Goal: Information Seeking & Learning: Find specific fact

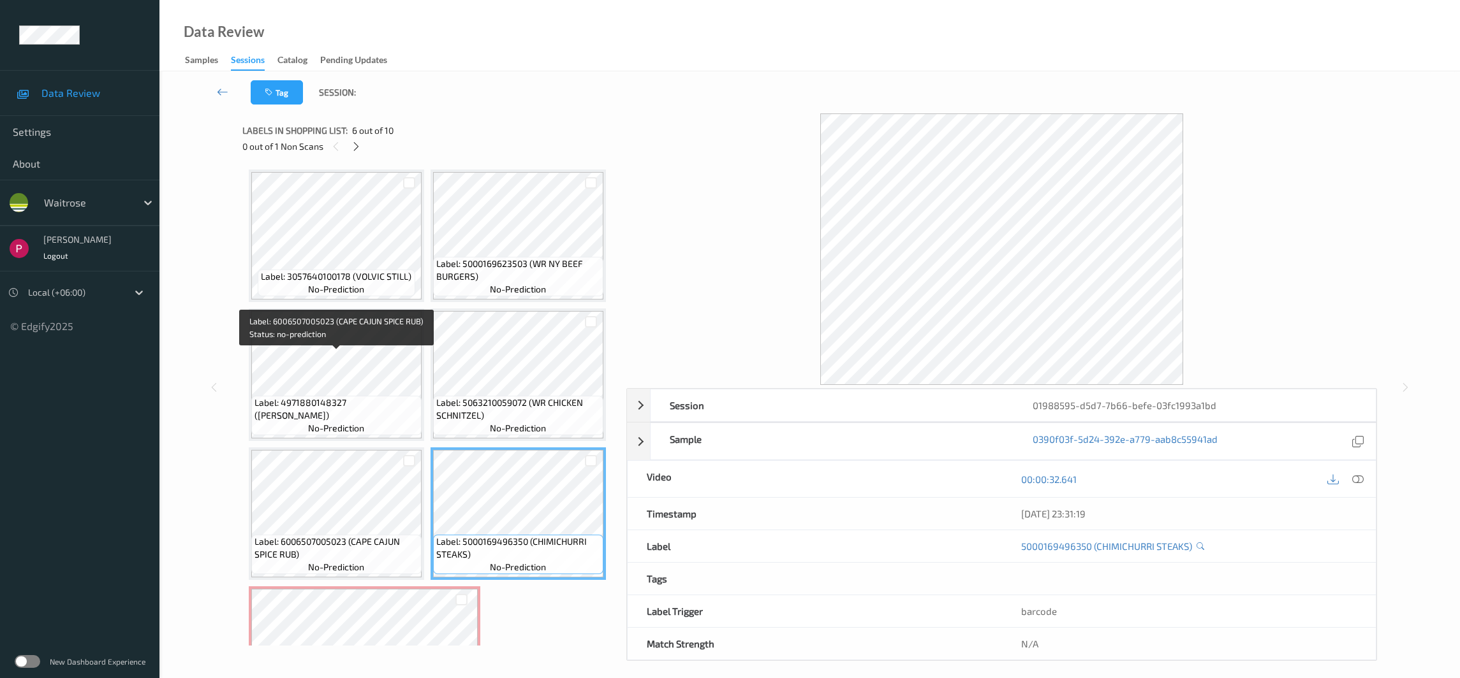
scroll to position [461, 0]
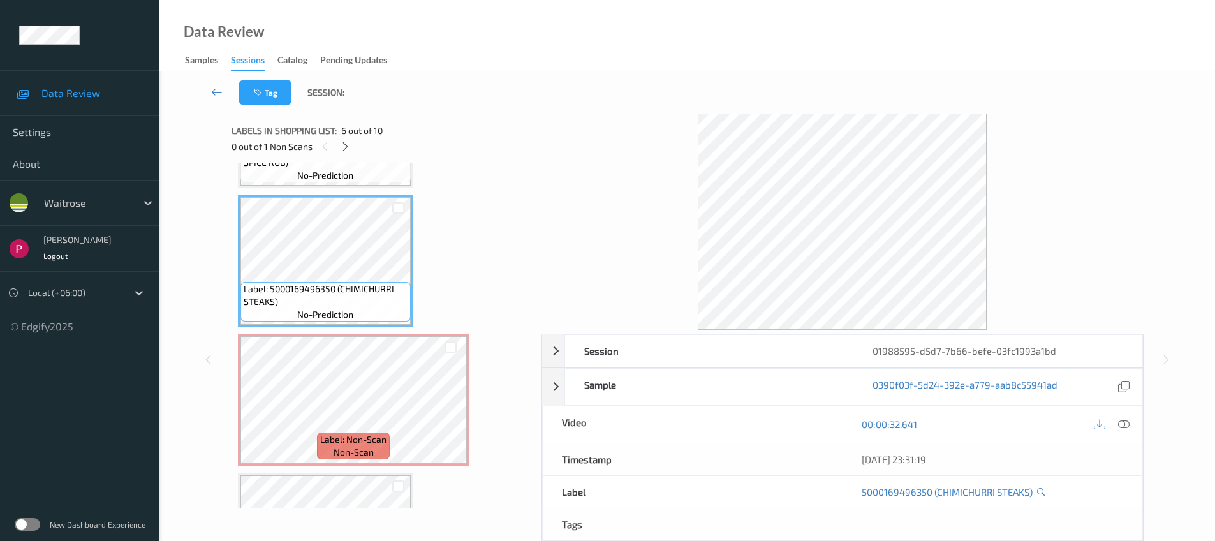
scroll to position [703, 0]
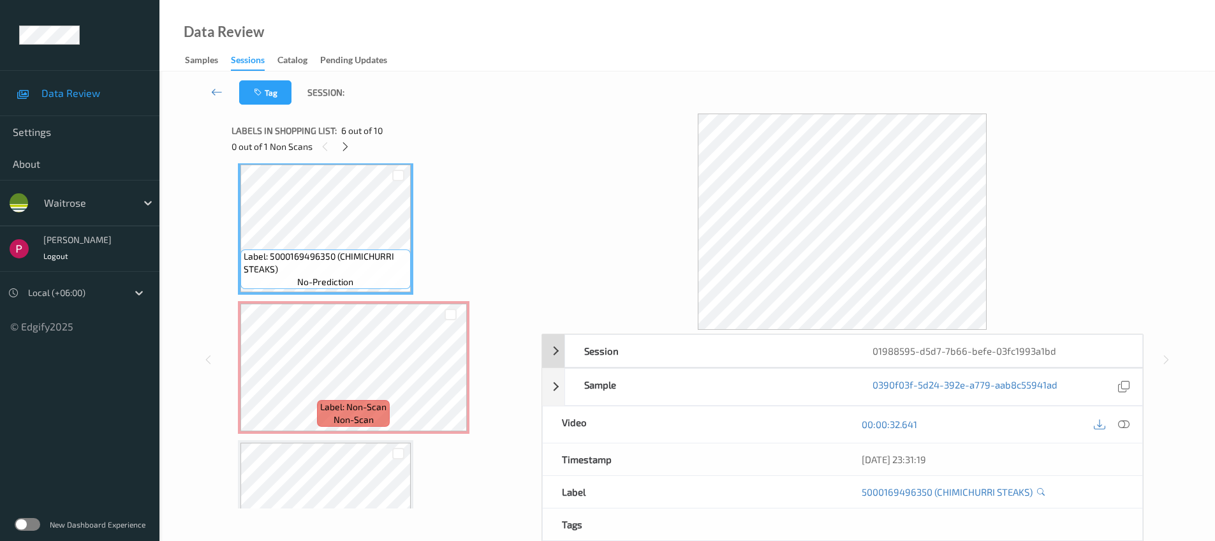
click at [1076, 350] on div "01988595-d5d7-7b66-befe-03fc1993a1bd" at bounding box center [997, 351] width 288 height 32
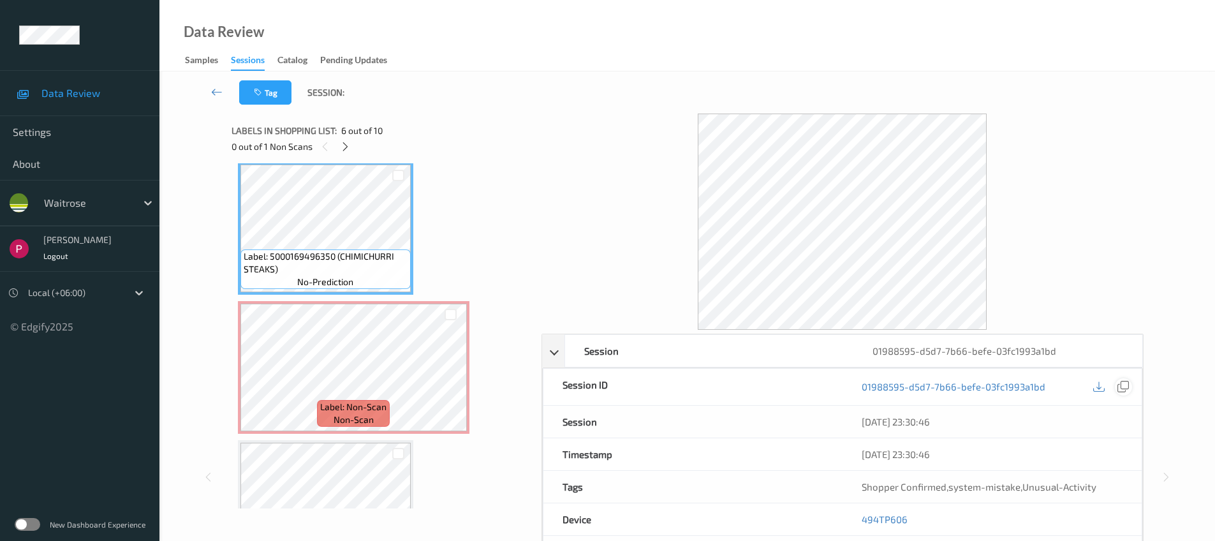
click at [1121, 390] on icon at bounding box center [1122, 386] width 11 height 11
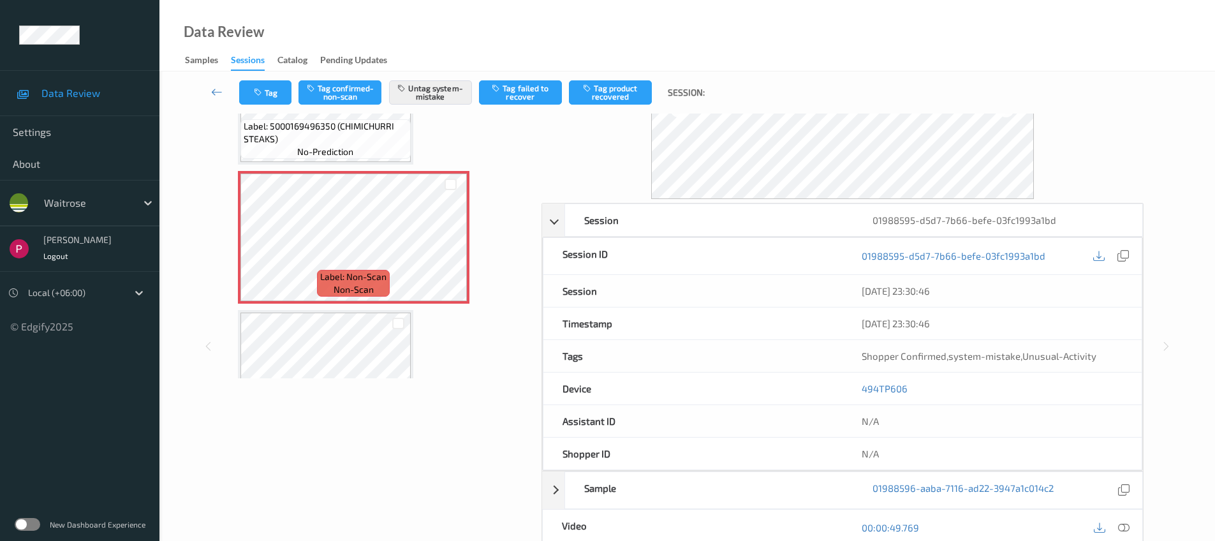
scroll to position [270, 0]
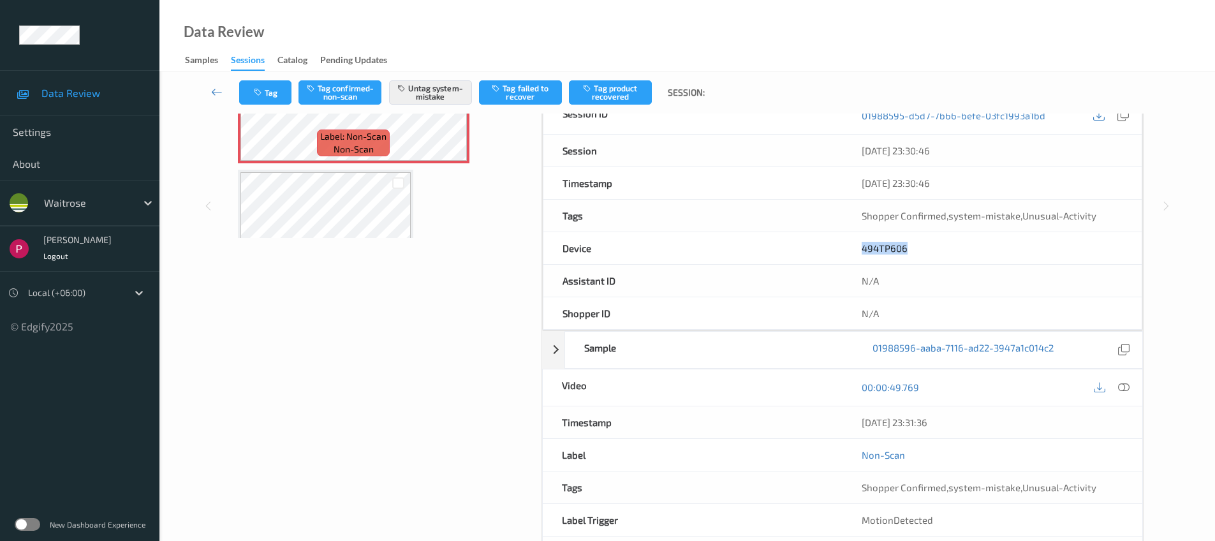
drag, startPoint x: 895, startPoint y: 251, endPoint x: 840, endPoint y: 245, distance: 54.5
click at [834, 246] on div "Device 494TP606" at bounding box center [842, 248] width 599 height 33
copy div "494TP606"
drag, startPoint x: 955, startPoint y: 427, endPoint x: 861, endPoint y: 427, distance: 94.4
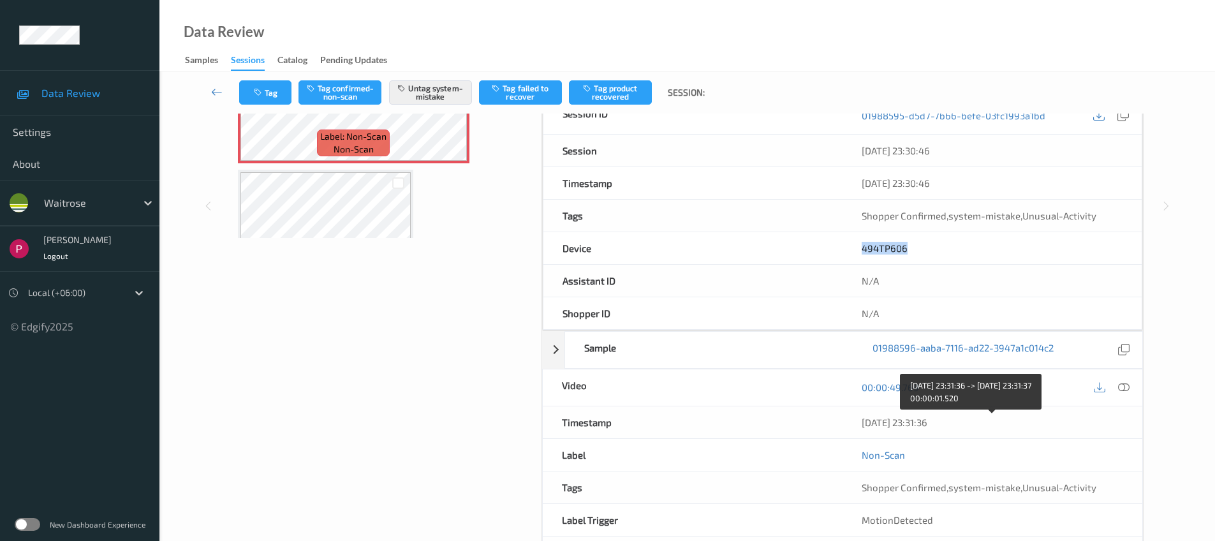
click at [861, 427] on div "07/08/2025 23:31:36" at bounding box center [991, 422] width 261 height 13
copy div "07/08/2025 23:31:36"
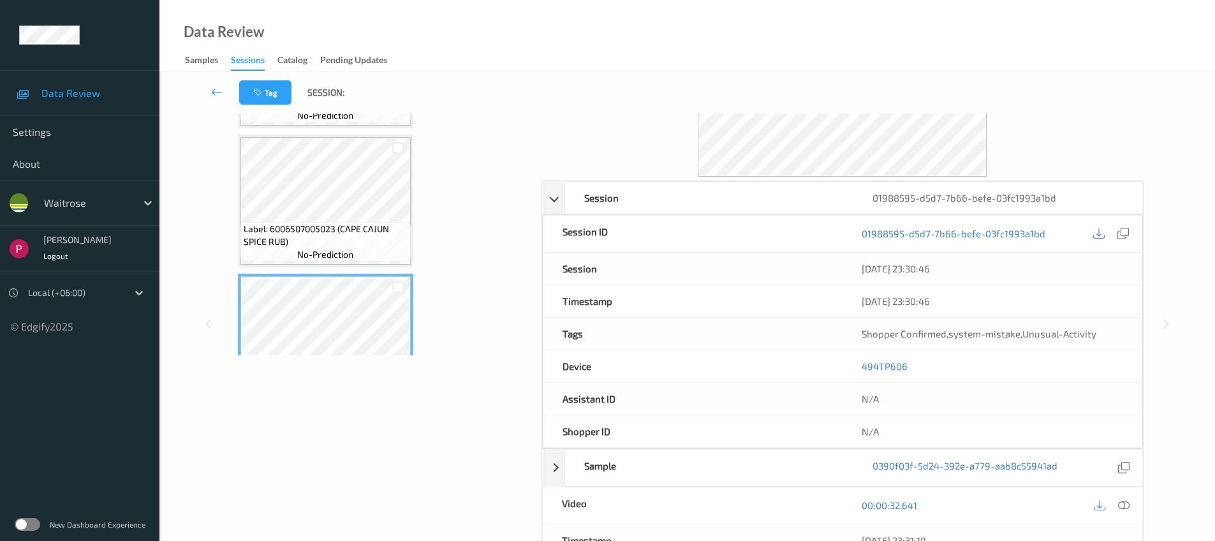
scroll to position [0, 0]
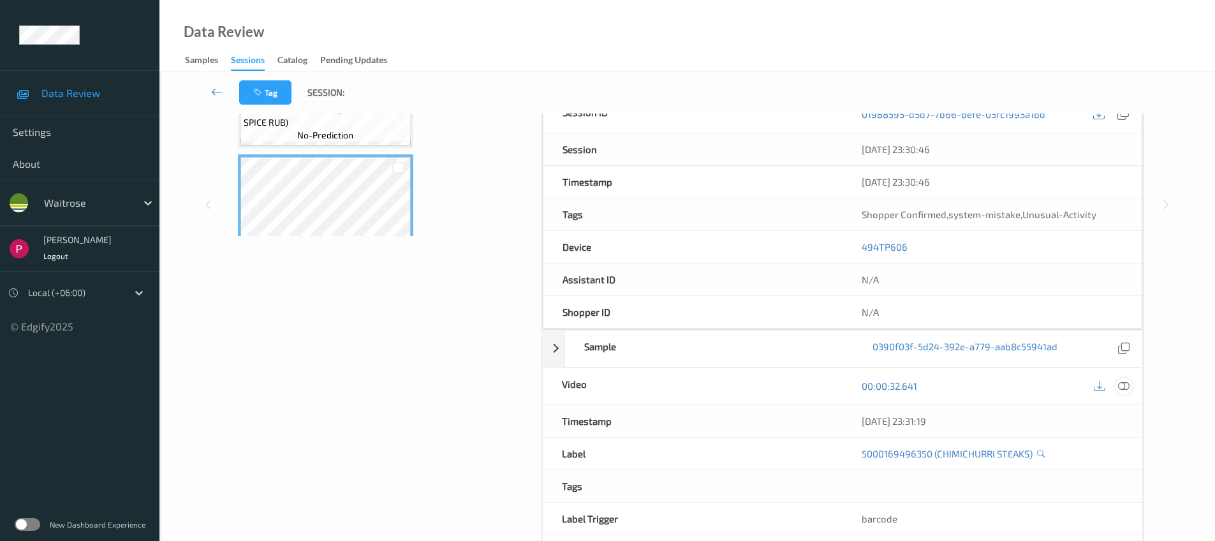
click at [1126, 389] on icon at bounding box center [1123, 385] width 11 height 11
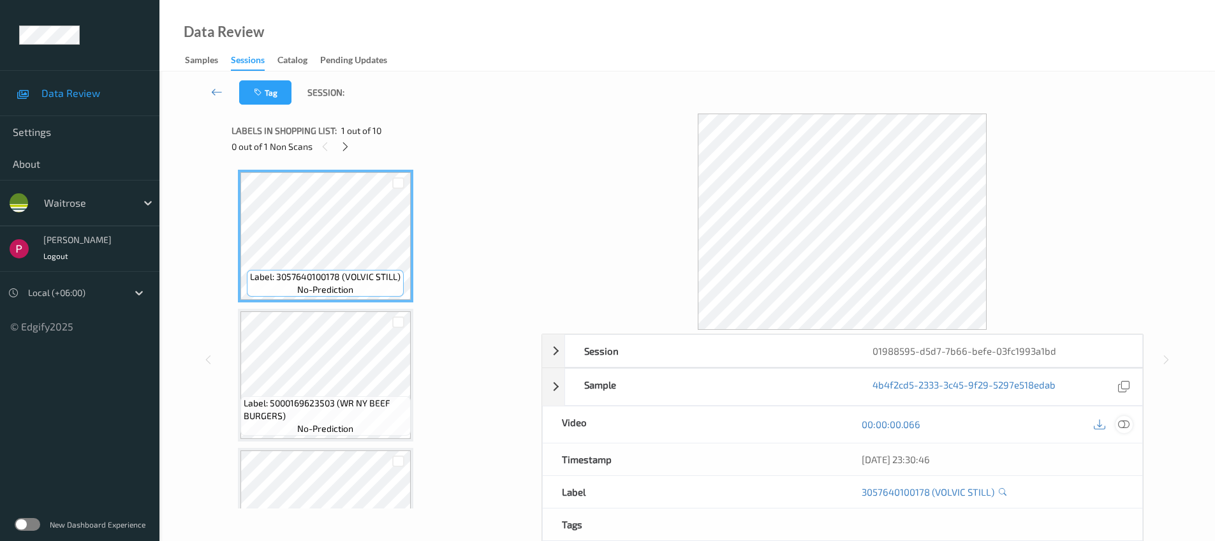
click at [1124, 421] on icon at bounding box center [1123, 423] width 11 height 11
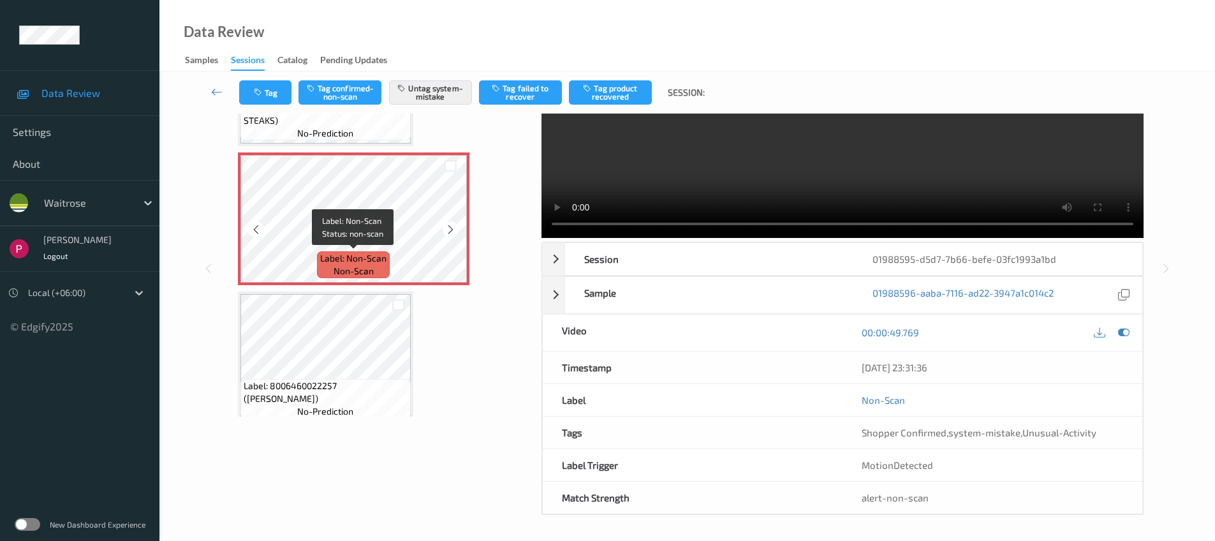
scroll to position [640, 0]
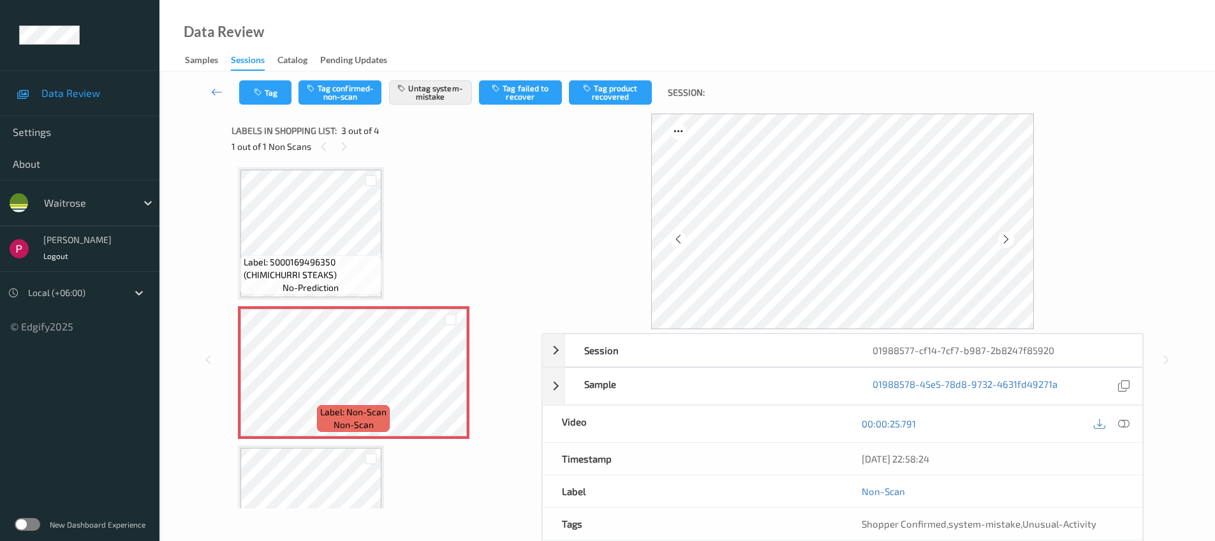
scroll to position [82, 0]
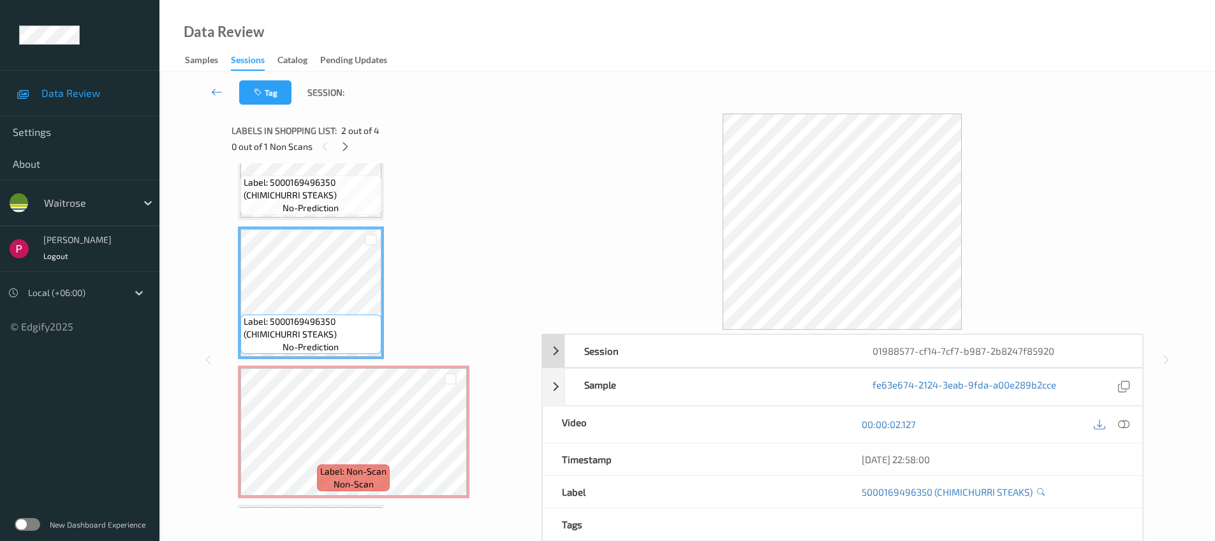
click at [1081, 353] on div "01988577-cf14-7cf7-b987-2b8247f85920" at bounding box center [997, 351] width 288 height 32
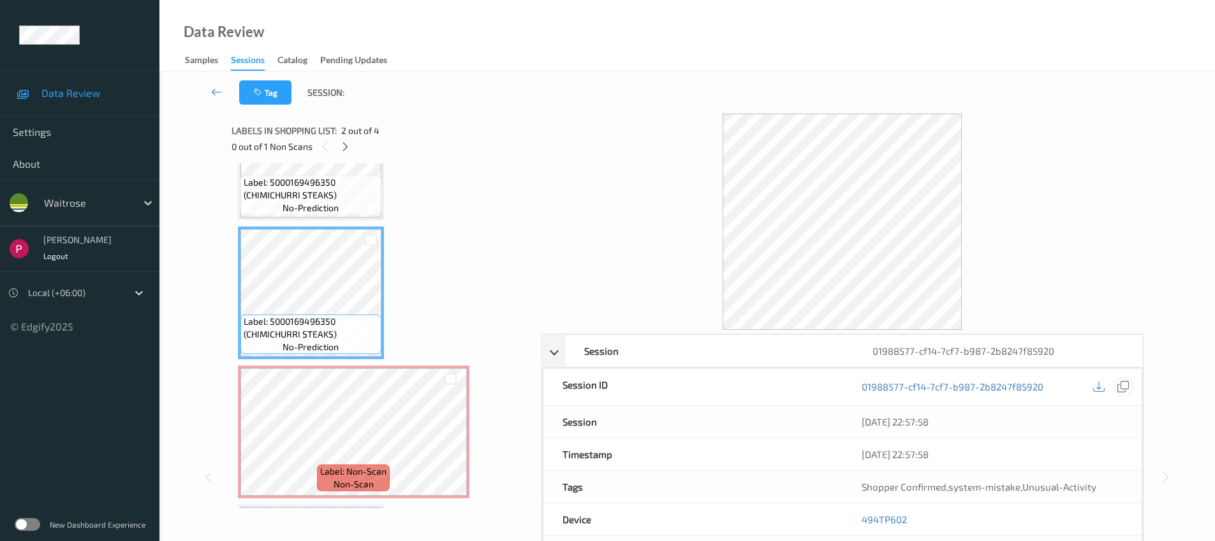
click at [1121, 384] on icon at bounding box center [1122, 386] width 11 height 11
drag, startPoint x: 919, startPoint y: 520, endPoint x: 865, endPoint y: 521, distance: 54.8
click at [842, 522] on div "494TP602" at bounding box center [991, 519] width 299 height 32
copy link "494TP602"
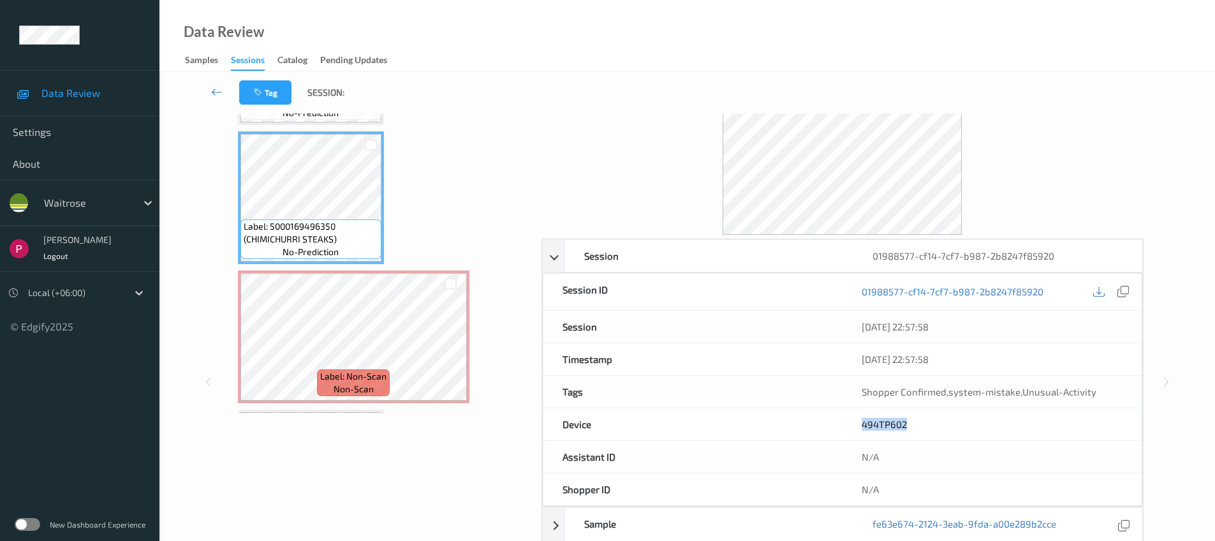
scroll to position [258, 0]
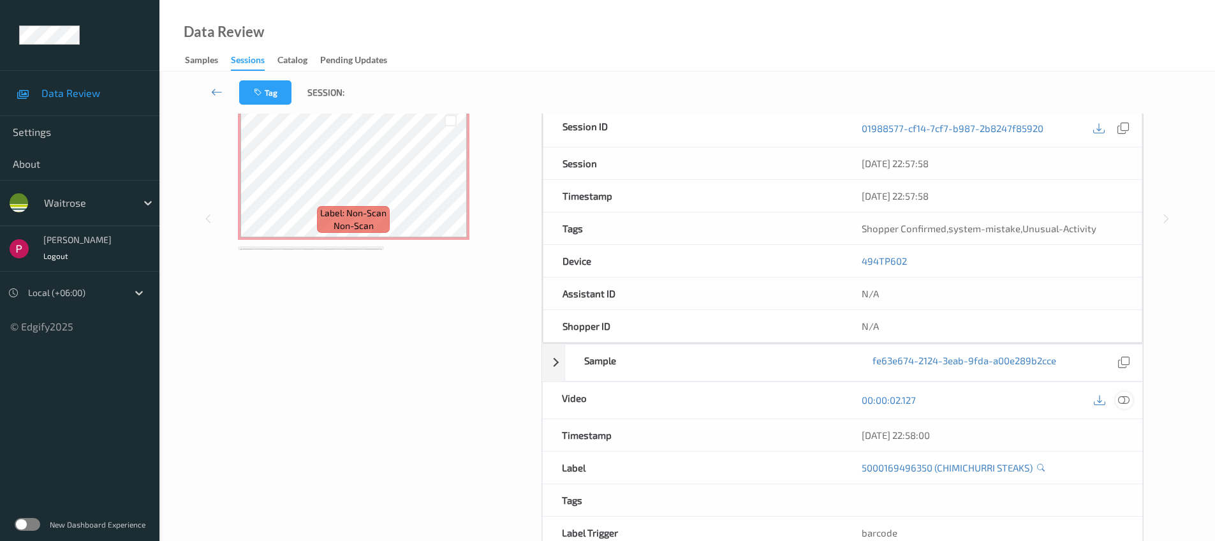
click at [1118, 402] on icon at bounding box center [1123, 399] width 11 height 11
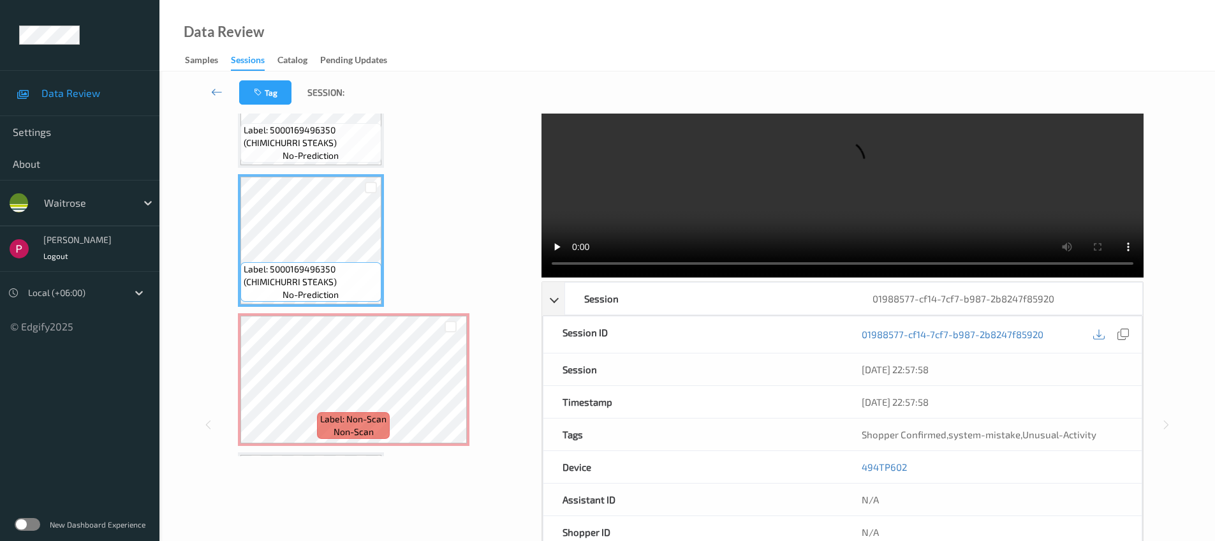
scroll to position [0, 0]
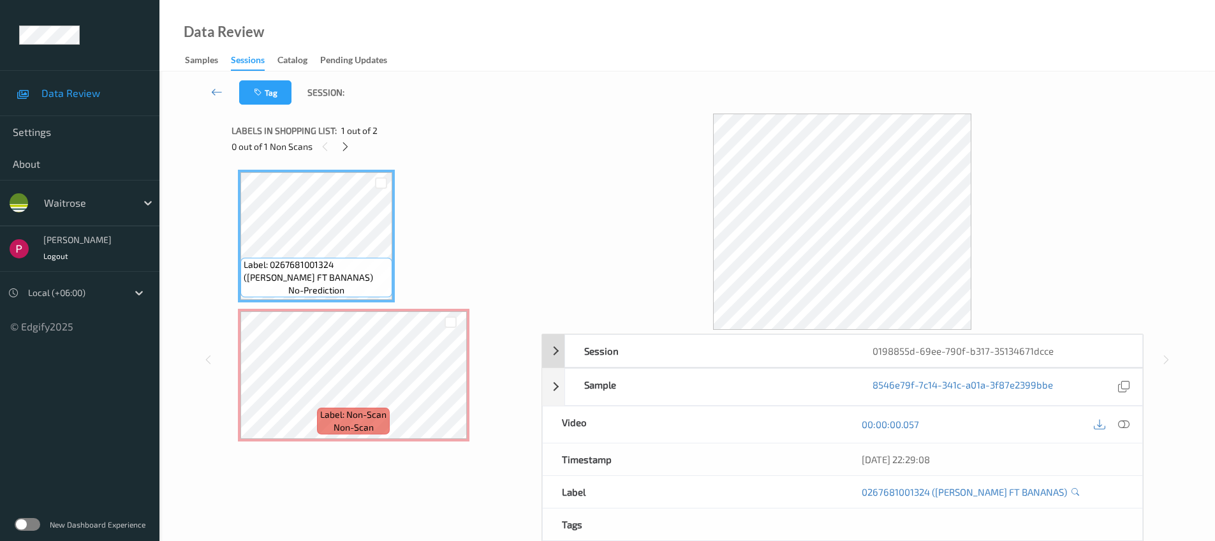
click at [1097, 348] on div "0198855d-69ee-790f-b317-35134671dcce" at bounding box center [997, 351] width 288 height 32
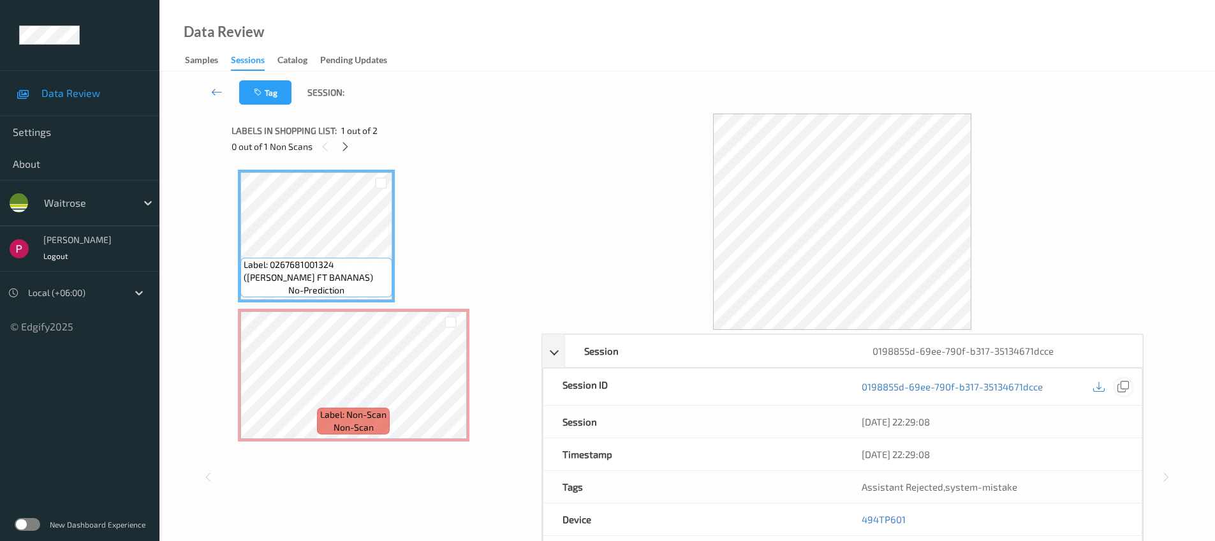
click at [1127, 389] on icon at bounding box center [1122, 386] width 11 height 11
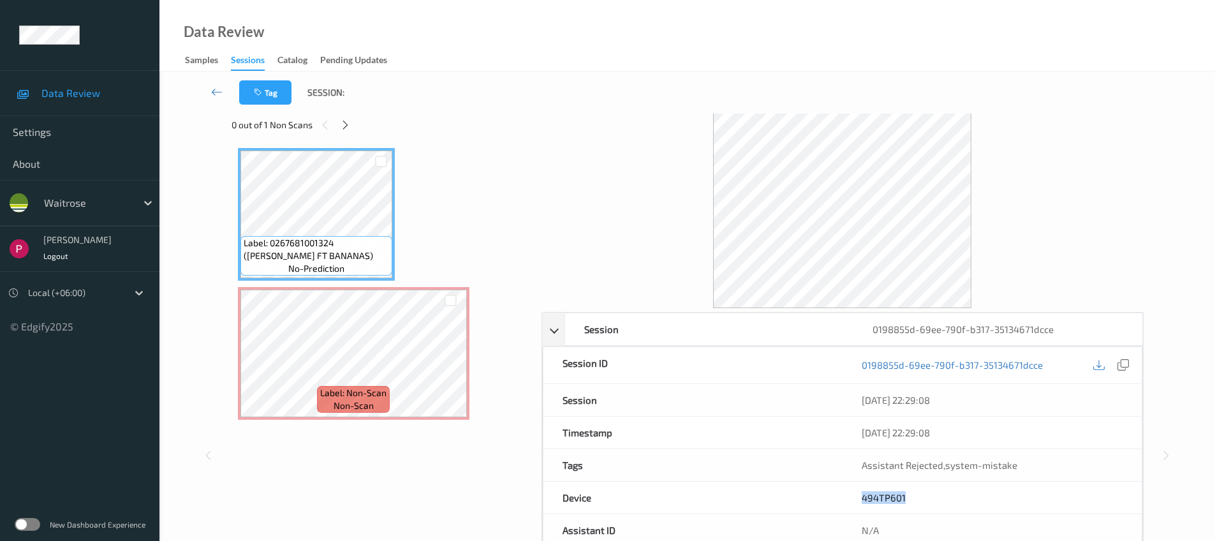
drag, startPoint x: 916, startPoint y: 498, endPoint x: 864, endPoint y: 496, distance: 51.7
click at [855, 495] on div "494TP601" at bounding box center [991, 497] width 299 height 32
copy link "494TP601"
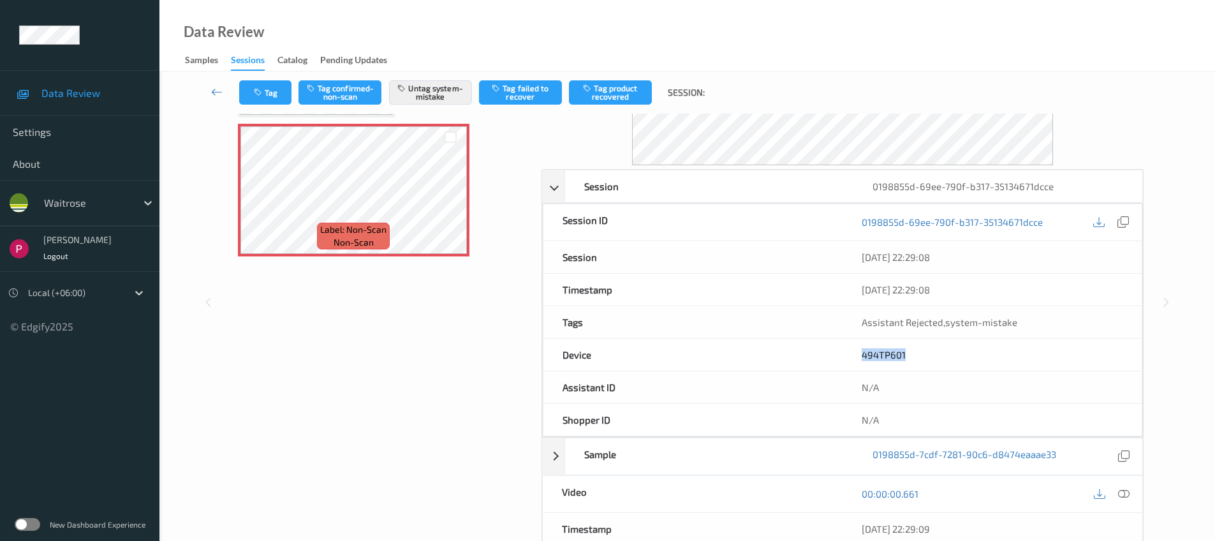
scroll to position [297, 0]
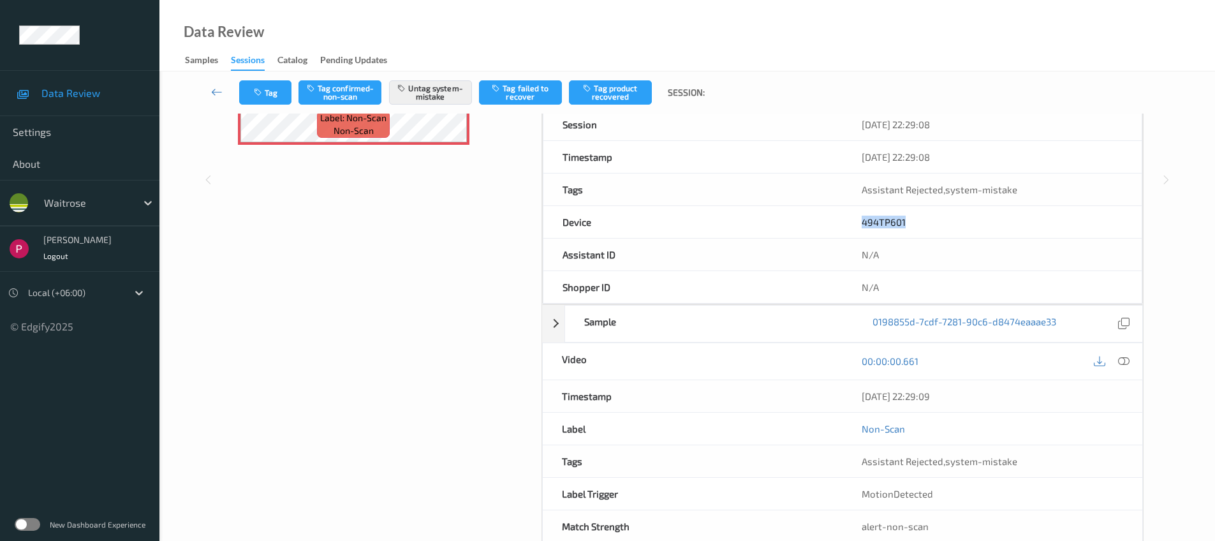
drag, startPoint x: 957, startPoint y: 401, endPoint x: 849, endPoint y: 388, distance: 109.1
click at [849, 389] on div "[DATE] 22:29:09" at bounding box center [992, 396] width 300 height 32
copy div "[DATE] 22:29:09"
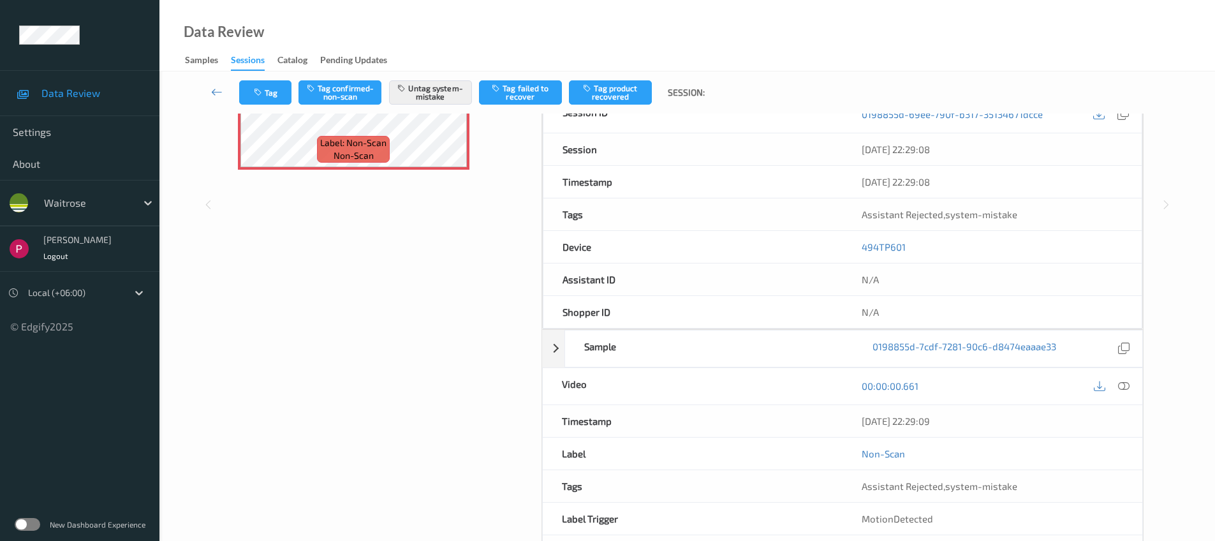
click at [1127, 384] on icon at bounding box center [1123, 385] width 11 height 11
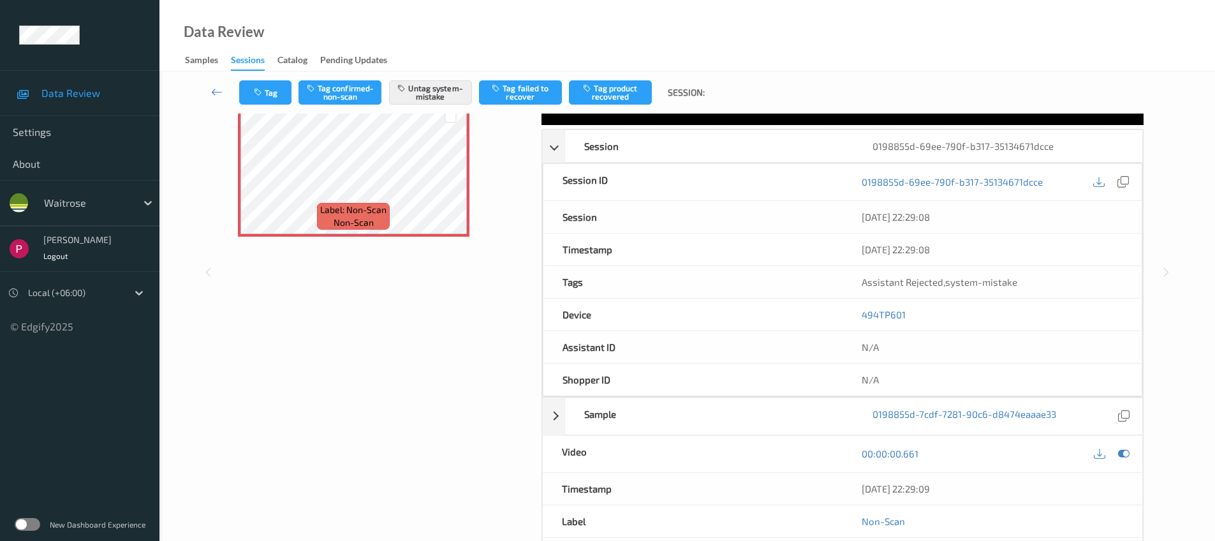
scroll to position [0, 0]
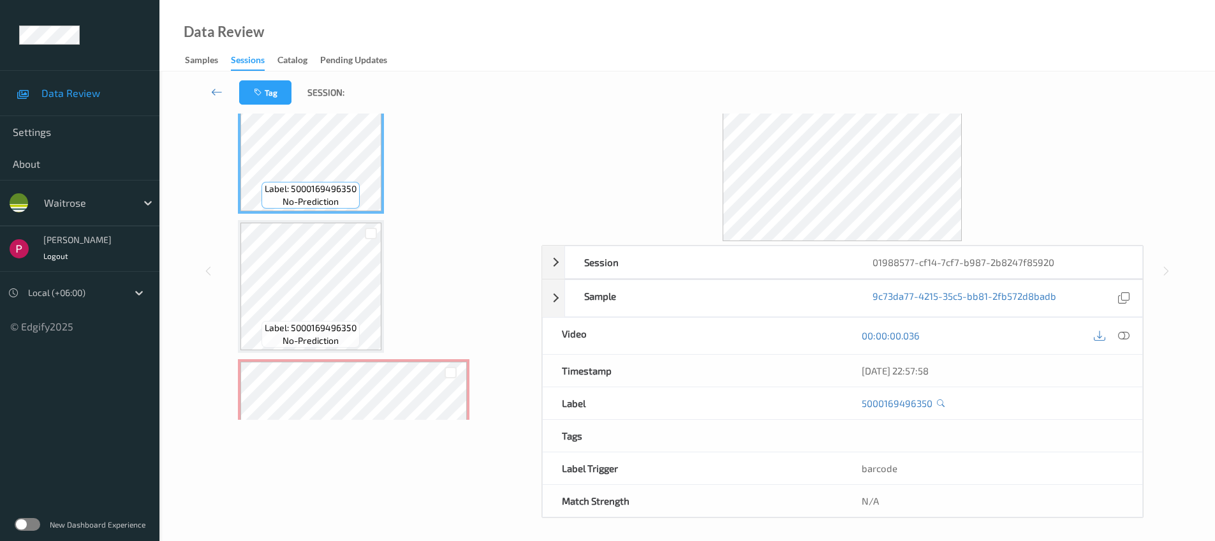
scroll to position [92, 0]
click at [1131, 329] on div at bounding box center [1123, 332] width 17 height 17
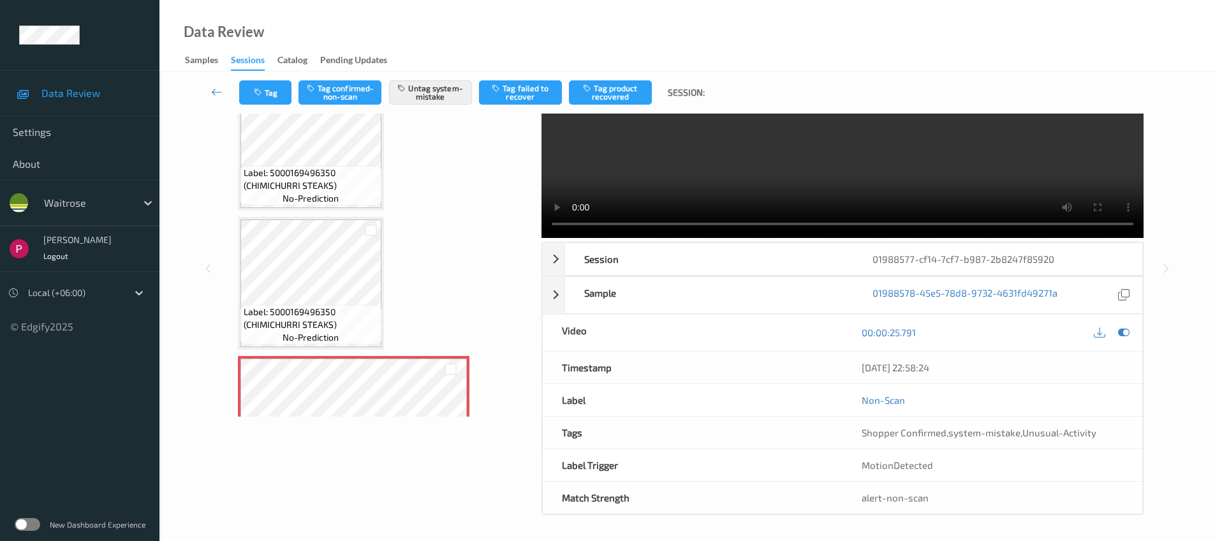
drag, startPoint x: 941, startPoint y: 370, endPoint x: 844, endPoint y: 369, distance: 96.9
click at [844, 369] on div "[DATE] 22:58:24" at bounding box center [992, 367] width 300 height 32
copy div "[DATE] 22:58:24"
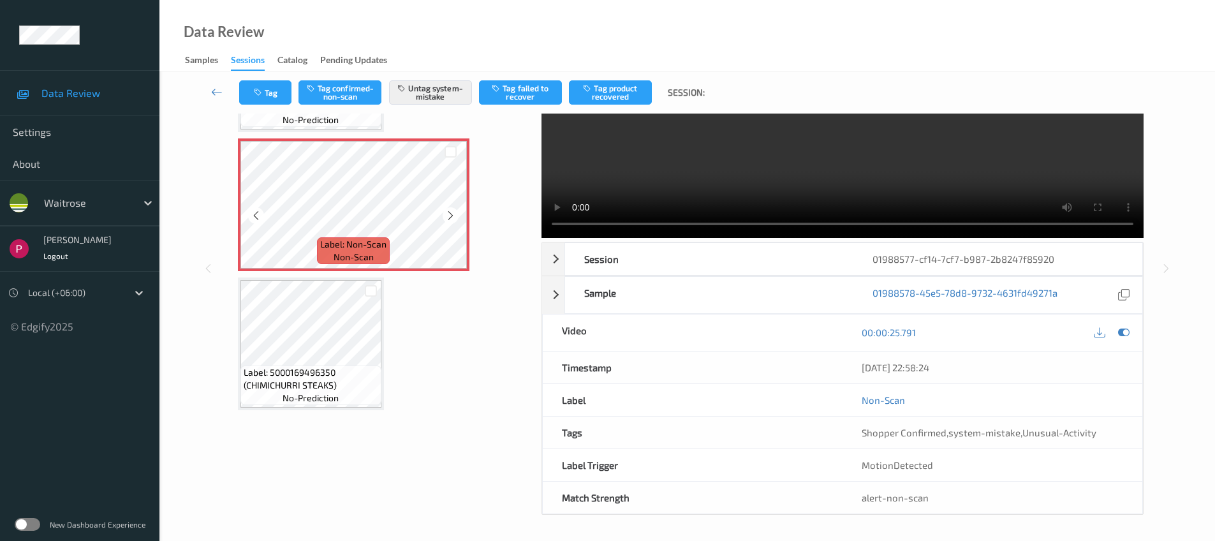
scroll to position [0, 0]
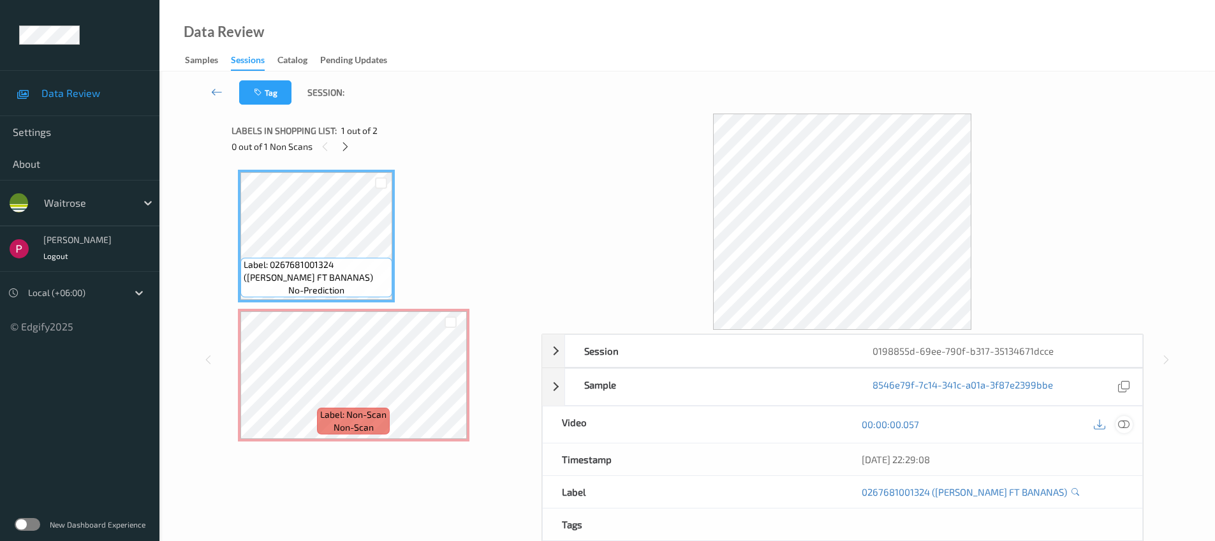
click at [1121, 421] on icon at bounding box center [1123, 423] width 11 height 11
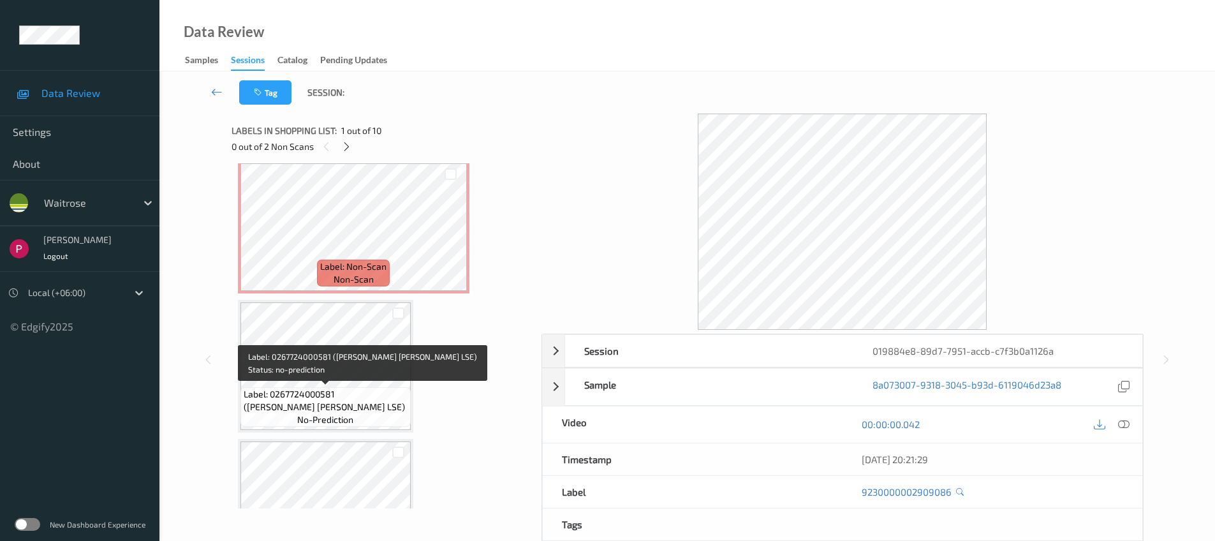
scroll to position [451, 0]
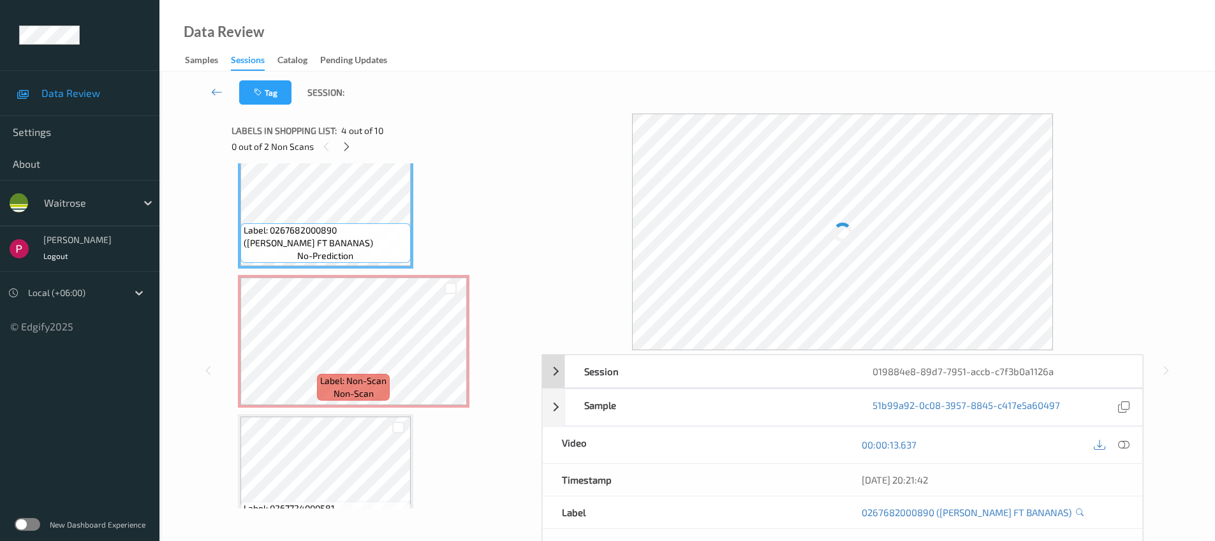
click at [963, 370] on div "019884e8-89d7-7951-accb-c7f3b0a1126a" at bounding box center [997, 371] width 288 height 32
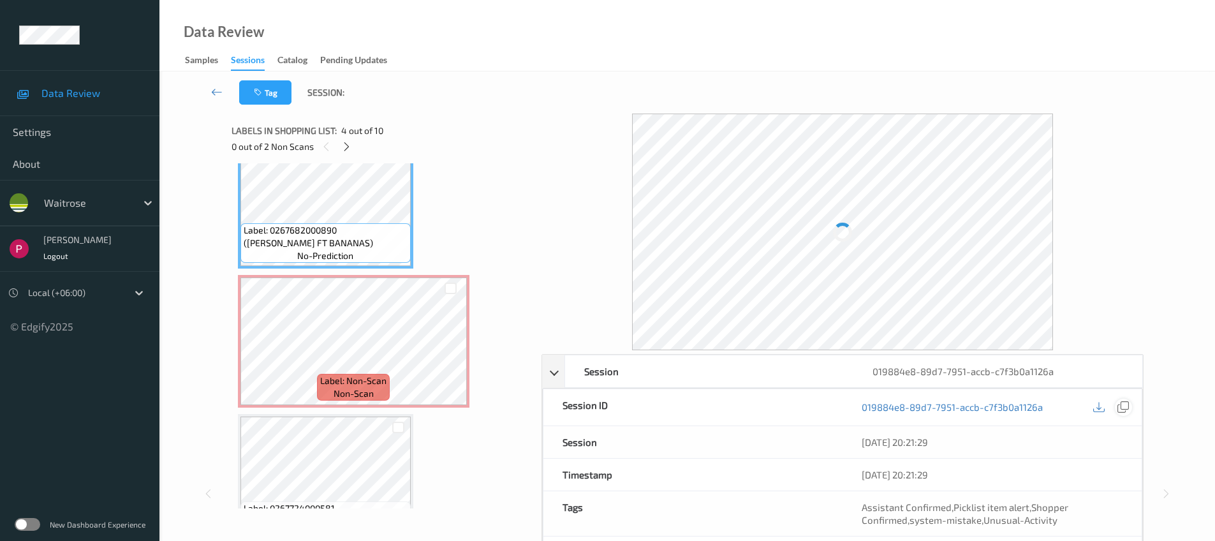
click at [1124, 411] on icon at bounding box center [1122, 406] width 11 height 11
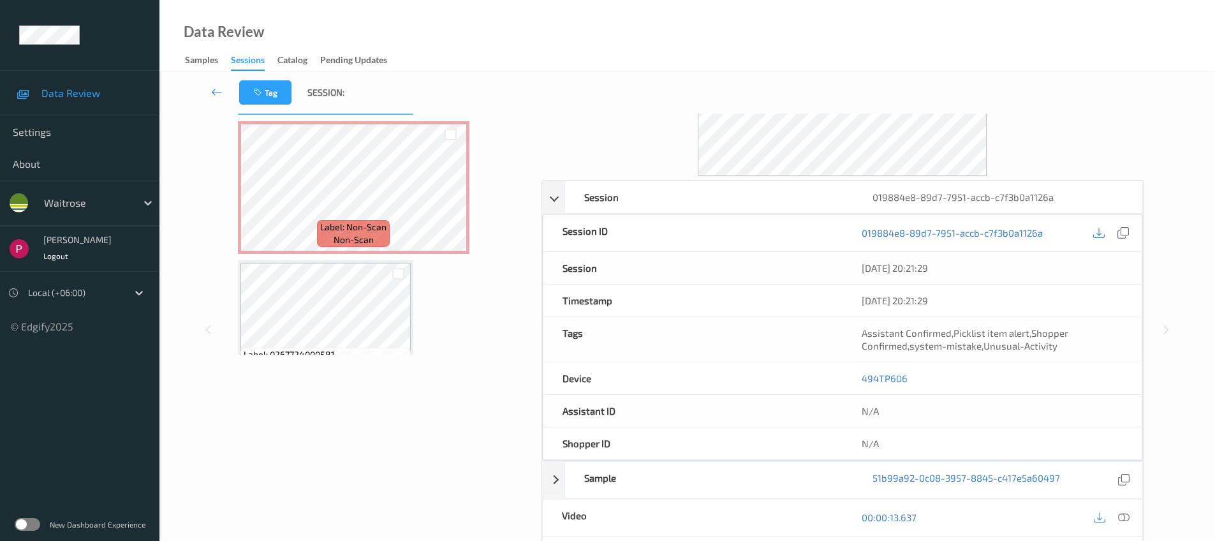
scroll to position [152, 0]
drag, startPoint x: 1124, startPoint y: 234, endPoint x: 1116, endPoint y: 242, distance: 11.7
click at [1124, 234] on icon at bounding box center [1122, 234] width 11 height 11
drag, startPoint x: 927, startPoint y: 383, endPoint x: 856, endPoint y: 381, distance: 71.4
click at [856, 381] on div "494TP606" at bounding box center [991, 380] width 299 height 32
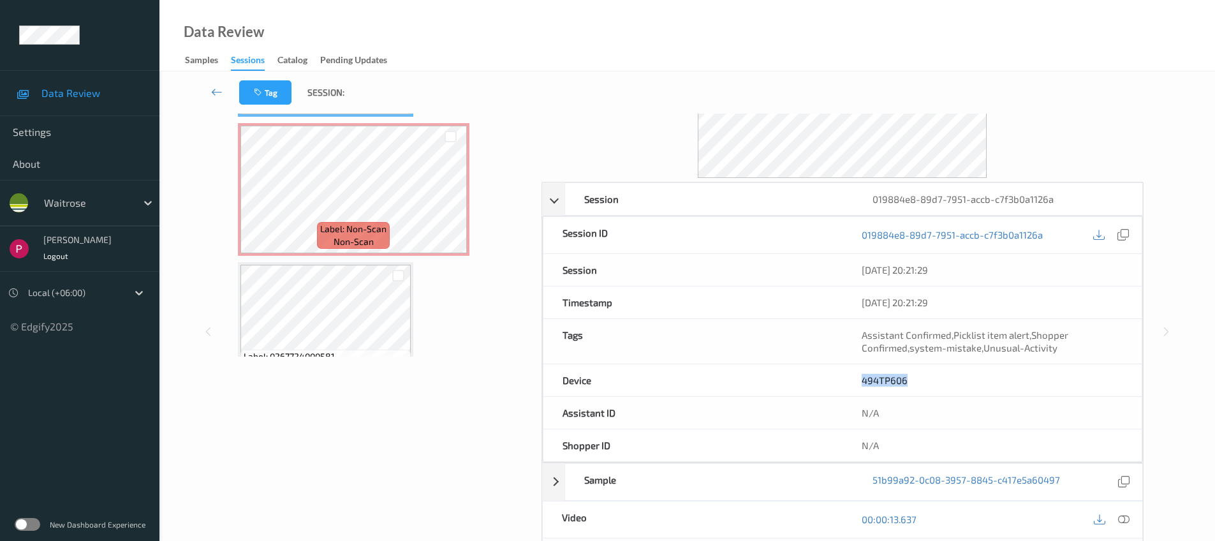
copy link "494TP606"
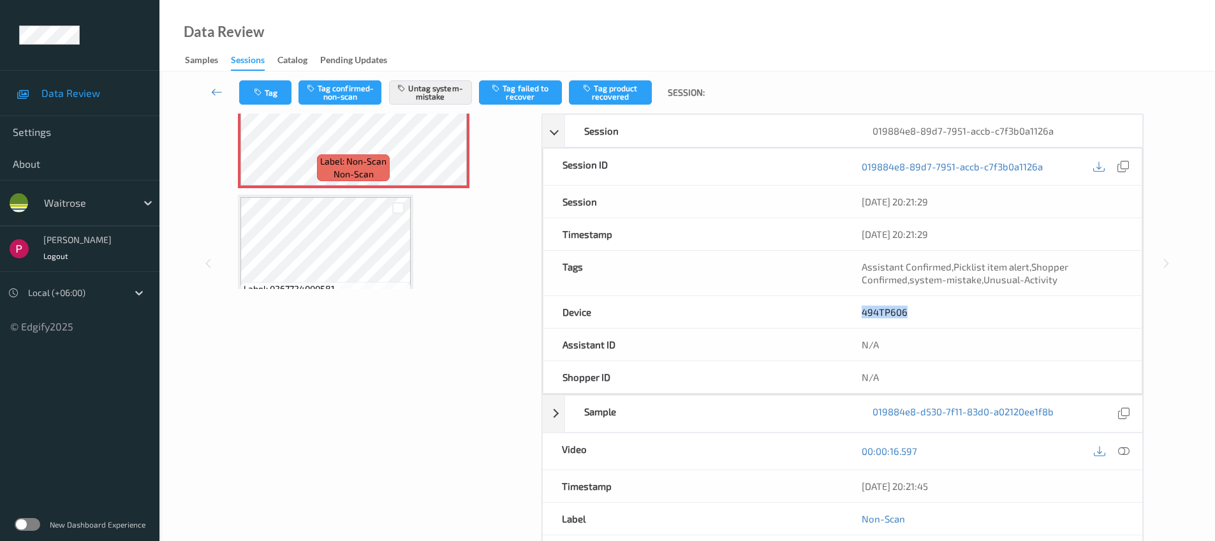
scroll to position [337, 0]
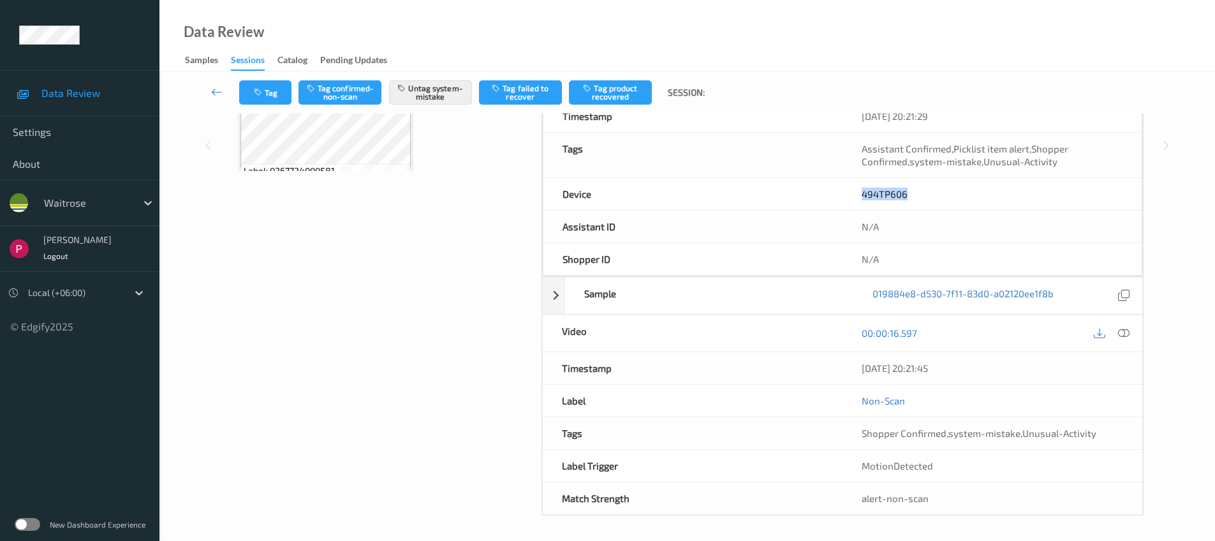
drag, startPoint x: 960, startPoint y: 367, endPoint x: 863, endPoint y: 367, distance: 96.3
click at [858, 367] on div "07/08/2025 20:21:45" at bounding box center [992, 368] width 300 height 32
copy div "07/08/2025 20:21:45"
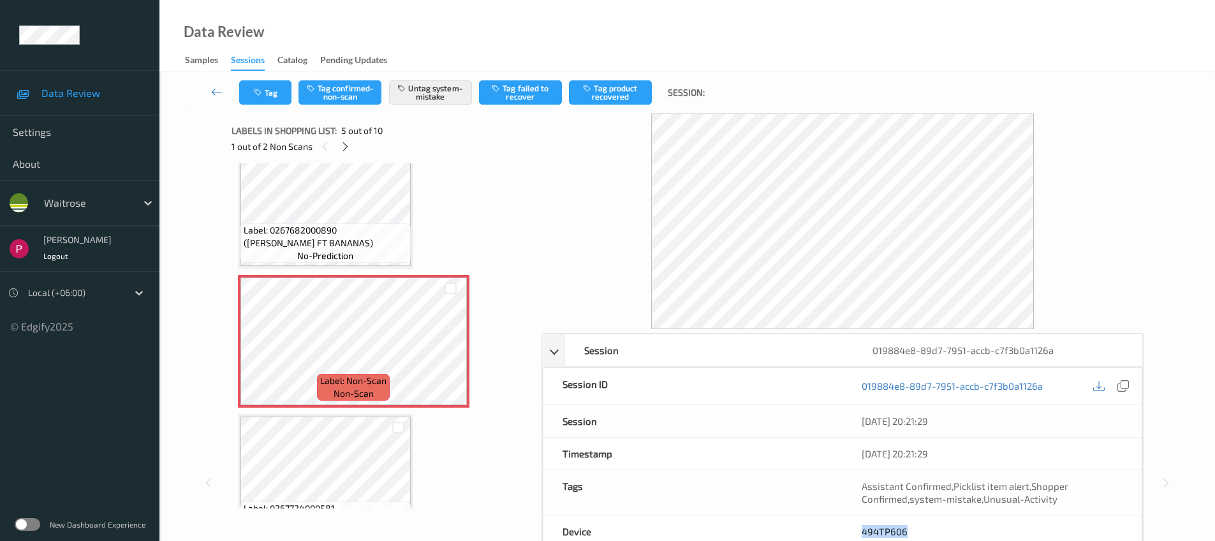
scroll to position [0, 0]
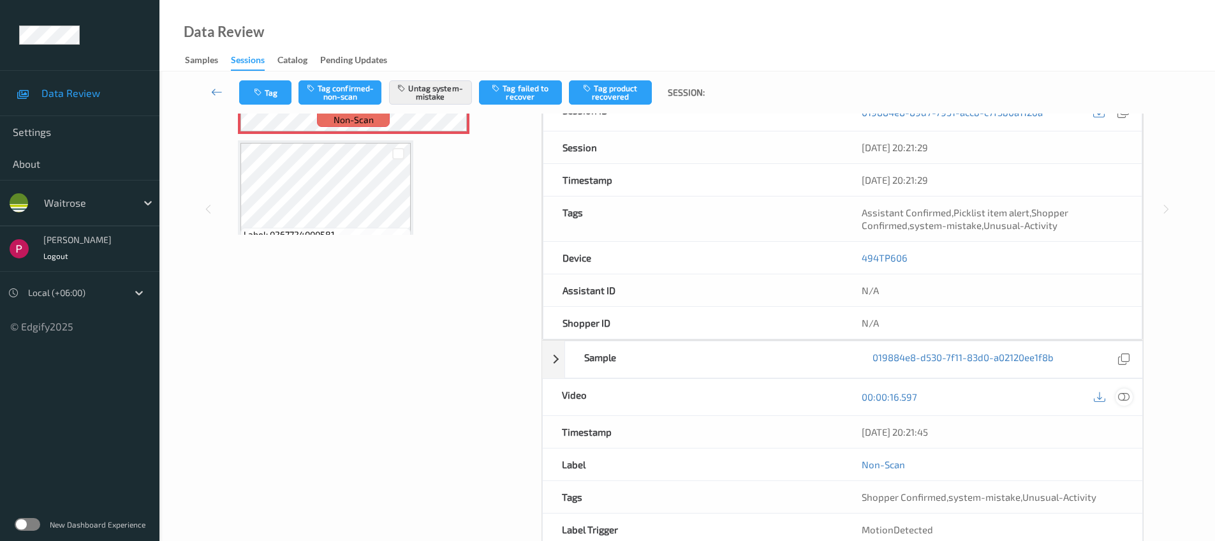
click at [1125, 402] on div at bounding box center [1123, 396] width 17 height 17
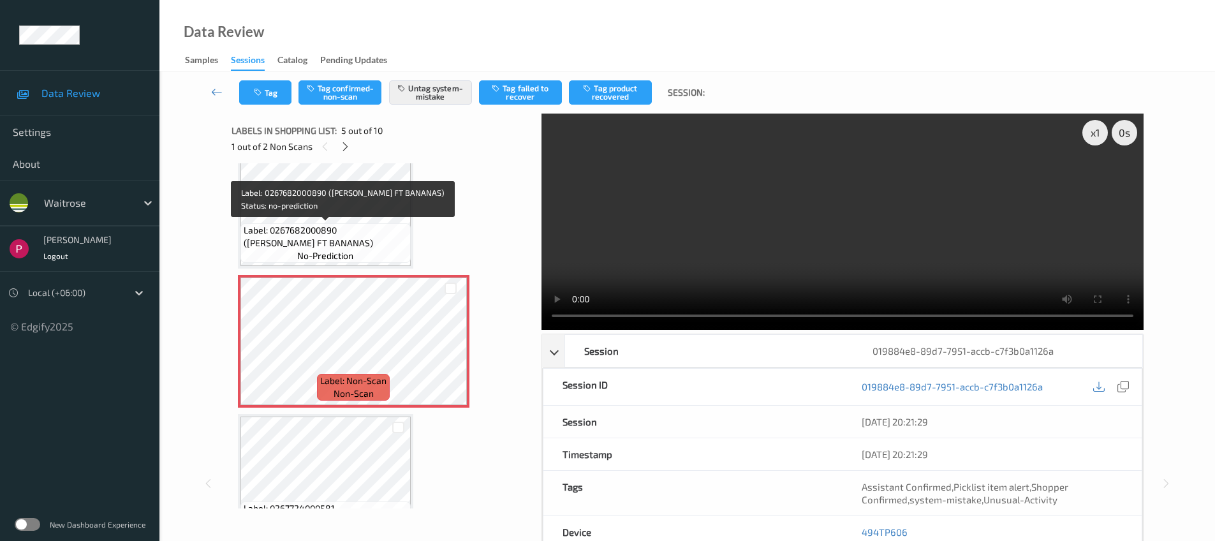
click at [267, 224] on span "Label: 0267682000890 (WR ESS FT BANANAS)" at bounding box center [326, 237] width 164 height 26
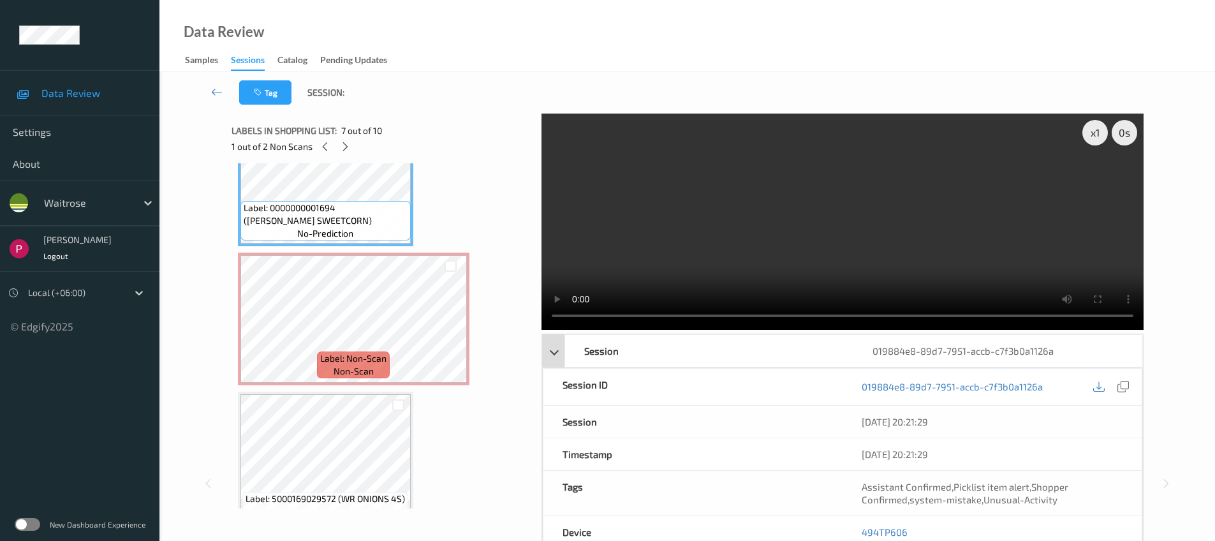
click at [1055, 349] on div "019884e8-89d7-7951-accb-c7f3b0a1126a" at bounding box center [997, 351] width 288 height 32
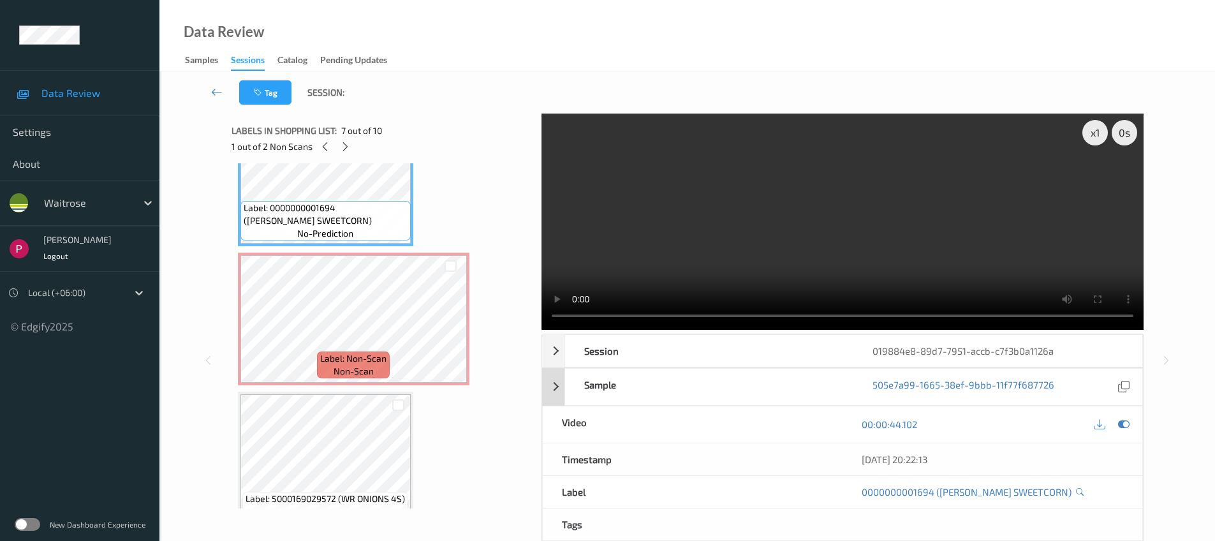
drag, startPoint x: 1127, startPoint y: 386, endPoint x: 1106, endPoint y: 379, distance: 23.0
click at [1127, 386] on icon at bounding box center [1123, 386] width 11 height 11
click at [782, 346] on div "Session" at bounding box center [709, 351] width 288 height 32
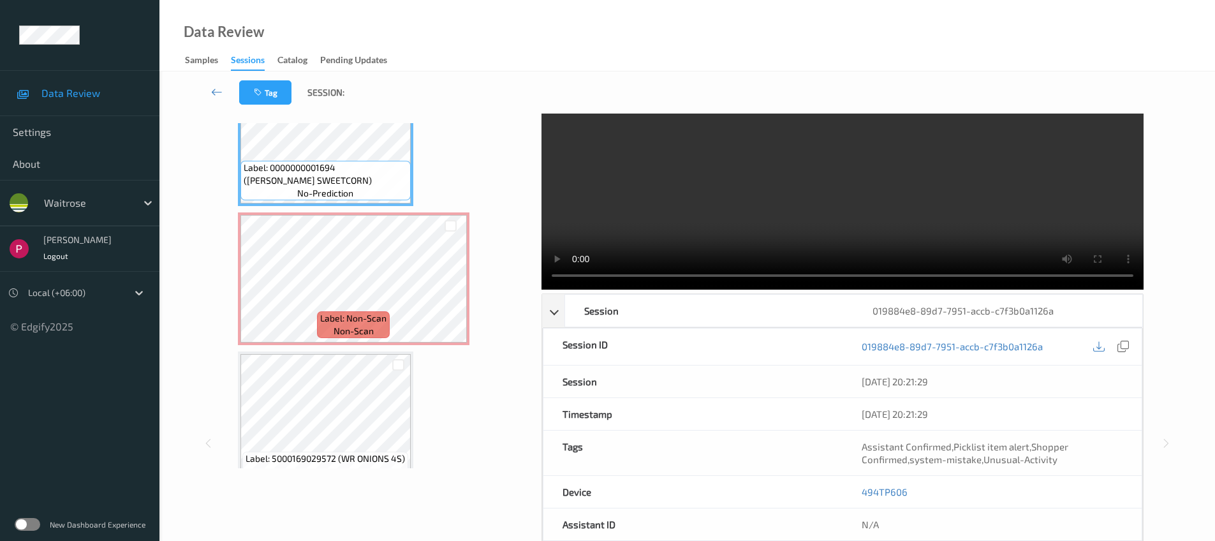
scroll to position [119, 0]
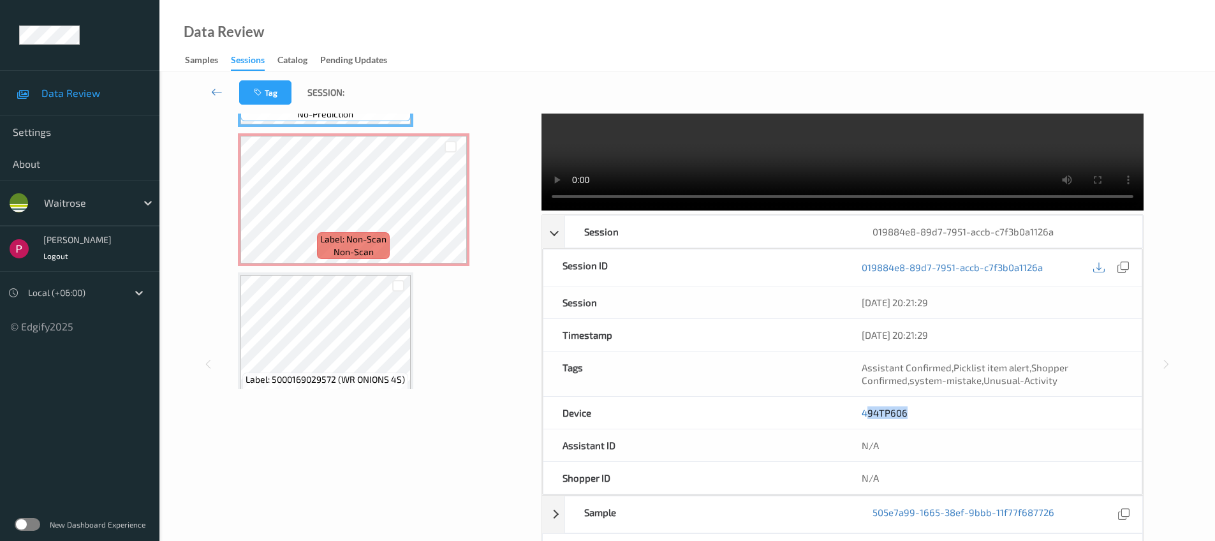
drag, startPoint x: 911, startPoint y: 406, endPoint x: 866, endPoint y: 417, distance: 45.9
click at [867, 413] on div "494TP606" at bounding box center [991, 413] width 299 height 32
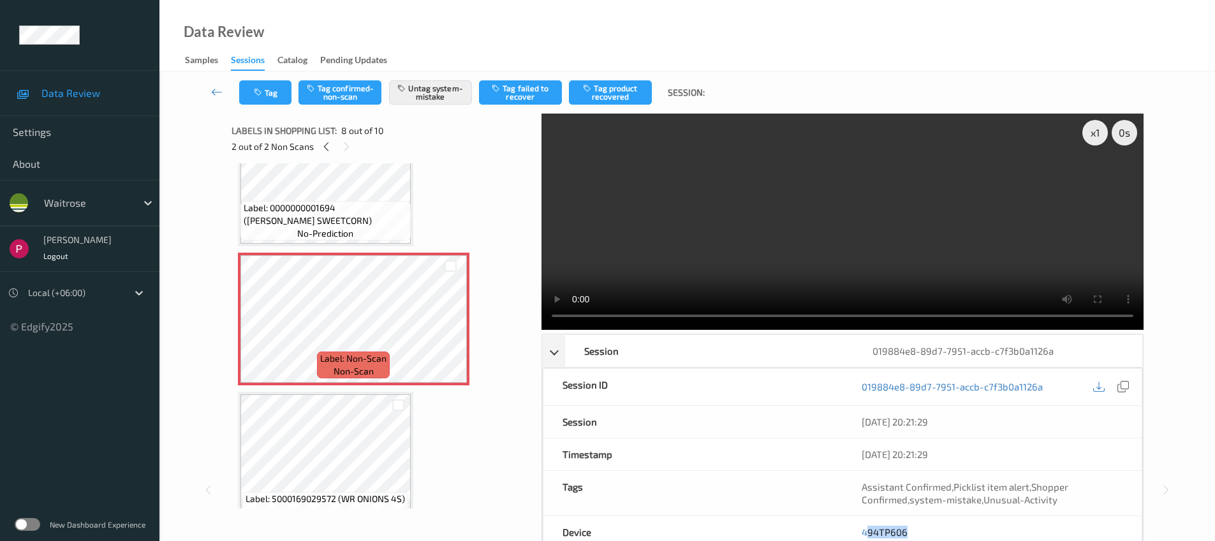
scroll to position [351, 0]
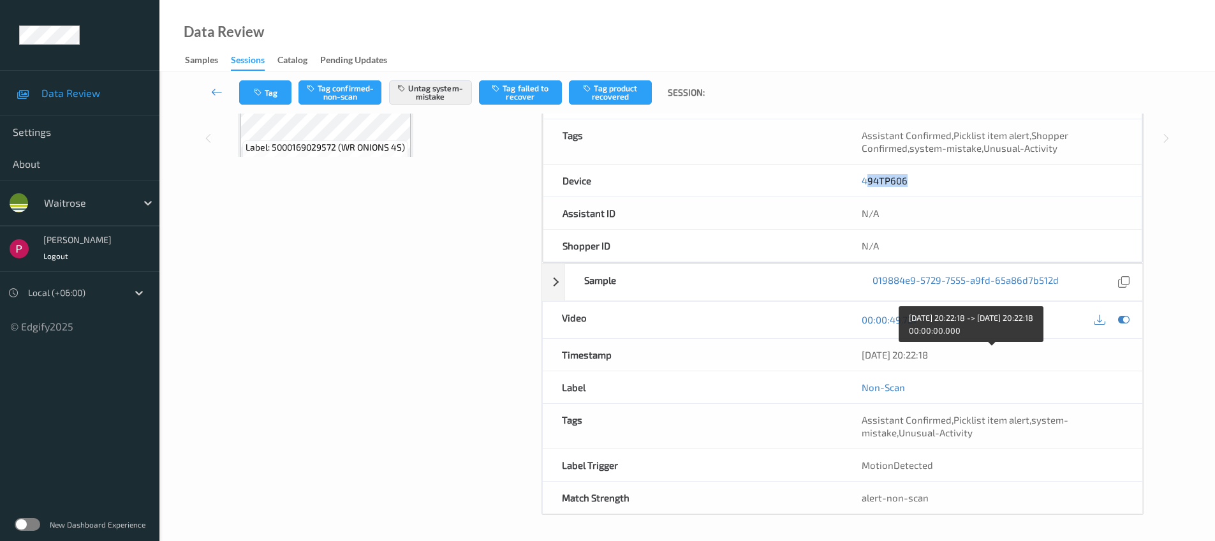
drag, startPoint x: 961, startPoint y: 355, endPoint x: 853, endPoint y: 351, distance: 107.9
click at [853, 351] on div "07/08/2025 20:22:18" at bounding box center [992, 355] width 300 height 32
copy div "07/08/2025 20:22:18"
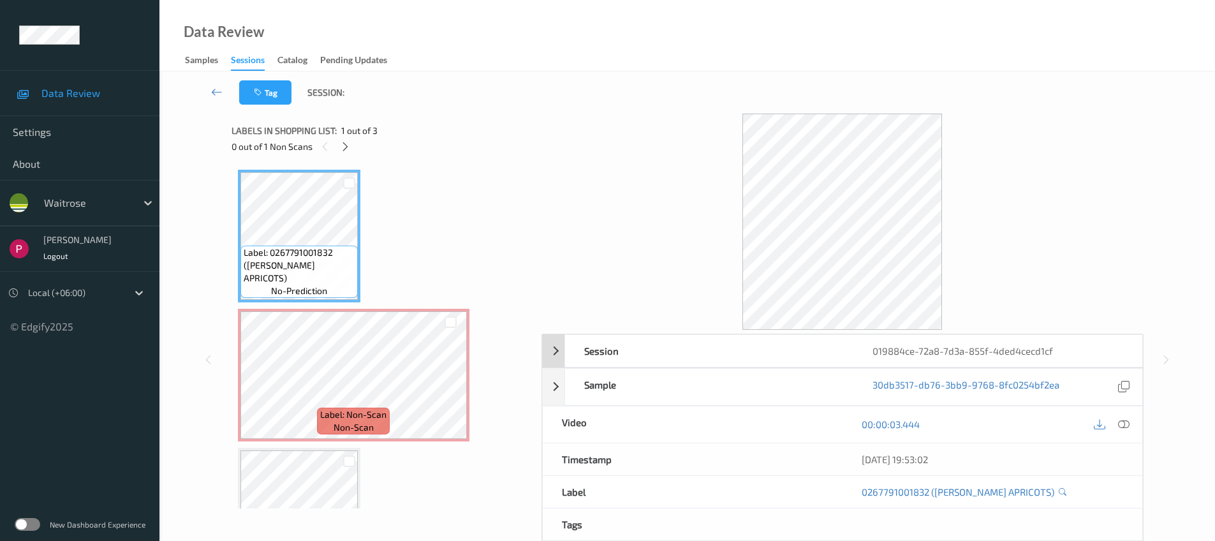
click at [1125, 351] on div "019884ce-72a8-7d3a-855f-4ded4cecd1cf" at bounding box center [997, 351] width 288 height 32
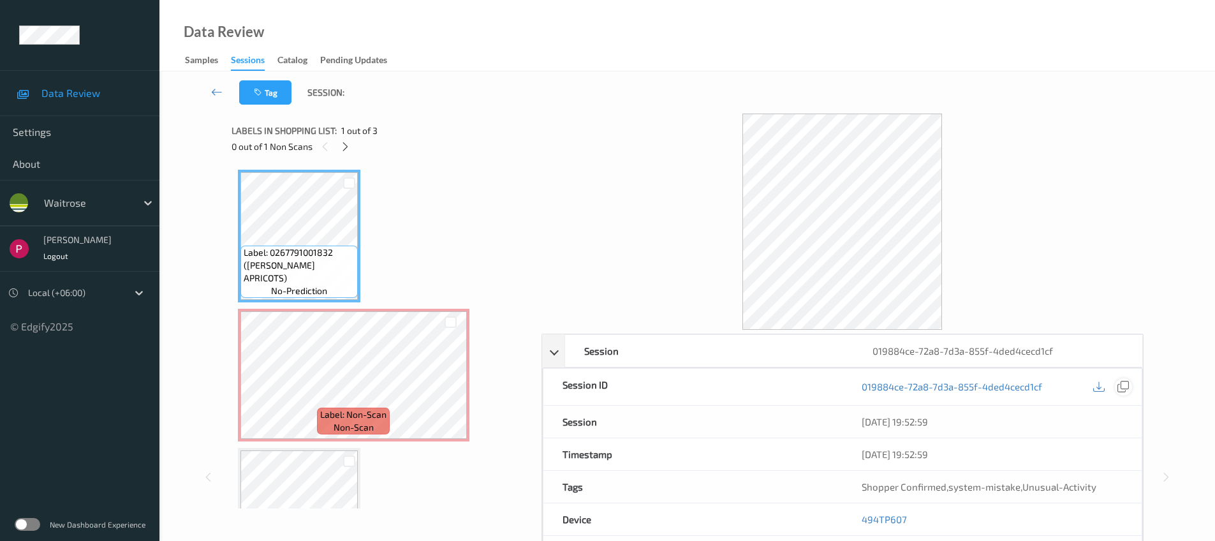
click at [1126, 390] on icon at bounding box center [1122, 386] width 11 height 11
drag, startPoint x: 912, startPoint y: 513, endPoint x: 858, endPoint y: 513, distance: 54.2
click at [858, 513] on div "494TP607" at bounding box center [991, 519] width 299 height 32
copy link "494TP607"
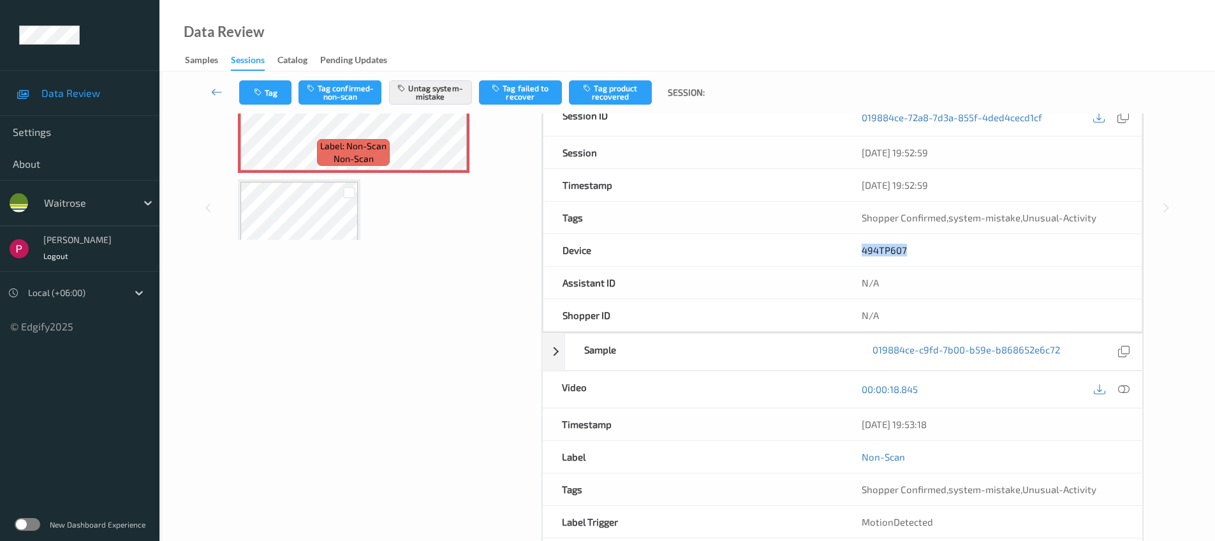
drag, startPoint x: 970, startPoint y: 431, endPoint x: 851, endPoint y: 418, distance: 120.0
click at [851, 418] on div "07/08/2025 19:53:18" at bounding box center [992, 424] width 300 height 32
copy div "07/08/2025 19:53:18"
click at [1124, 389] on icon at bounding box center [1123, 388] width 11 height 11
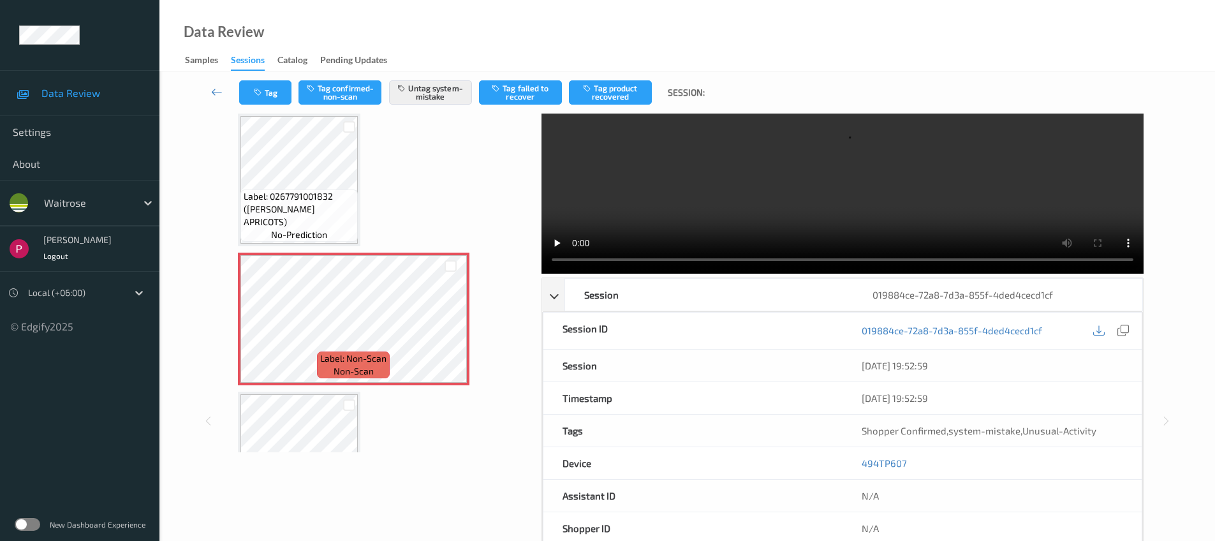
scroll to position [0, 0]
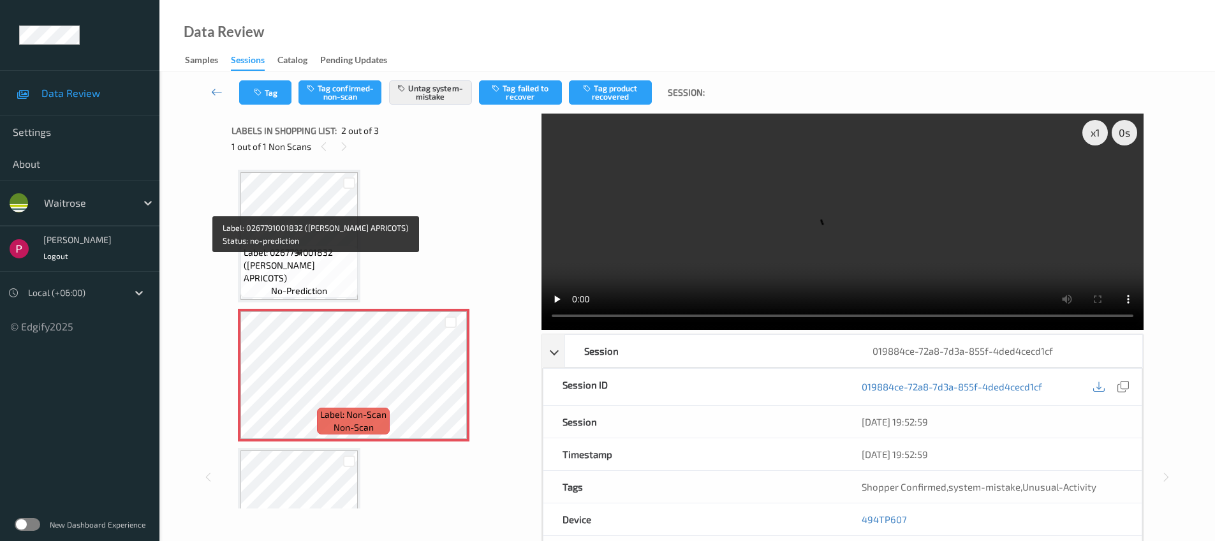
click at [323, 258] on div "Label: 0267791001832 (WR ESS APRICOTS) no-prediction" at bounding box center [298, 271] width 117 height 52
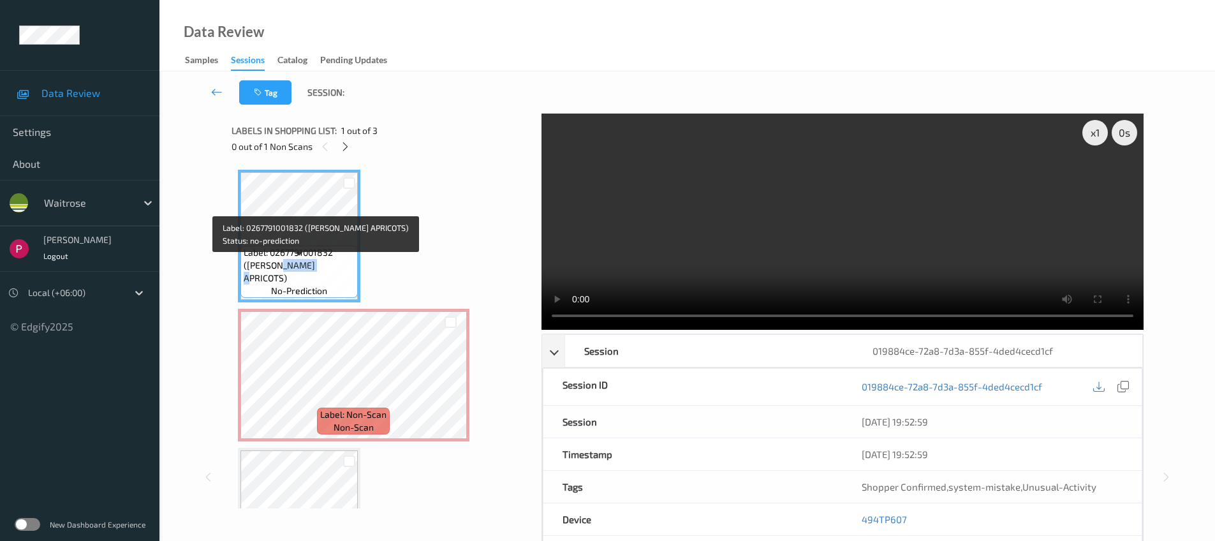
drag, startPoint x: 263, startPoint y: 277, endPoint x: 299, endPoint y: 277, distance: 35.7
click at [299, 277] on span "Label: 0267791001832 (WR ESS APRICOTS)" at bounding box center [299, 265] width 111 height 38
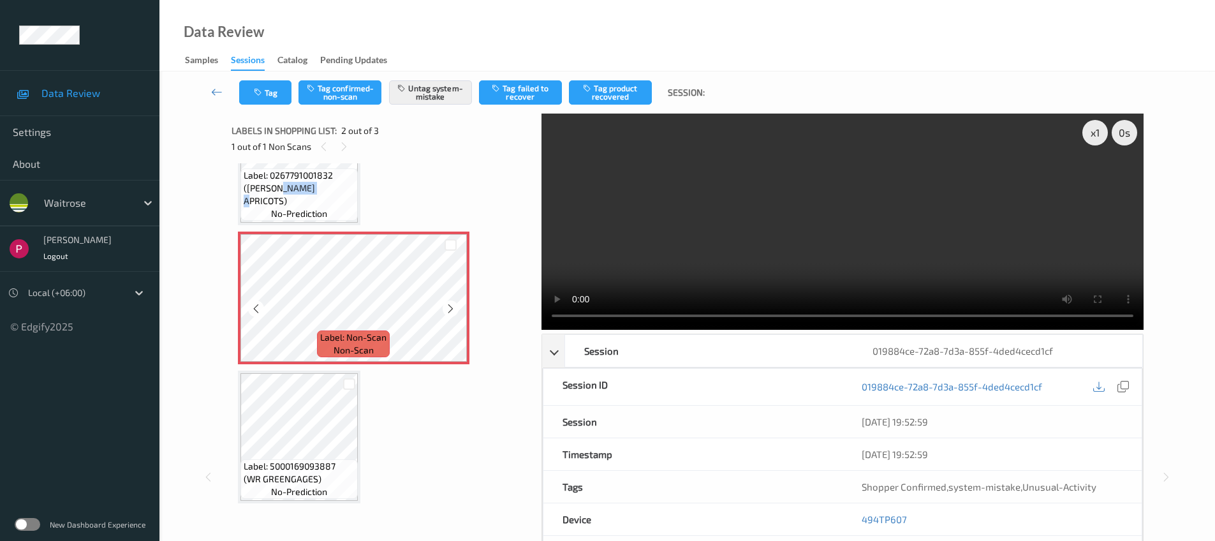
scroll to position [78, 0]
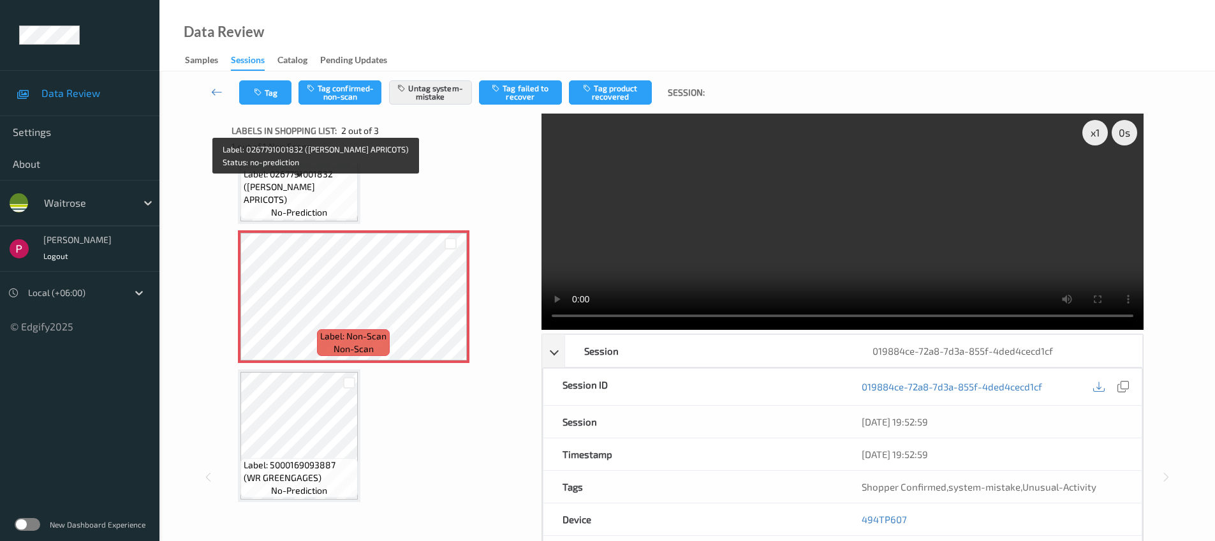
click at [323, 202] on span "Label: 0267791001832 (WR ESS APRICOTS)" at bounding box center [299, 187] width 111 height 38
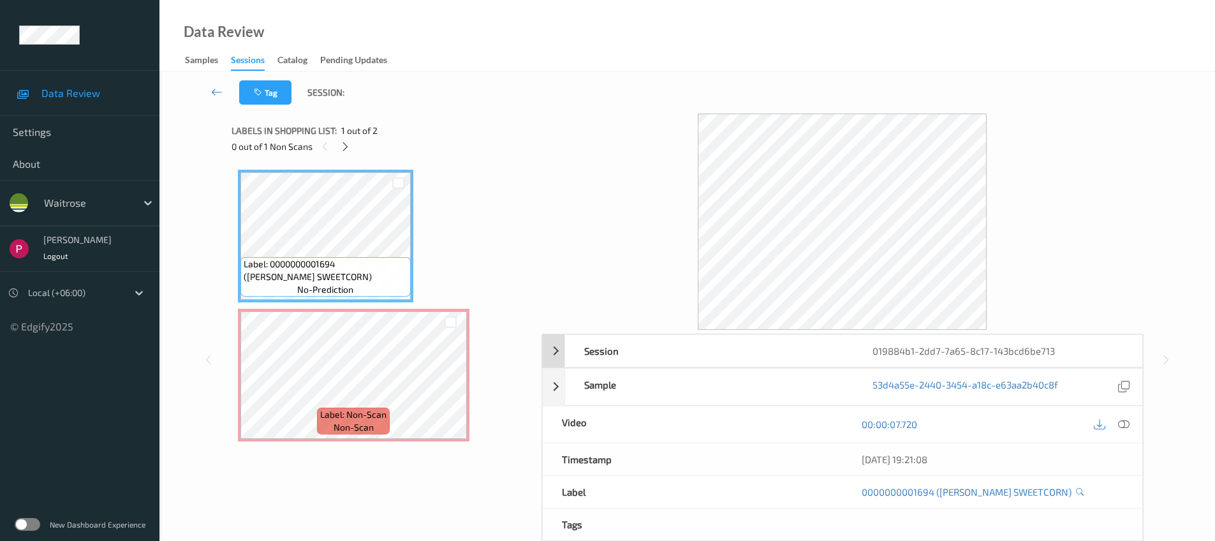
click at [946, 342] on div "019884b1-2dd7-7a65-8c17-143bcd6be713" at bounding box center [997, 351] width 288 height 32
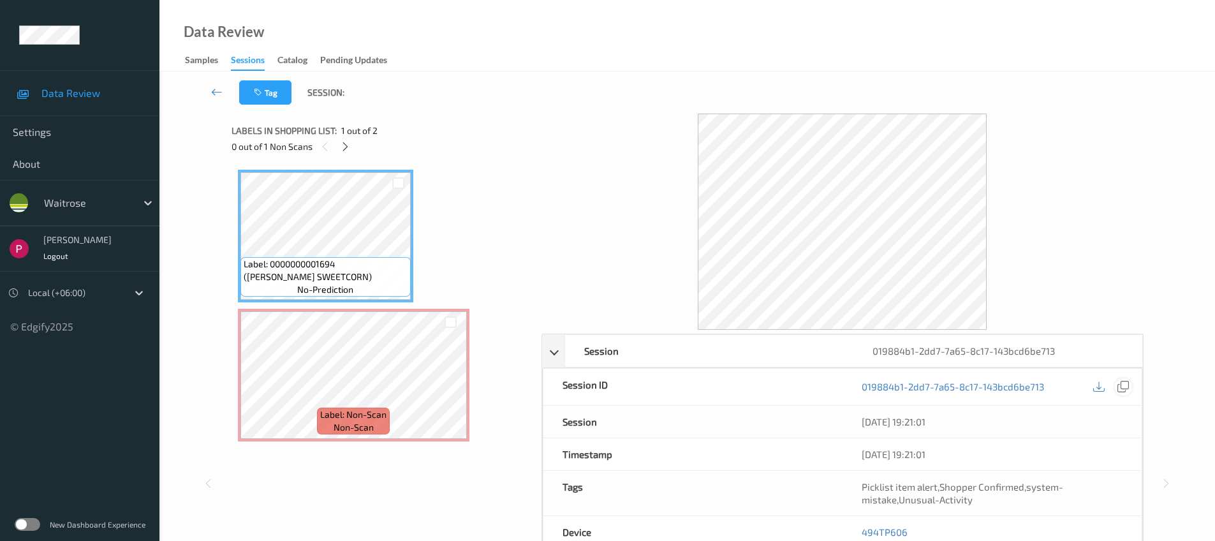
click at [1119, 390] on icon at bounding box center [1122, 386] width 11 height 11
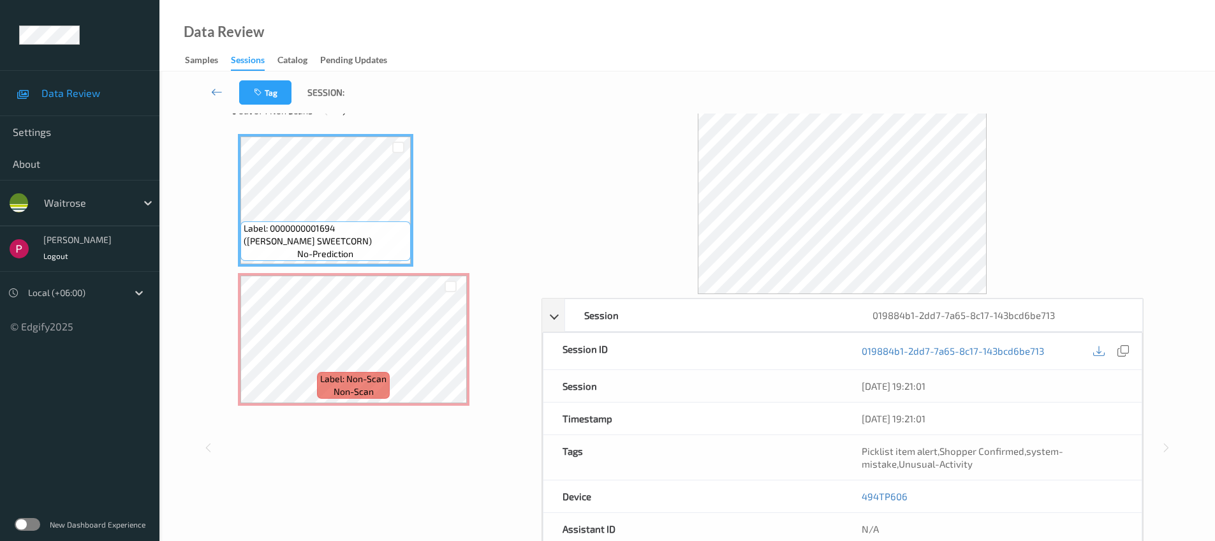
scroll to position [111, 0]
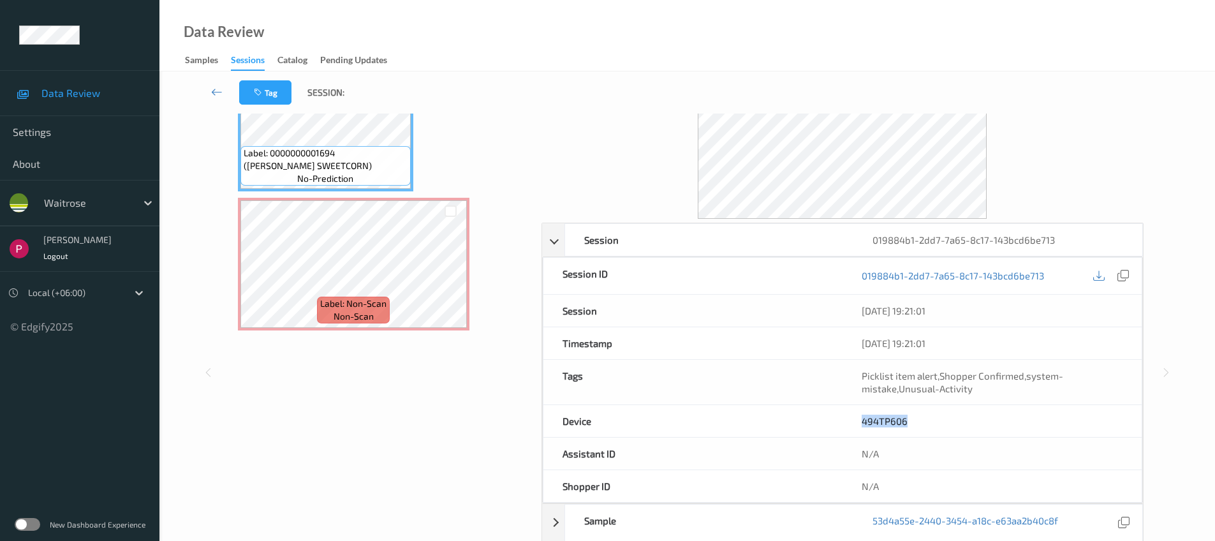
drag, startPoint x: 870, startPoint y: 420, endPoint x: 845, endPoint y: 419, distance: 25.5
click at [845, 419] on div "494TP606" at bounding box center [991, 421] width 299 height 32
copy link "494TP606"
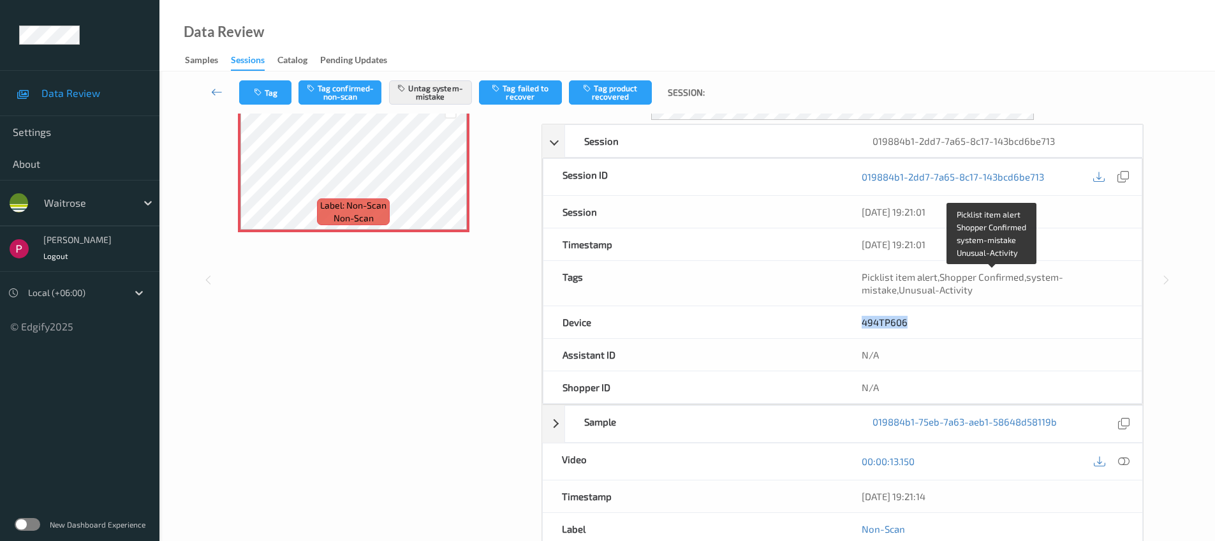
scroll to position [350, 0]
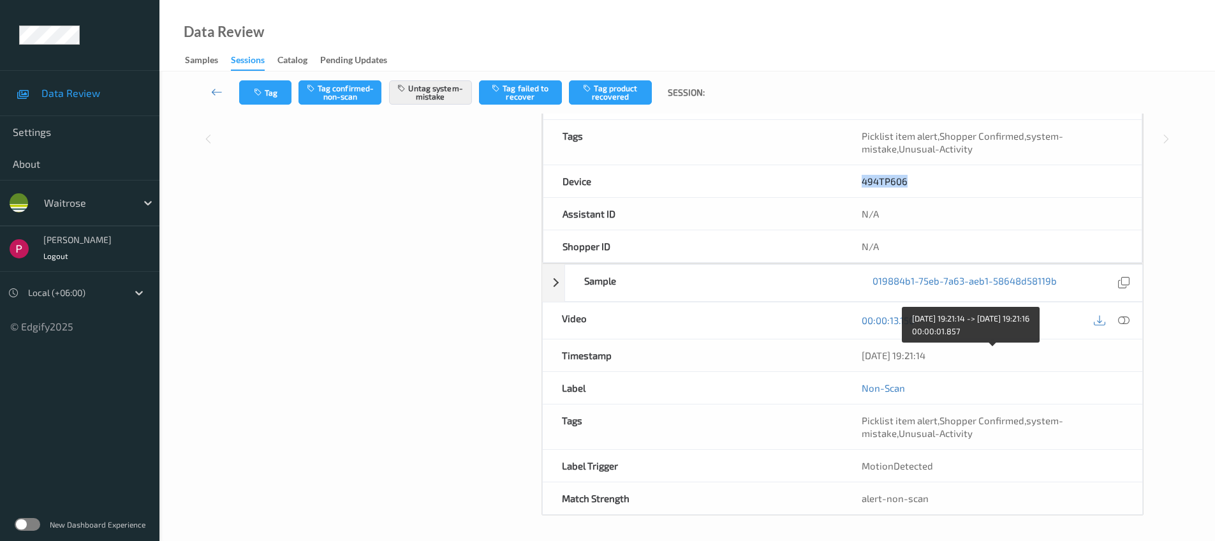
drag, startPoint x: 952, startPoint y: 360, endPoint x: 825, endPoint y: 355, distance: 127.0
click at [825, 355] on div "Timestamp 07/08/2025 19:21:14" at bounding box center [842, 355] width 601 height 33
copy div "[DATE] 19:21:14"
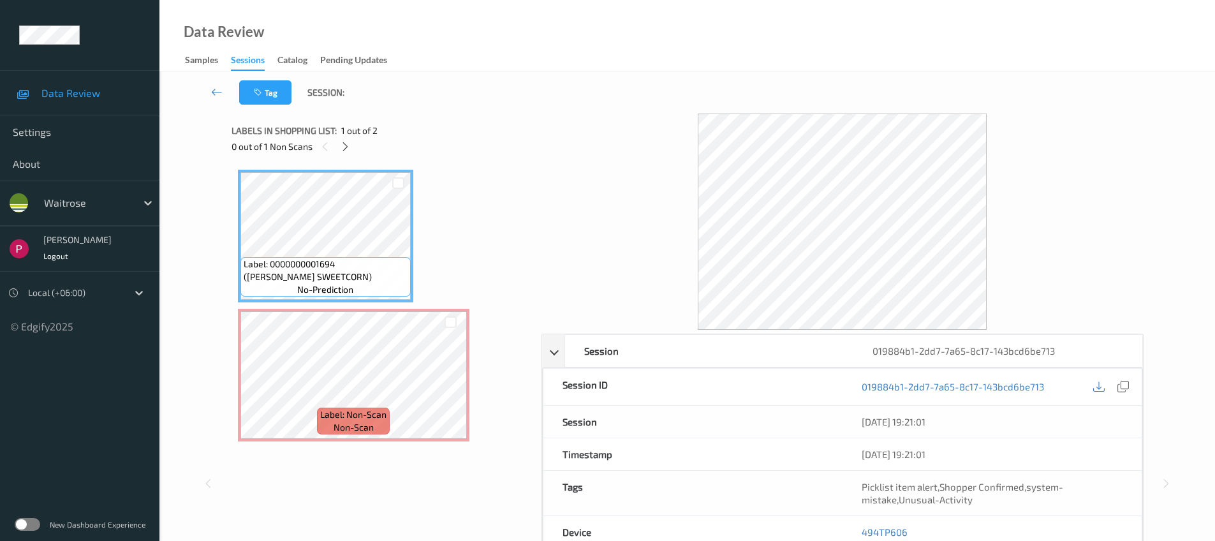
scroll to position [124, 0]
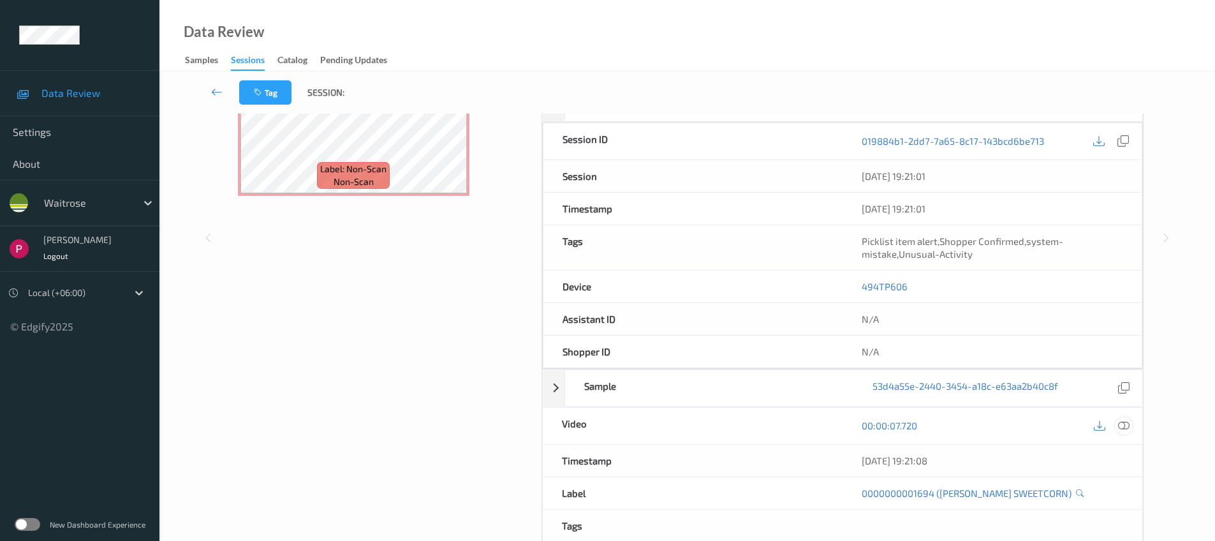
click at [1127, 425] on icon at bounding box center [1123, 425] width 11 height 11
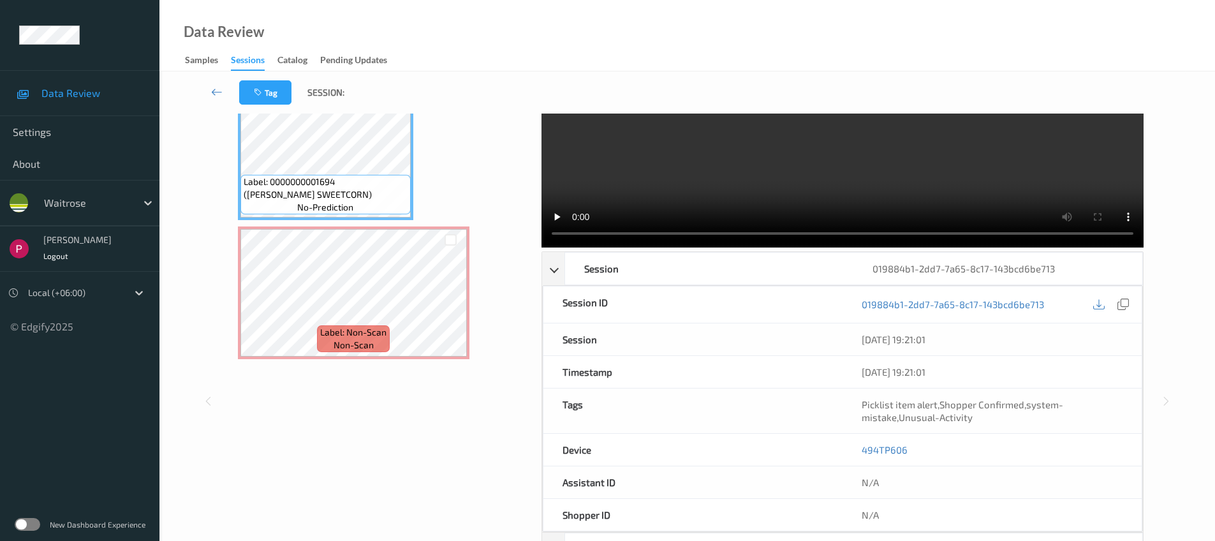
scroll to position [0, 0]
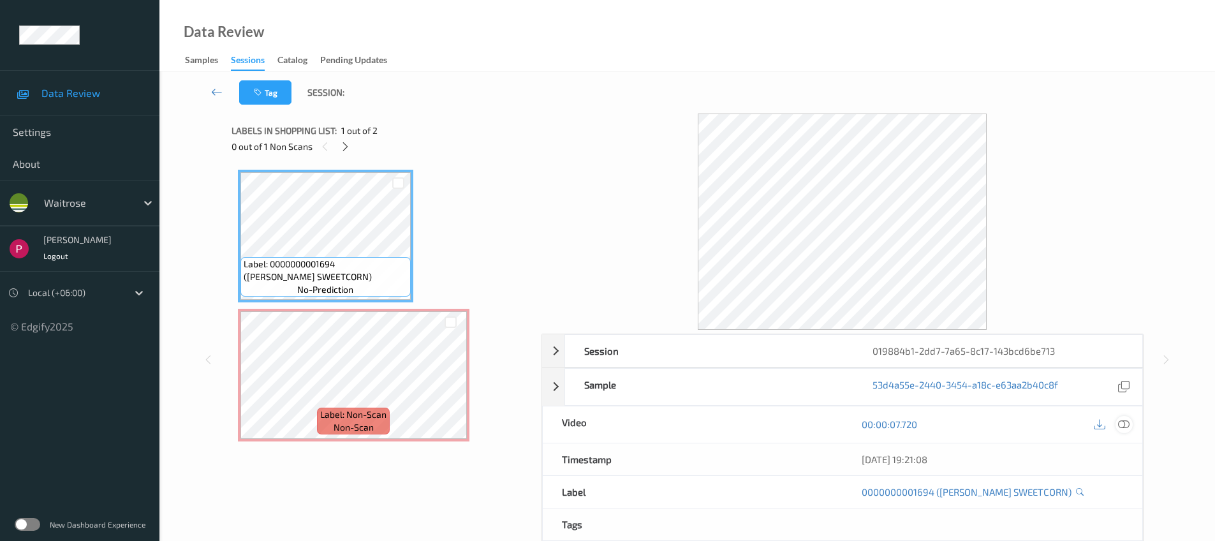
click at [1122, 427] on icon at bounding box center [1123, 423] width 11 height 11
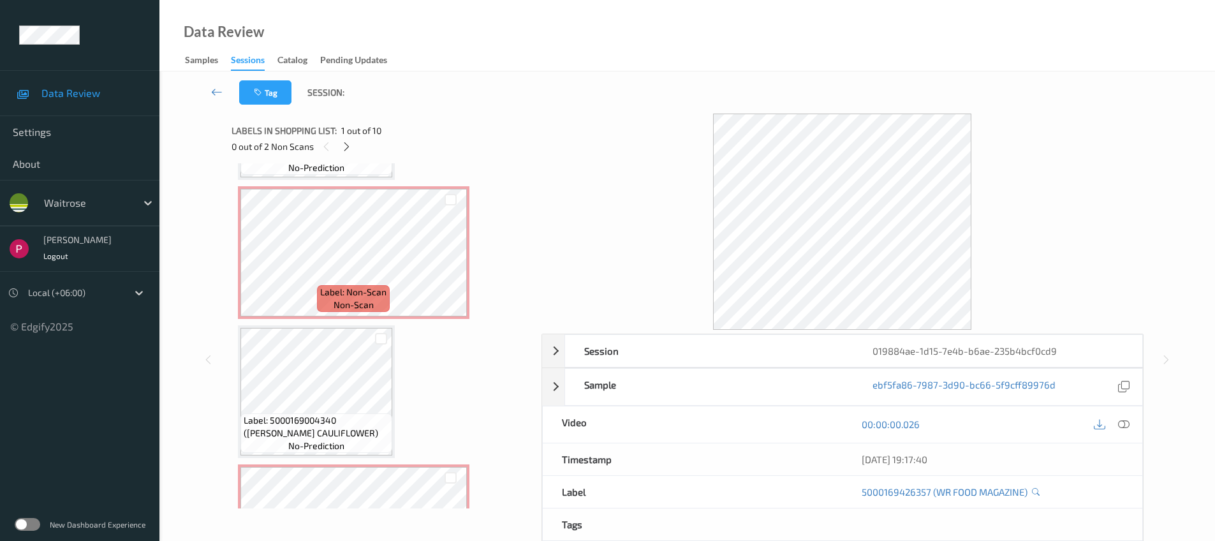
scroll to position [282, 0]
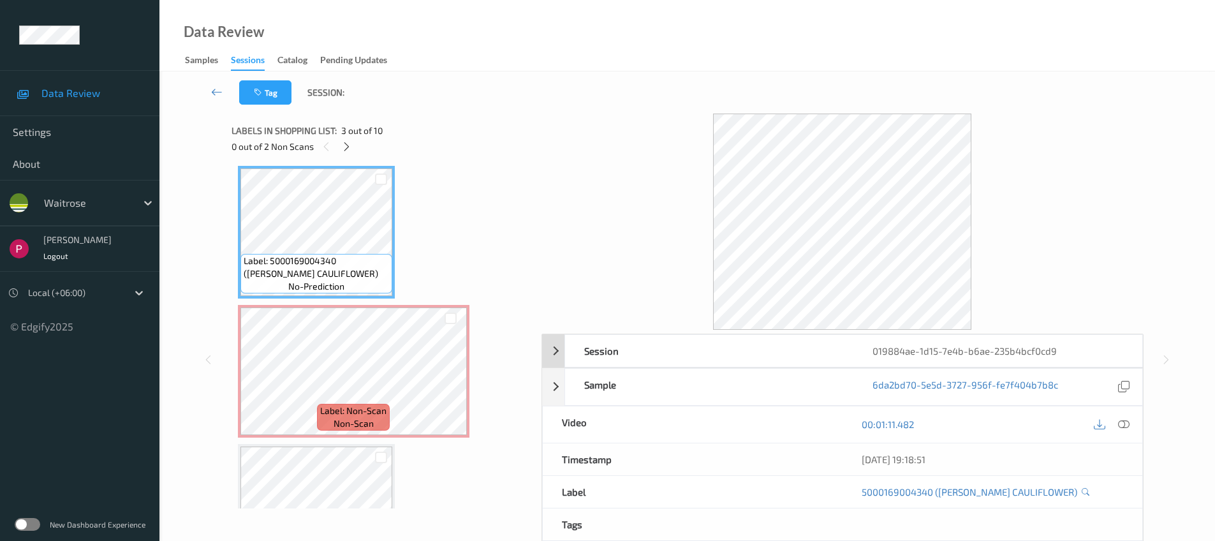
click at [1029, 346] on div "019884ae-1d15-7e4b-b6ae-235b4bcf0cd9" at bounding box center [997, 351] width 288 height 32
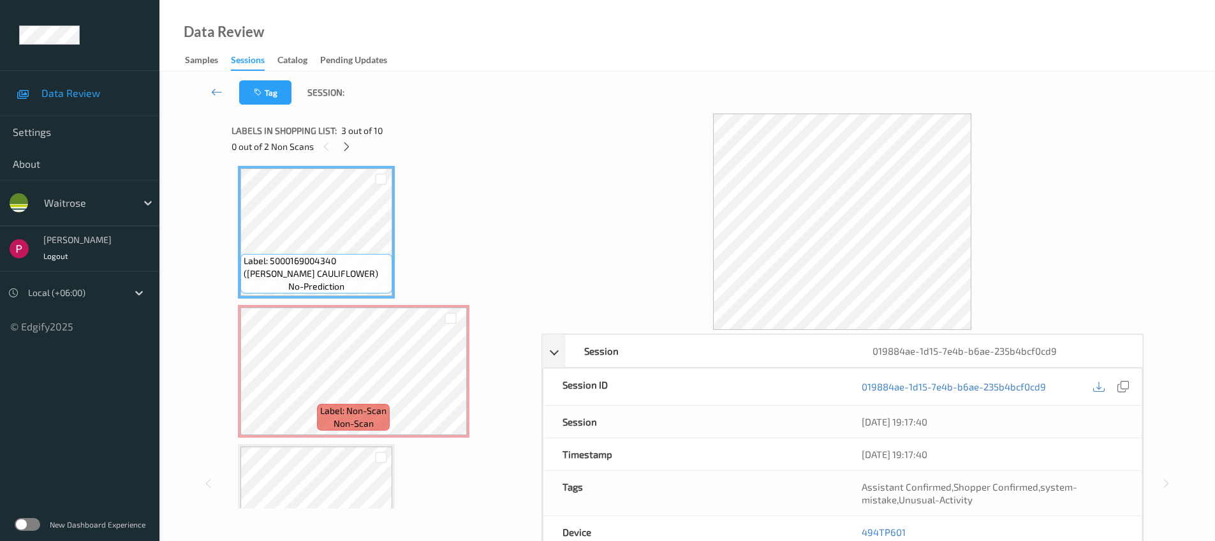
drag, startPoint x: 1127, startPoint y: 383, endPoint x: 999, endPoint y: 296, distance: 155.6
click at [1127, 383] on icon at bounding box center [1122, 386] width 11 height 11
drag, startPoint x: 911, startPoint y: 527, endPoint x: 860, endPoint y: 529, distance: 50.4
click at [860, 529] on div "494TP601" at bounding box center [991, 532] width 299 height 32
copy link "494TP601"
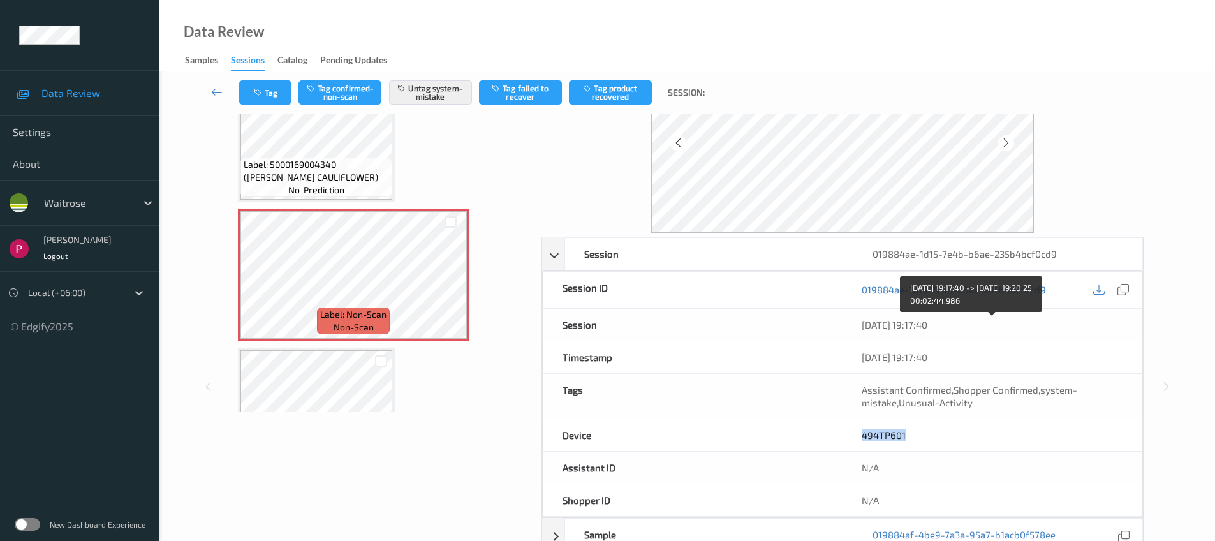
scroll to position [258, 0]
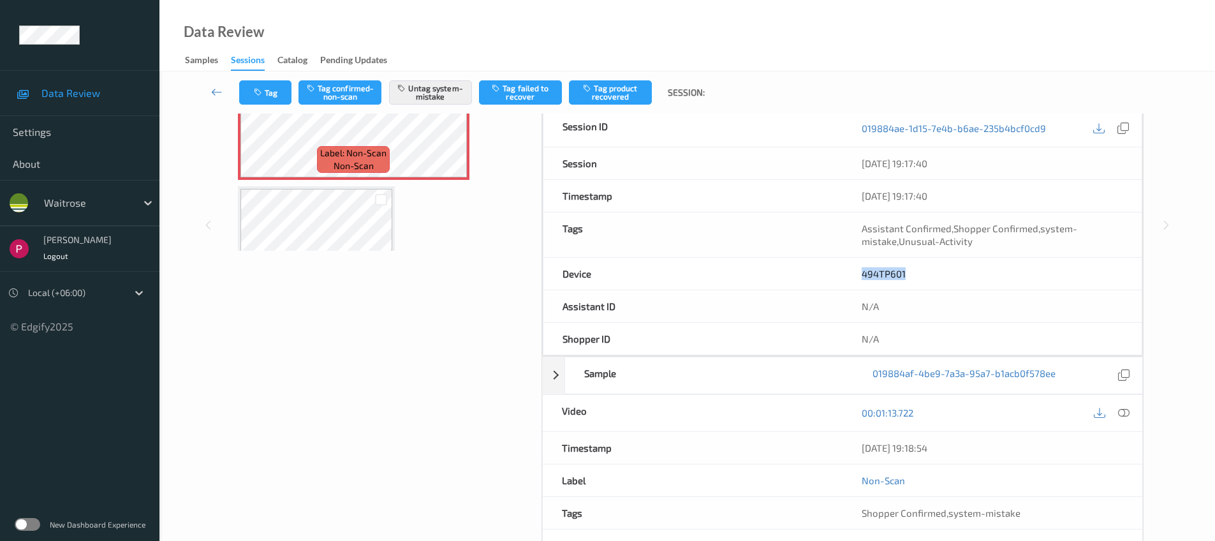
drag, startPoint x: 956, startPoint y: 455, endPoint x: 856, endPoint y: 437, distance: 101.6
click at [853, 443] on div "07/08/2025 19:18:54" at bounding box center [992, 448] width 300 height 32
copy div "07/08/2025 19:18:54"
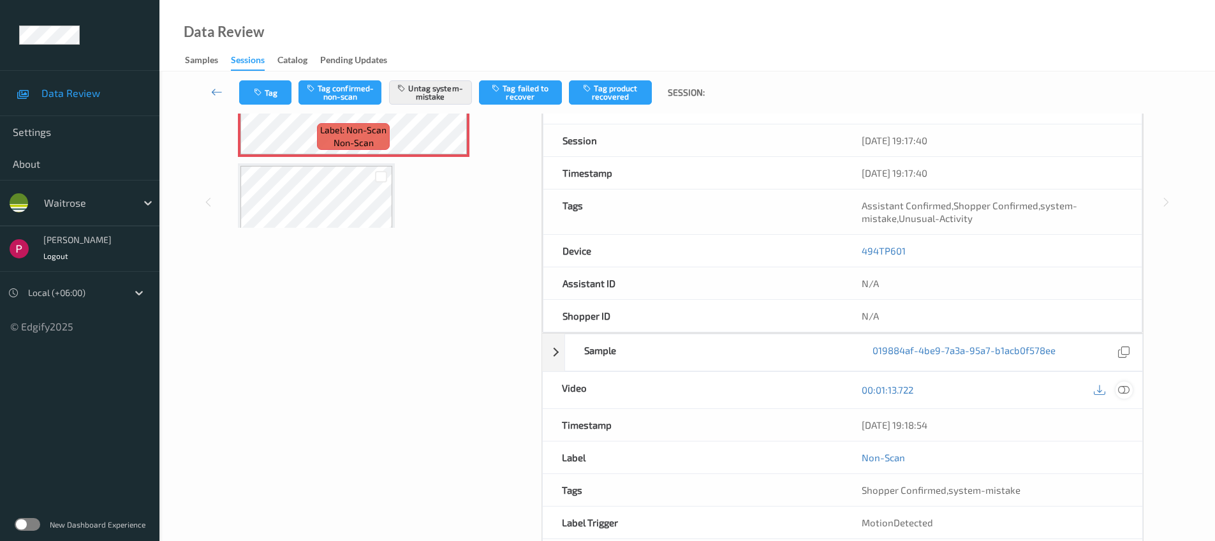
click at [1121, 388] on icon at bounding box center [1123, 389] width 11 height 11
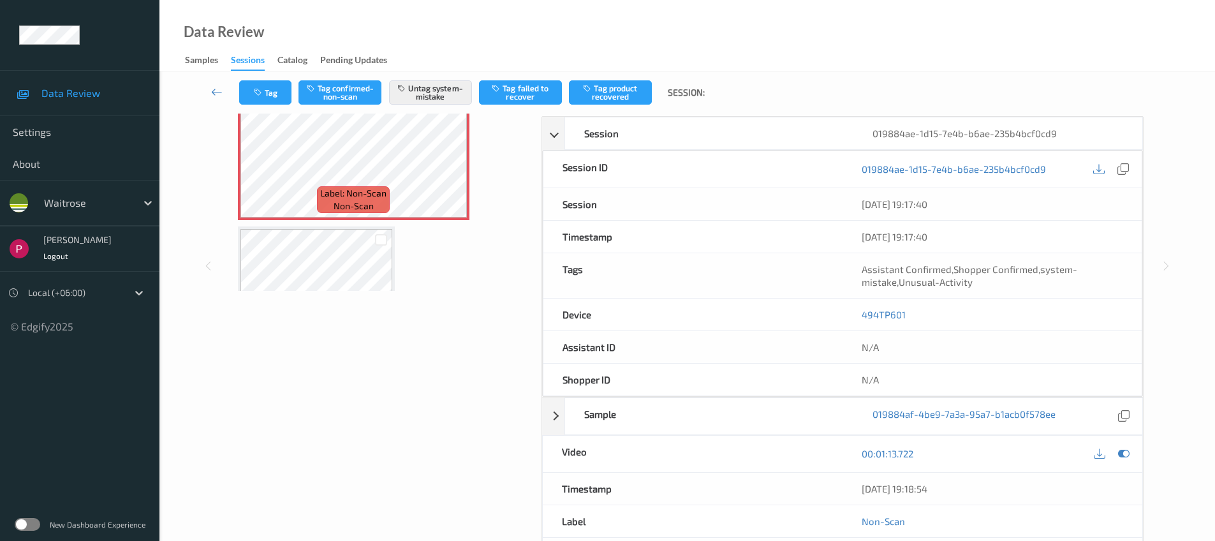
scroll to position [0, 0]
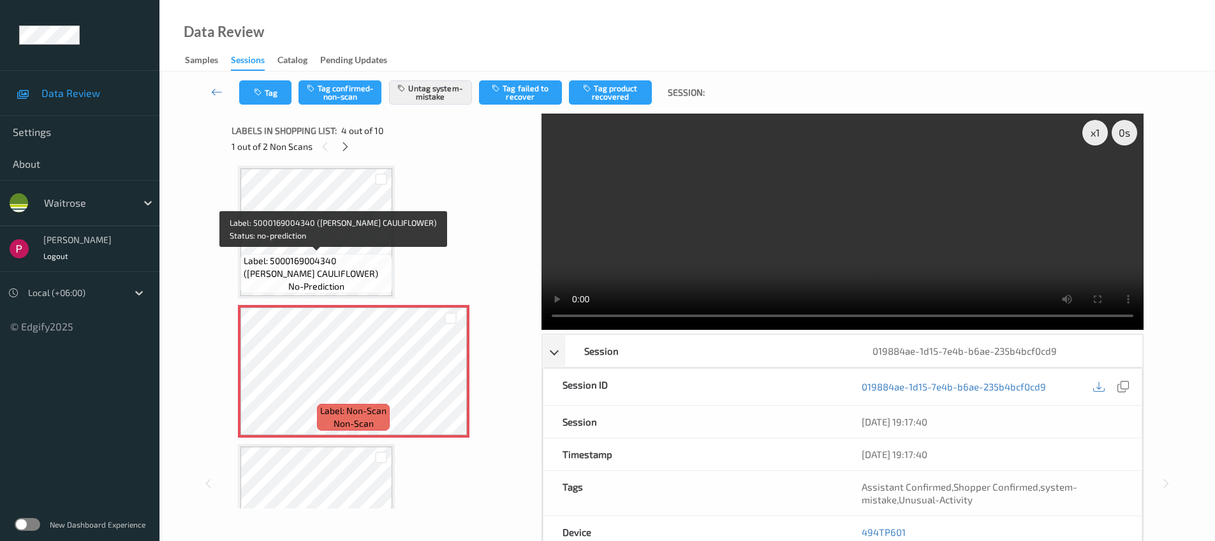
click at [335, 254] on span "Label: 5000169004340 (WR ESS CAULIFLOWER)" at bounding box center [316, 267] width 145 height 26
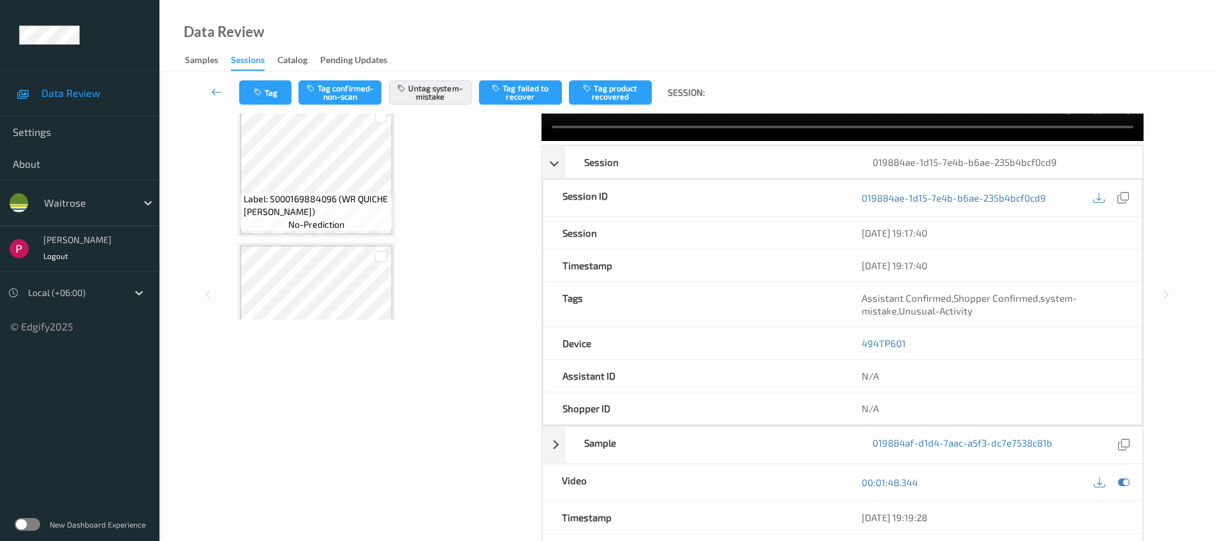
scroll to position [281, 0]
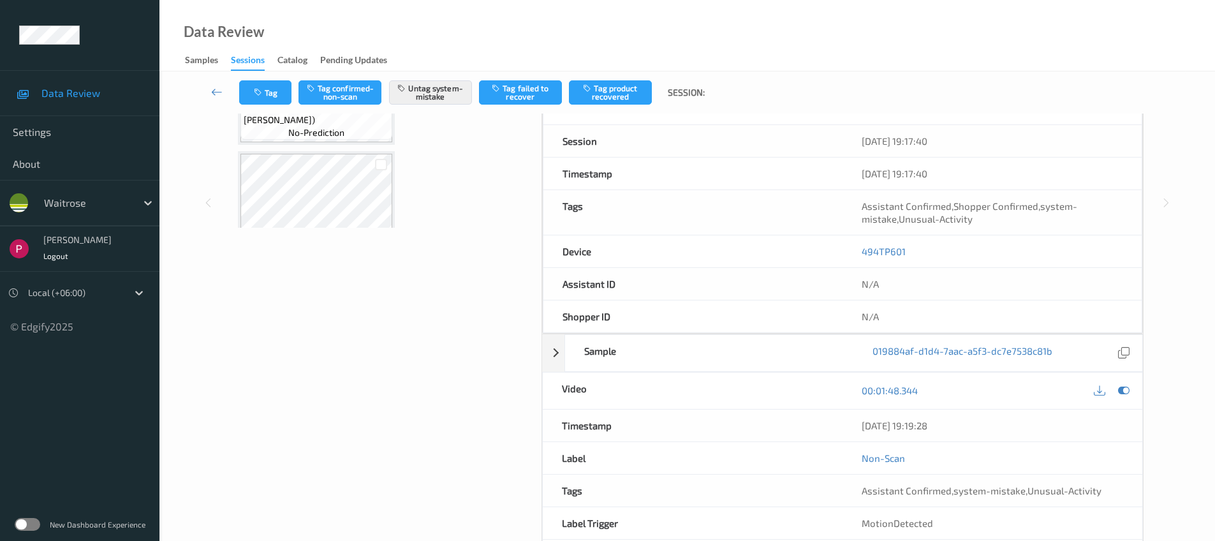
drag, startPoint x: 898, startPoint y: 427, endPoint x: 870, endPoint y: 414, distance: 31.7
click at [851, 421] on div "07/08/2025 19:19:28" at bounding box center [992, 425] width 300 height 32
copy div "07/08/2025 19:19:28"
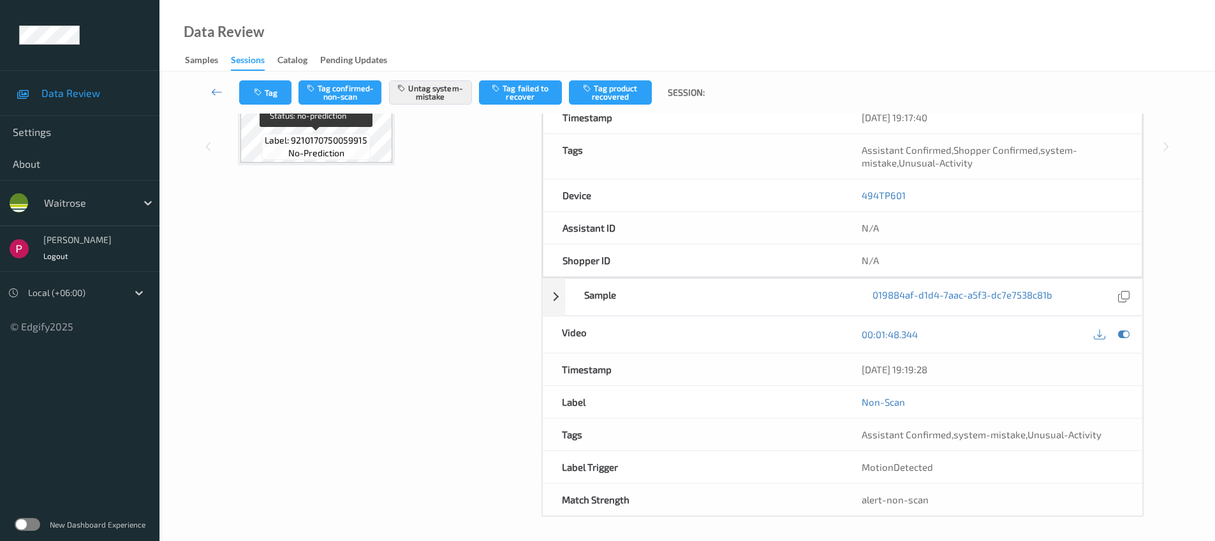
scroll to position [339, 0]
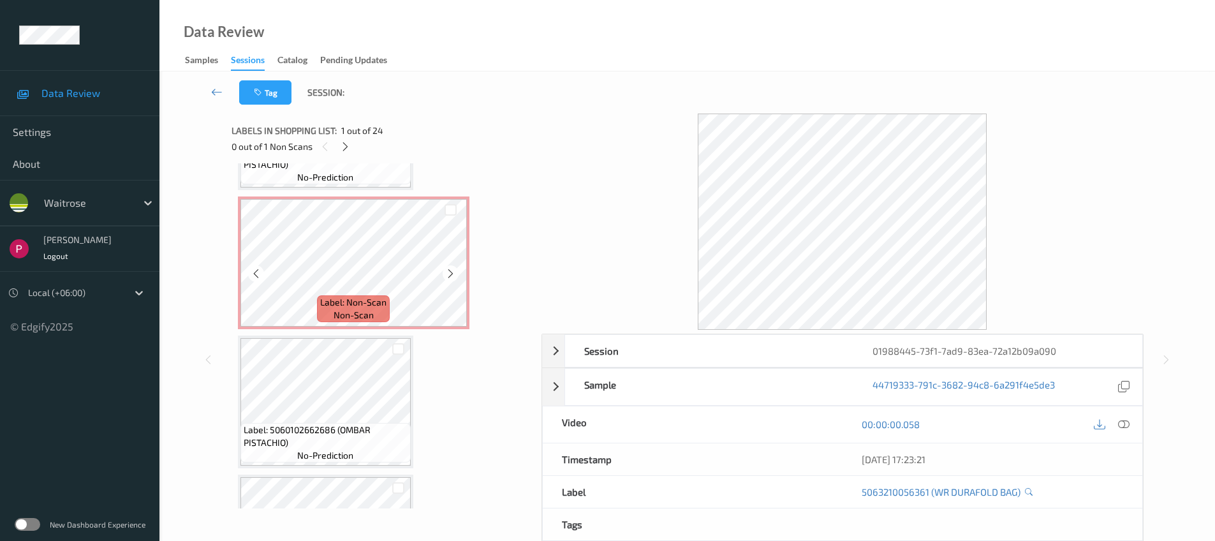
scroll to position [2158, 0]
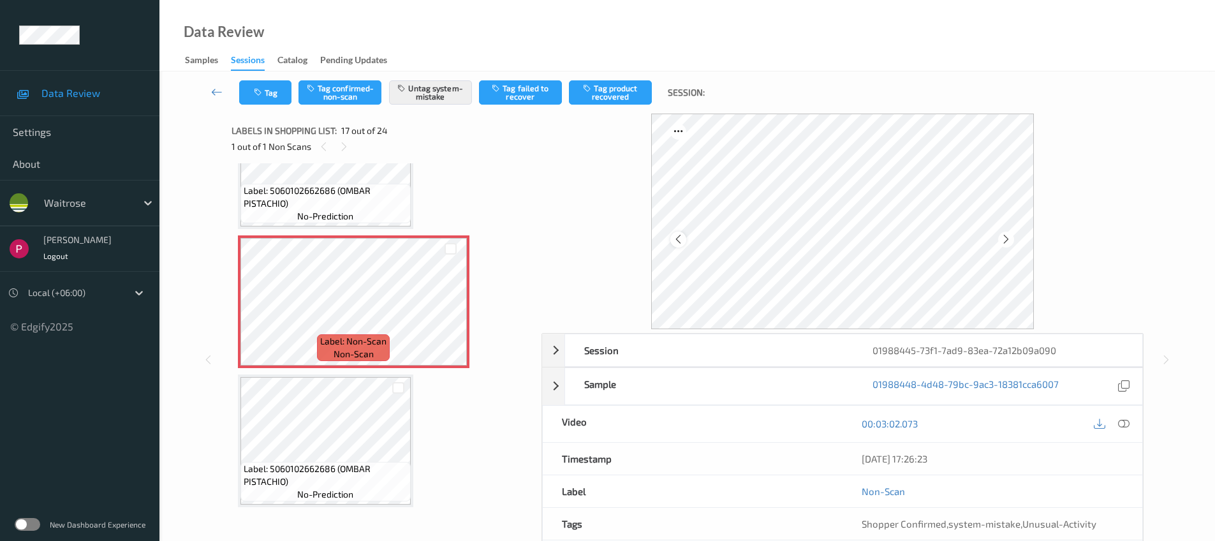
click at [677, 239] on icon at bounding box center [678, 238] width 11 height 11
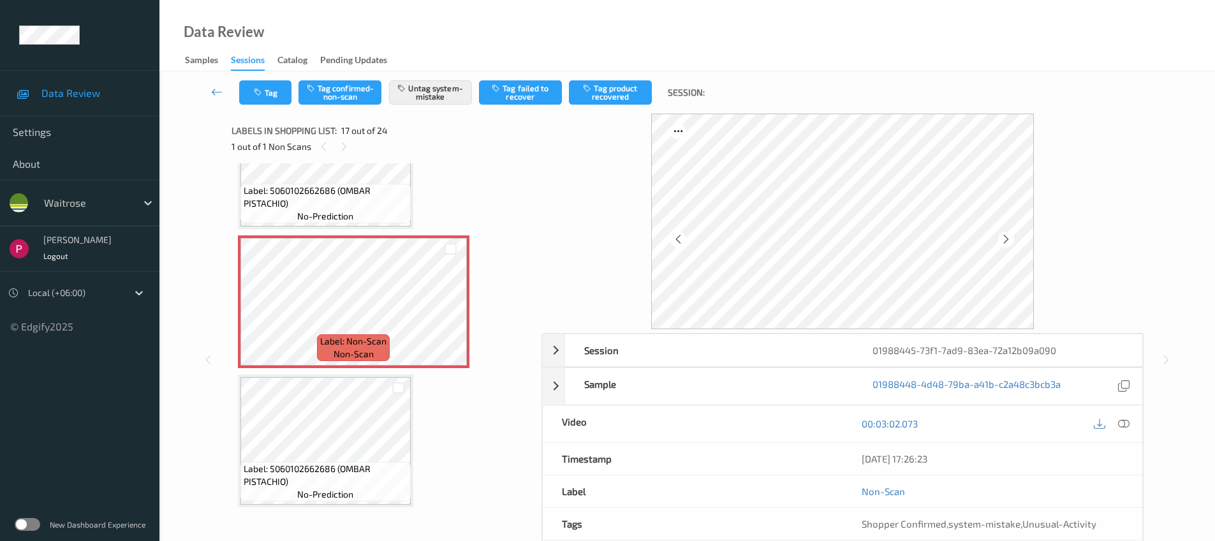
click at [677, 239] on icon at bounding box center [678, 238] width 11 height 11
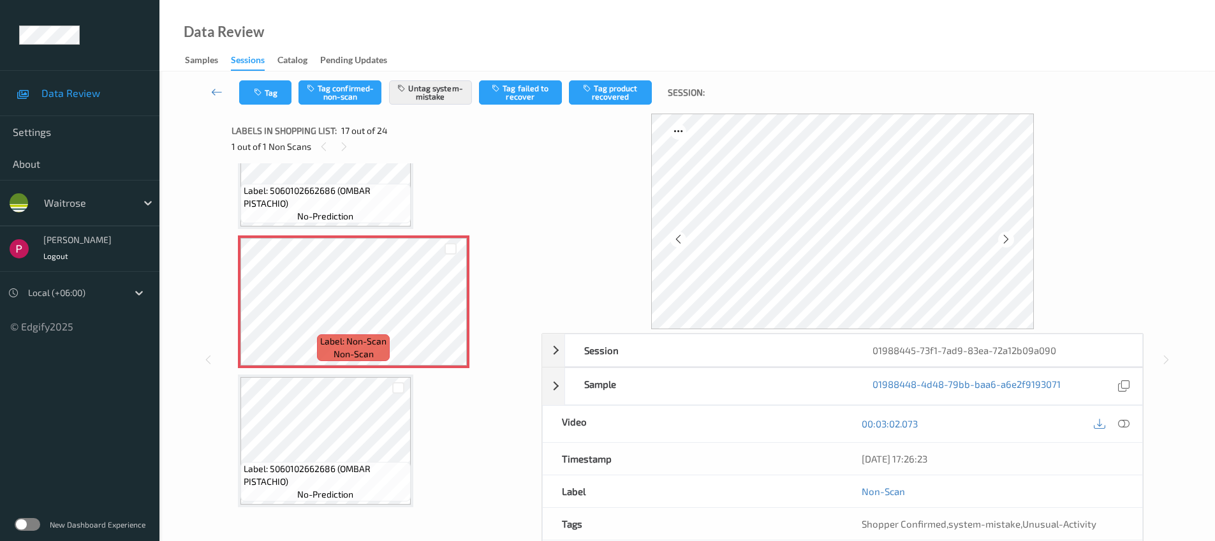
click at [677, 239] on icon at bounding box center [678, 238] width 11 height 11
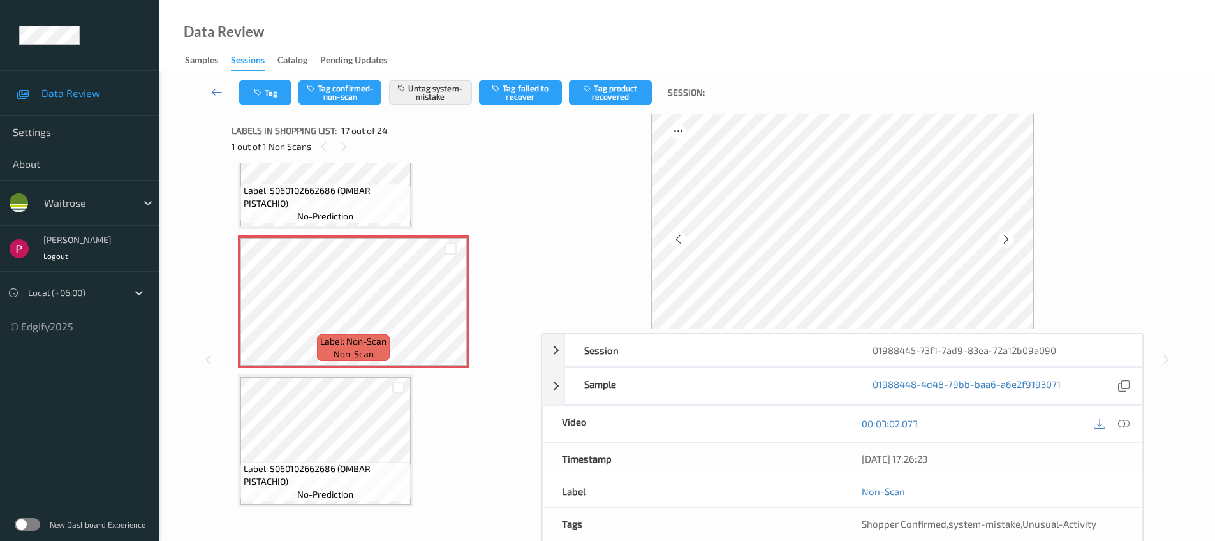
click at [677, 239] on icon at bounding box center [678, 238] width 11 height 11
click at [676, 238] on icon at bounding box center [678, 238] width 11 height 11
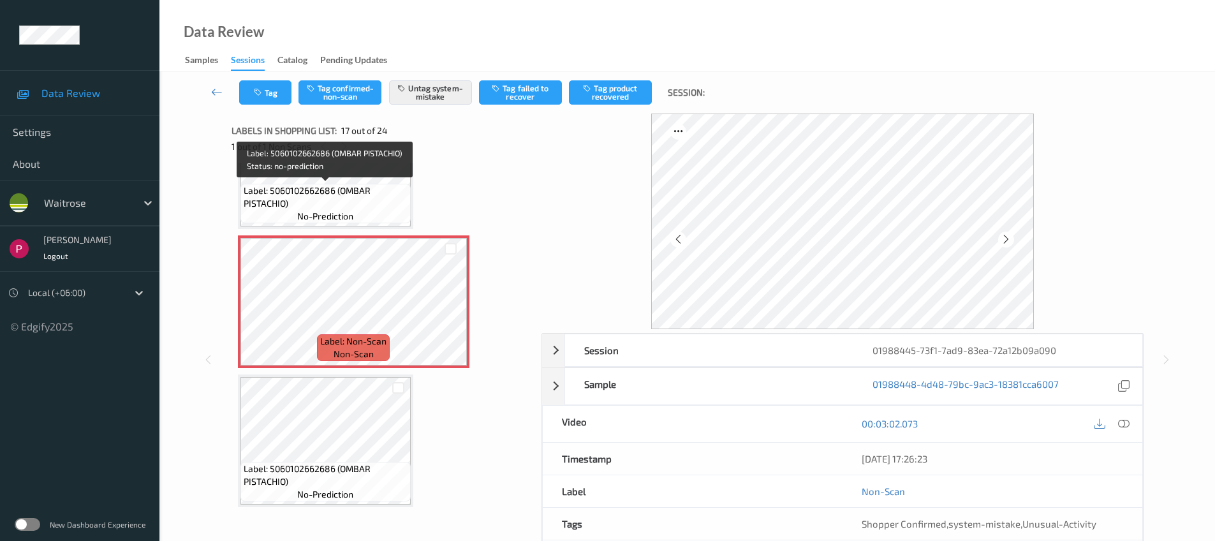
click at [328, 198] on span "Label: 5060102662686 (OMBAR PISTACHIO)" at bounding box center [326, 197] width 164 height 26
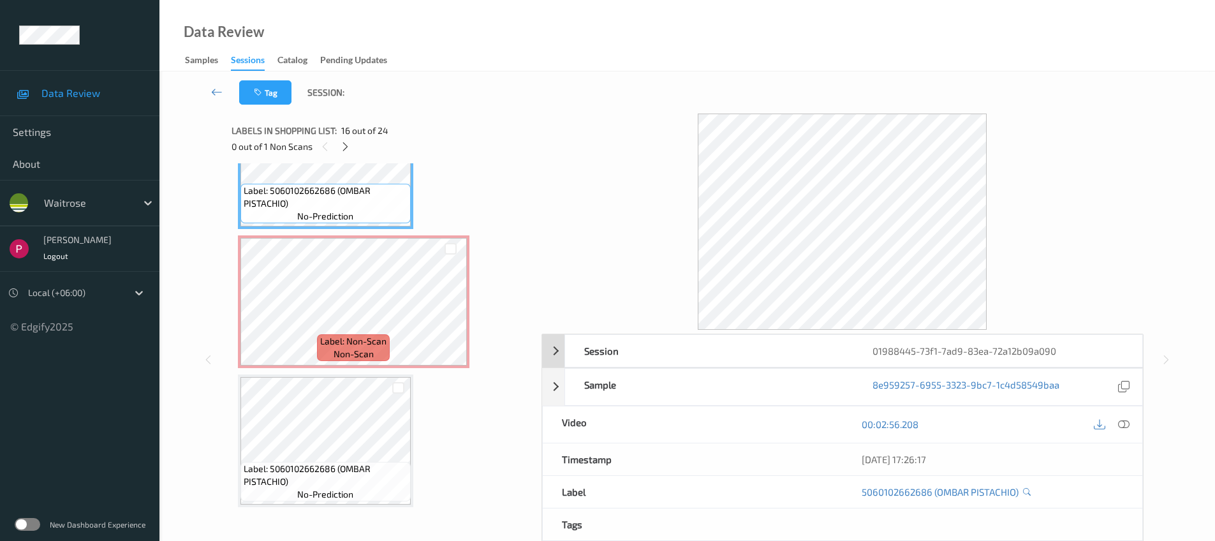
click at [1070, 359] on div "01988445-73f1-7ad9-83ea-72a12b09a090" at bounding box center [997, 351] width 288 height 32
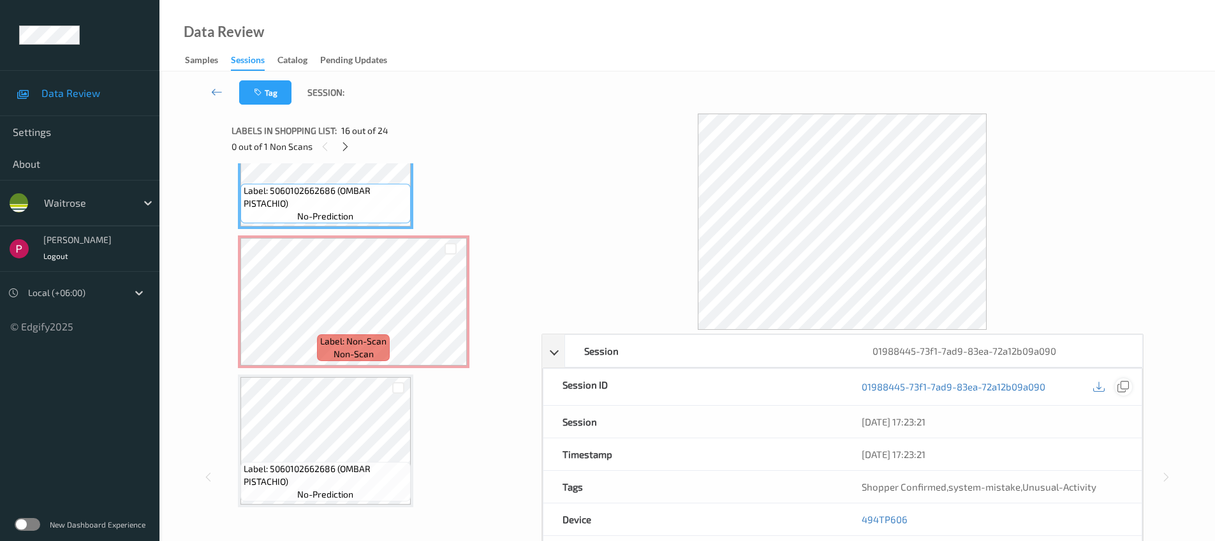
click at [1127, 385] on icon at bounding box center [1122, 386] width 11 height 11
drag, startPoint x: 909, startPoint y: 516, endPoint x: 858, endPoint y: 509, distance: 51.5
click at [858, 509] on div "494TP606" at bounding box center [991, 519] width 299 height 32
copy link "494TP606"
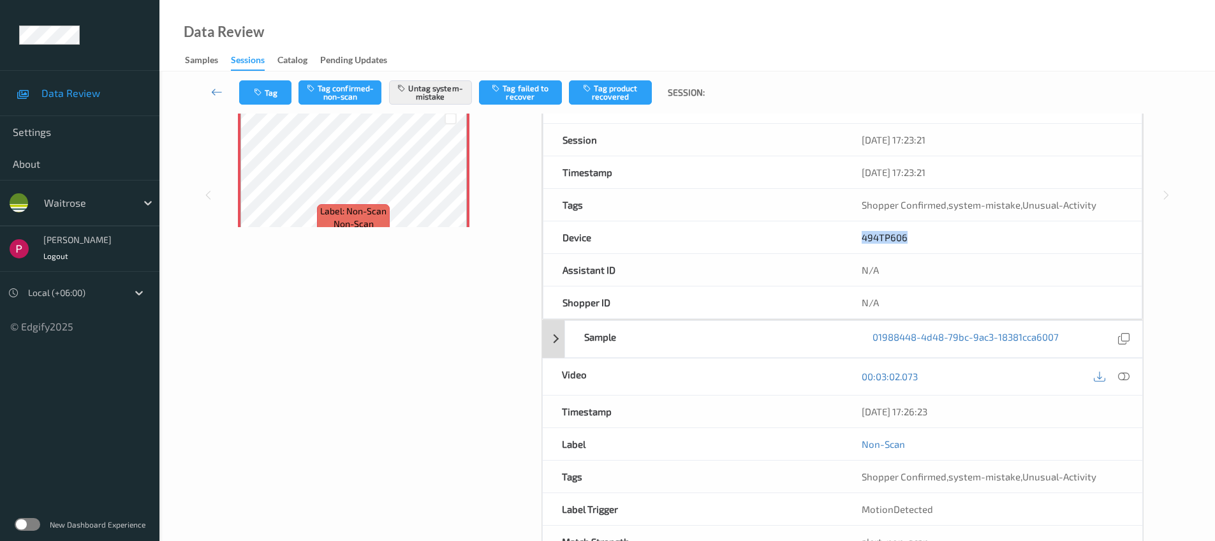
scroll to position [325, 0]
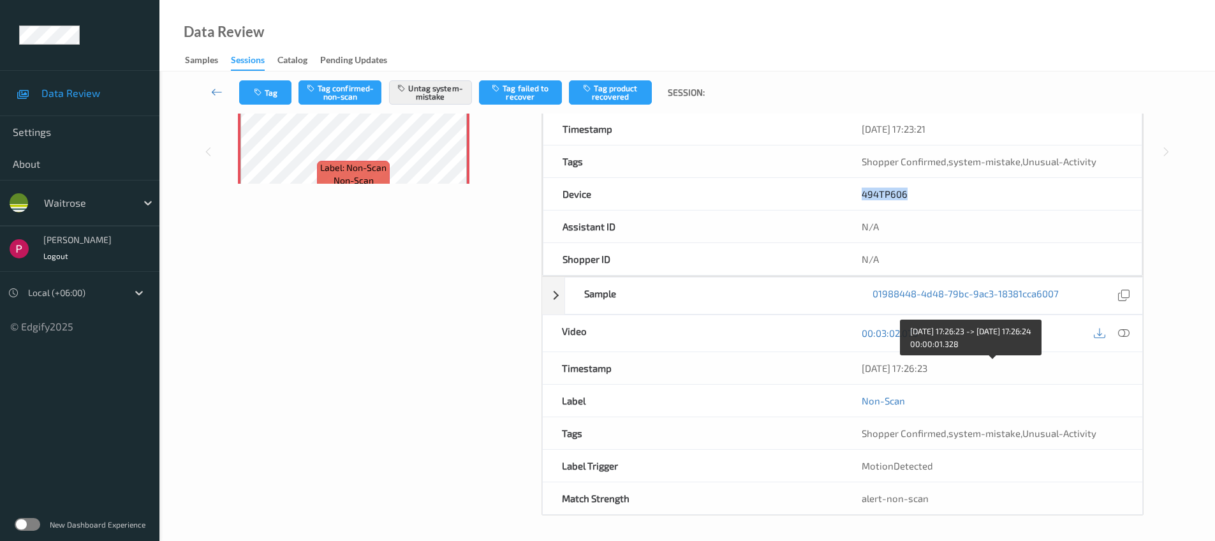
drag, startPoint x: 943, startPoint y: 370, endPoint x: 827, endPoint y: 365, distance: 116.1
click at [827, 365] on div "Timestamp 07/08/2025 17:26:23" at bounding box center [842, 368] width 601 height 33
copy div "07/08/2025 17:26:23"
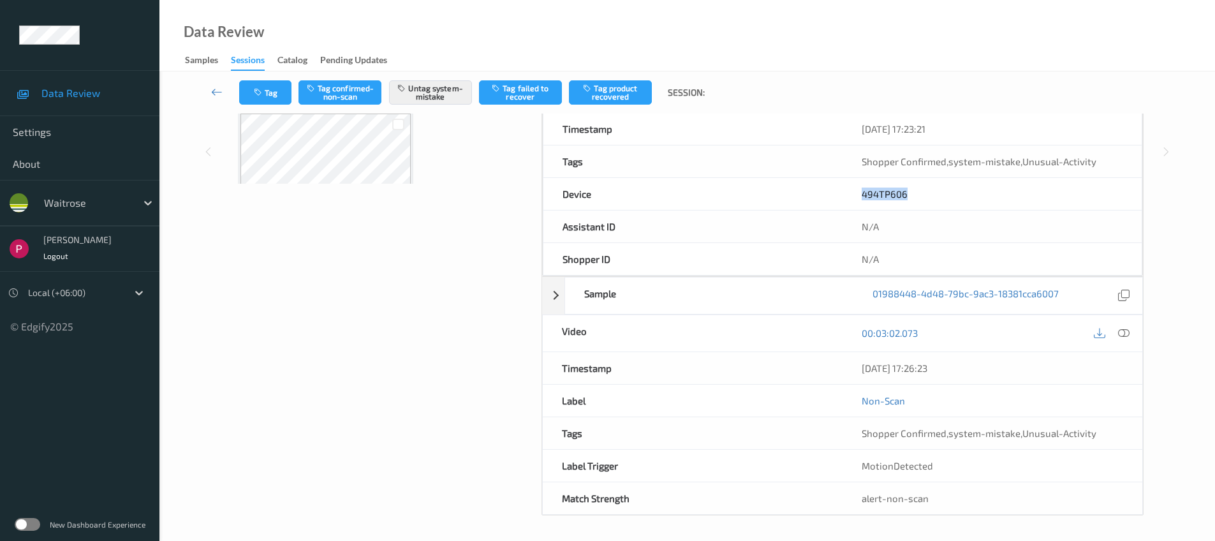
scroll to position [2998, 0]
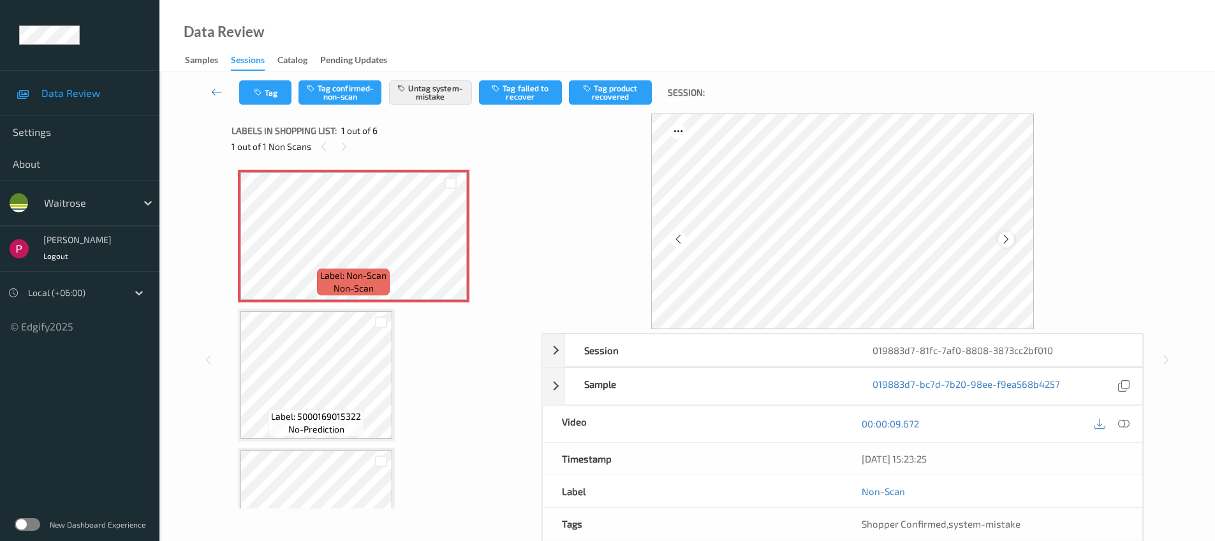
click at [1002, 234] on icon at bounding box center [1005, 238] width 11 height 11
click at [1046, 351] on div "019883d7-81fc-7af0-8808-3873cc2bf010" at bounding box center [997, 350] width 288 height 32
drag, startPoint x: 1124, startPoint y: 388, endPoint x: 969, endPoint y: 337, distance: 163.1
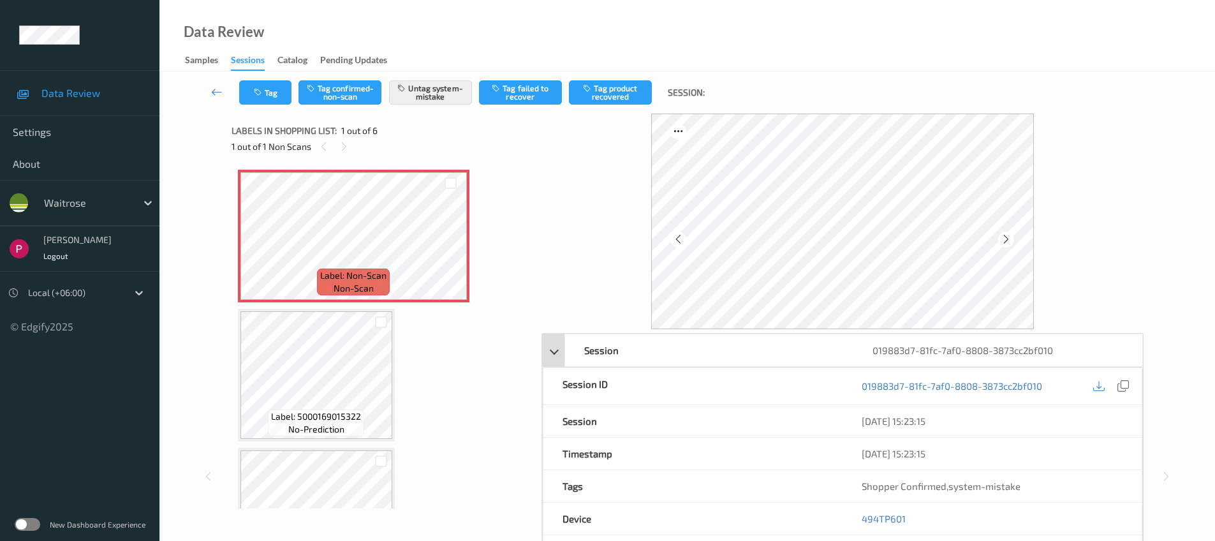
click at [1124, 388] on icon at bounding box center [1122, 385] width 11 height 11
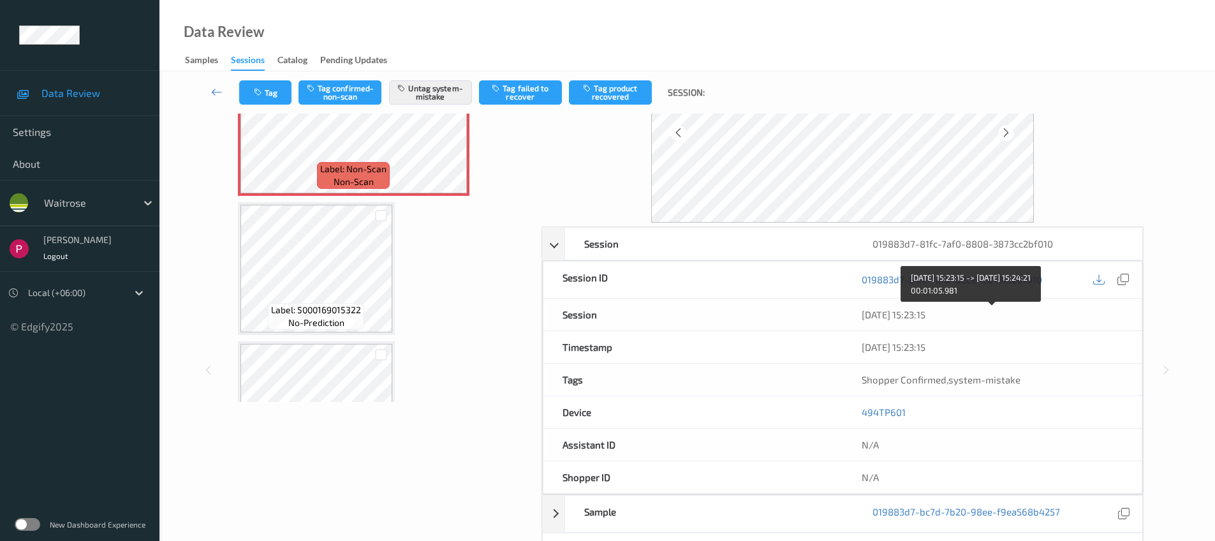
scroll to position [110, 0]
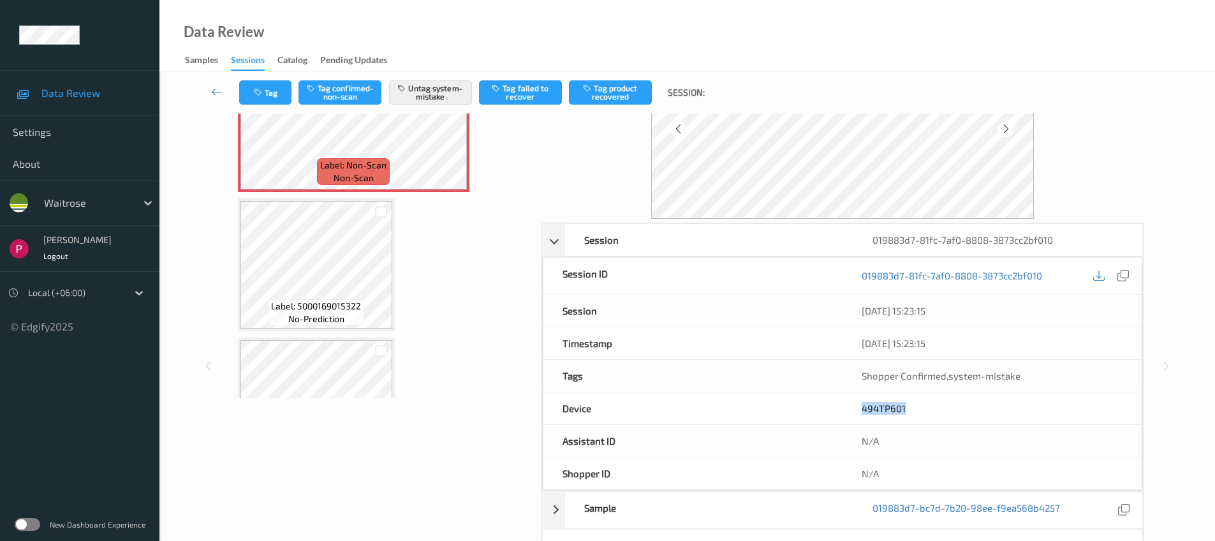
drag, startPoint x: 902, startPoint y: 410, endPoint x: 833, endPoint y: 407, distance: 68.3
click at [832, 405] on div "Device 494TP601" at bounding box center [842, 408] width 599 height 33
copy div "494TP601"
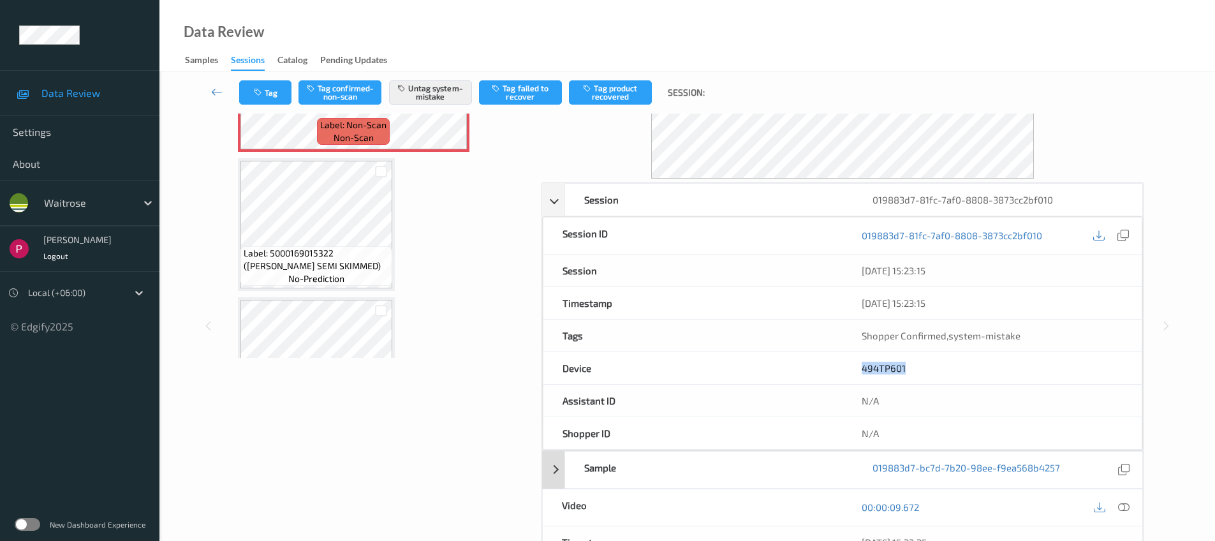
scroll to position [230, 0]
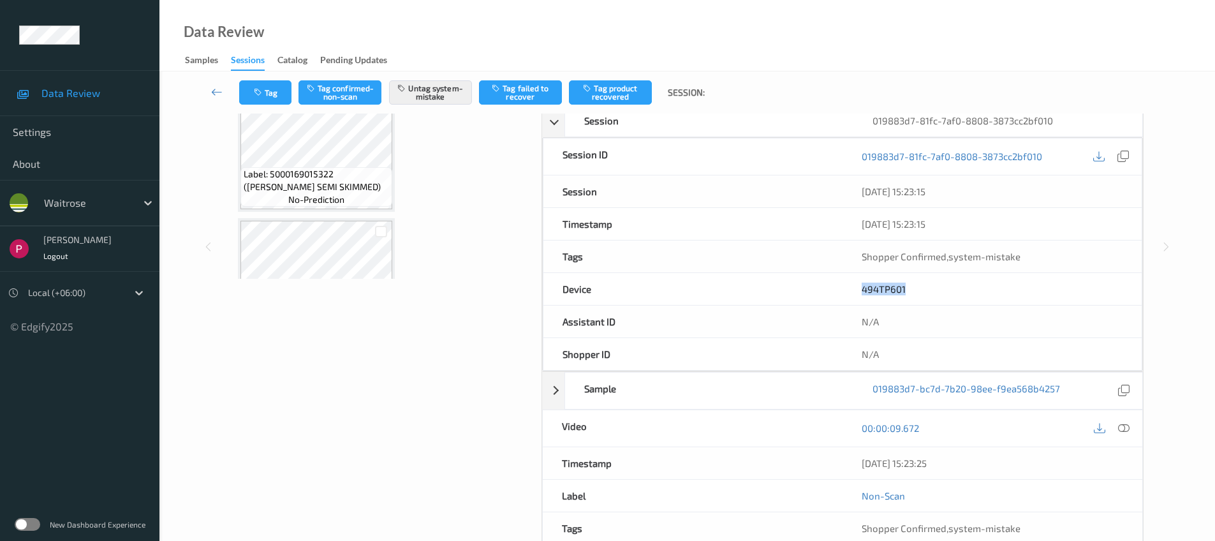
drag, startPoint x: 912, startPoint y: 460, endPoint x: 853, endPoint y: 459, distance: 59.3
click at [853, 459] on div "[DATE] 15:23:25" at bounding box center [992, 463] width 300 height 32
copy div "[DATE] 15:23:25"
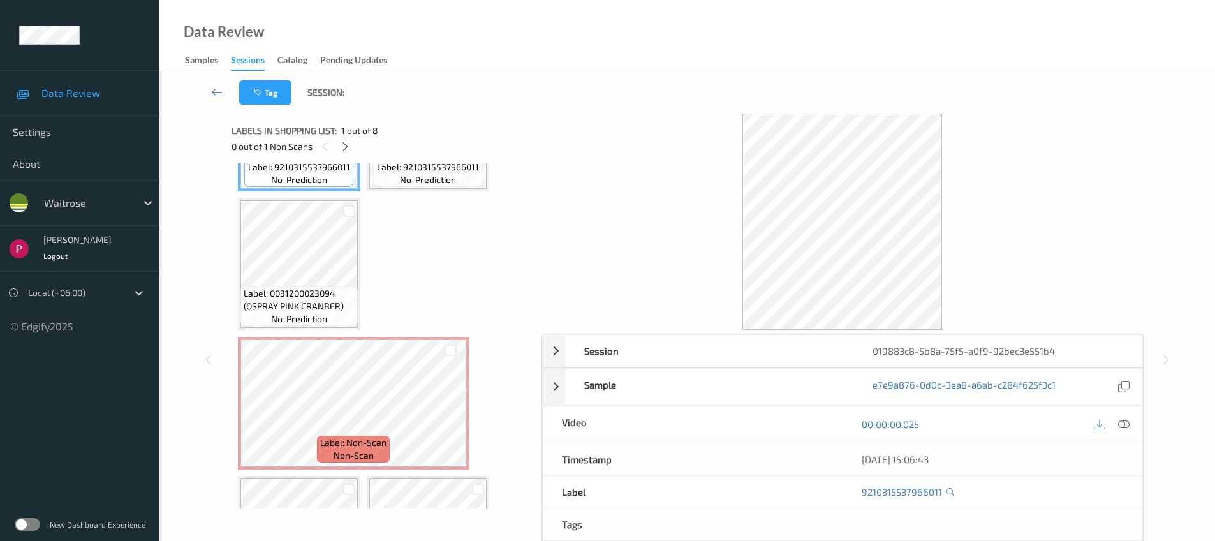
scroll to position [112, 0]
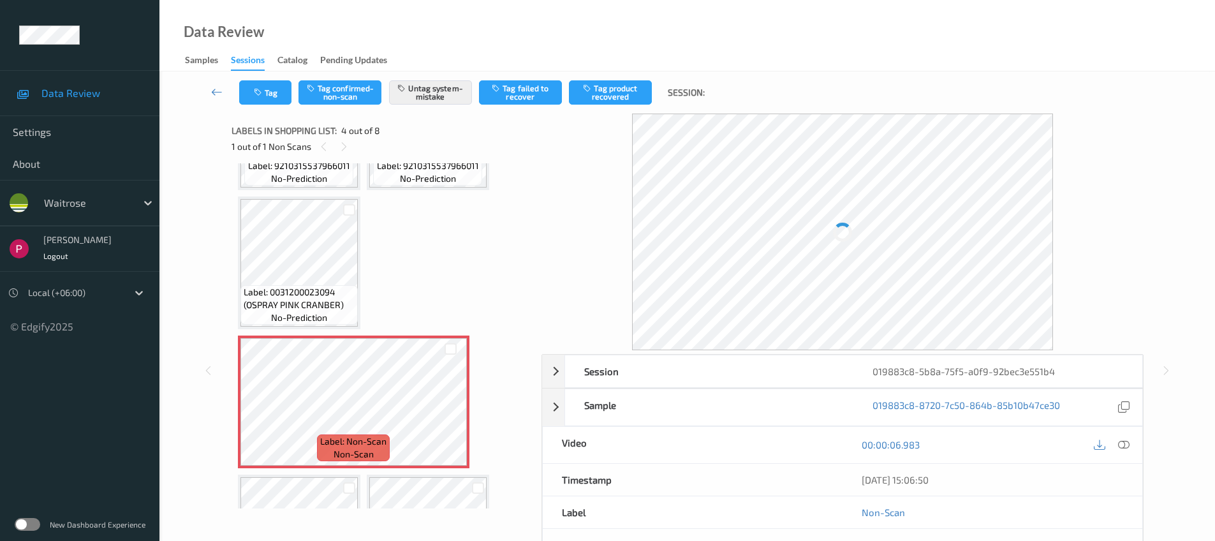
click at [233, 251] on div "Label: 9210315537966011 no-prediction Label: 9210315537966011 no-prediction Lab…" at bounding box center [381, 335] width 301 height 345
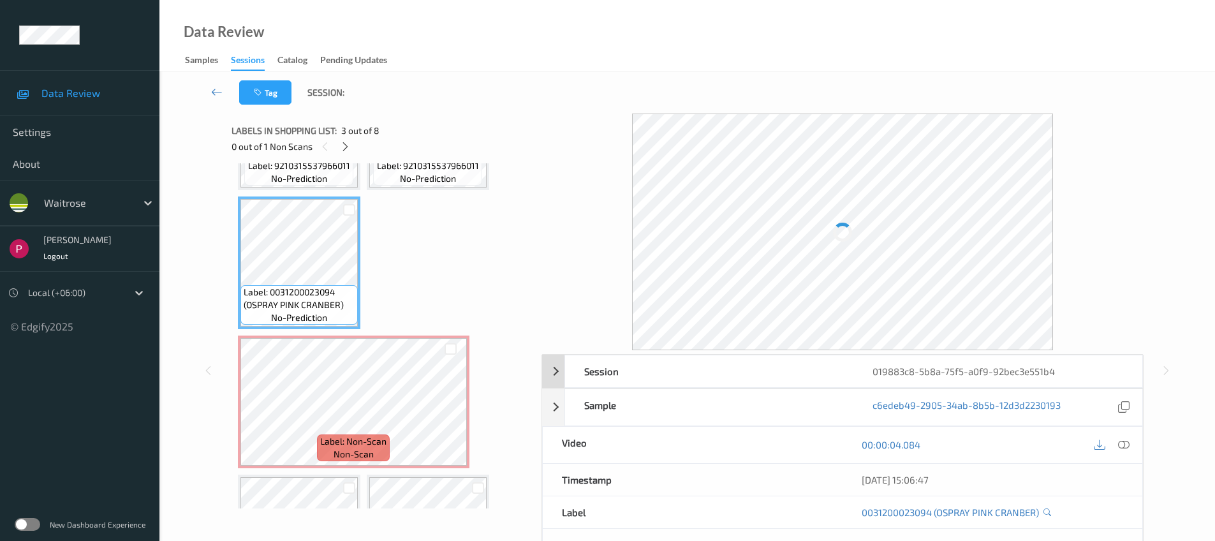
click at [1125, 364] on div "019883c8-5b8a-75f5-a0f9-92bec3e551b4" at bounding box center [997, 371] width 288 height 32
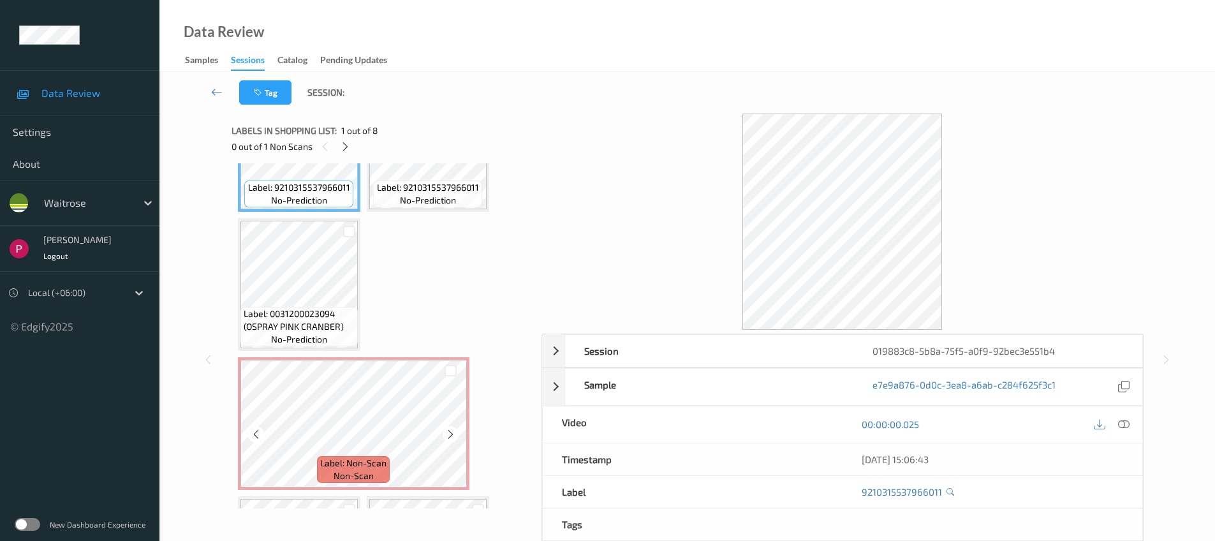
scroll to position [254, 0]
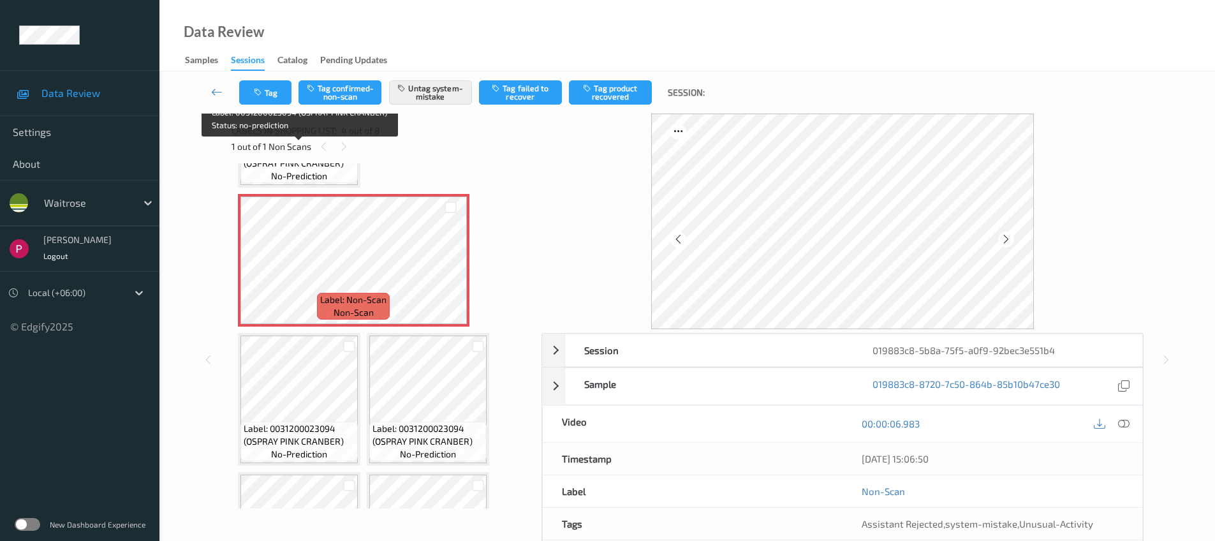
click at [326, 173] on span "no-prediction" at bounding box center [299, 176] width 56 height 13
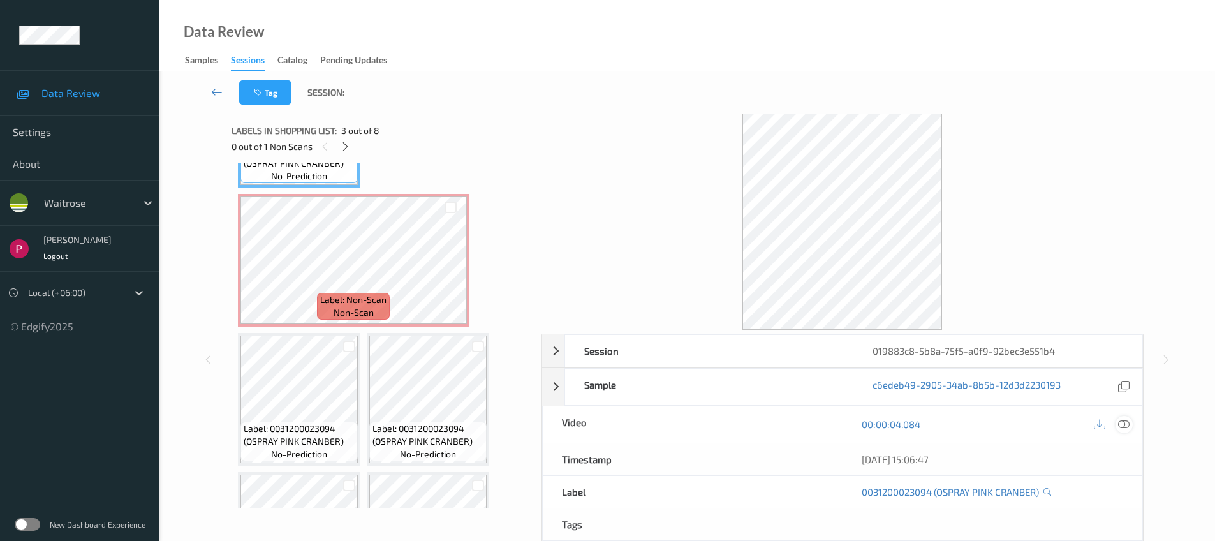
click at [1128, 425] on icon at bounding box center [1123, 423] width 11 height 11
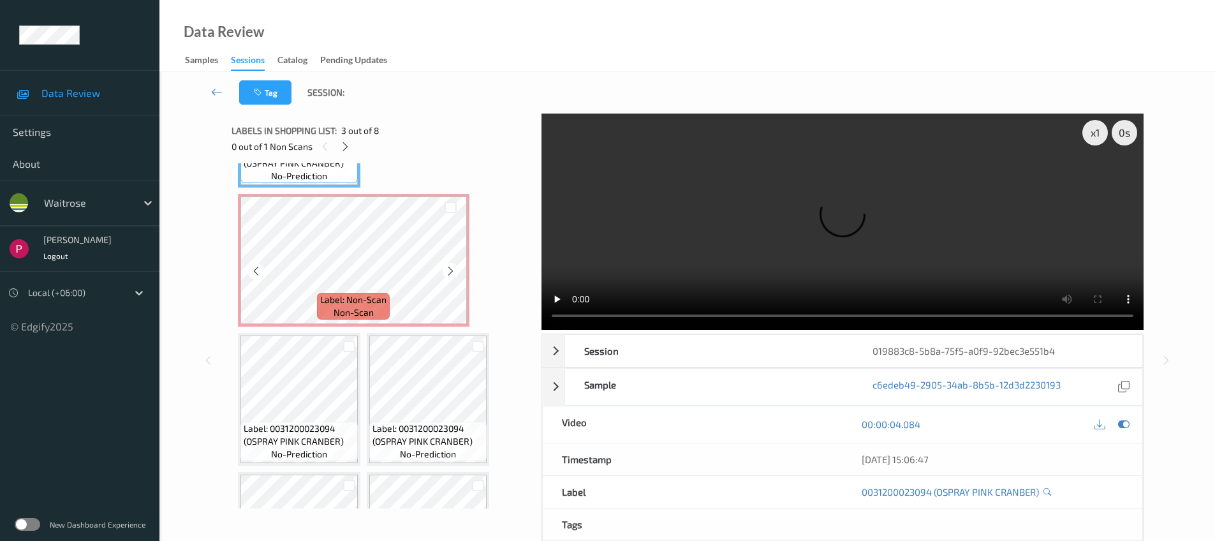
scroll to position [129, 0]
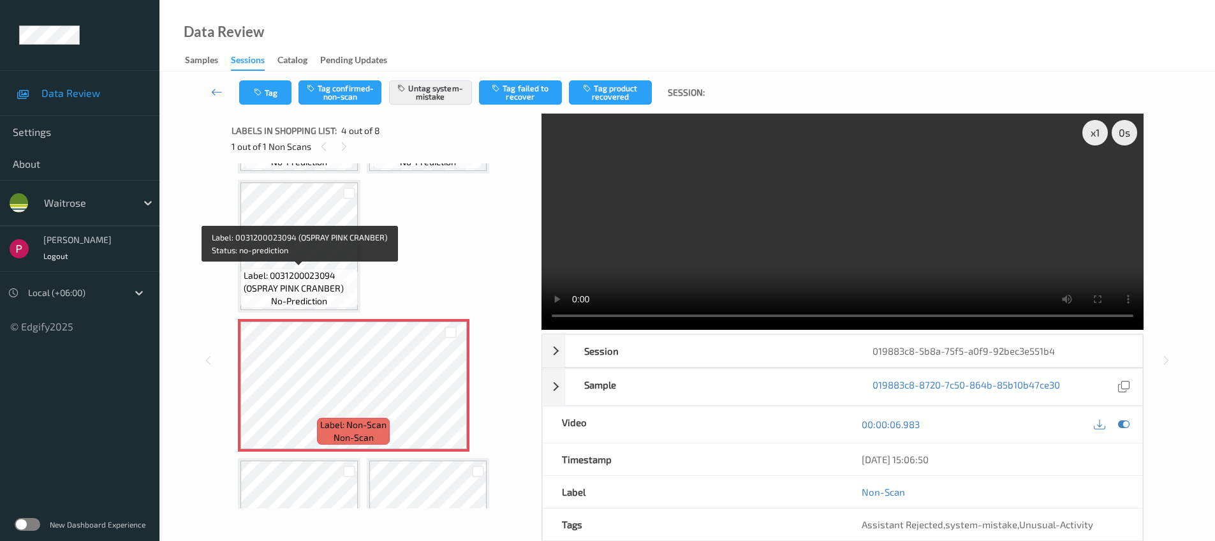
click at [311, 270] on span "Label: 0031200023094 (OSPRAY PINK CRANBER)" at bounding box center [299, 282] width 111 height 26
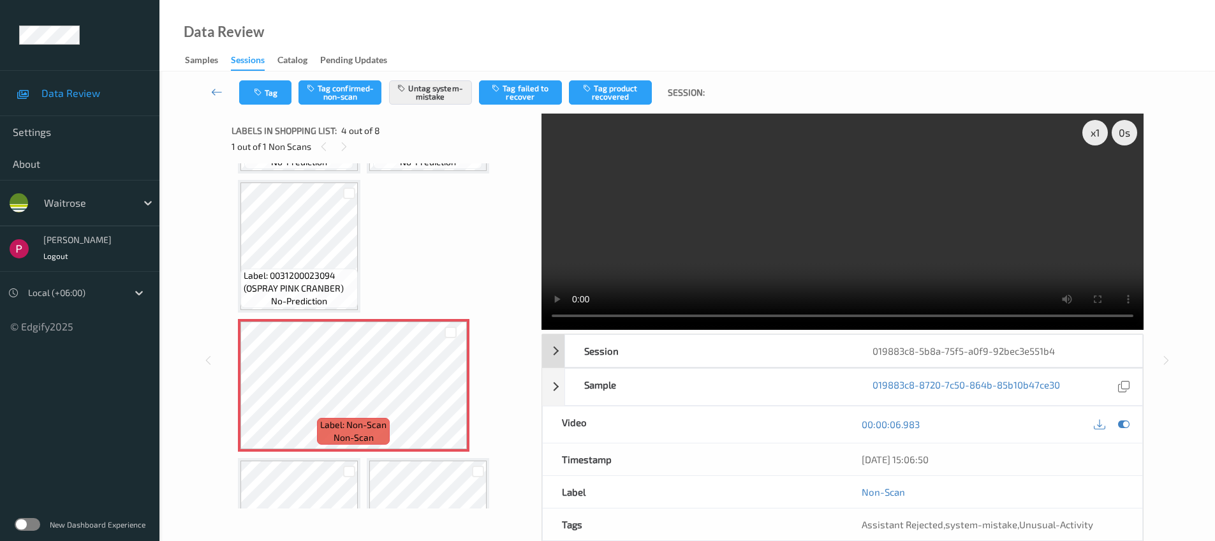
click at [1122, 351] on div "019883c8-5b8a-75f5-a0f9-92bec3e551b4" at bounding box center [997, 351] width 288 height 32
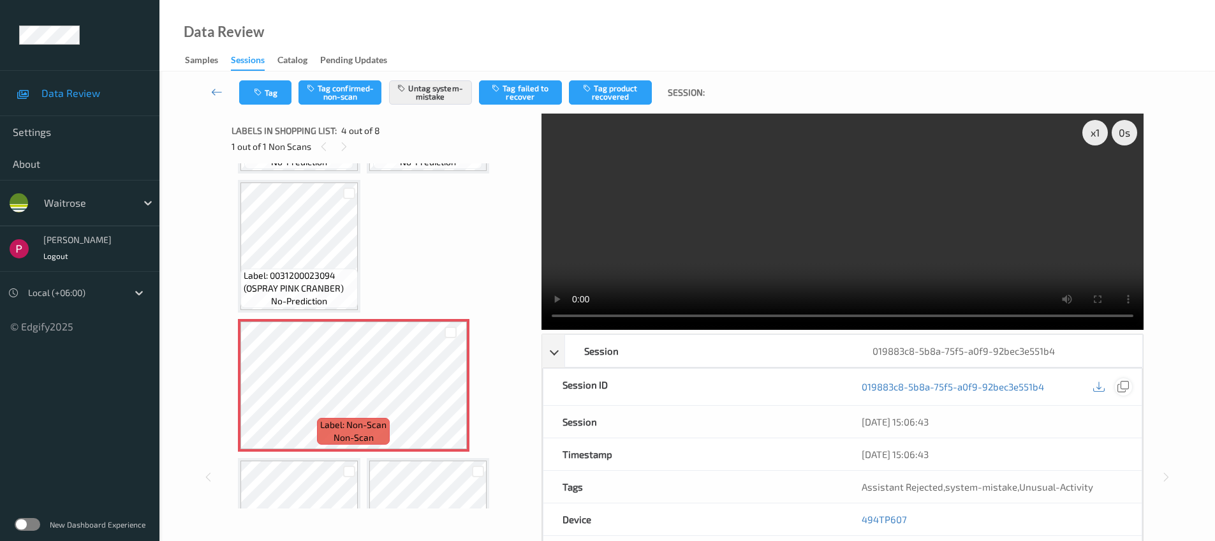
click at [1124, 385] on icon at bounding box center [1122, 386] width 11 height 11
drag, startPoint x: 919, startPoint y: 524, endPoint x: 860, endPoint y: 521, distance: 58.7
click at [860, 521] on div "494TP607" at bounding box center [991, 519] width 299 height 32
copy link "494TP607"
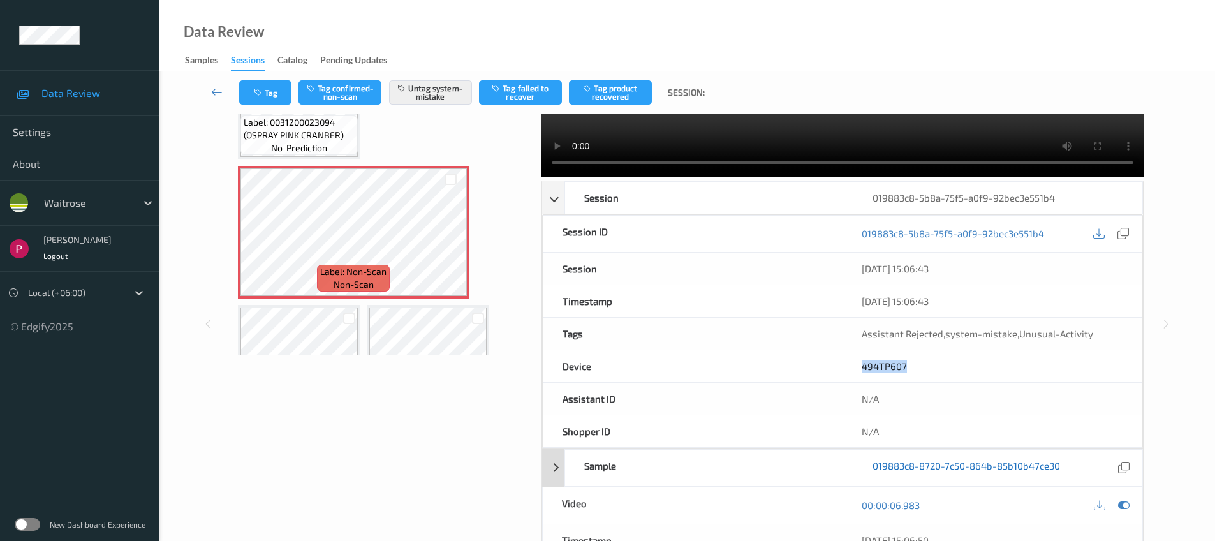
scroll to position [244, 0]
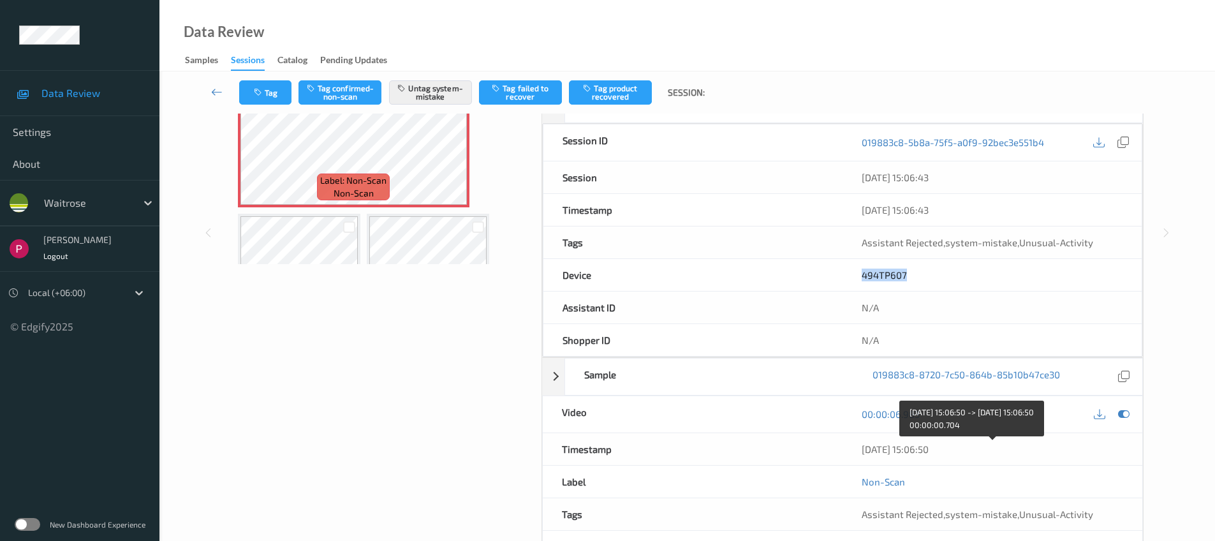
drag, startPoint x: 970, startPoint y: 450, endPoint x: 861, endPoint y: 444, distance: 109.9
click at [857, 446] on div "07/08/2025 15:06:50" at bounding box center [992, 449] width 300 height 32
copy div "07/08/2025 15:06:50"
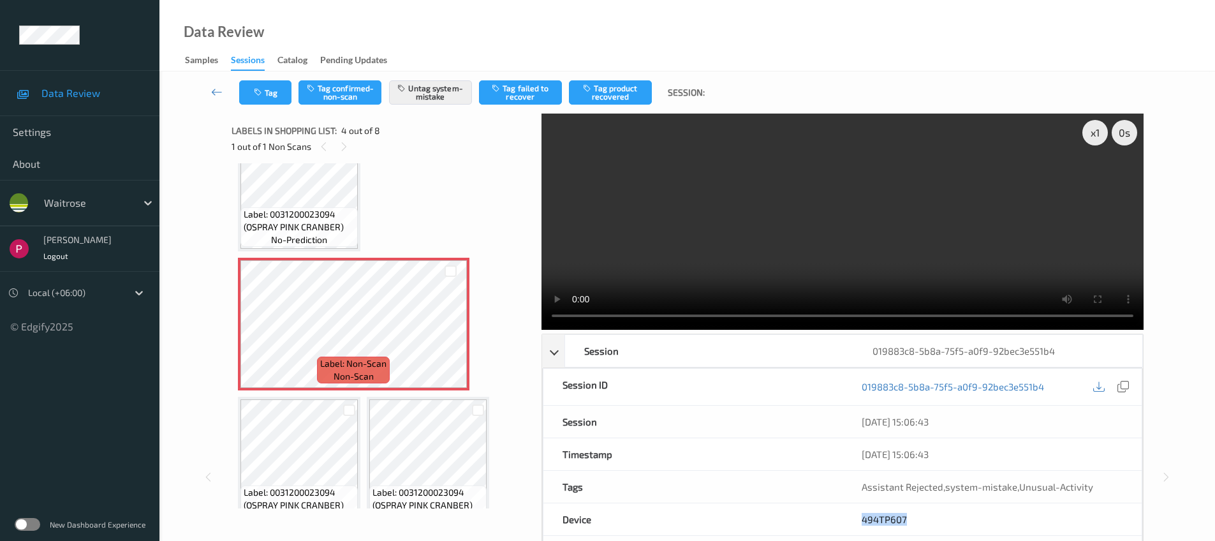
scroll to position [0, 0]
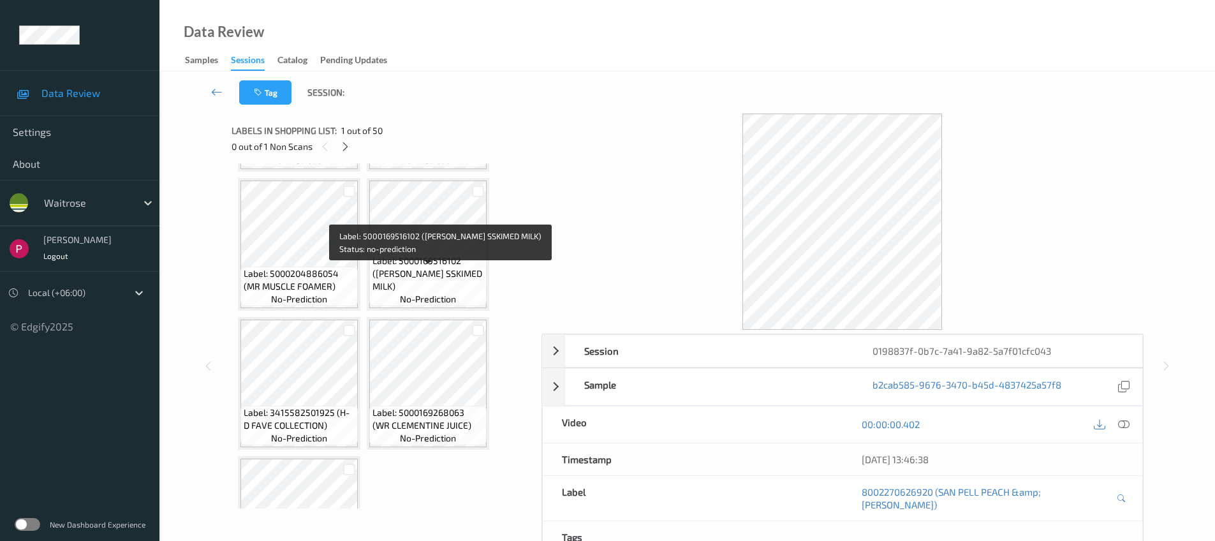
scroll to position [541, 0]
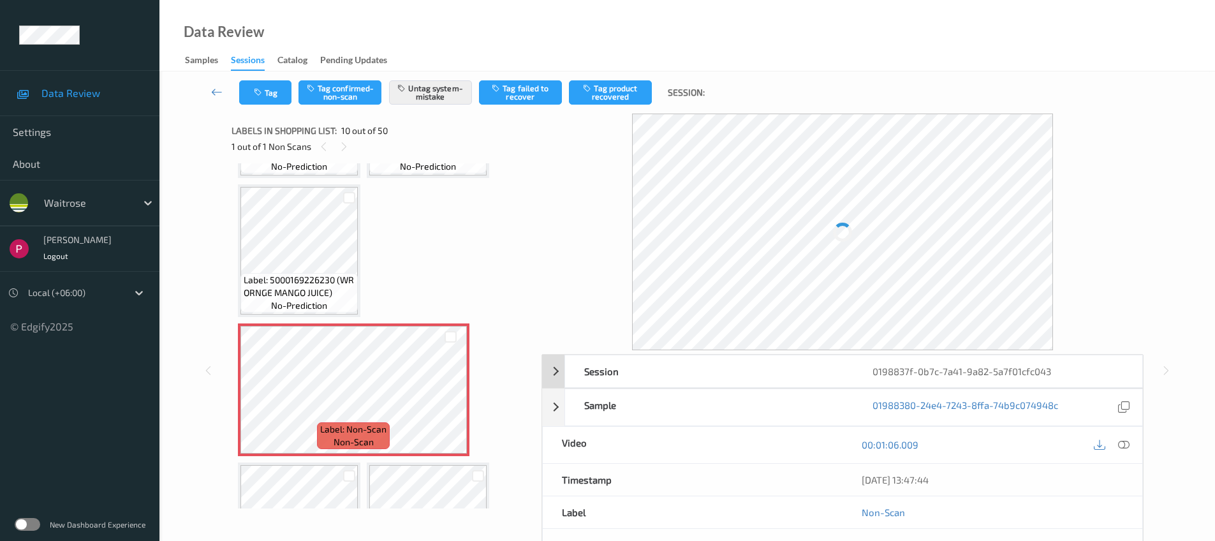
click at [1085, 369] on div "0198837f-0b7c-7a41-9a82-5a7f01cfc043" at bounding box center [997, 371] width 288 height 32
drag, startPoint x: 1123, startPoint y: 407, endPoint x: 1117, endPoint y: 404, distance: 6.6
click at [1122, 407] on icon at bounding box center [1122, 406] width 11 height 11
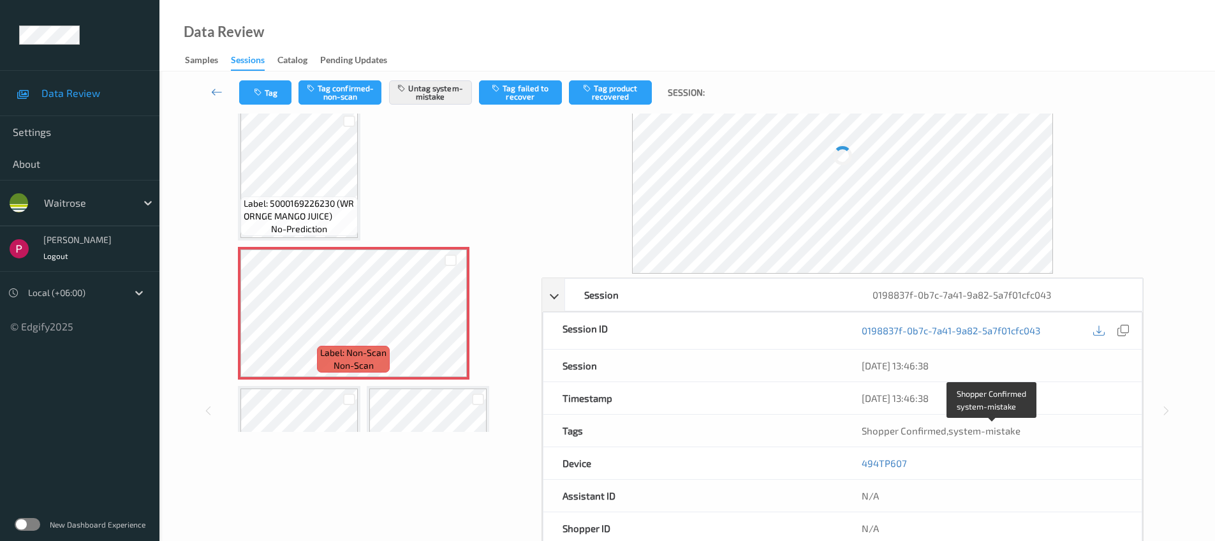
scroll to position [92, 0]
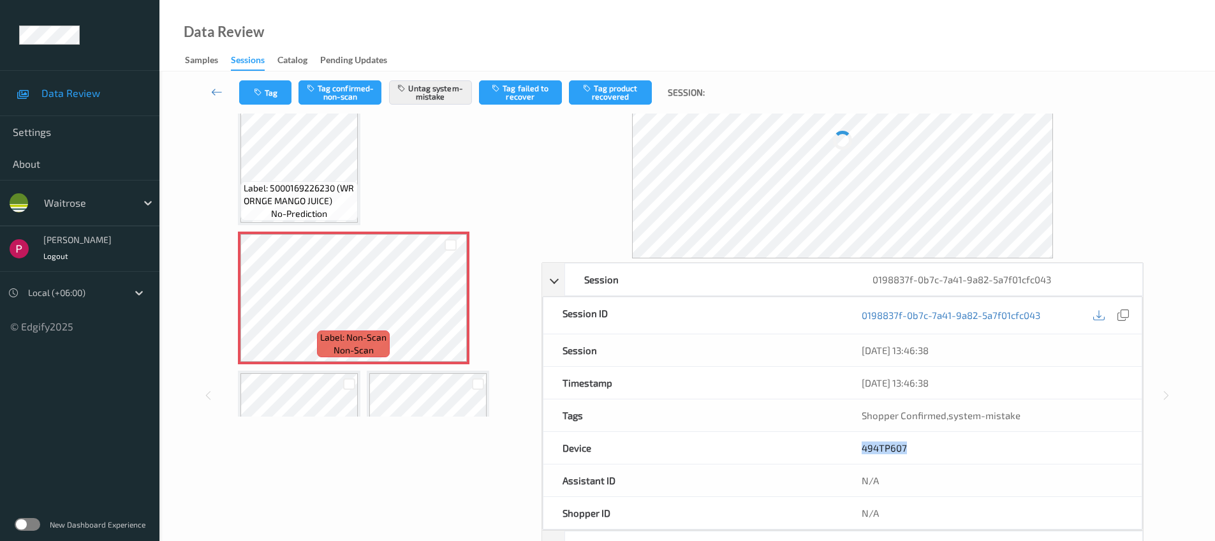
drag, startPoint x: 925, startPoint y: 453, endPoint x: 838, endPoint y: 450, distance: 86.8
click at [838, 450] on div "Device 494TP607" at bounding box center [842, 448] width 599 height 33
copy div "494TP607"
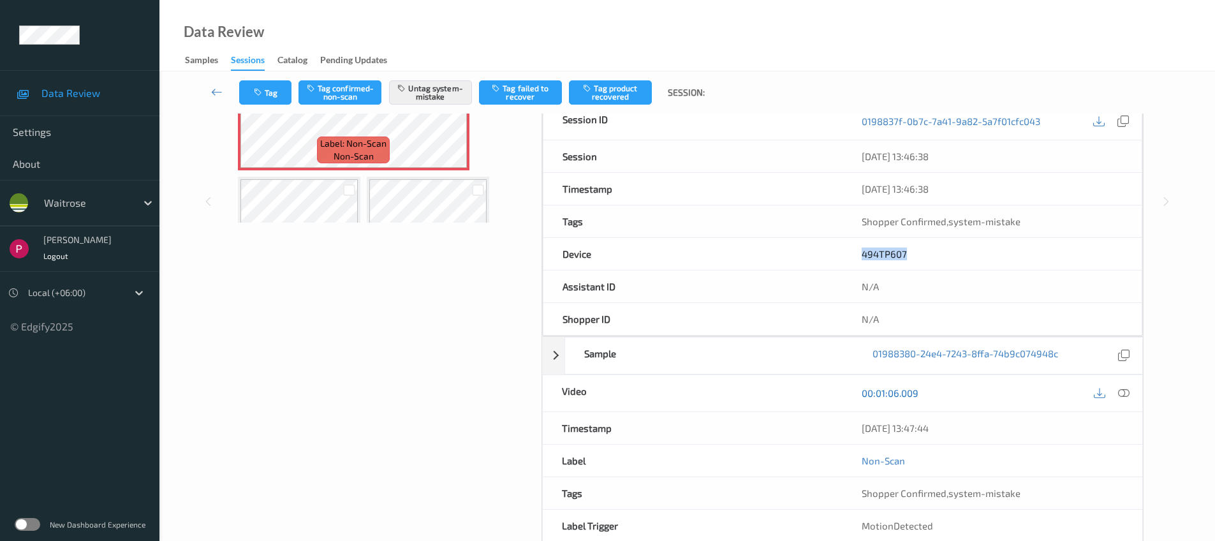
scroll to position [258, 0]
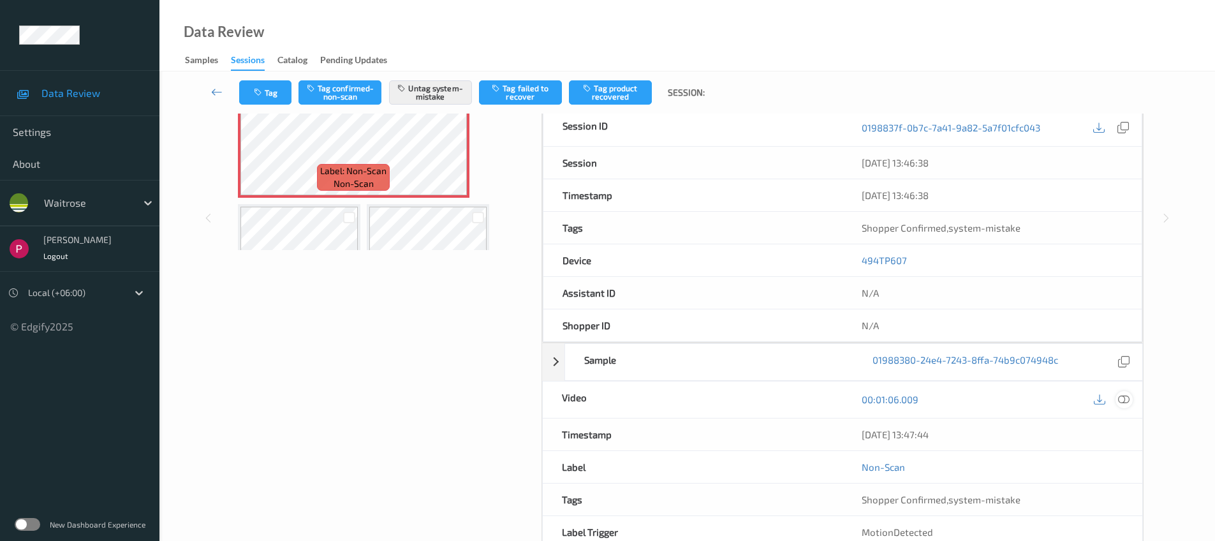
click at [1119, 396] on icon at bounding box center [1123, 398] width 11 height 11
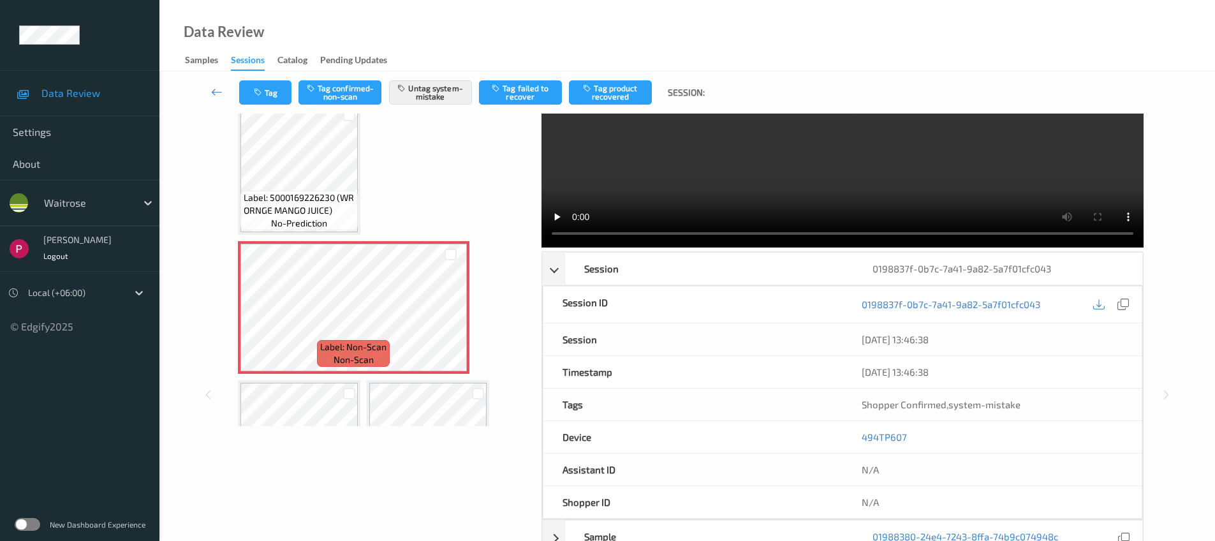
scroll to position [0, 0]
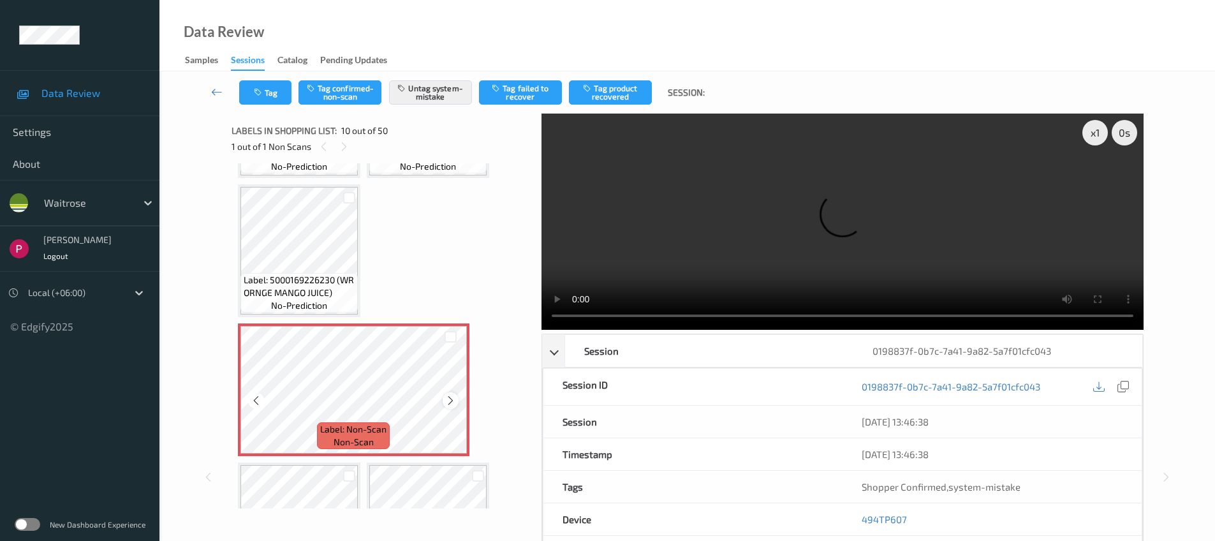
click at [451, 405] on icon at bounding box center [450, 400] width 11 height 11
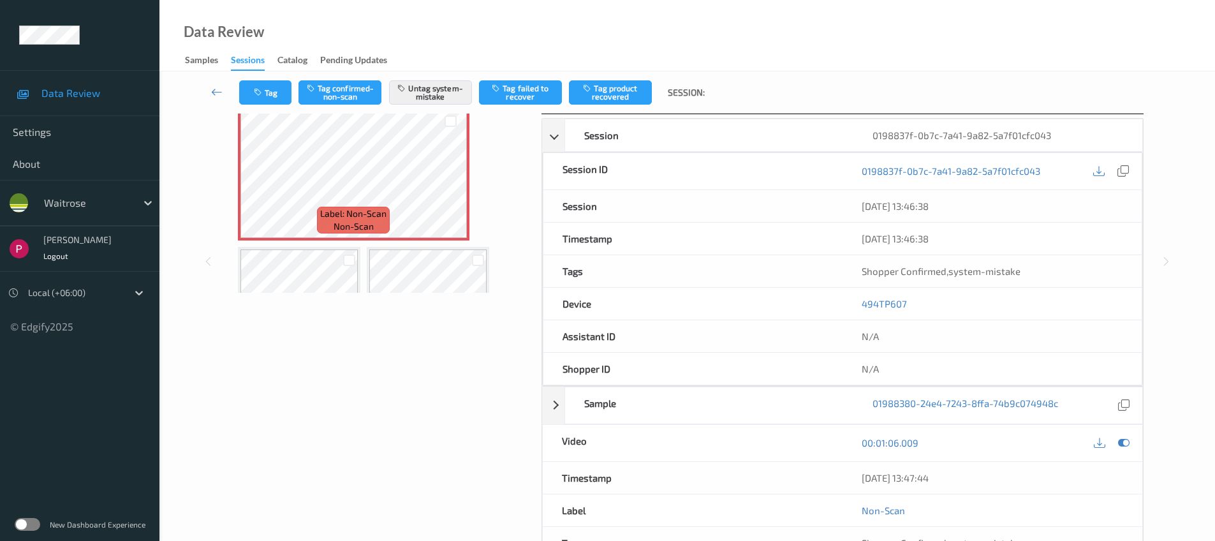
scroll to position [223, 0]
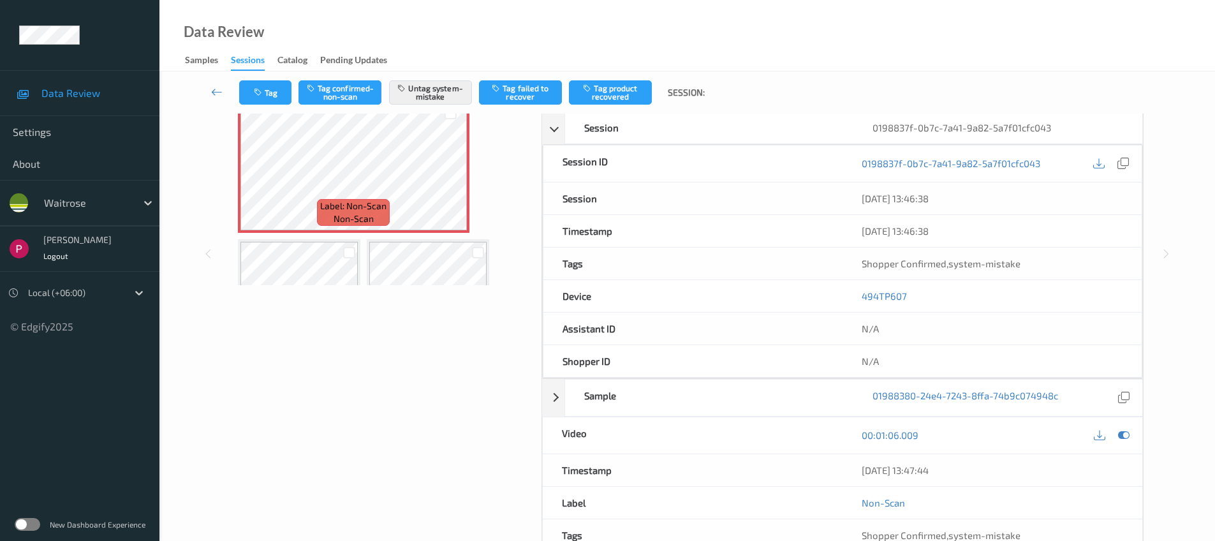
drag, startPoint x: 953, startPoint y: 469, endPoint x: 814, endPoint y: 464, distance: 139.1
click at [813, 466] on div "Timestamp 07/08/2025 13:47:44" at bounding box center [842, 470] width 601 height 33
copy div "07/08/2025 13:47:44"
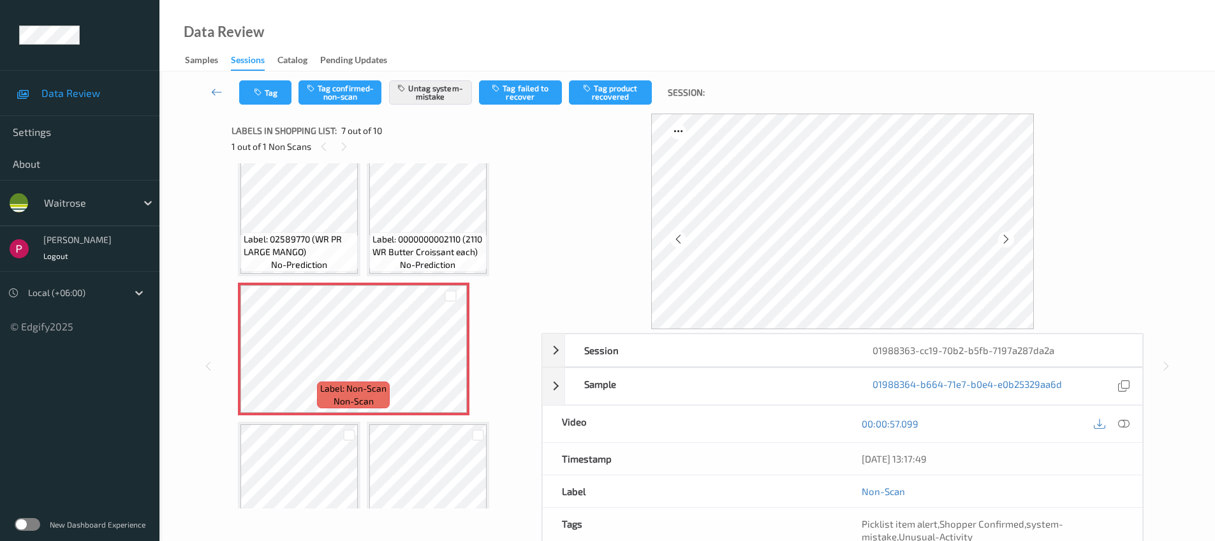
scroll to position [245, 0]
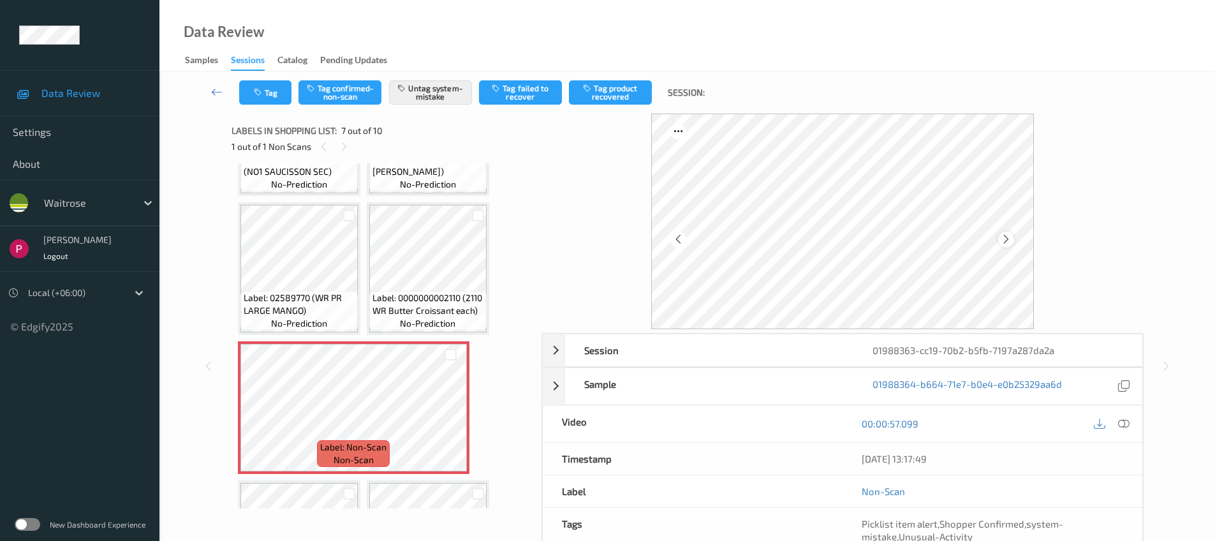
click at [1011, 240] on icon at bounding box center [1005, 238] width 11 height 11
click at [1108, 355] on div "01988363-cc19-70b2-b5fb-7197a287da2a" at bounding box center [997, 350] width 288 height 32
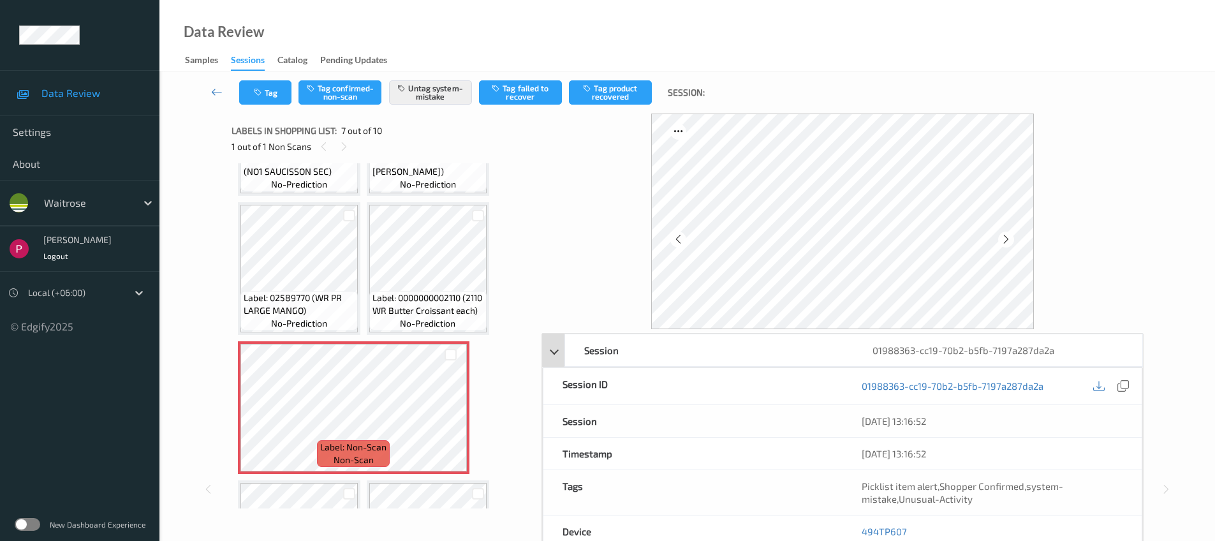
click at [1112, 355] on div "01988363-cc19-70b2-b5fb-7197a287da2a" at bounding box center [997, 350] width 288 height 32
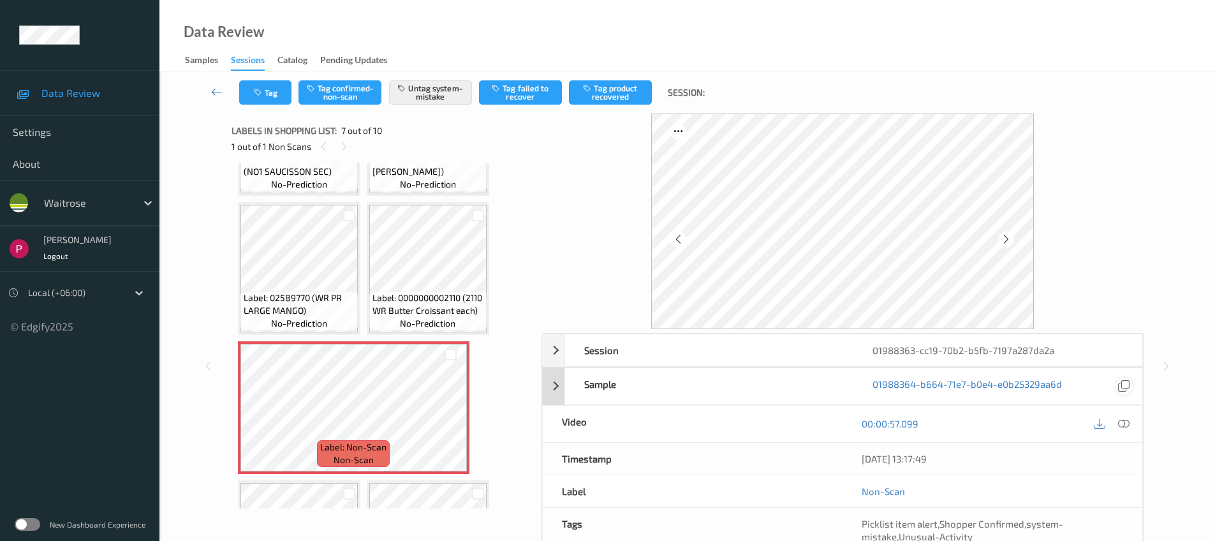
click at [1128, 385] on icon at bounding box center [1123, 385] width 11 height 11
click at [1113, 349] on div "01988363-cc19-70b2-b5fb-7197a287da2a" at bounding box center [997, 350] width 288 height 32
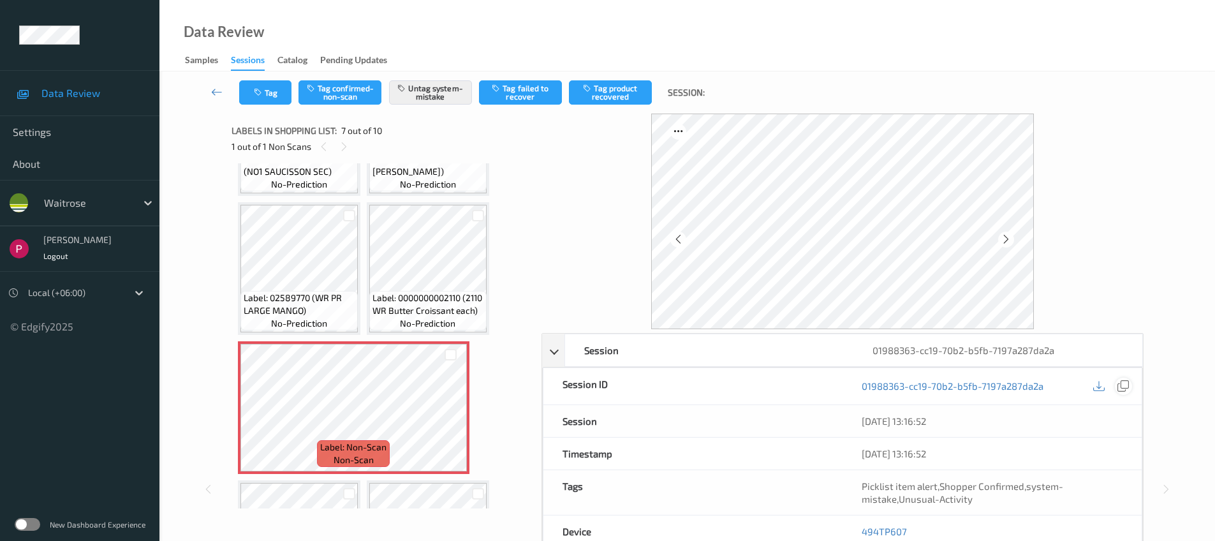
click at [1124, 383] on icon at bounding box center [1122, 385] width 11 height 11
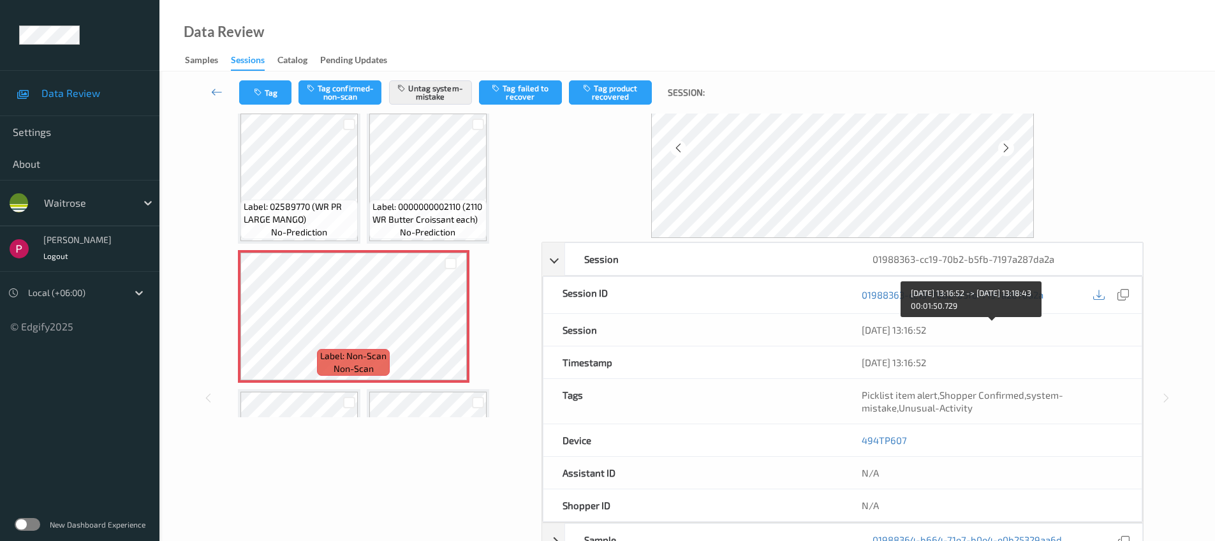
scroll to position [257, 0]
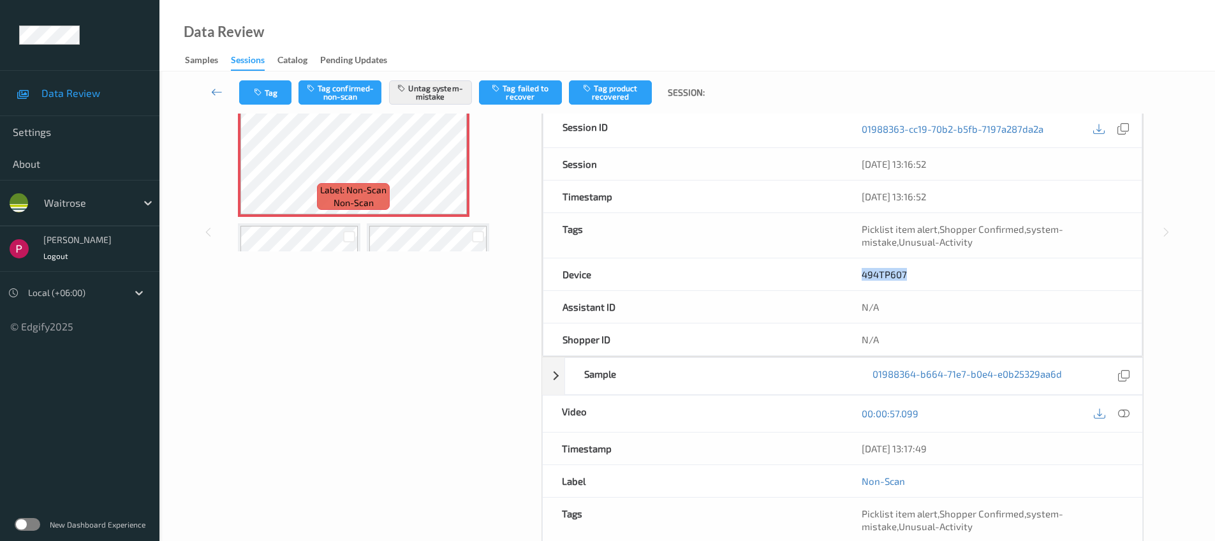
drag, startPoint x: 856, startPoint y: 275, endPoint x: 855, endPoint y: 289, distance: 13.5
click at [853, 275] on div "494TP607" at bounding box center [991, 274] width 299 height 32
copy link "494TP607"
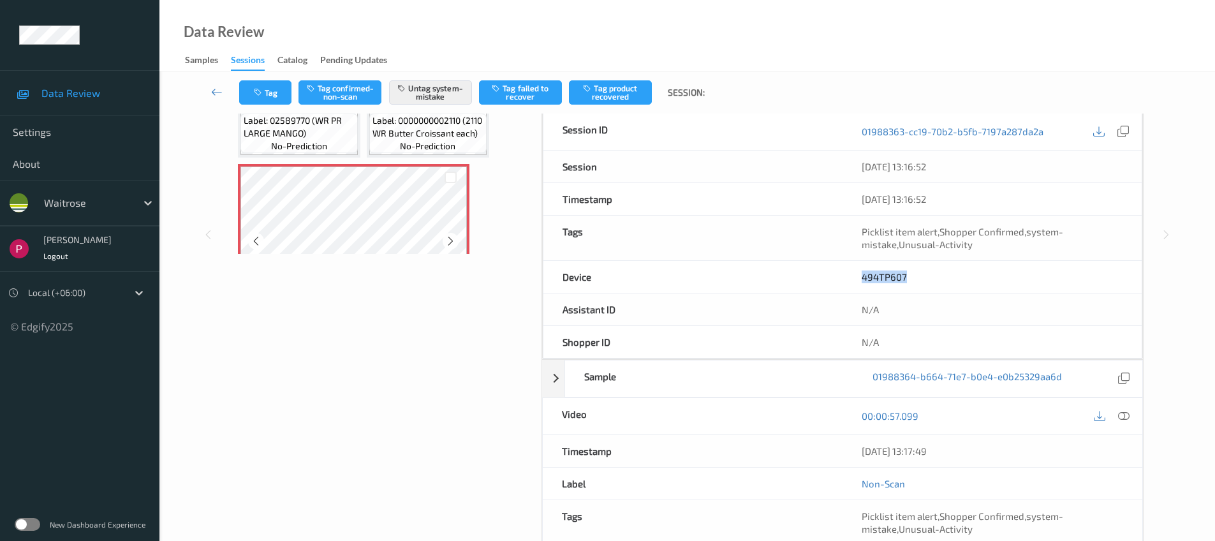
scroll to position [168, 0]
click at [452, 40] on div "Data Review Samples Sessions Catalog Pending Updates" at bounding box center [686, 35] width 1055 height 71
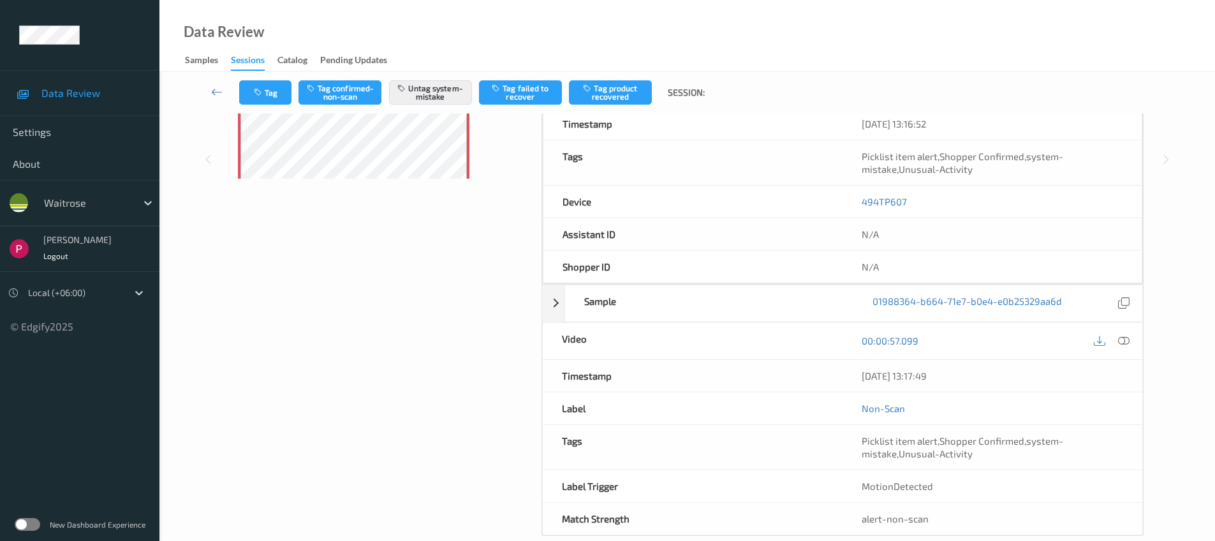
scroll to position [335, 0]
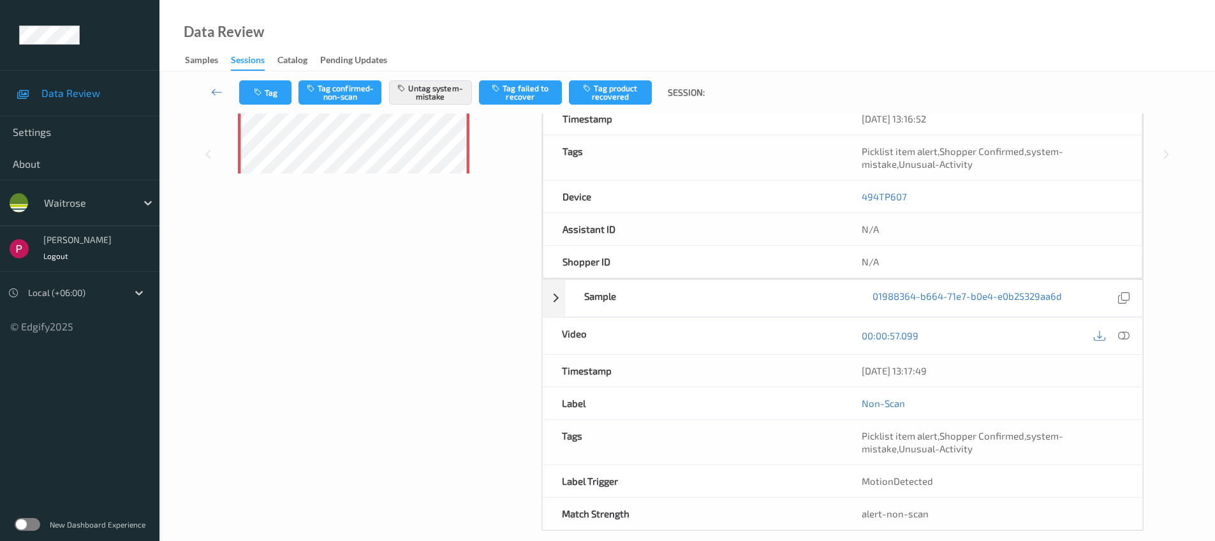
drag, startPoint x: 951, startPoint y: 370, endPoint x: 763, endPoint y: 370, distance: 188.1
click at [763, 370] on div "Timestamp 07/08/2025 13:17:49" at bounding box center [842, 371] width 601 height 33
copy div "07/08/2025 13:17:49"
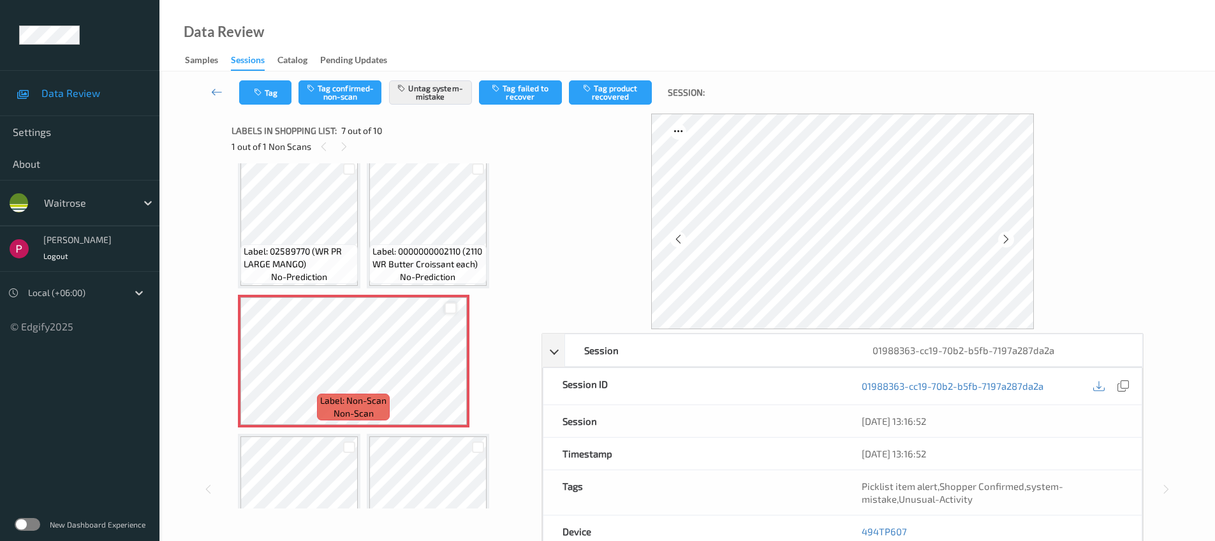
scroll to position [292, 0]
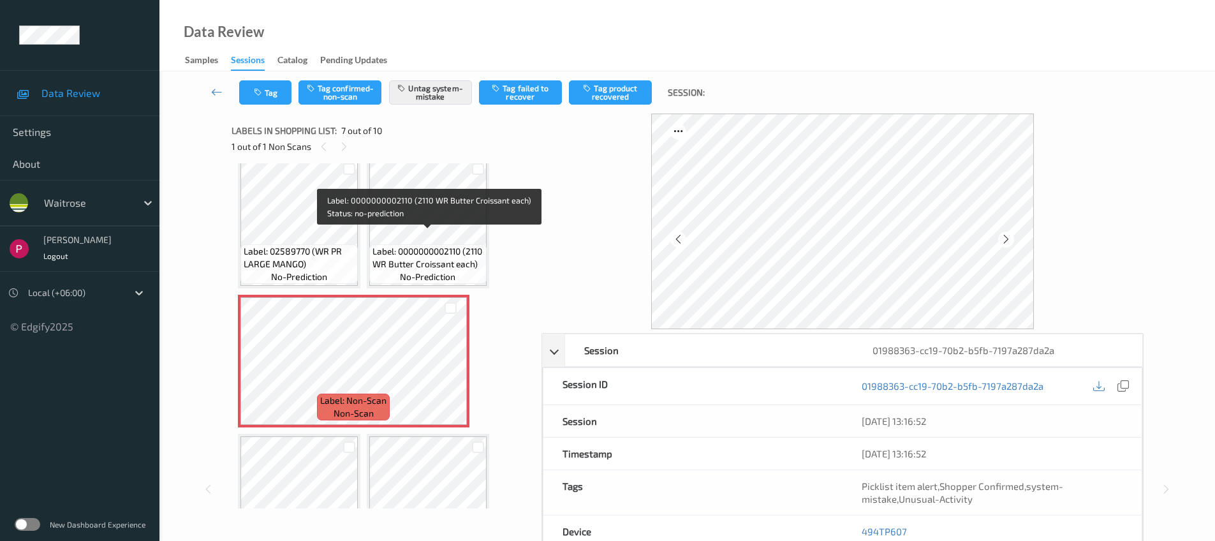
click at [438, 245] on span "Label: 0000000002110 (2110 WR Butter Croissant each)" at bounding box center [427, 258] width 111 height 26
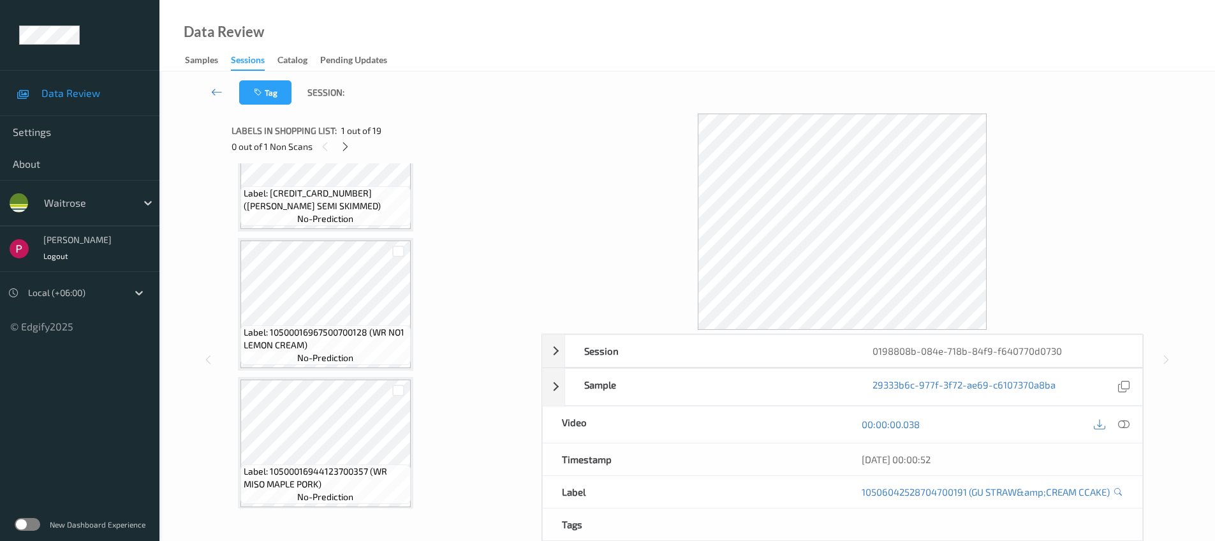
scroll to position [1912, 0]
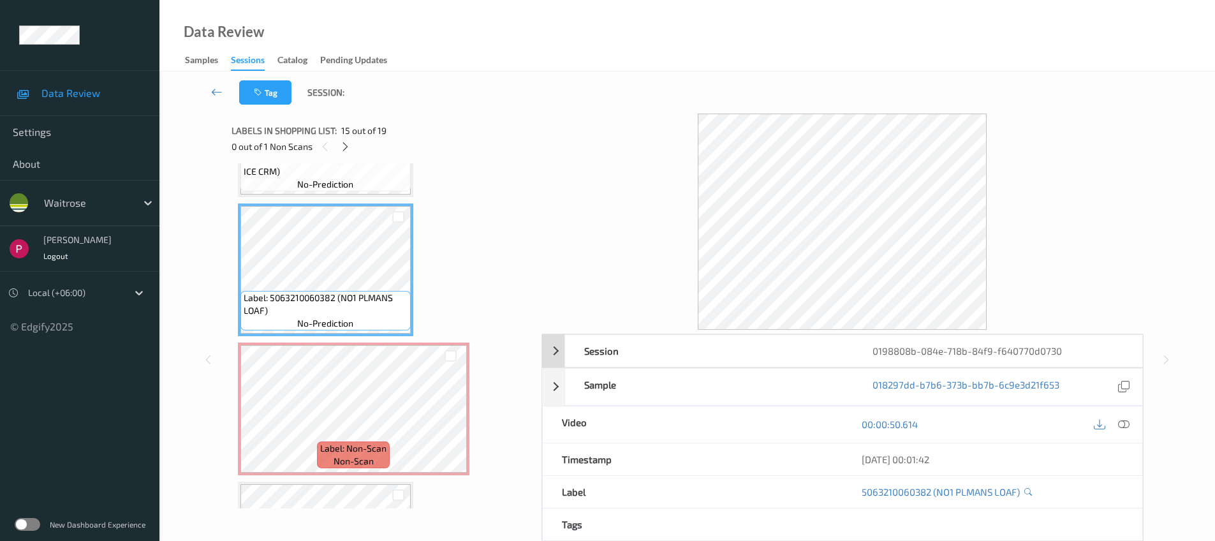
click at [1092, 352] on div "0198808b-084e-718b-84f9-f640770d0730" at bounding box center [997, 351] width 288 height 32
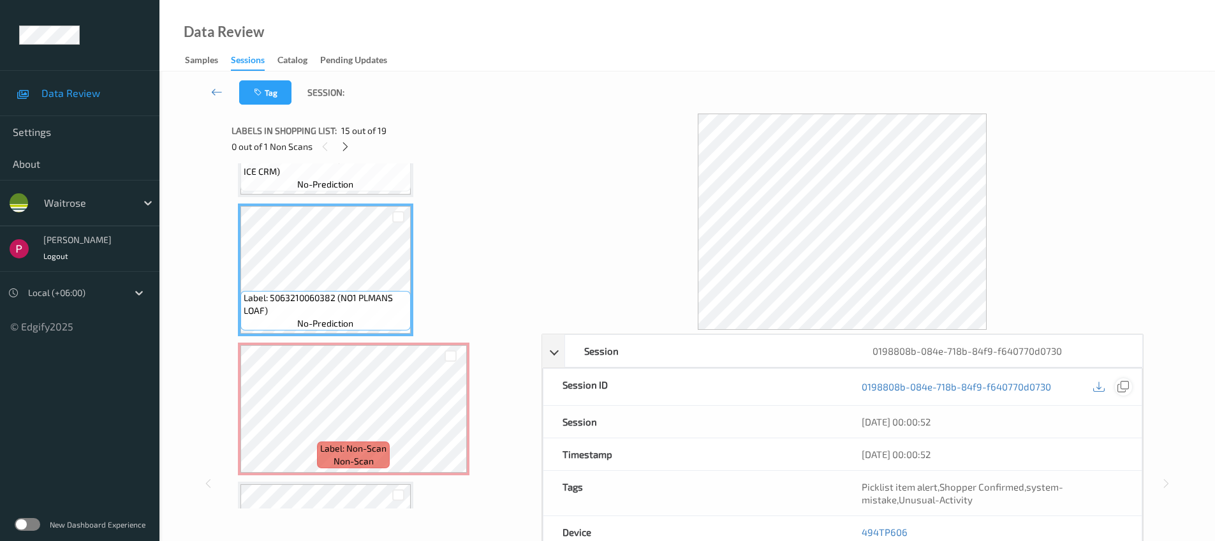
click at [1127, 386] on icon at bounding box center [1122, 386] width 11 height 11
drag, startPoint x: 914, startPoint y: 527, endPoint x: 881, endPoint y: 494, distance: 46.9
click at [860, 530] on div "494TP606" at bounding box center [991, 532] width 299 height 32
copy link "494TP606"
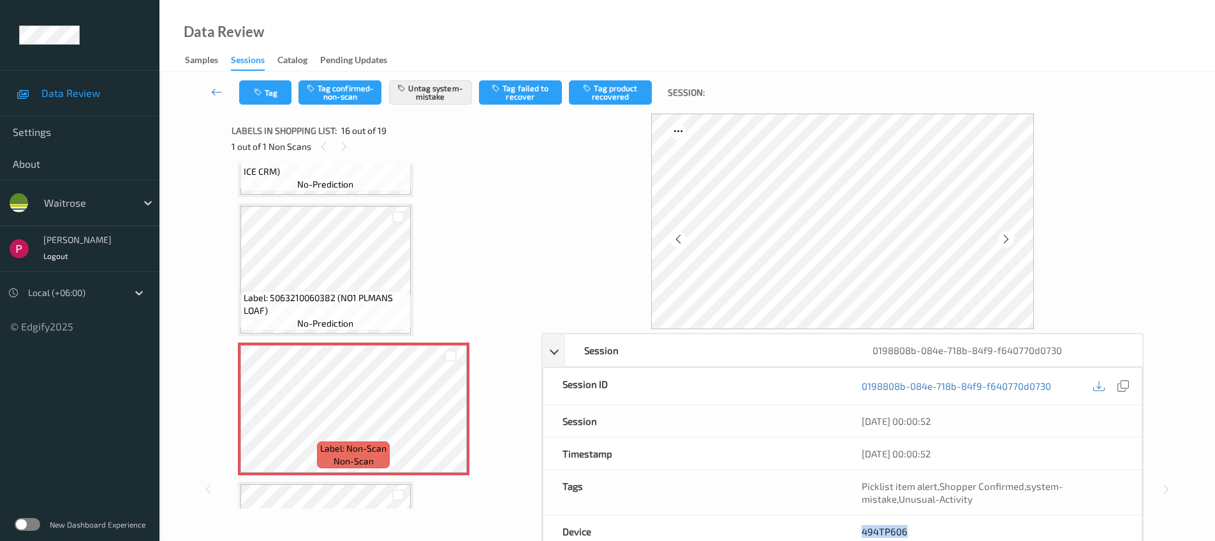
scroll to position [270, 0]
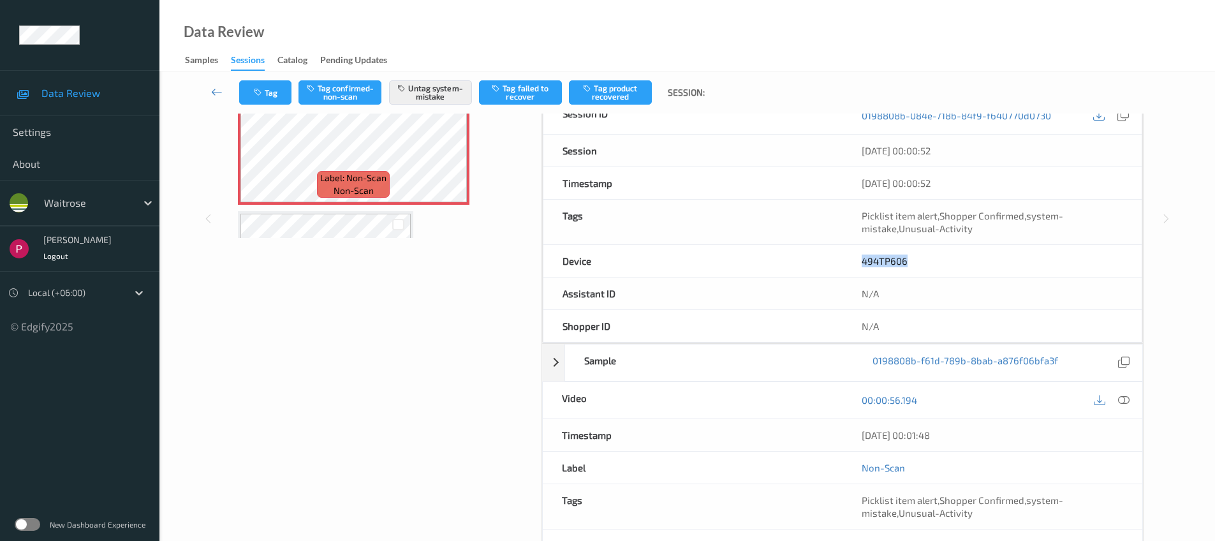
drag, startPoint x: 972, startPoint y: 443, endPoint x: 855, endPoint y: 434, distance: 117.0
click at [855, 434] on div "[DATE] 00:01:48" at bounding box center [992, 435] width 300 height 32
copy div "[DATE] 00:01:48"
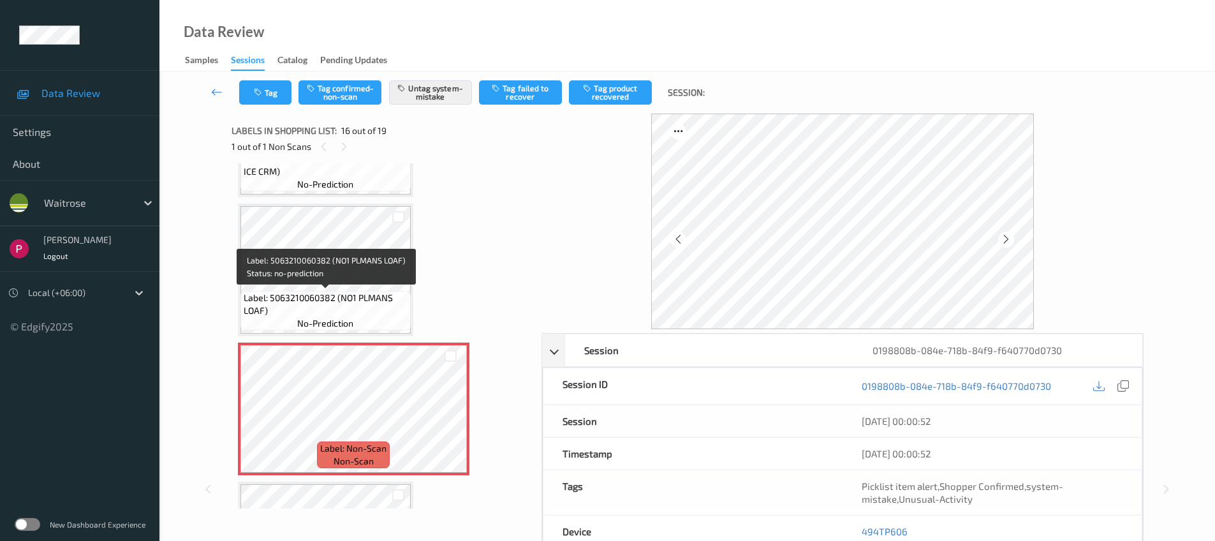
click at [345, 295] on span "Label: 5063210060382 (NO1 PLMANS LOAF)" at bounding box center [326, 304] width 164 height 26
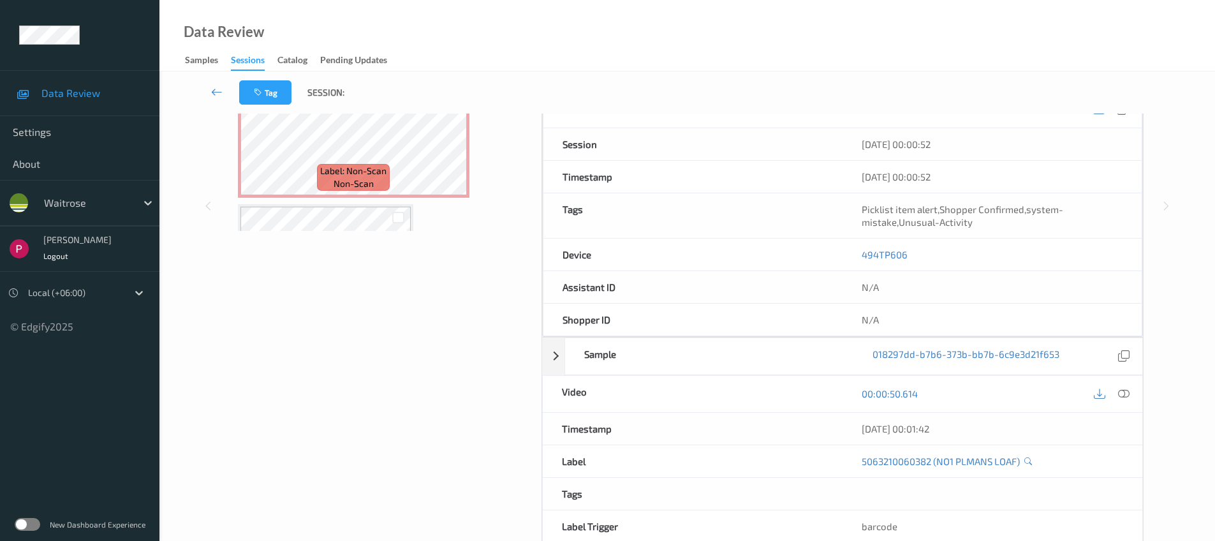
click at [1128, 392] on icon at bounding box center [1123, 393] width 11 height 11
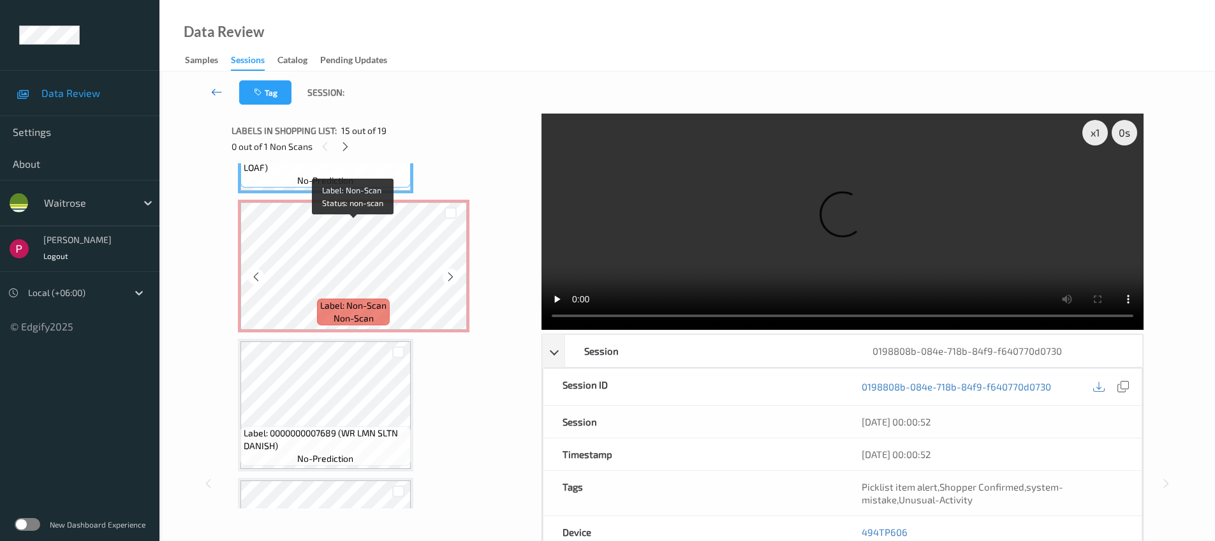
scroll to position [2040, 0]
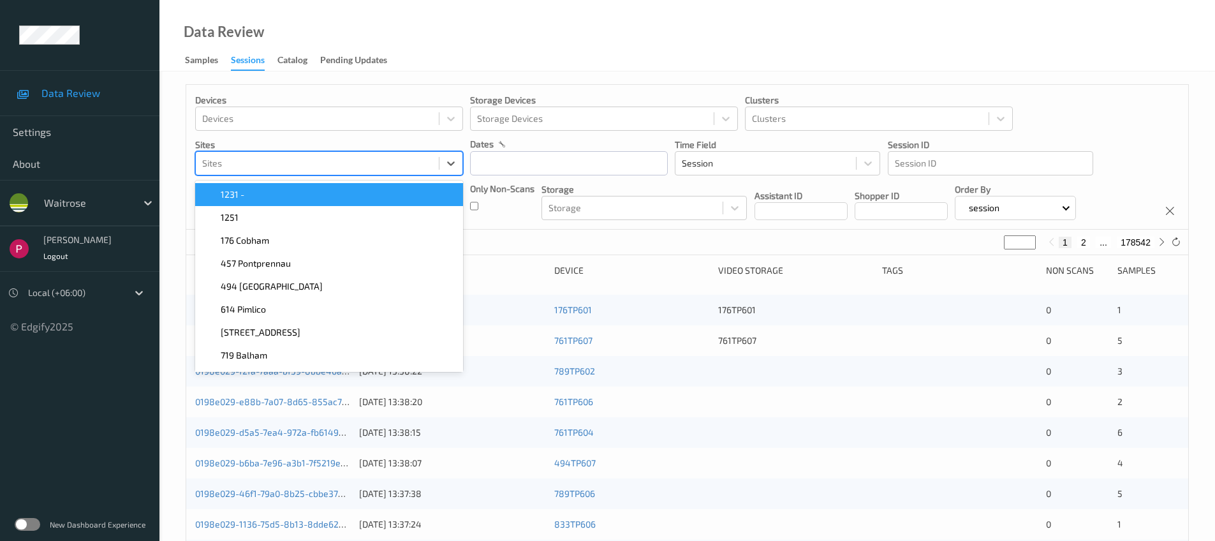
click at [338, 166] on div at bounding box center [317, 163] width 230 height 15
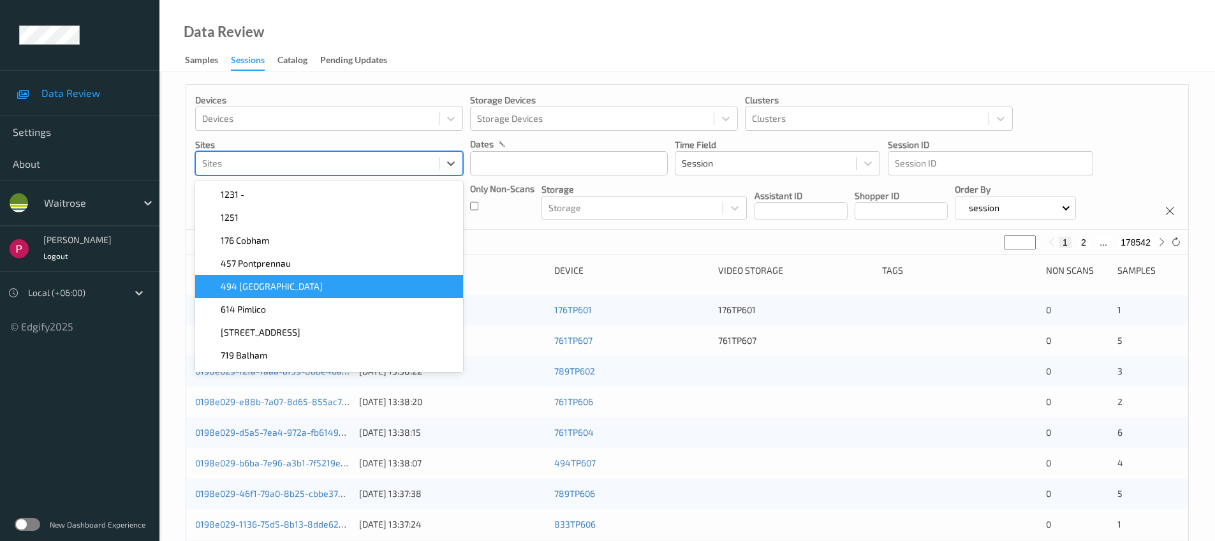
click at [316, 286] on div "494 [GEOGRAPHIC_DATA]" at bounding box center [329, 286] width 253 height 13
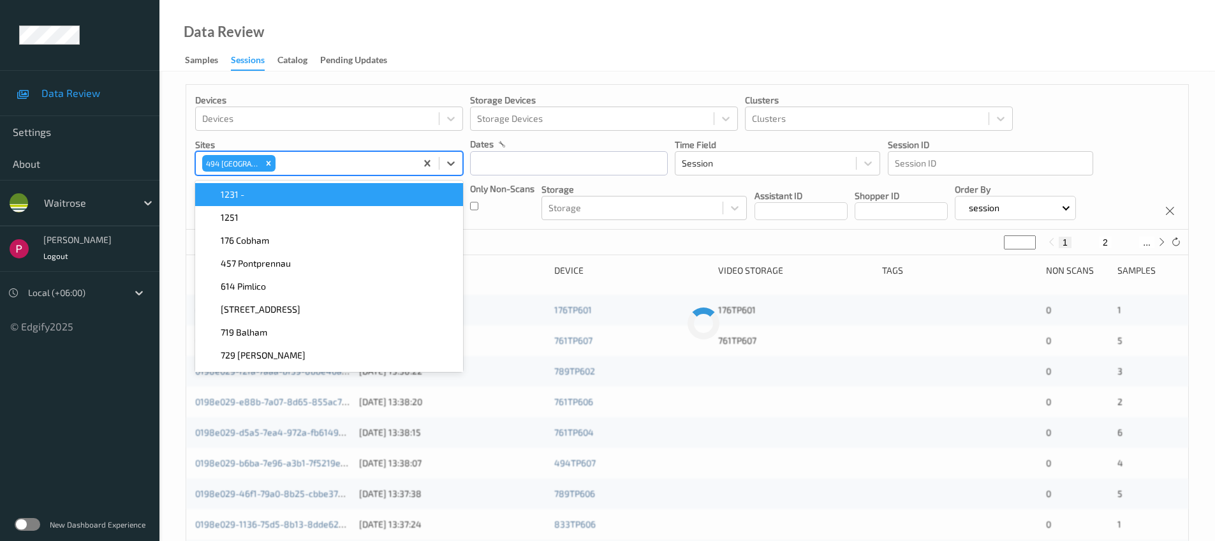
click at [636, 22] on div "Data Review Samples Sessions Catalog Pending Updates" at bounding box center [686, 35] width 1055 height 71
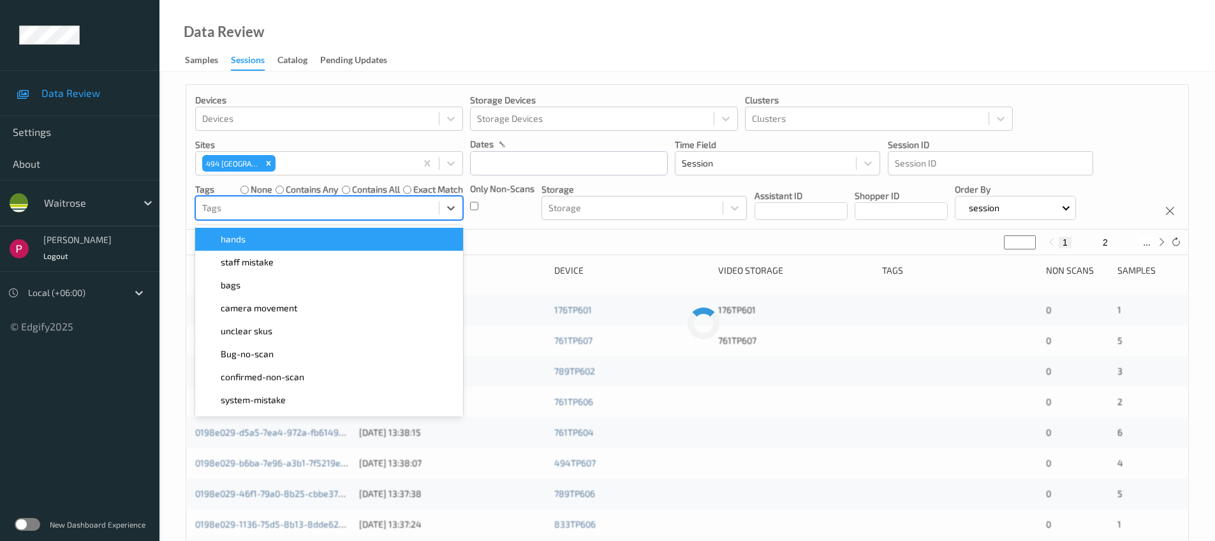
click at [315, 203] on div at bounding box center [317, 207] width 230 height 15
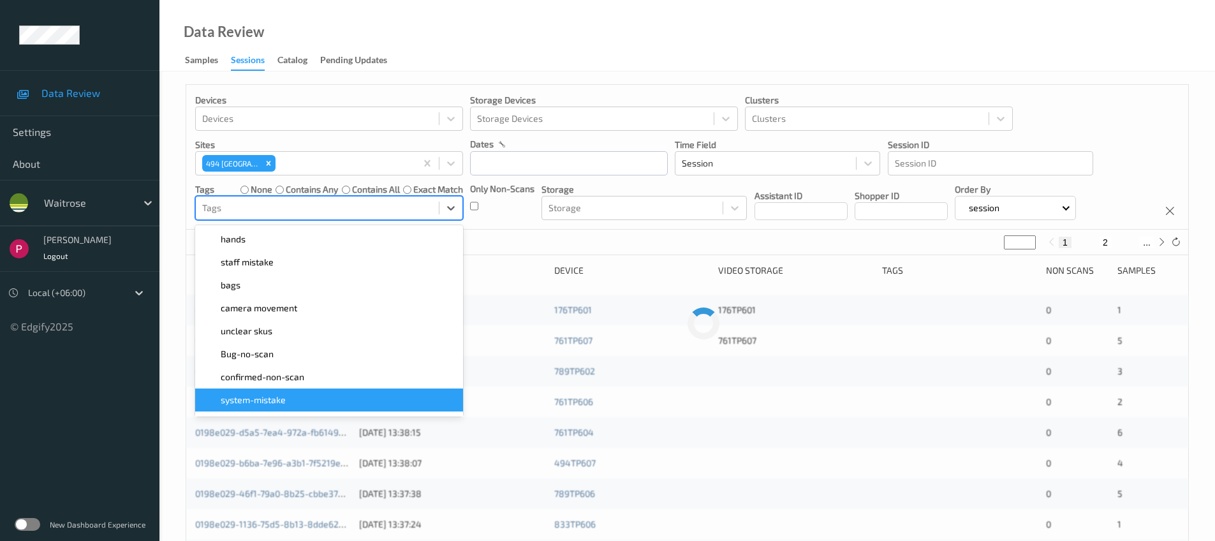
click at [272, 403] on span "system-mistake" at bounding box center [253, 399] width 65 height 13
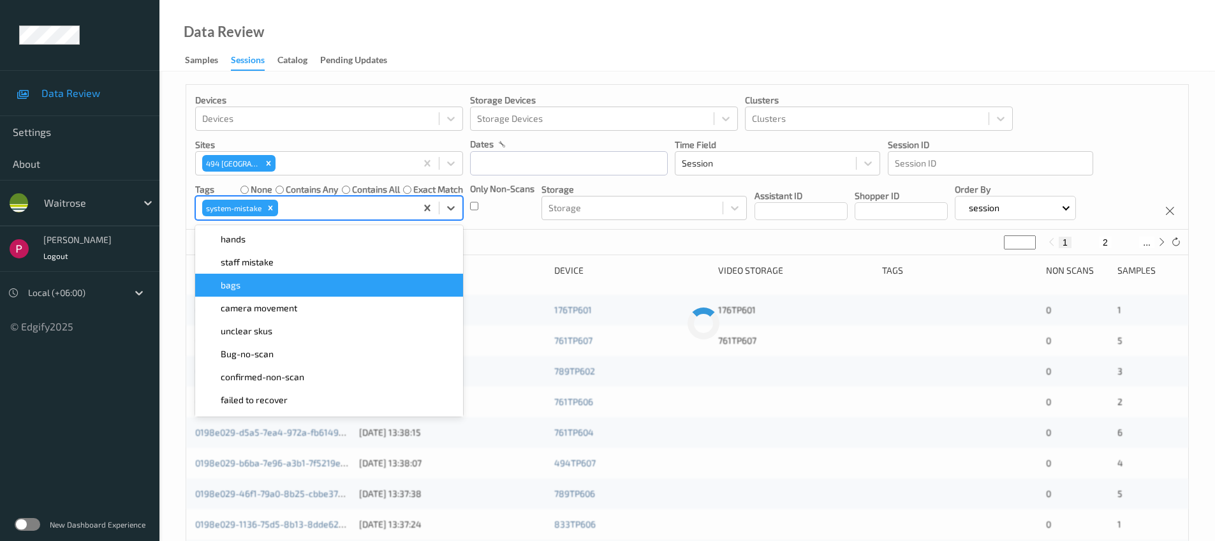
click at [501, 216] on div "Only Non-Scans" at bounding box center [502, 201] width 64 height 38
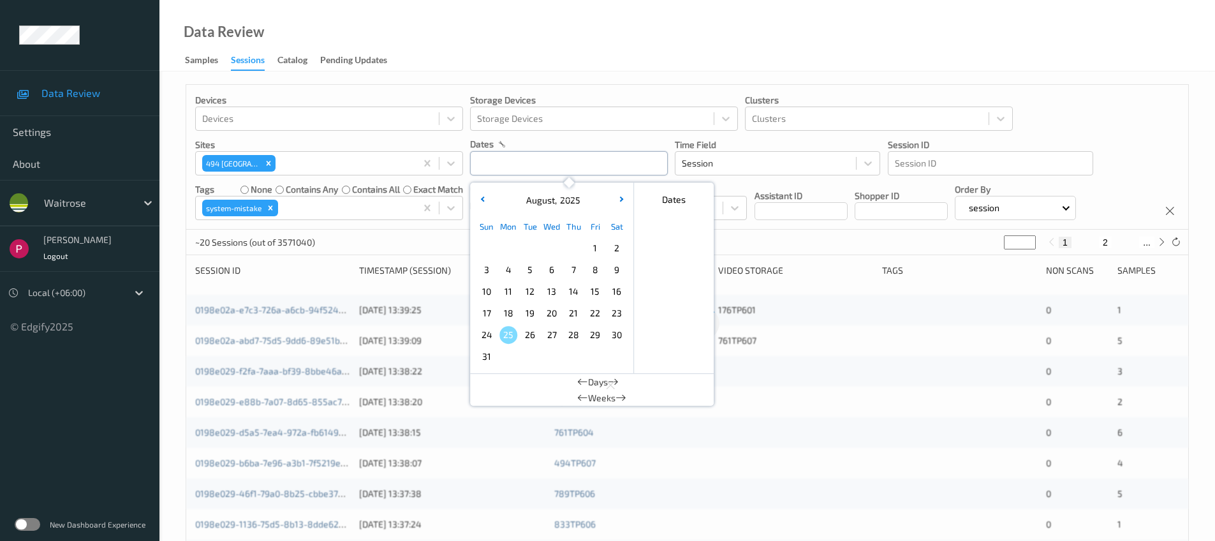
click at [488, 168] on input "text" at bounding box center [569, 163] width 198 height 24
click at [548, 271] on span "6" at bounding box center [552, 270] width 18 height 18
click at [549, 271] on span "6" at bounding box center [552, 270] width 18 height 18
type input "06/08/2025 00:00 -> 06/08/2025 23:59"
click at [706, 45] on div "Data Review Samples Sessions Catalog Pending Updates" at bounding box center [686, 35] width 1055 height 71
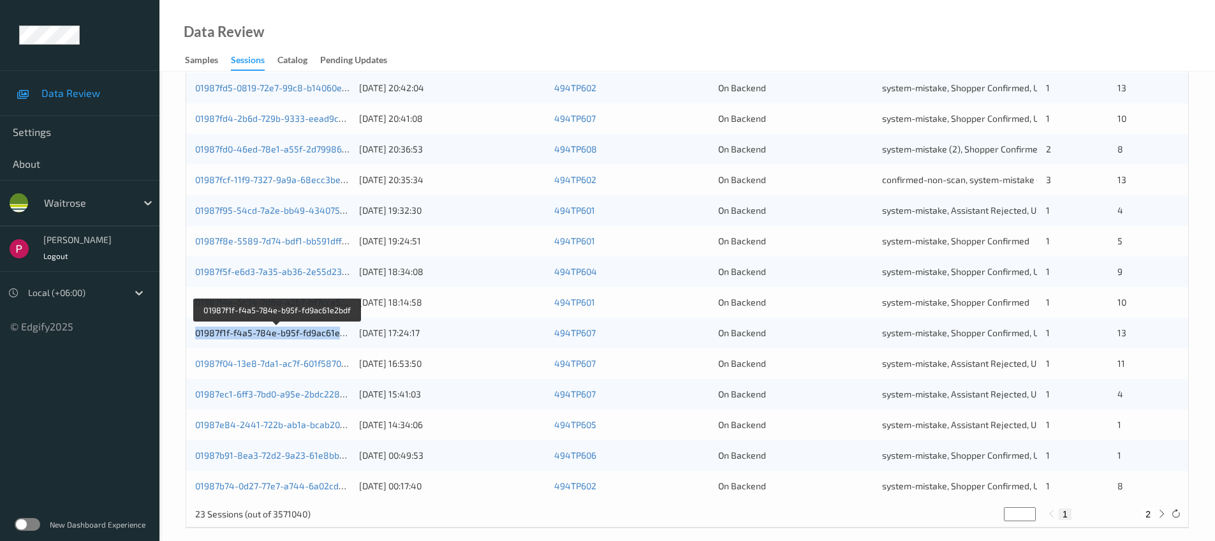
scroll to position [418, 0]
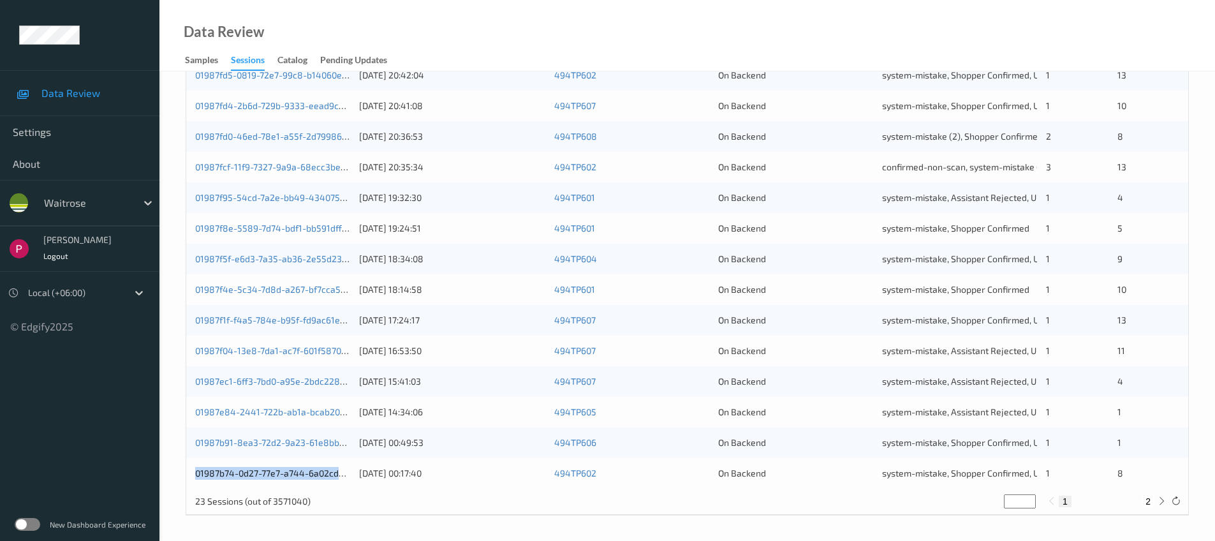
click at [1146, 500] on button "2" at bounding box center [1147, 500] width 13 height 11
type input "*"
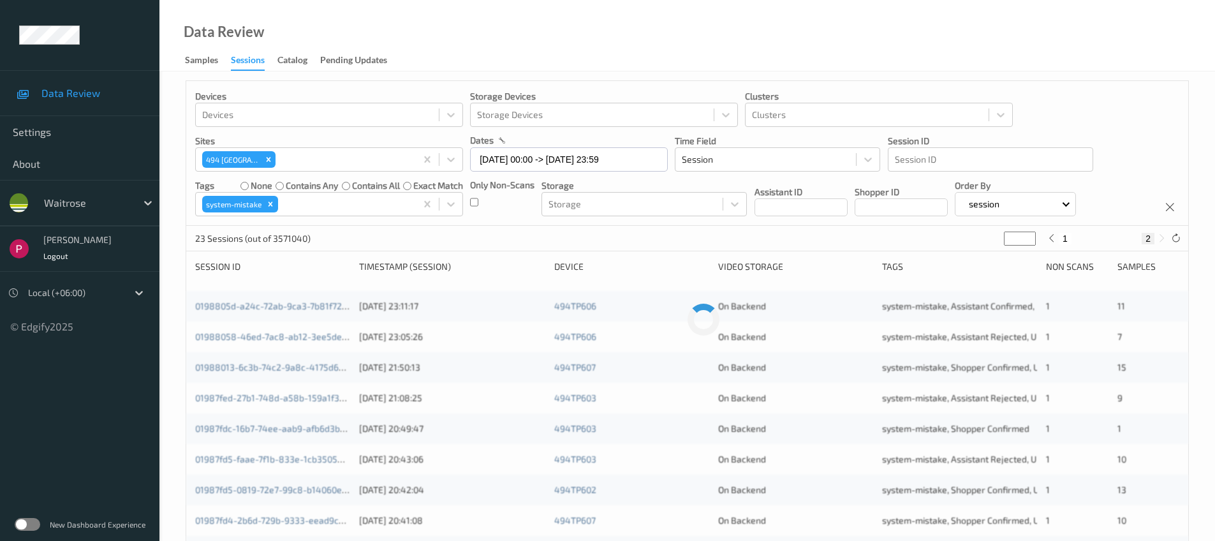
scroll to position [0, 0]
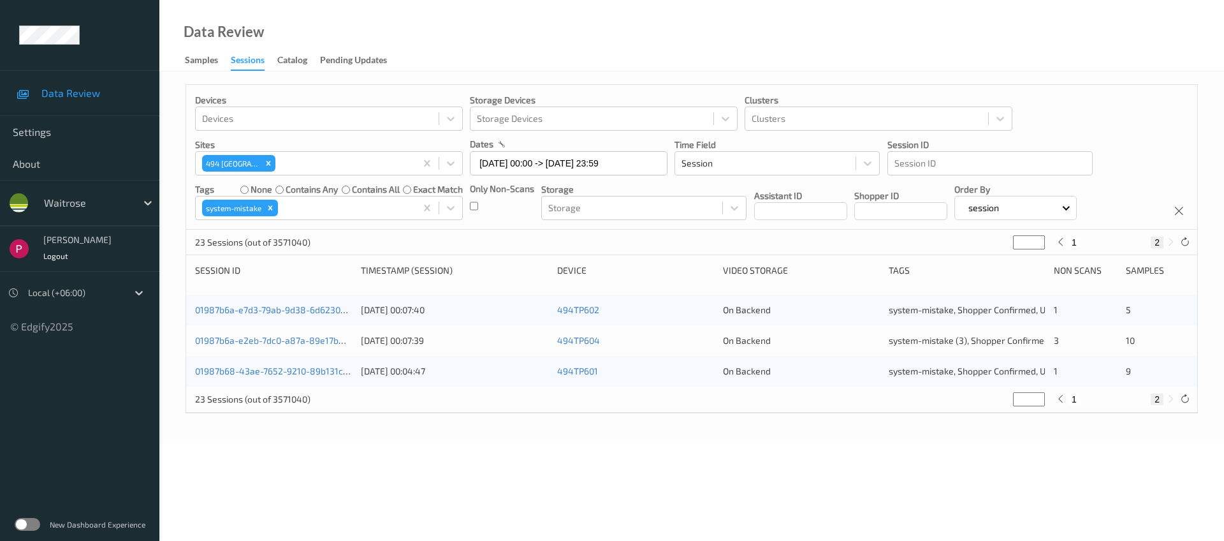
click at [1075, 399] on button "1" at bounding box center [1074, 398] width 13 height 11
type input "*"
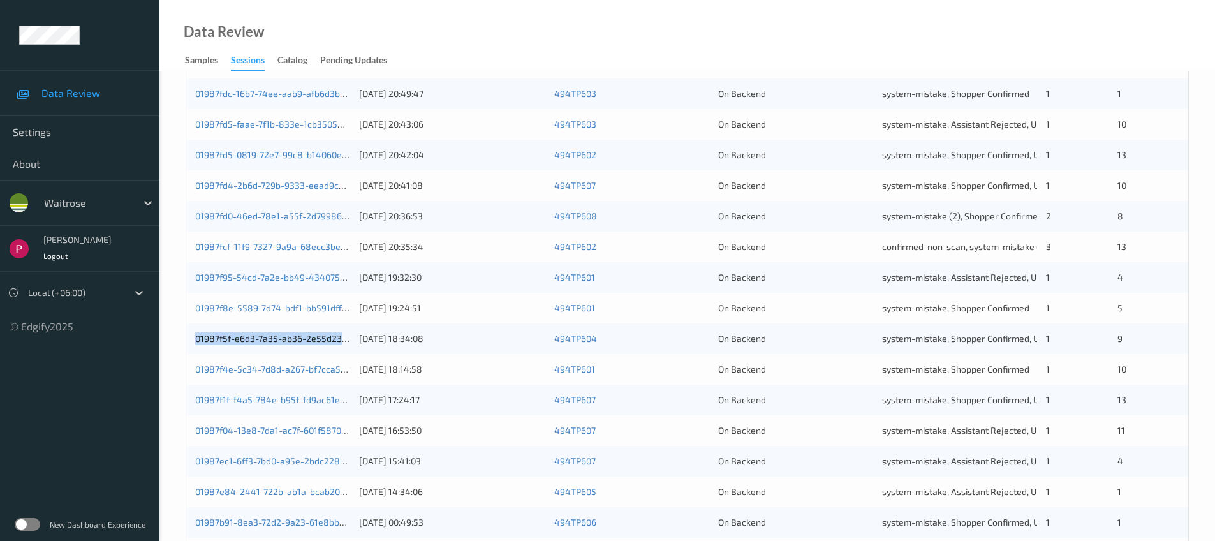
scroll to position [418, 0]
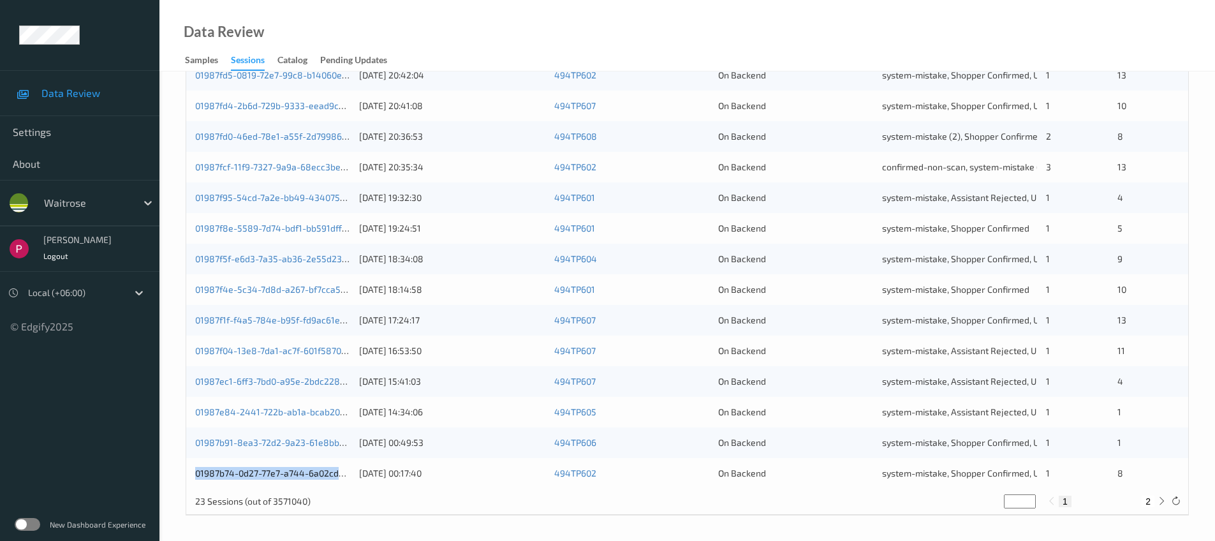
click at [1148, 503] on button "2" at bounding box center [1147, 500] width 13 height 11
type input "*"
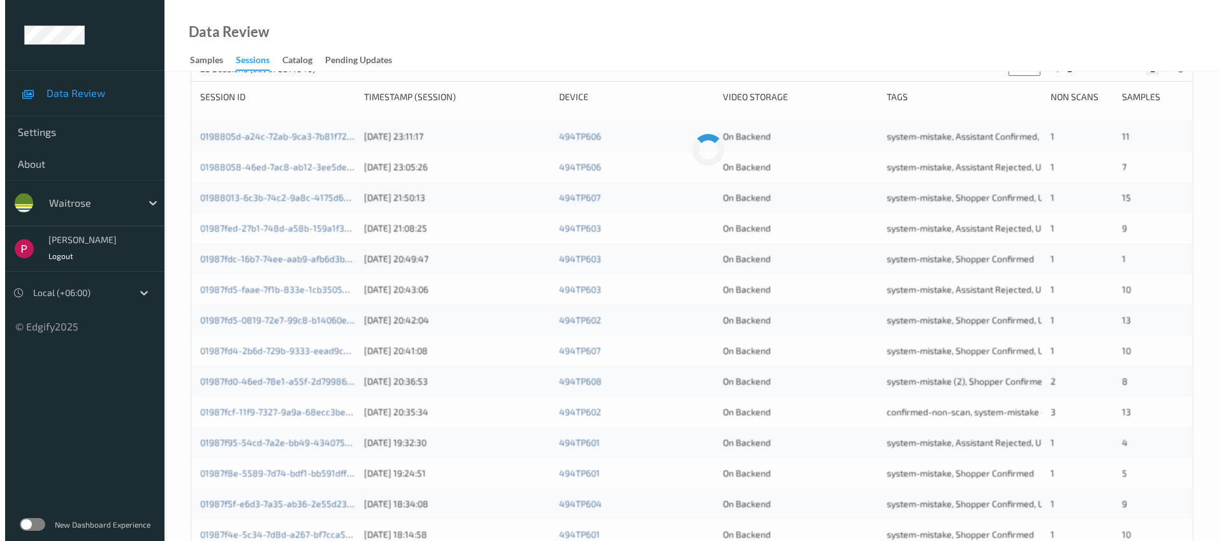
scroll to position [0, 0]
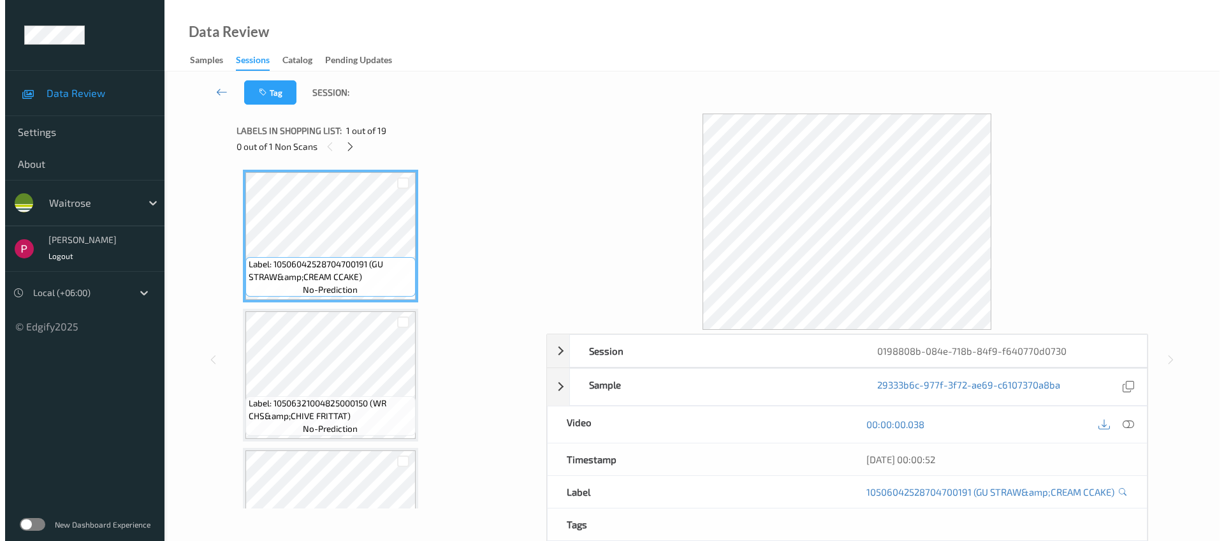
scroll to position [429, 0]
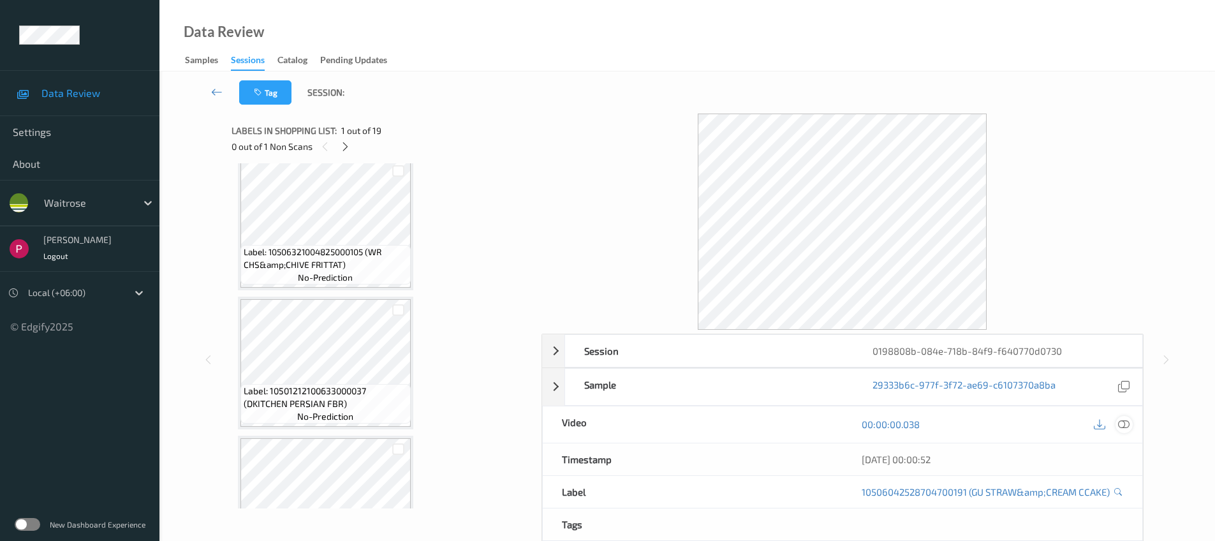
click at [1131, 427] on div at bounding box center [1123, 424] width 17 height 17
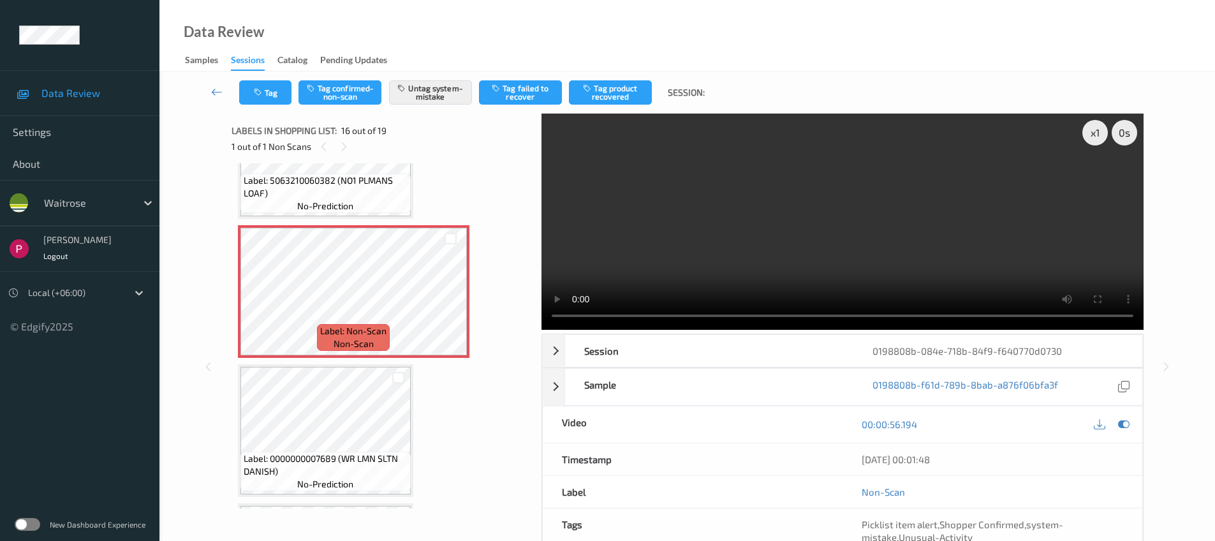
scroll to position [2124, 0]
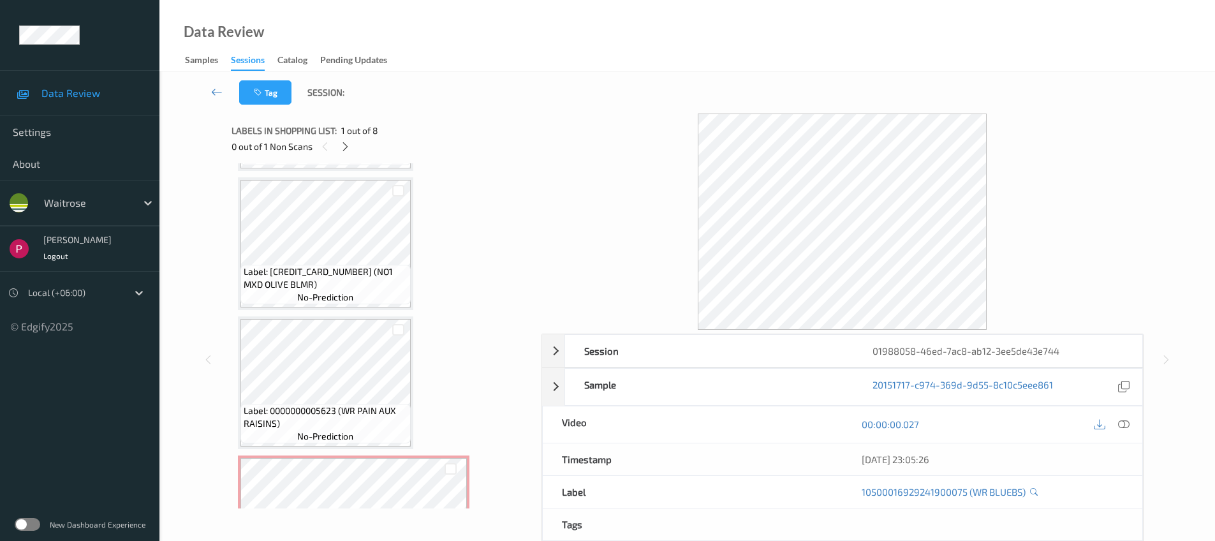
scroll to position [689, 0]
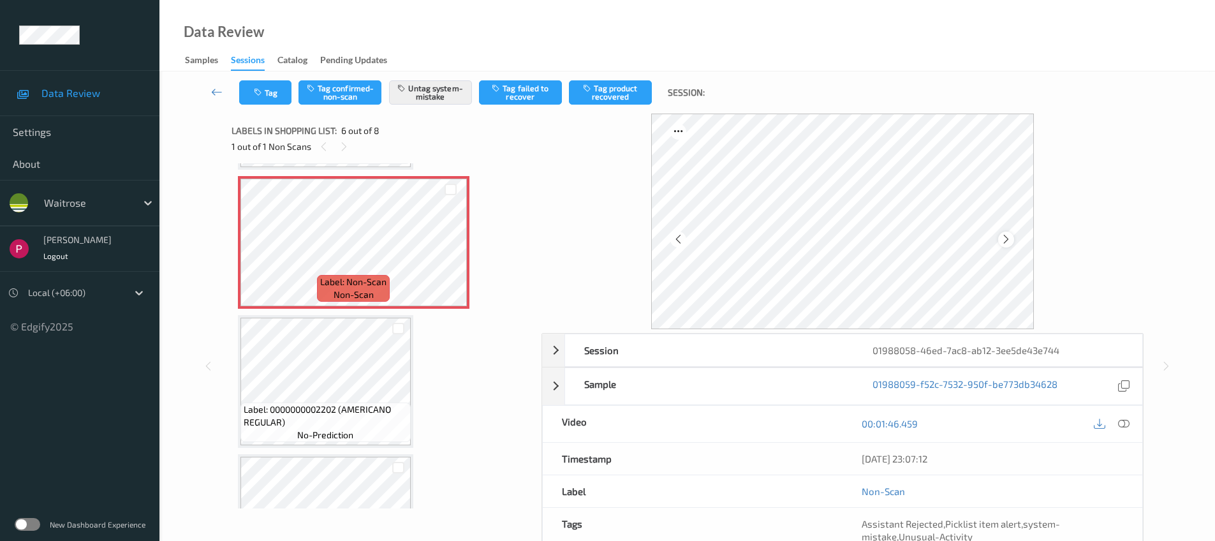
click at [1002, 237] on icon at bounding box center [1005, 238] width 11 height 11
click at [946, 344] on div "01988058-46ed-7ac8-ab12-3ee5de43e744" at bounding box center [997, 350] width 288 height 32
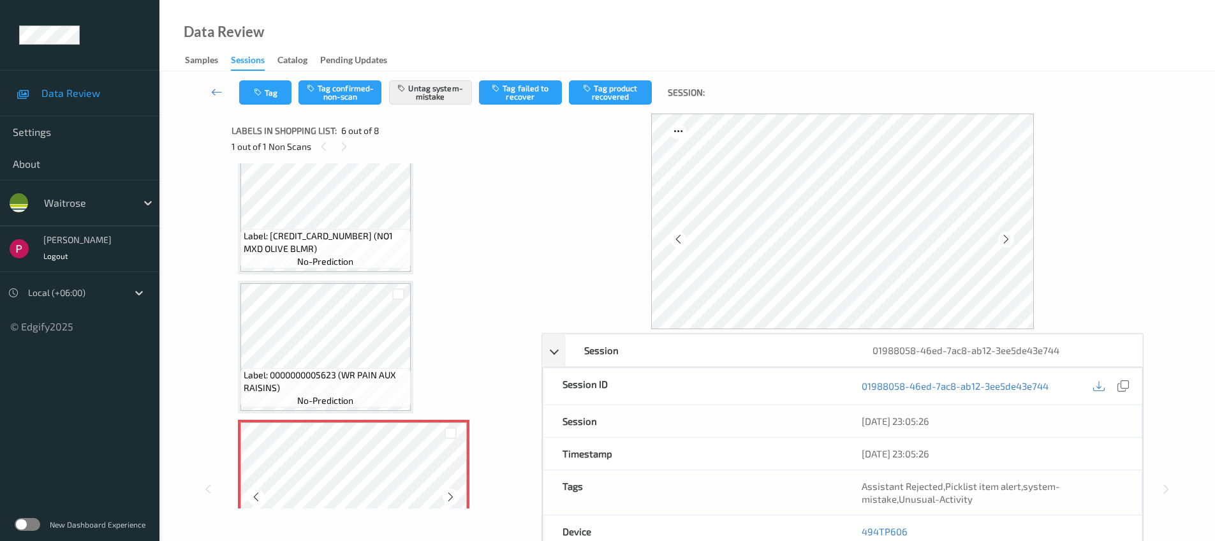
scroll to position [444, 0]
click at [1124, 388] on icon at bounding box center [1122, 385] width 11 height 11
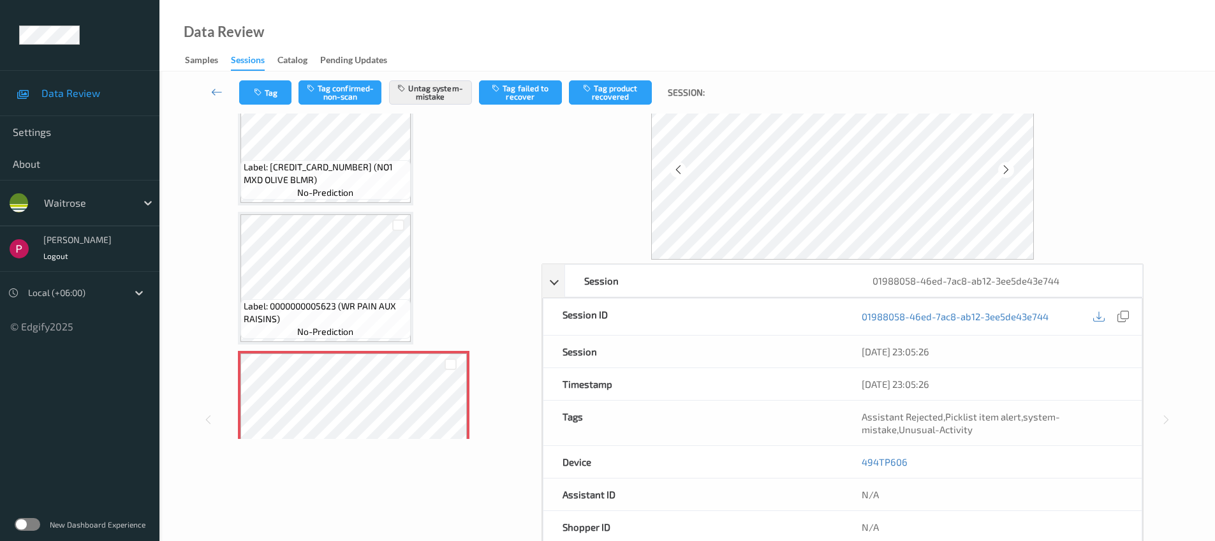
scroll to position [246, 0]
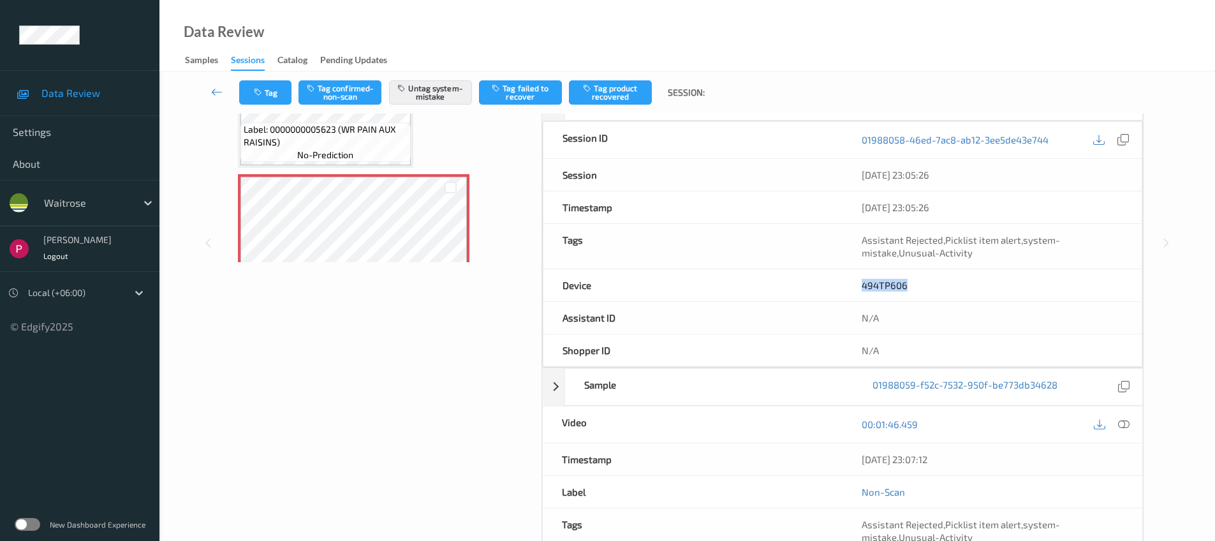
drag, startPoint x: 884, startPoint y: 286, endPoint x: 857, endPoint y: 282, distance: 27.6
click at [857, 282] on div "494TP606" at bounding box center [991, 285] width 299 height 32
copy link "494TP606"
drag, startPoint x: 949, startPoint y: 457, endPoint x: 958, endPoint y: 428, distance: 30.9
click at [858, 452] on div "06/08/2025 23:07:12" at bounding box center [992, 459] width 300 height 32
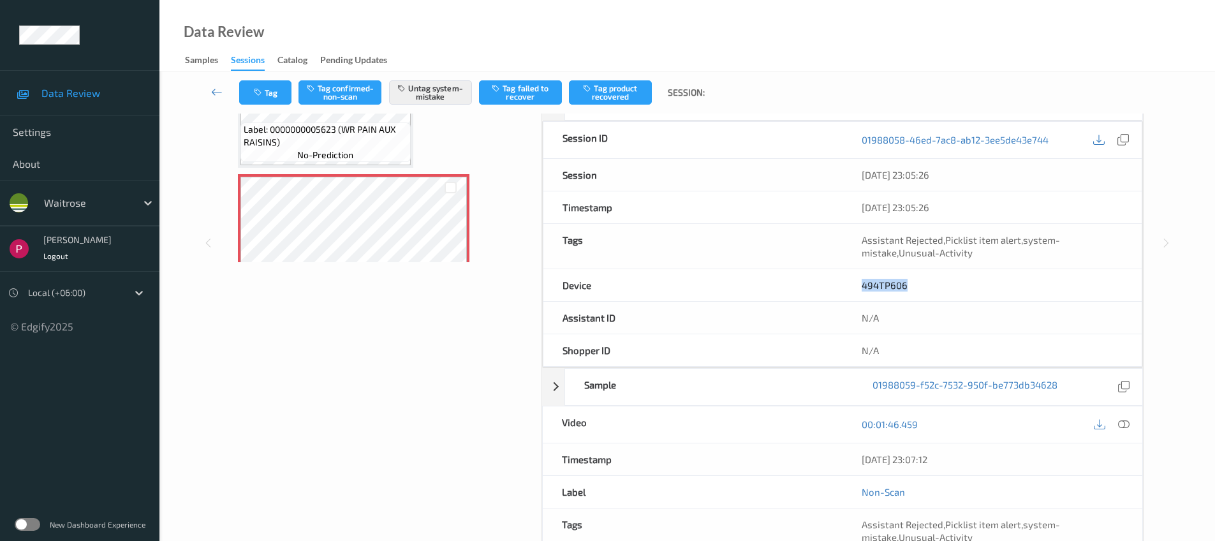
copy div "06/08/2025 23:07:12"
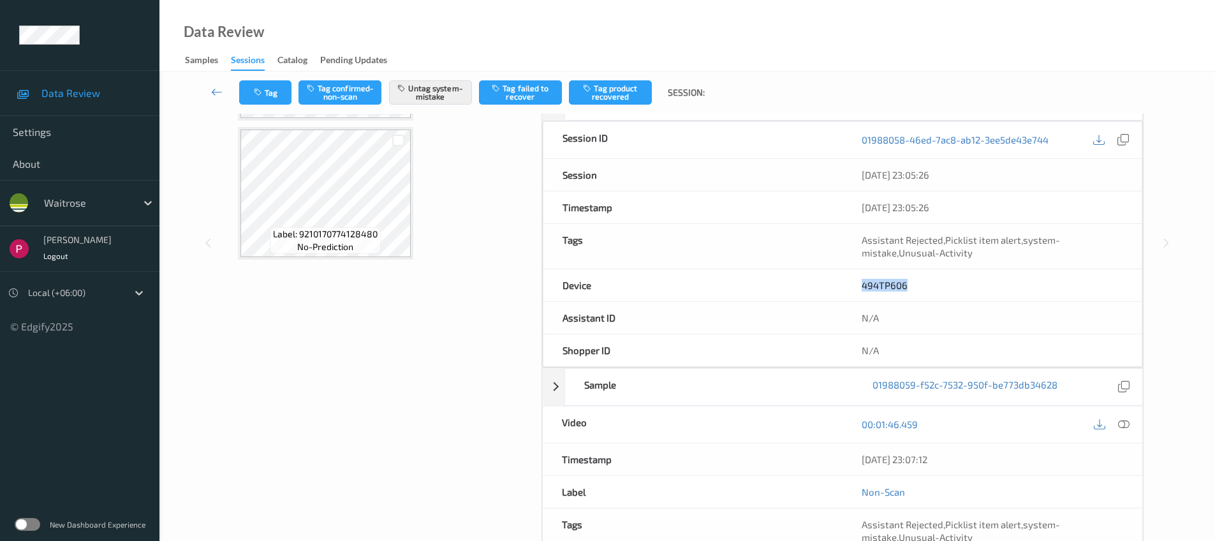
scroll to position [773, 0]
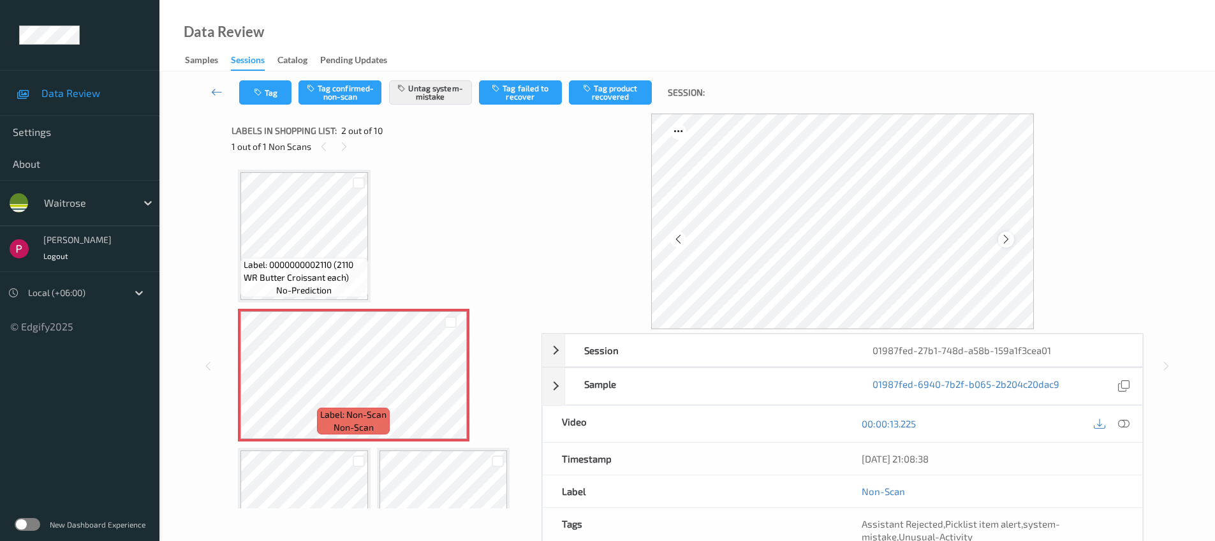
click at [998, 238] on div at bounding box center [1006, 239] width 16 height 16
click at [1005, 239] on icon at bounding box center [1005, 238] width 11 height 11
click at [1092, 351] on div "01987fed-27b1-748d-a58b-159a1f3cea01" at bounding box center [997, 350] width 288 height 32
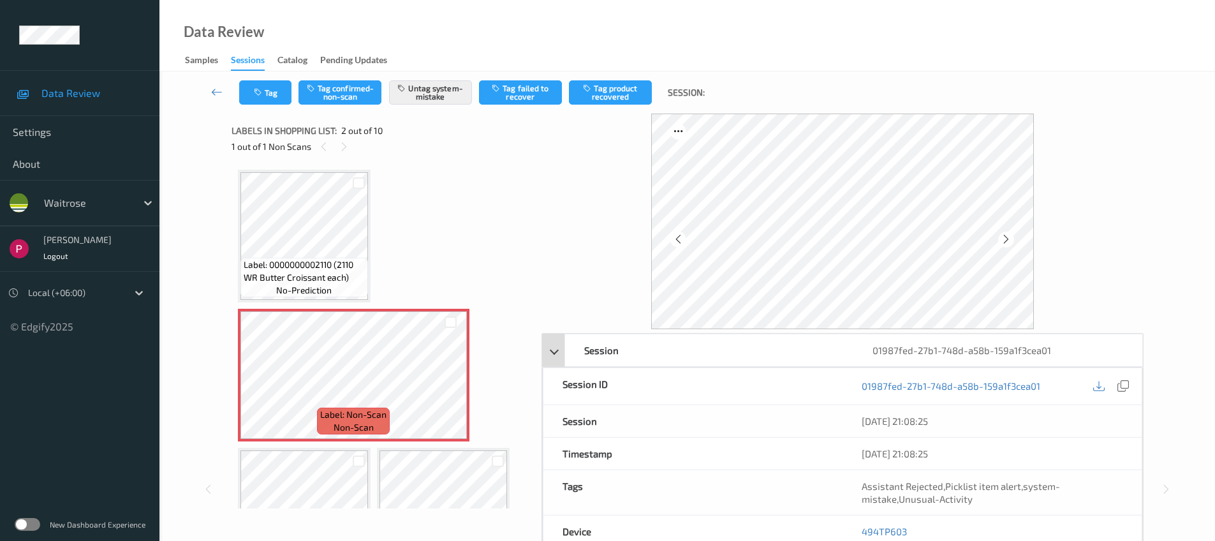
click at [1090, 350] on div "01987fed-27b1-748d-a58b-159a1f3cea01" at bounding box center [997, 350] width 288 height 32
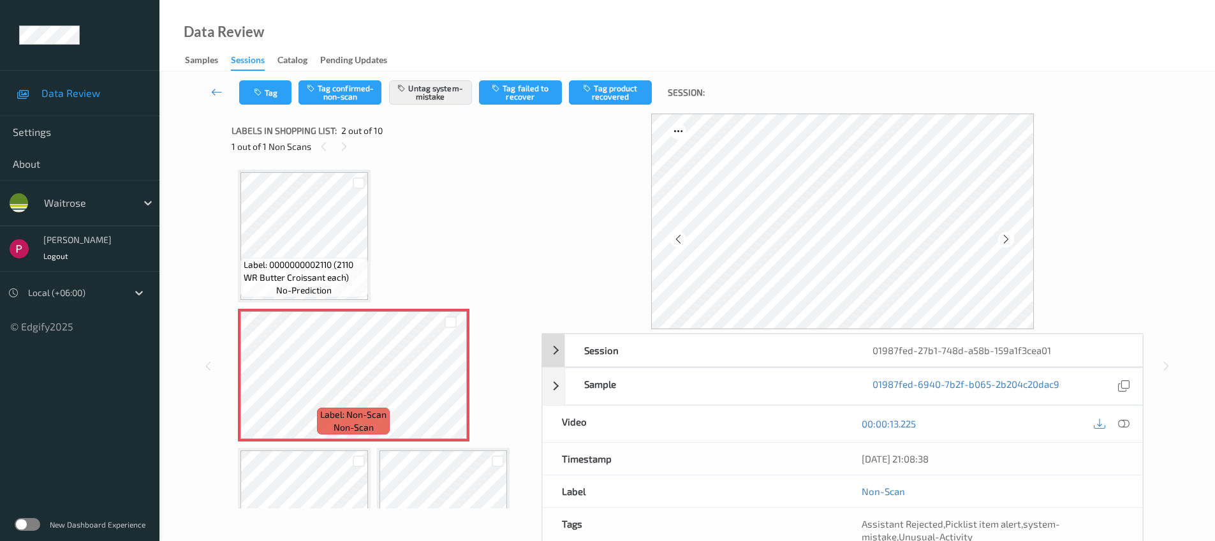
click at [1099, 349] on div "01987fed-27b1-748d-a58b-159a1f3cea01" at bounding box center [997, 350] width 288 height 32
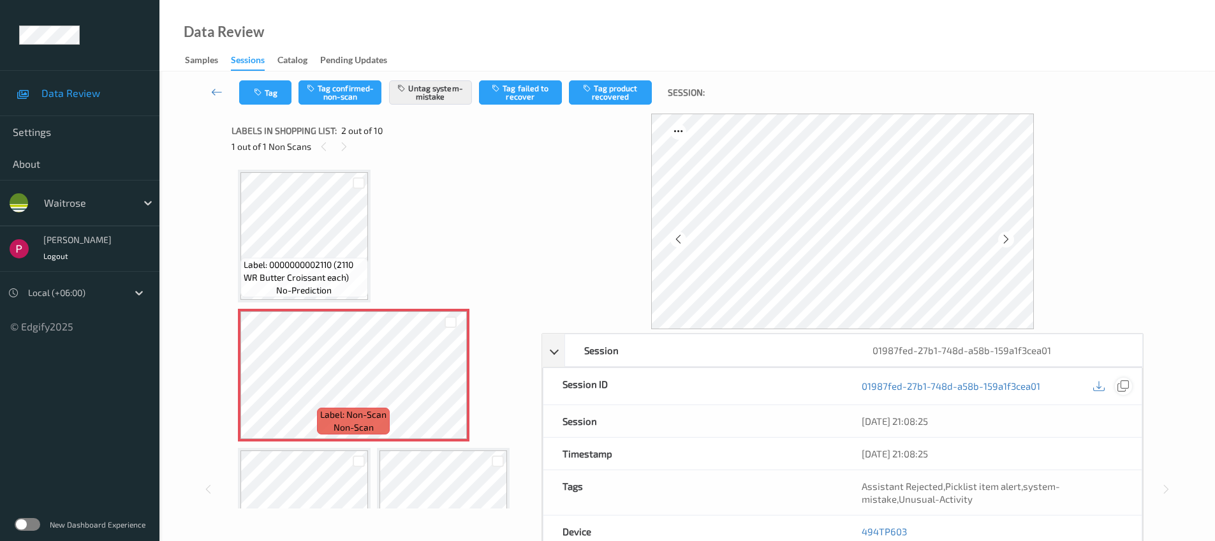
click at [1125, 385] on icon at bounding box center [1122, 385] width 11 height 11
drag, startPoint x: 883, startPoint y: 526, endPoint x: 879, endPoint y: 506, distance: 20.1
click at [856, 525] on div "494TP603" at bounding box center [991, 531] width 299 height 32
copy link "494TP603"
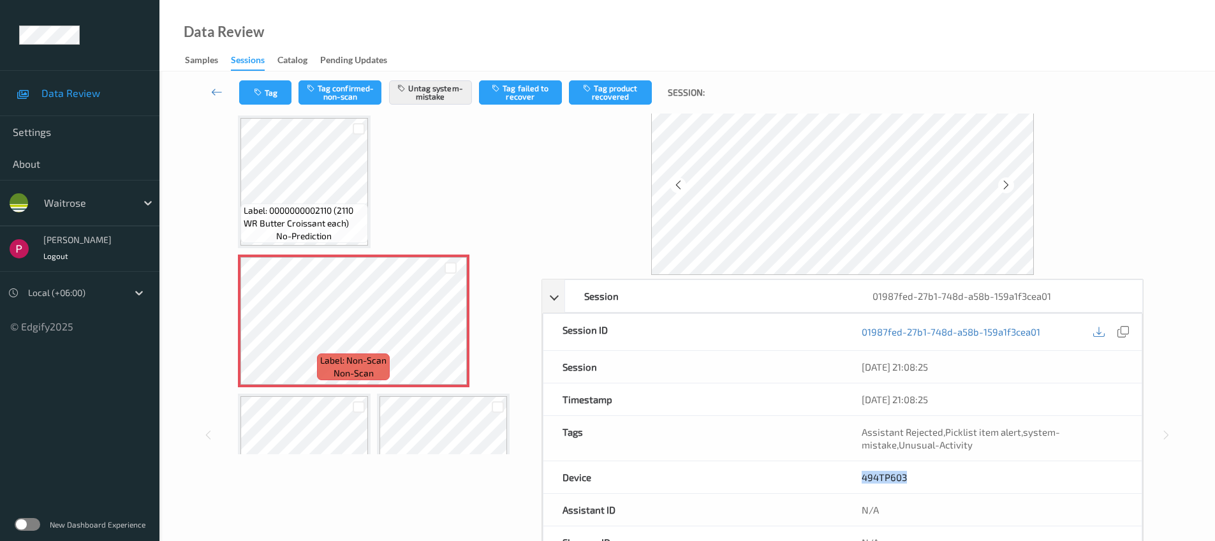
scroll to position [175, 0]
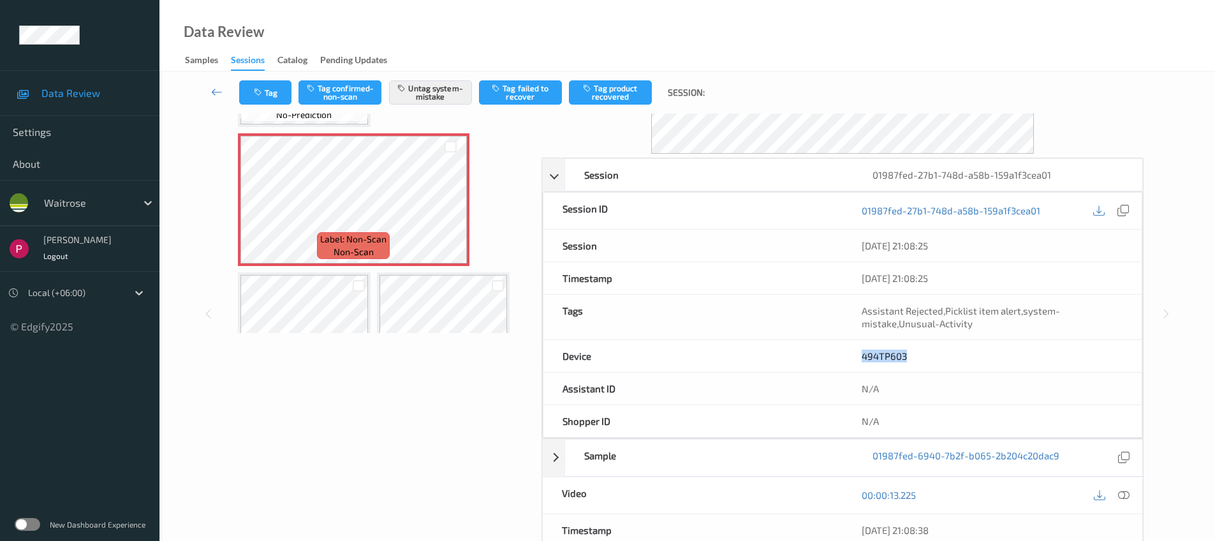
drag, startPoint x: 963, startPoint y: 531, endPoint x: 912, endPoint y: 481, distance: 70.8
click at [858, 524] on div "06/08/2025 21:08:38" at bounding box center [992, 530] width 300 height 32
copy div "06/08/2025 21:08:38"
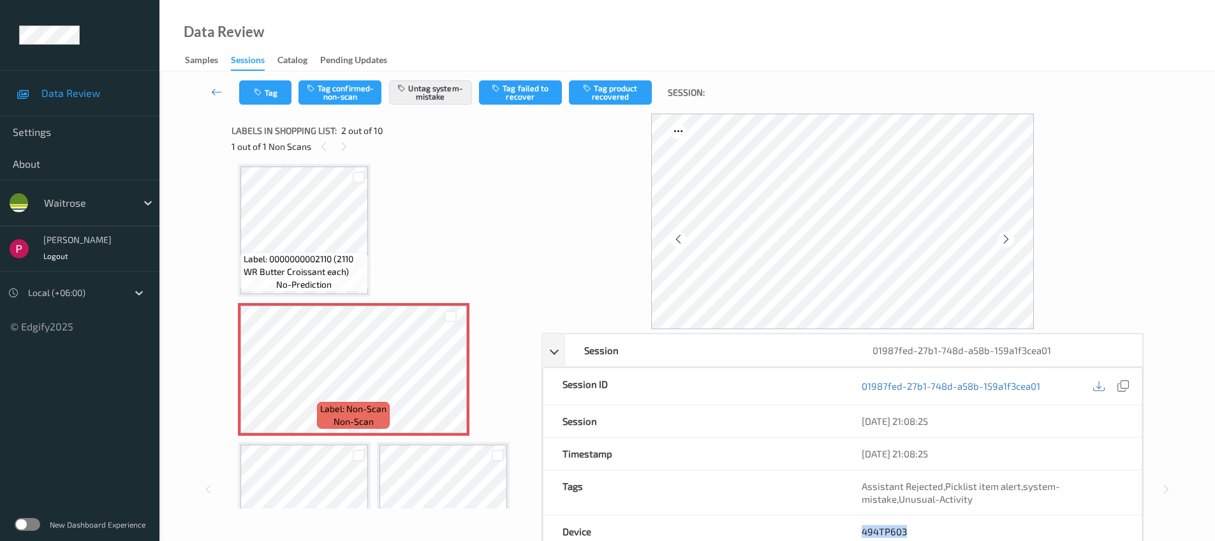
scroll to position [0, 0]
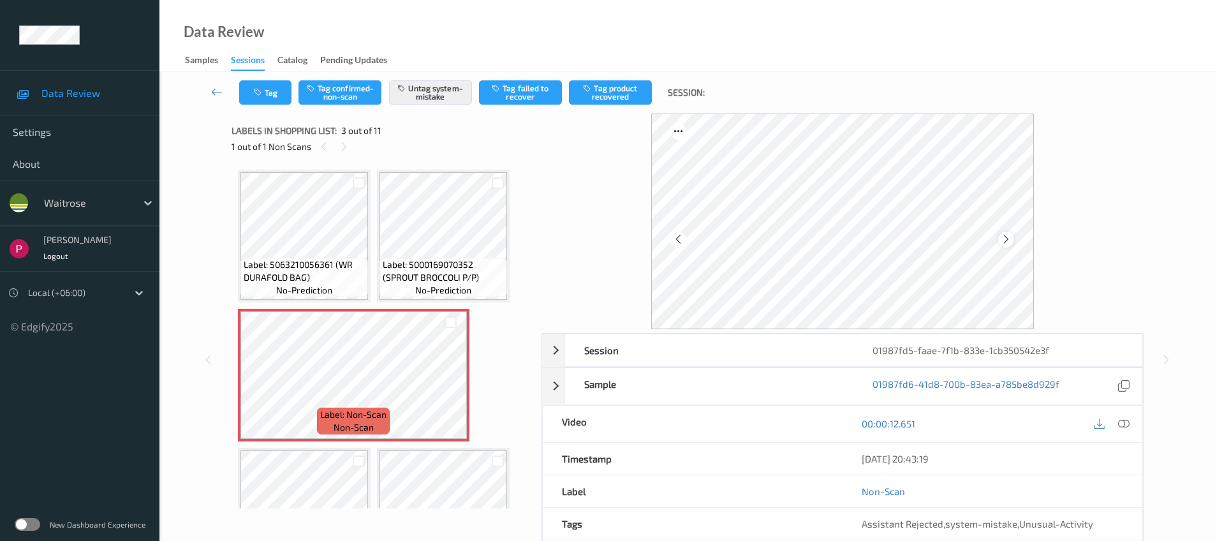
click at [1011, 239] on icon at bounding box center [1005, 238] width 11 height 11
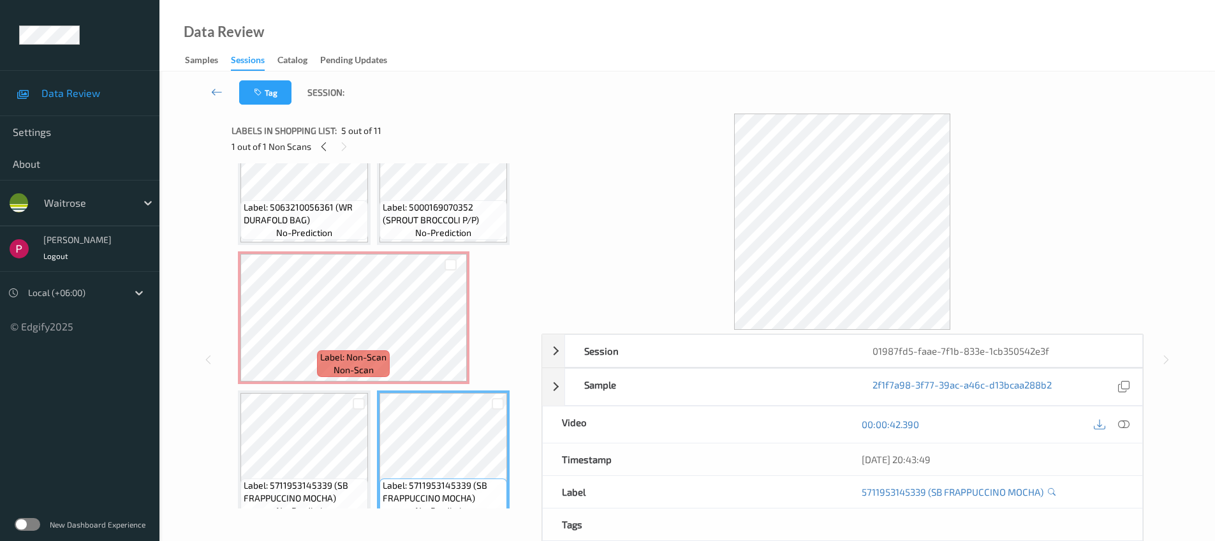
scroll to position [51, 0]
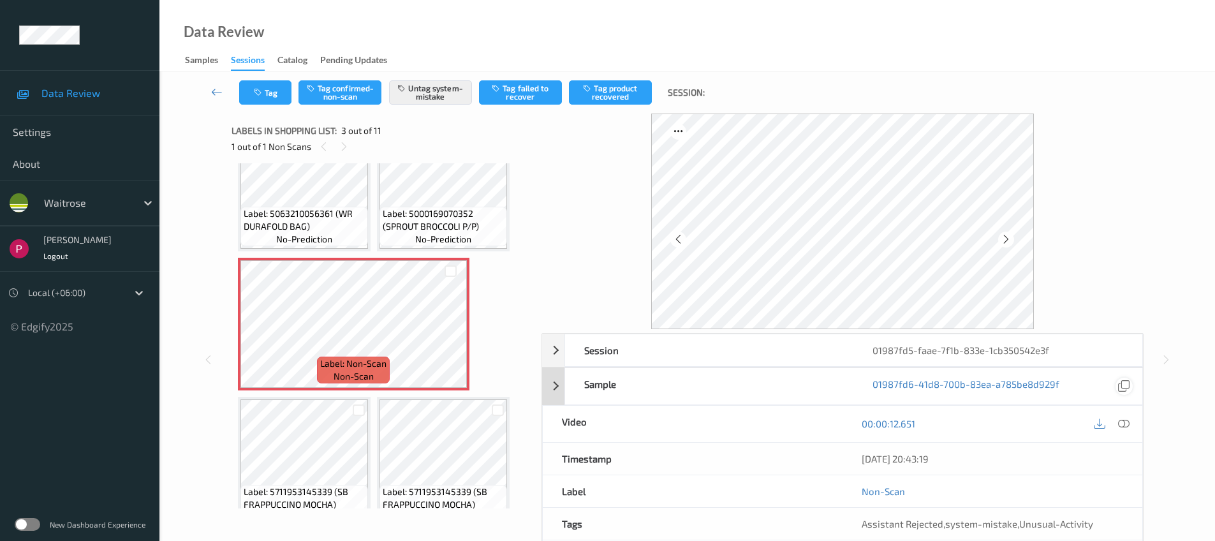
click at [1129, 387] on icon at bounding box center [1123, 385] width 11 height 11
click at [795, 355] on div "Session" at bounding box center [709, 350] width 288 height 32
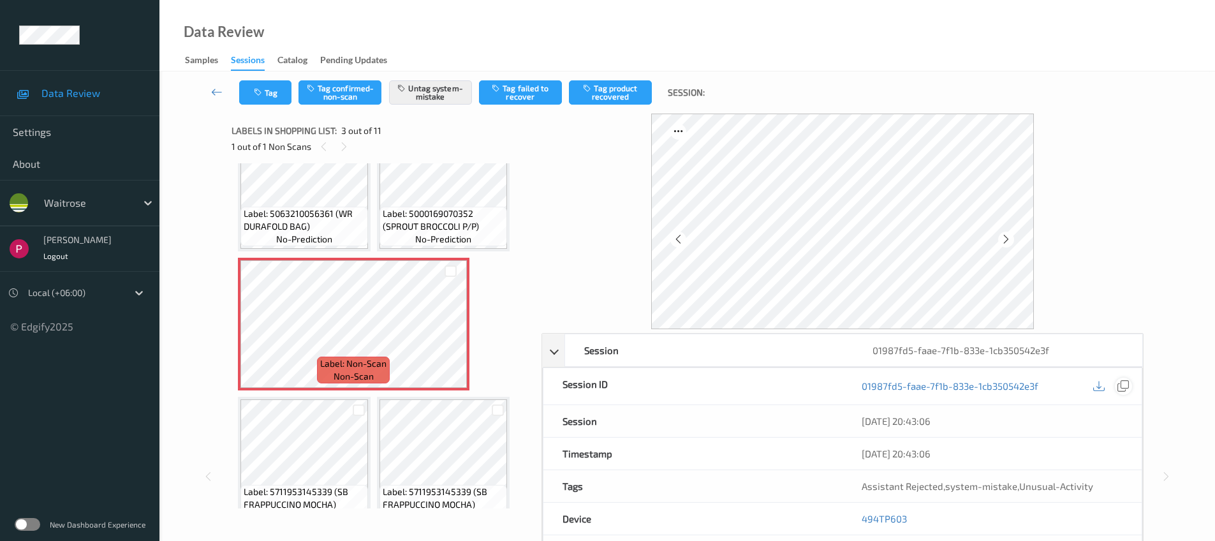
click at [1127, 384] on icon at bounding box center [1122, 385] width 11 height 11
drag, startPoint x: 868, startPoint y: 516, endPoint x: 876, endPoint y: 495, distance: 22.4
click at [856, 515] on div "494TP603" at bounding box center [991, 518] width 299 height 32
copy link "494TP603"
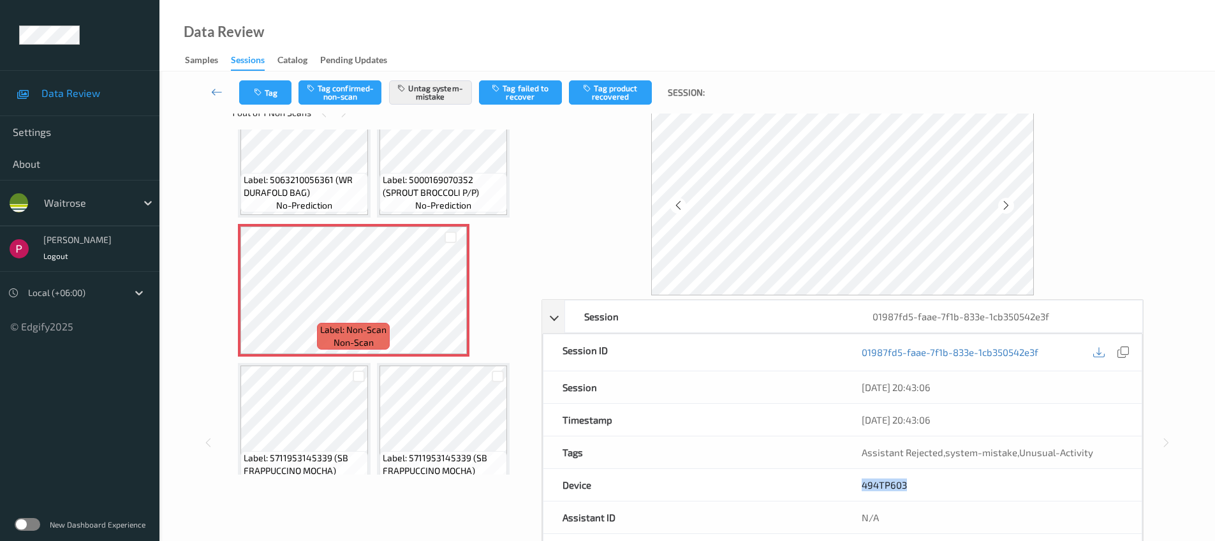
scroll to position [245, 0]
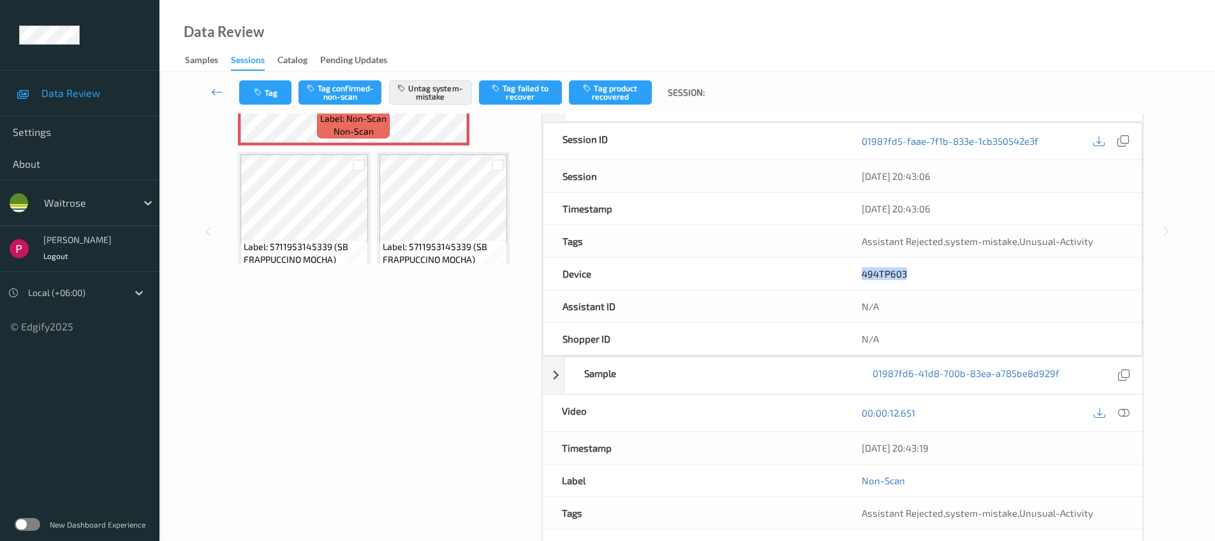
drag, startPoint x: 969, startPoint y: 454, endPoint x: 796, endPoint y: 439, distance: 173.4
click at [794, 440] on div "Timestamp 06/08/2025 20:43:19" at bounding box center [842, 448] width 601 height 33
drag, startPoint x: 993, startPoint y: 443, endPoint x: 986, endPoint y: 448, distance: 8.3
click at [993, 444] on div "06/08/2025 20:43:19" at bounding box center [991, 447] width 261 height 13
drag, startPoint x: 883, startPoint y: 446, endPoint x: 861, endPoint y: 447, distance: 21.7
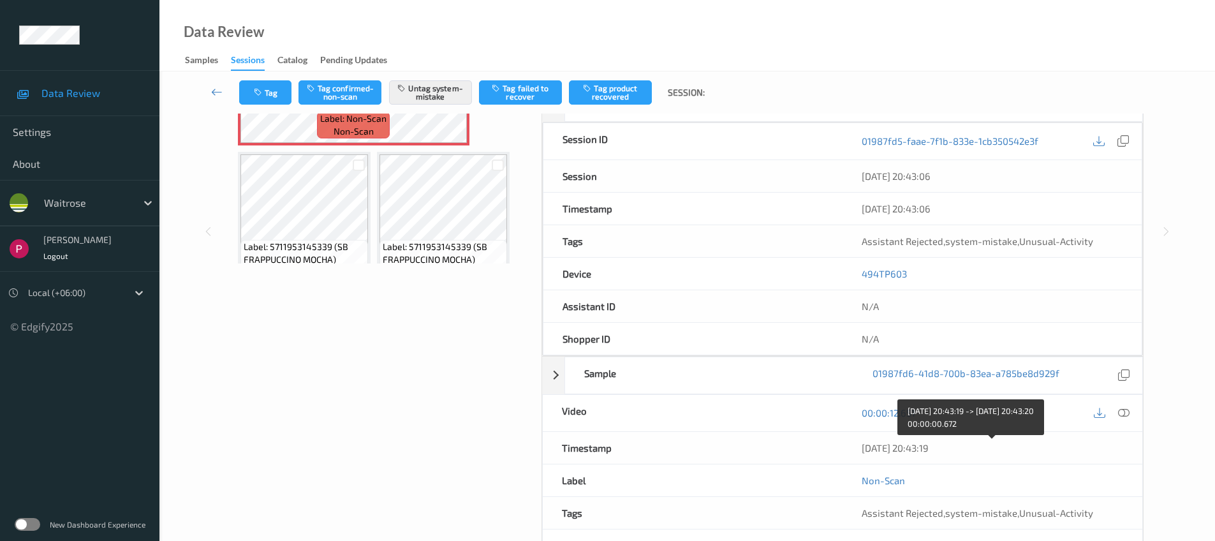
click at [861, 447] on div "06/08/2025 20:43:19" at bounding box center [991, 447] width 261 height 13
copy div "06/08/2025 20:43:19"
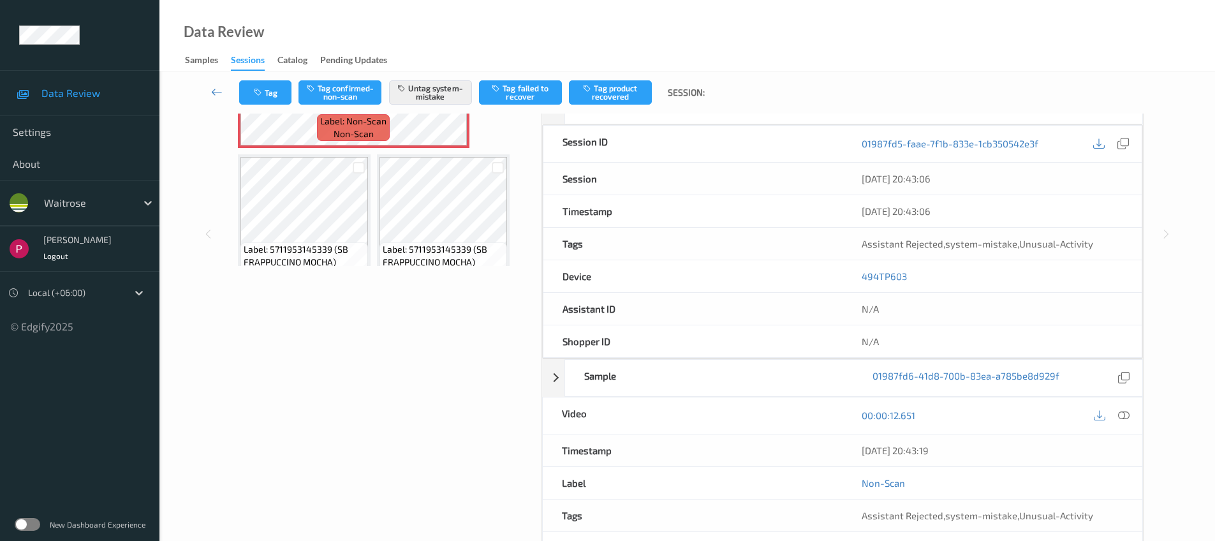
click at [1124, 413] on icon at bounding box center [1123, 414] width 11 height 11
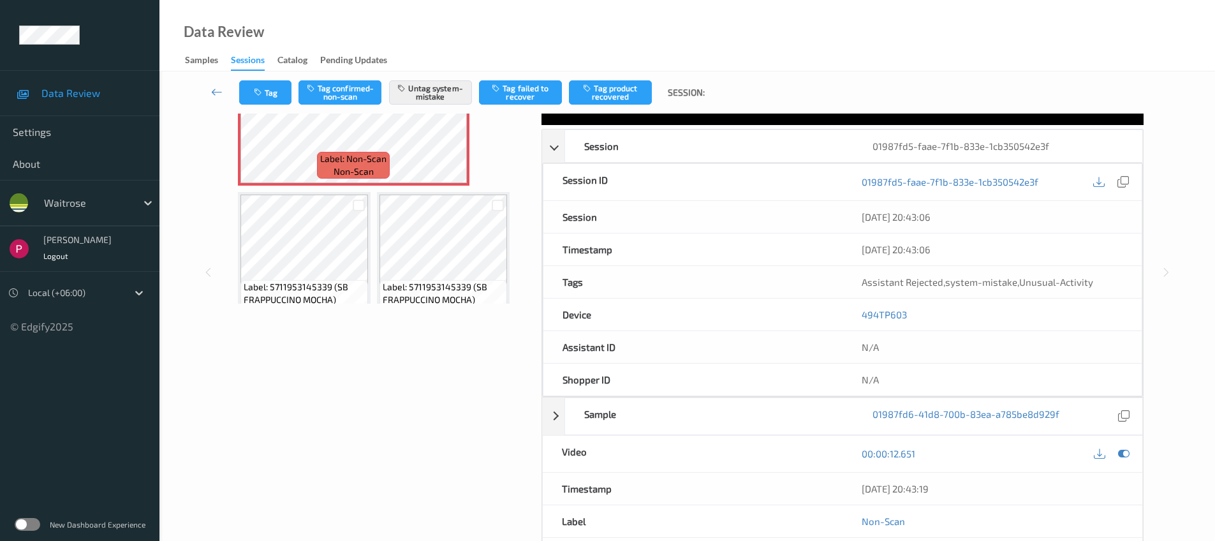
scroll to position [0, 0]
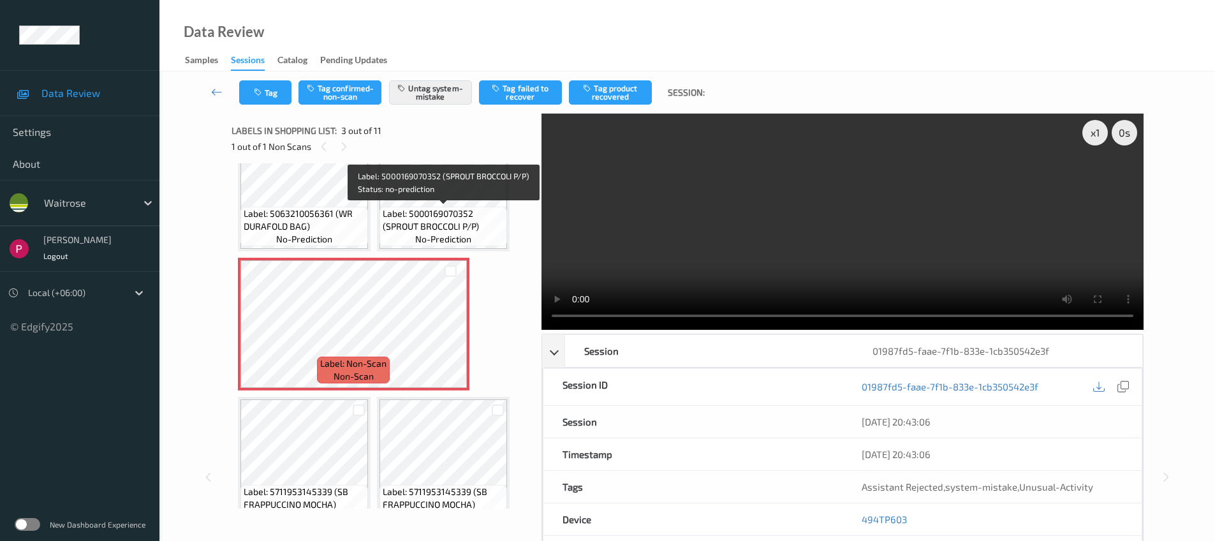
click at [466, 212] on span "Label: 5000169070352 (SPROUT BROCCOLI P/P)" at bounding box center [443, 220] width 121 height 26
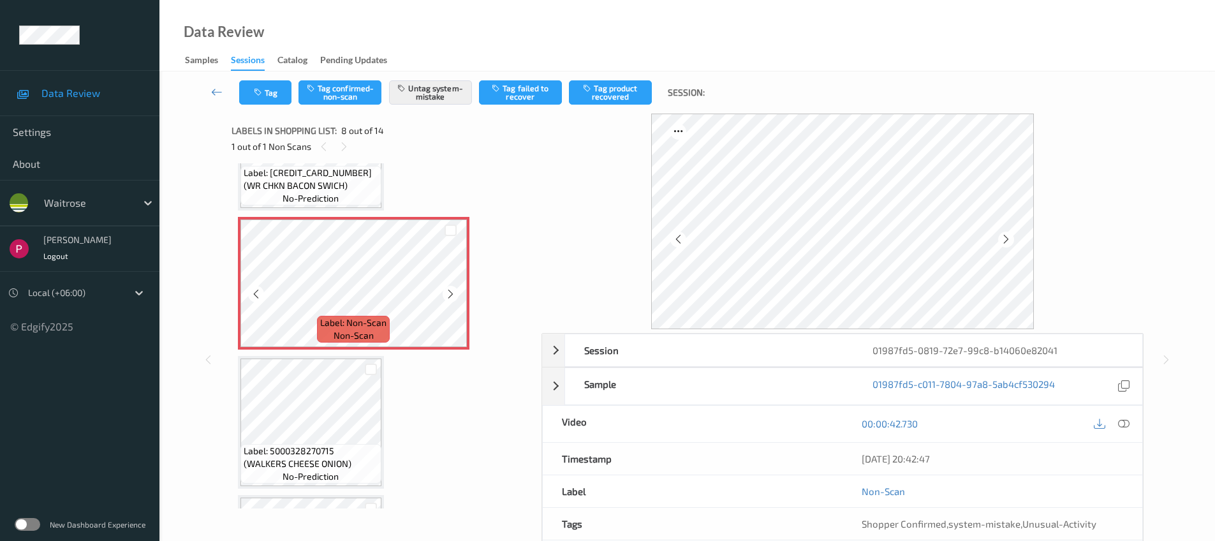
scroll to position [820, 0]
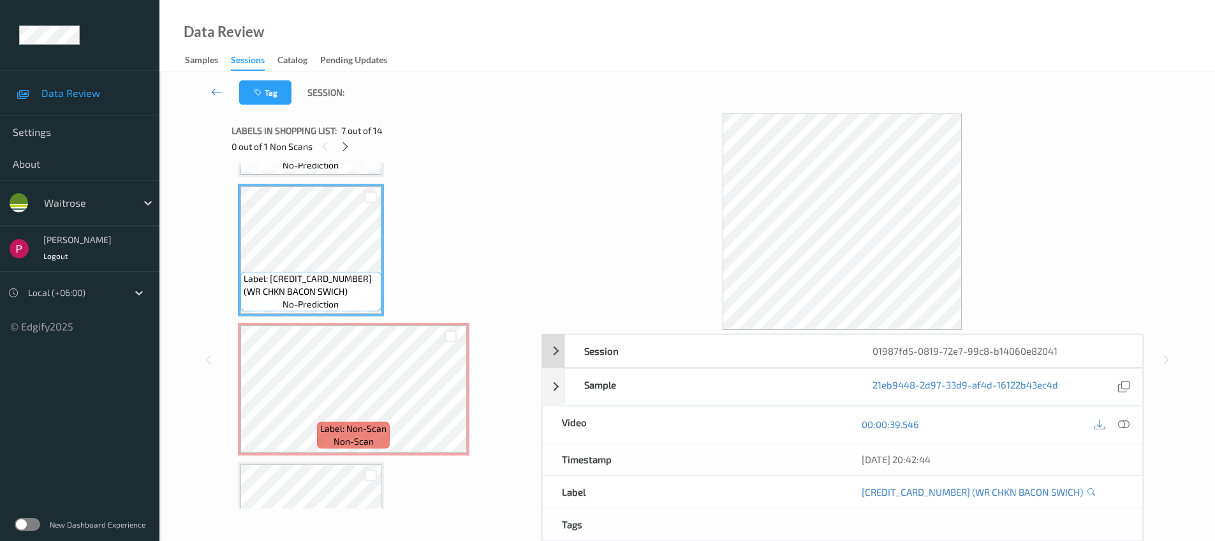
click at [960, 354] on div "01987fd5-0819-72e7-99c8-b14060e82041" at bounding box center [997, 351] width 288 height 32
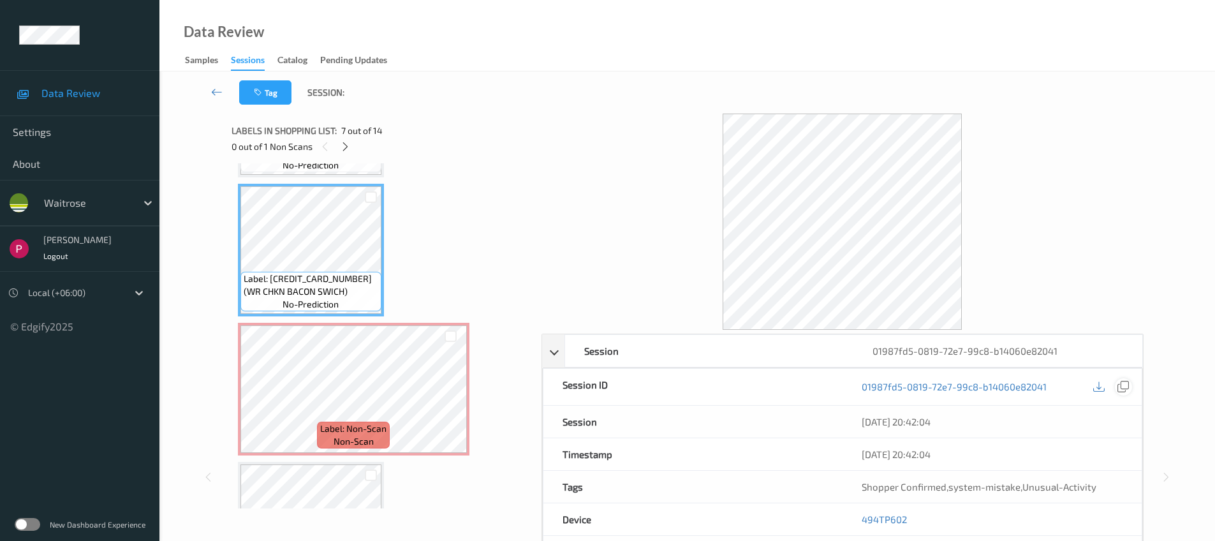
drag, startPoint x: 1124, startPoint y: 384, endPoint x: 1128, endPoint y: 389, distance: 6.8
click at [1124, 383] on icon at bounding box center [1122, 386] width 11 height 11
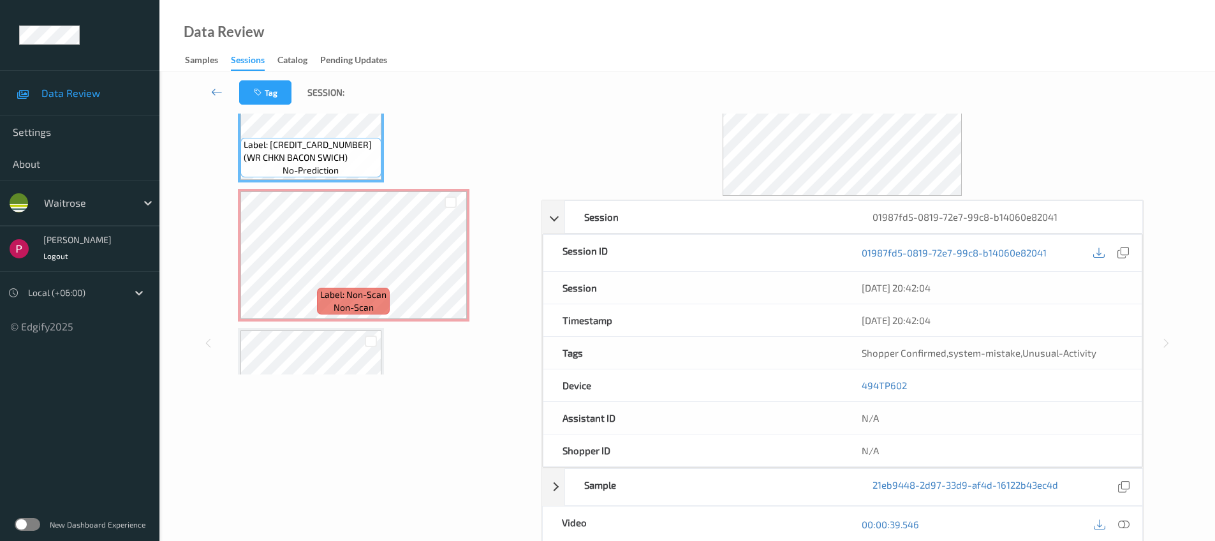
scroll to position [135, 0]
drag, startPoint x: 902, startPoint y: 387, endPoint x: 846, endPoint y: 385, distance: 56.1
click at [846, 385] on div "494TP602" at bounding box center [991, 385] width 299 height 32
copy link "494TP602"
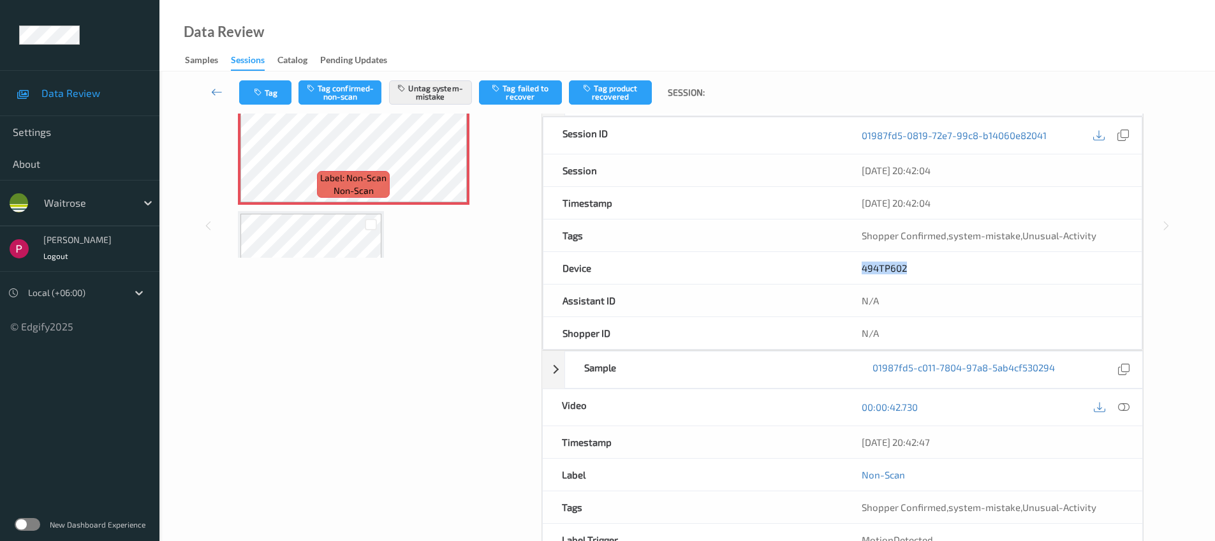
scroll to position [254, 0]
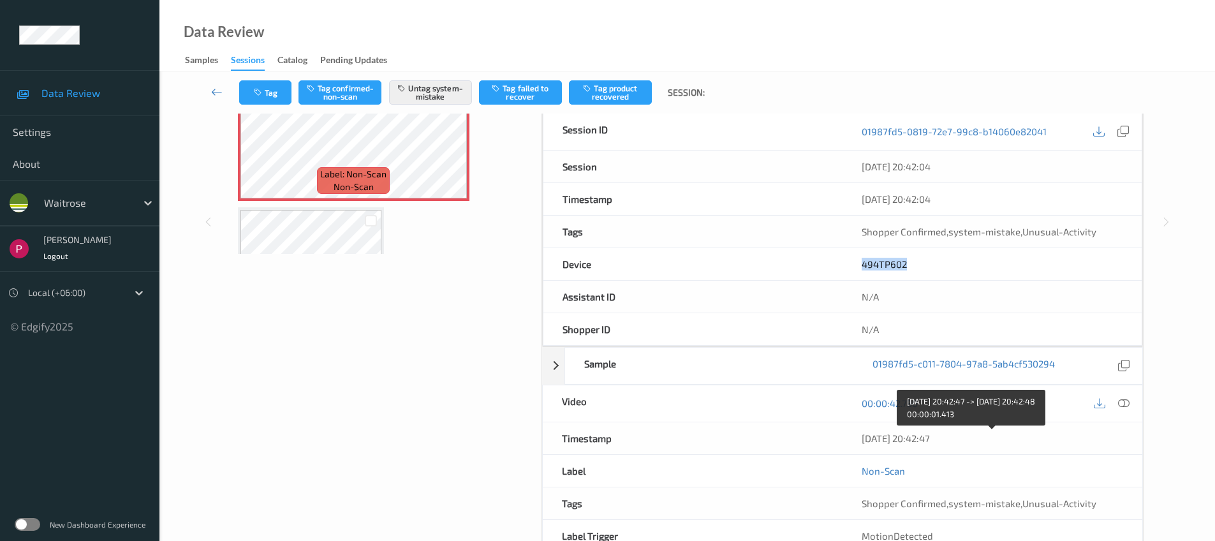
drag, startPoint x: 973, startPoint y: 436, endPoint x: 861, endPoint y: 438, distance: 112.2
click at [861, 438] on div "06/08/2025 20:42:47" at bounding box center [991, 438] width 261 height 13
copy div "06/08/2025 20:42:47"
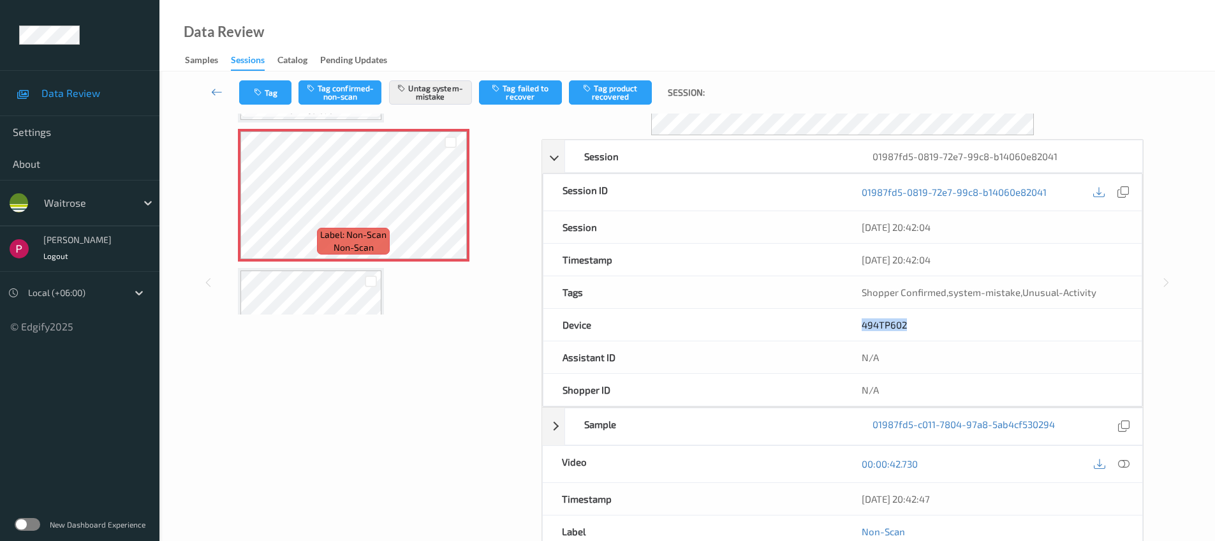
scroll to position [0, 0]
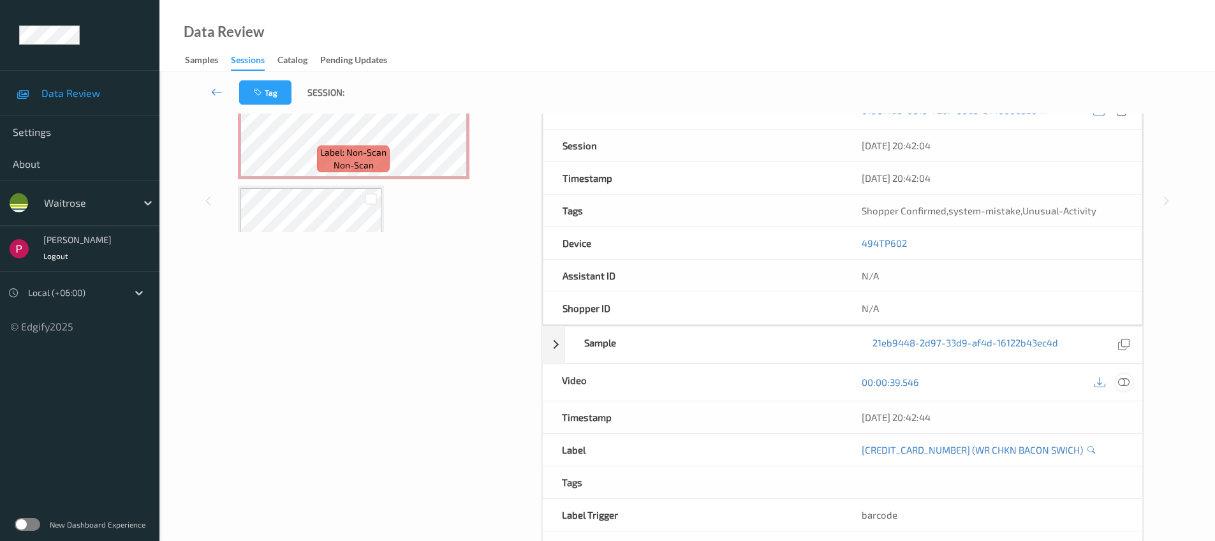
click at [1122, 383] on icon at bounding box center [1123, 381] width 11 height 11
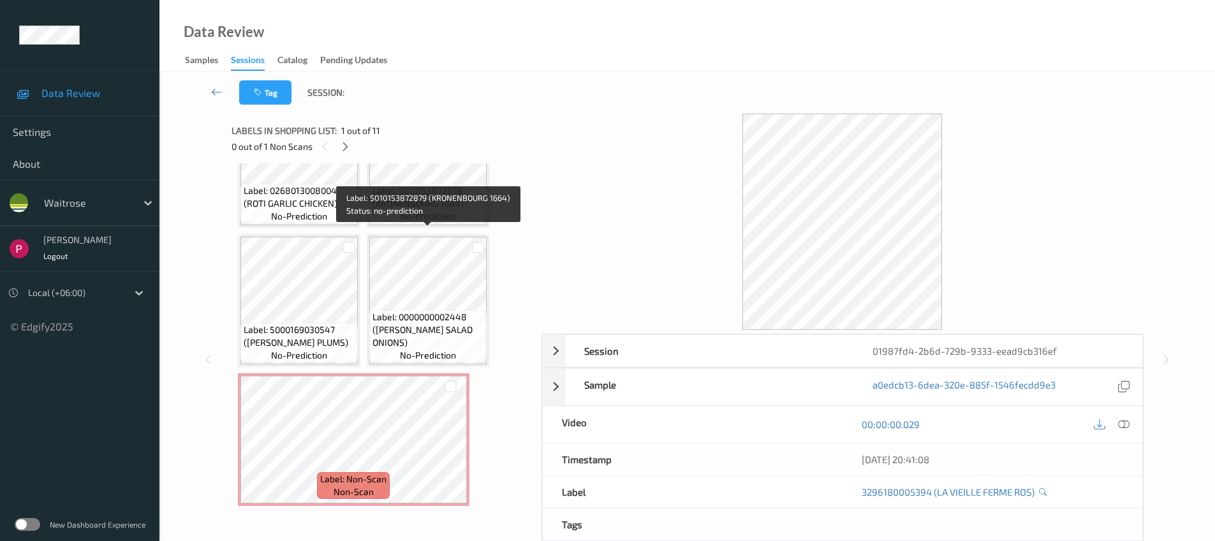
scroll to position [495, 0]
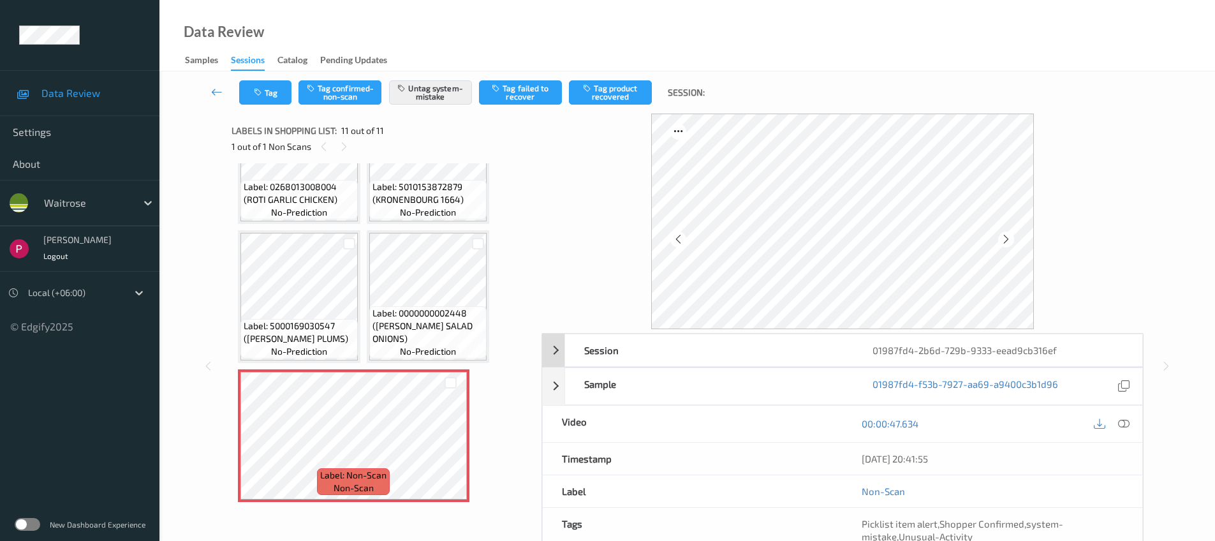
click at [1003, 349] on div "01987fd4-2b6d-729b-9333-eead9cb316ef" at bounding box center [997, 350] width 288 height 32
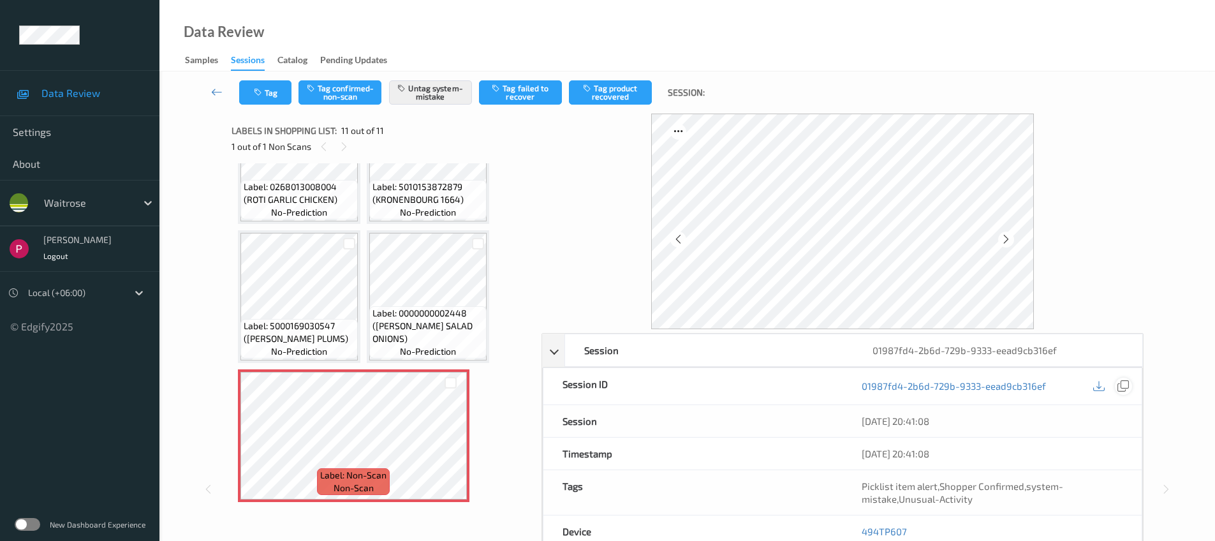
click at [1126, 386] on icon at bounding box center [1122, 385] width 11 height 11
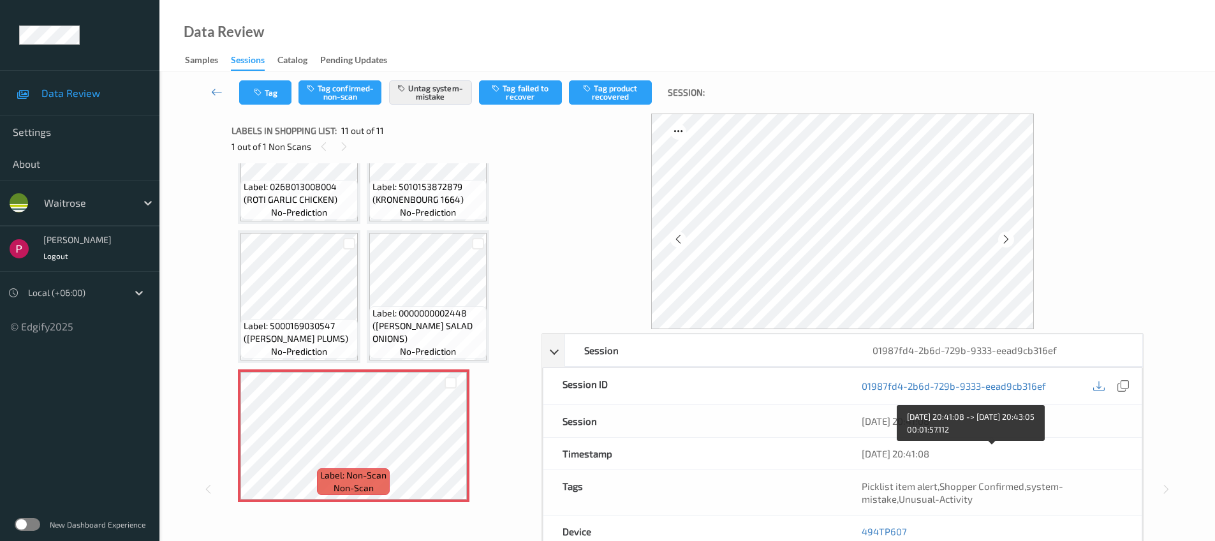
scroll to position [125, 0]
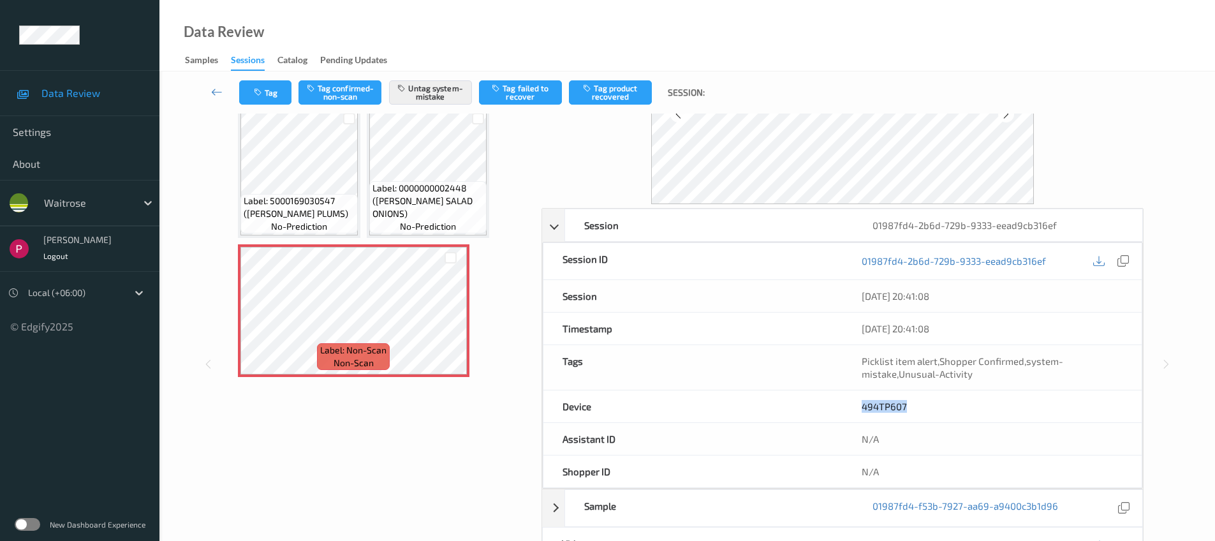
drag, startPoint x: 904, startPoint y: 400, endPoint x: 882, endPoint y: 404, distance: 22.0
click at [865, 397] on div "494TP607" at bounding box center [991, 406] width 299 height 32
copy link "494TP607"
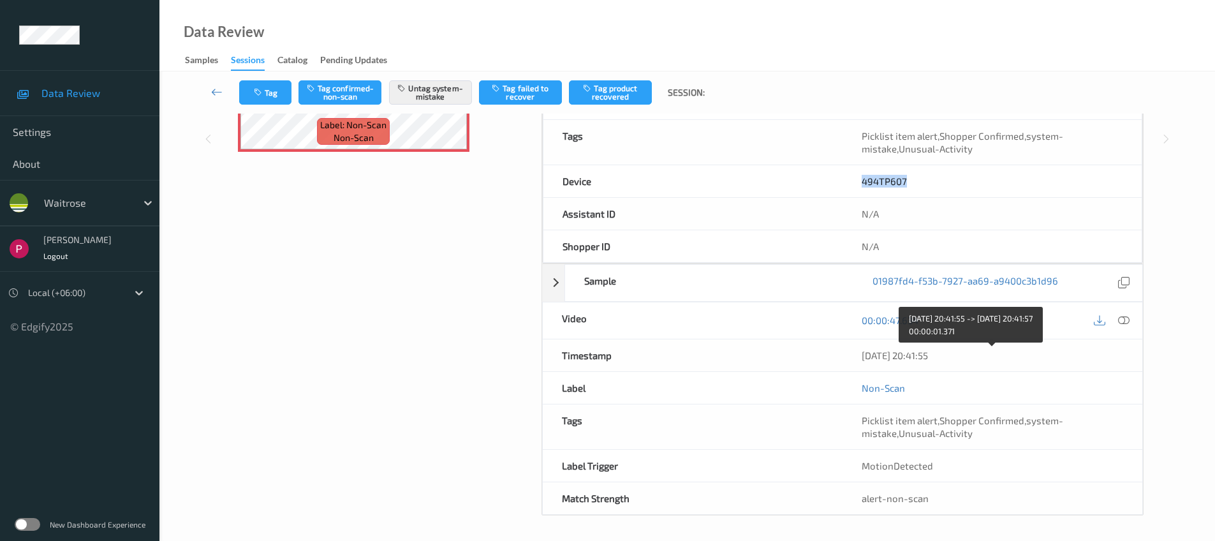
drag, startPoint x: 963, startPoint y: 352, endPoint x: 856, endPoint y: 353, distance: 106.5
click at [856, 353] on div "[DATE] 20:41:55" at bounding box center [992, 355] width 300 height 32
copy div "[DATE] 20:41:55"
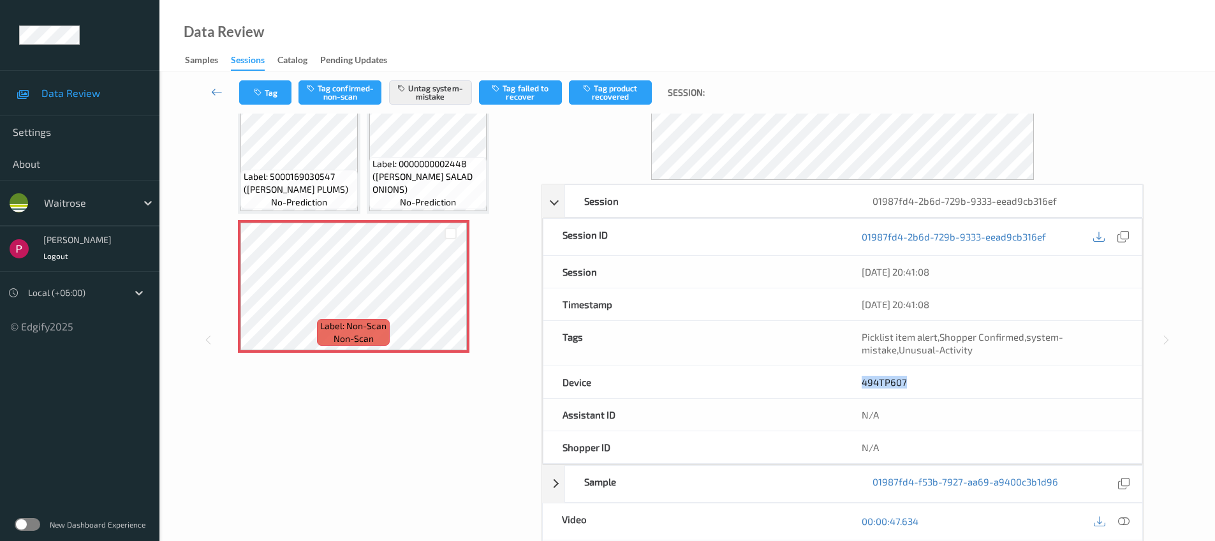
scroll to position [0, 0]
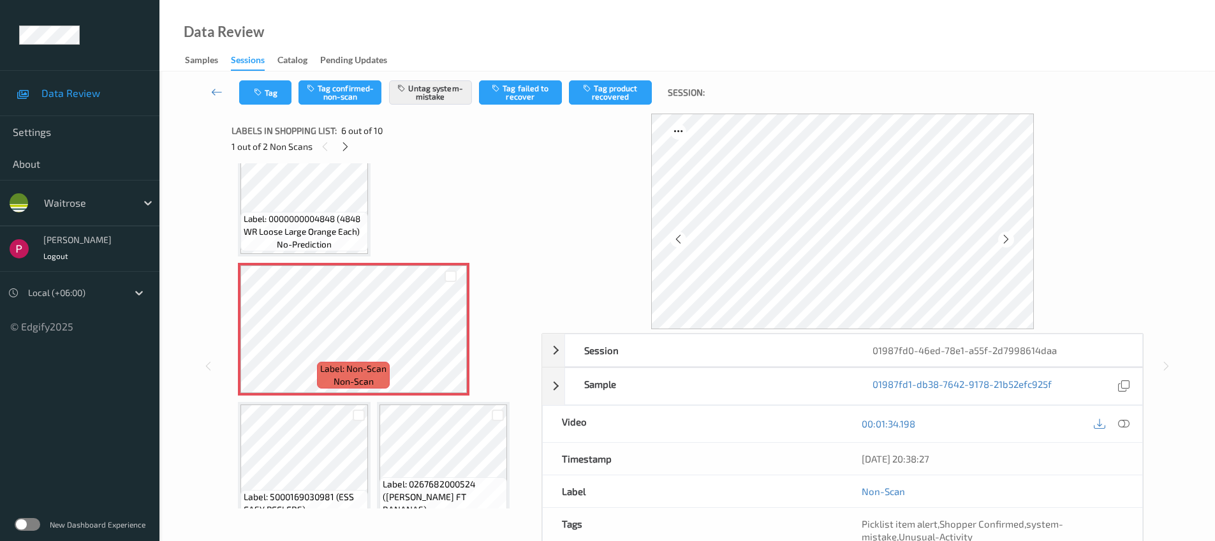
scroll to position [294, 0]
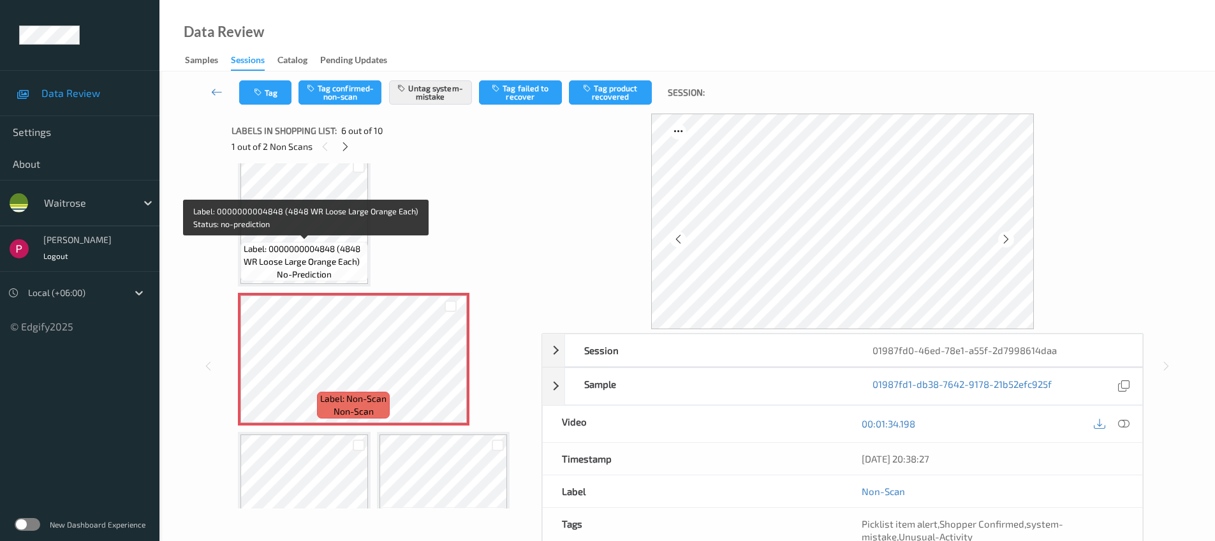
click at [279, 273] on span "no-prediction" at bounding box center [304, 274] width 55 height 13
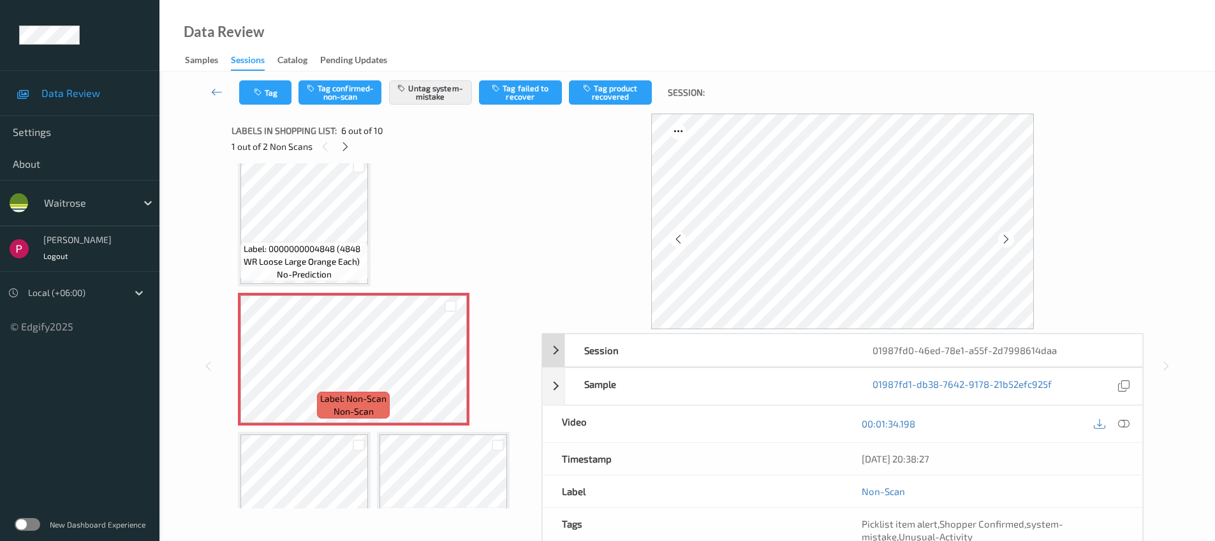
click at [1078, 350] on div "01987fd0-46ed-78e1-a55f-2d7998614daa" at bounding box center [997, 350] width 288 height 32
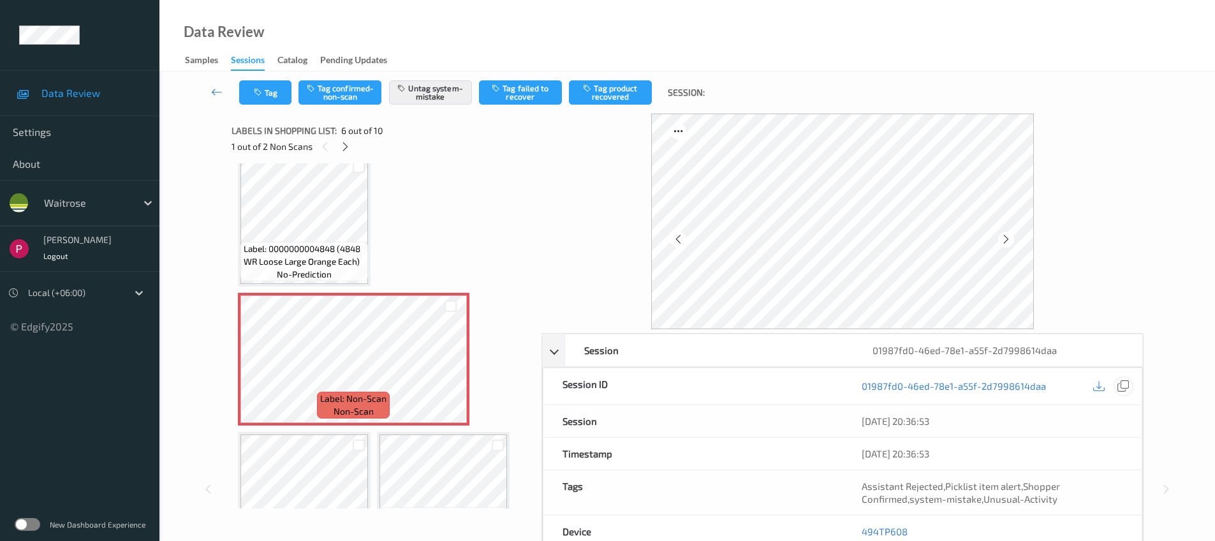
click at [1118, 384] on icon at bounding box center [1122, 385] width 11 height 11
drag, startPoint x: 912, startPoint y: 529, endPoint x: 863, endPoint y: 527, distance: 49.1
click at [863, 527] on div "494TP608" at bounding box center [991, 531] width 299 height 32
copy link "494TP608"
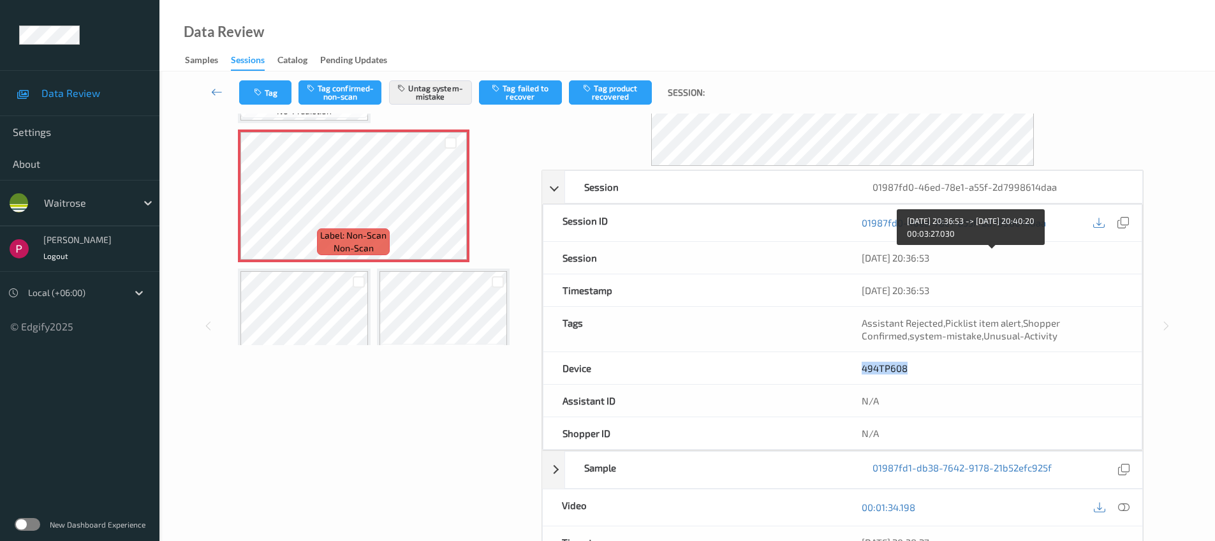
scroll to position [350, 0]
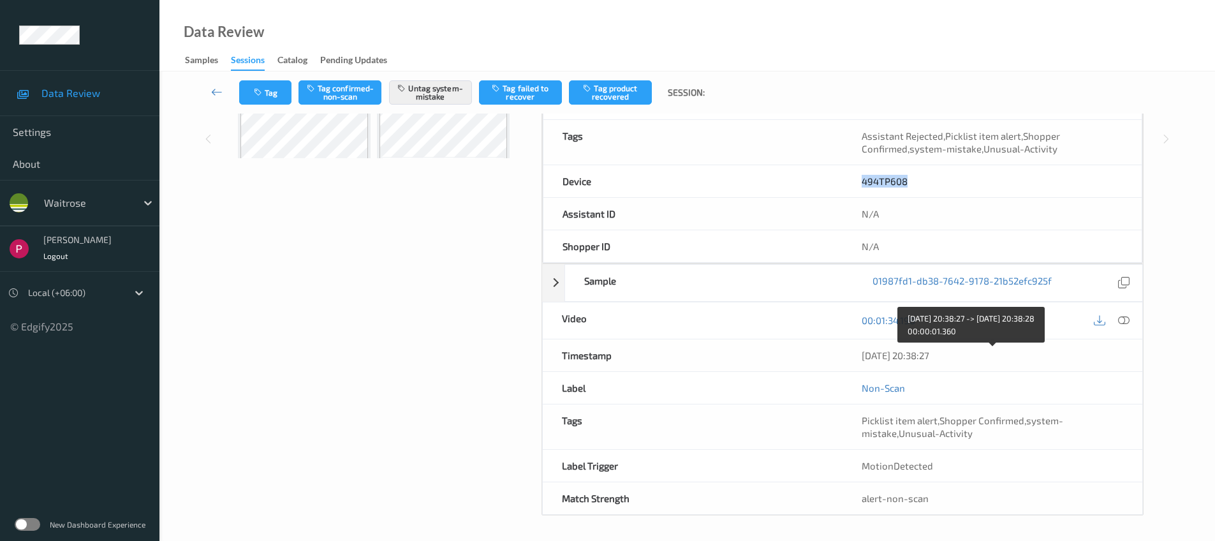
drag, startPoint x: 974, startPoint y: 355, endPoint x: 845, endPoint y: 353, distance: 128.8
click at [845, 353] on div "06/08/2025 20:38:27" at bounding box center [992, 355] width 300 height 32
copy div "06/08/2025 20:38:27"
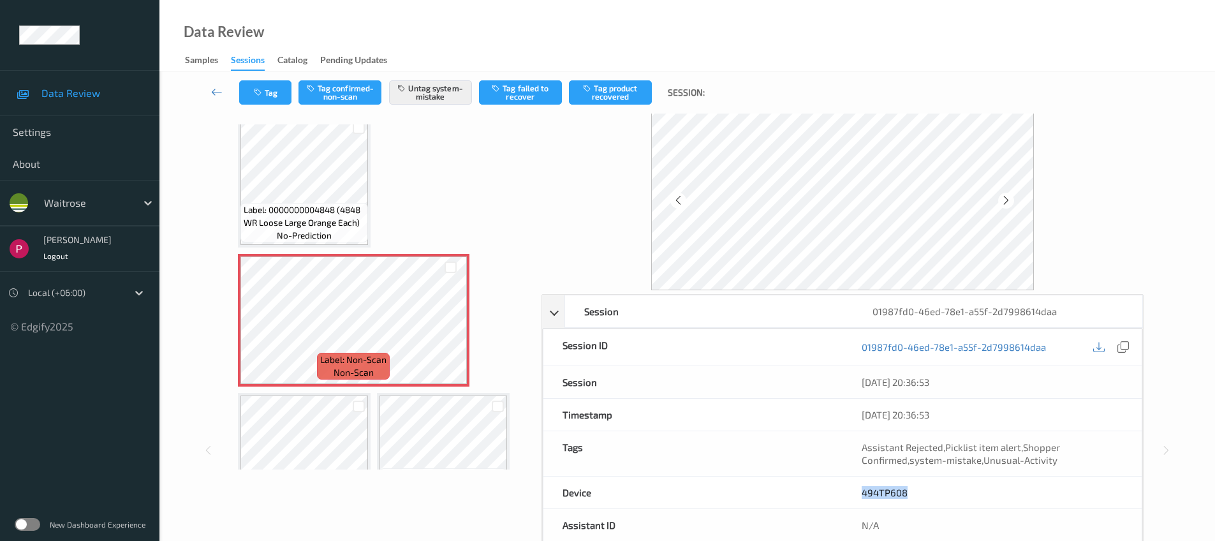
scroll to position [0, 0]
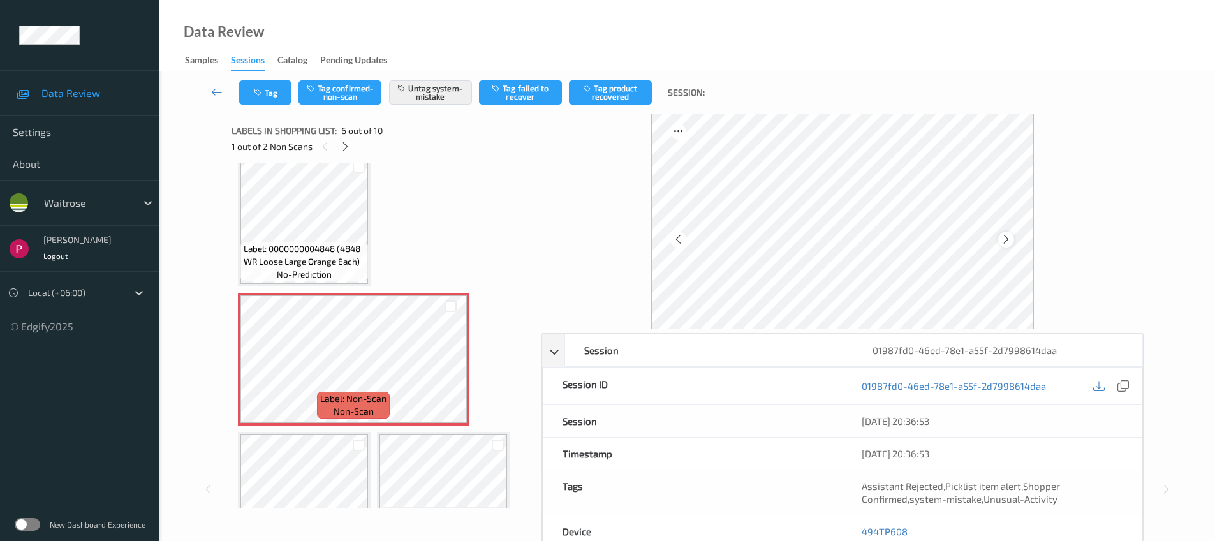
click at [1007, 234] on icon at bounding box center [1005, 238] width 11 height 11
click at [1007, 238] on icon at bounding box center [1005, 238] width 11 height 11
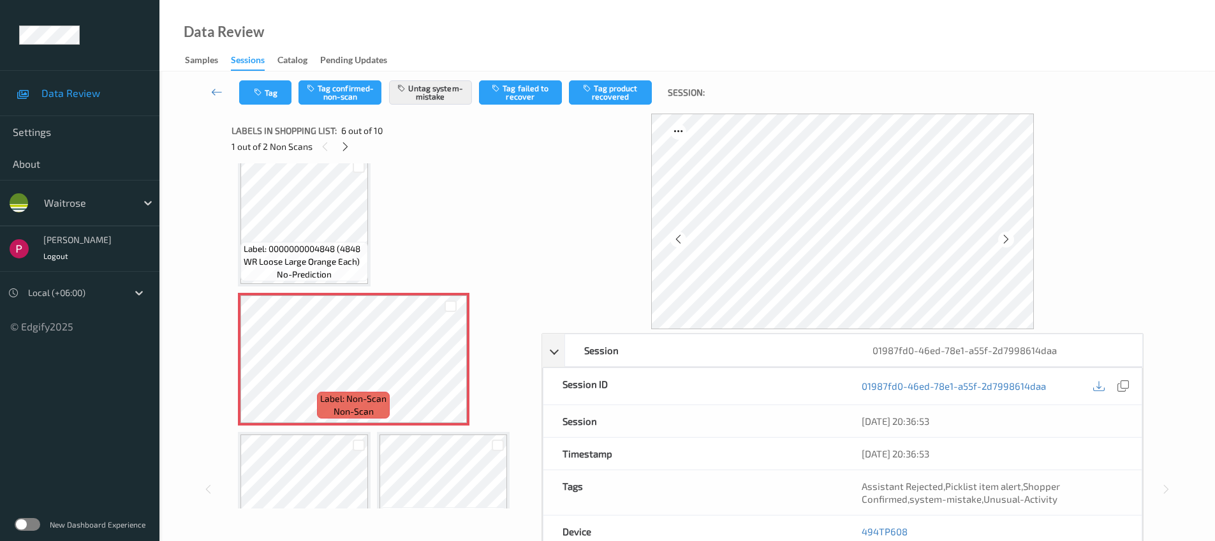
click at [1007, 238] on icon at bounding box center [1005, 238] width 11 height 11
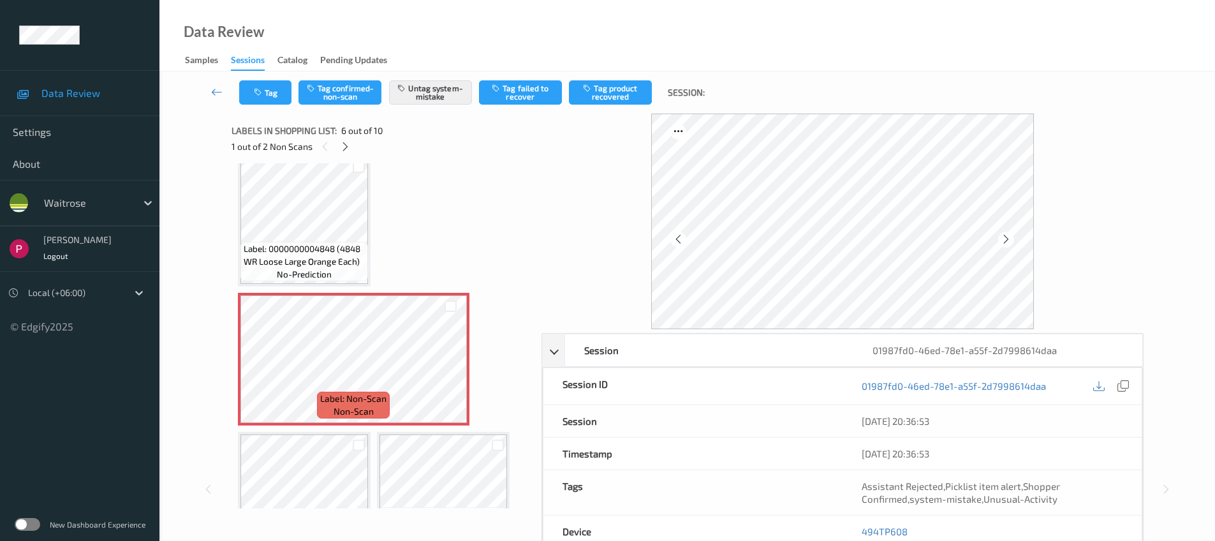
click at [1007, 238] on icon at bounding box center [1005, 238] width 11 height 11
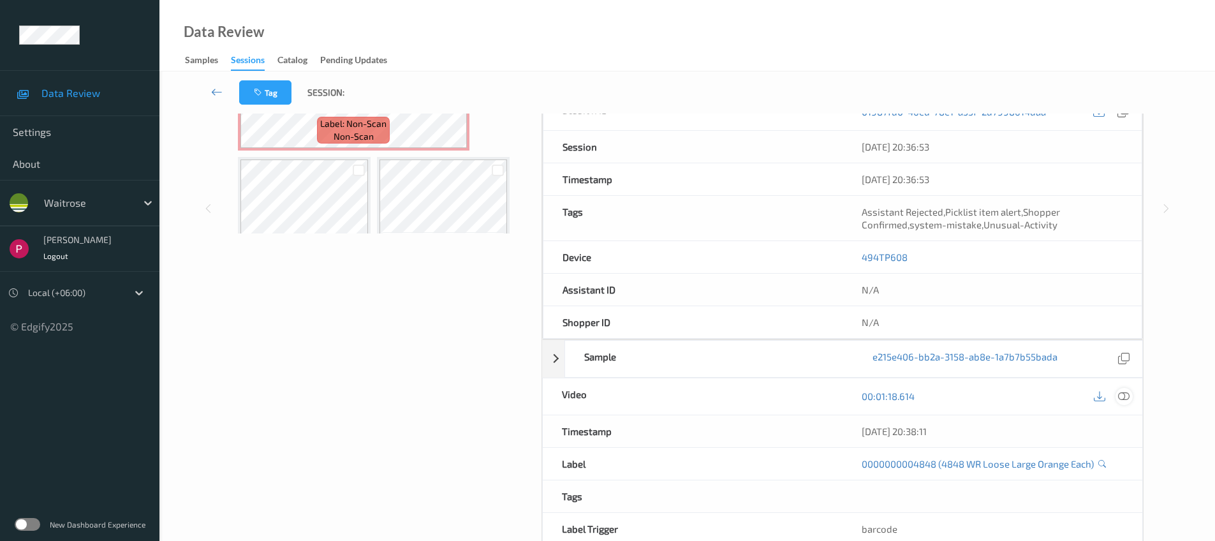
click at [1124, 395] on icon at bounding box center [1123, 395] width 11 height 11
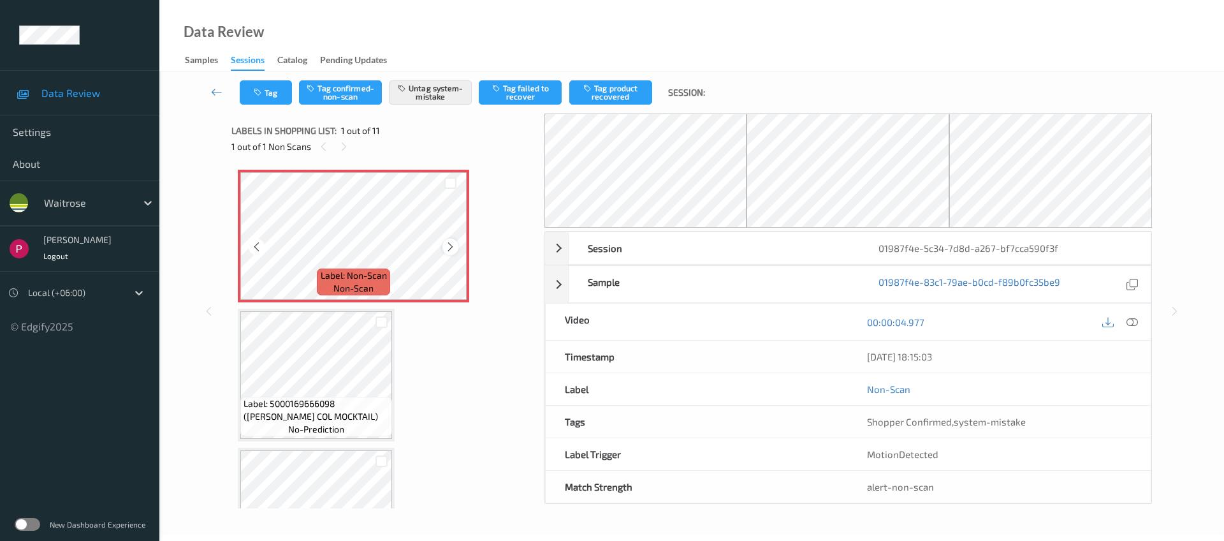
click at [451, 244] on icon at bounding box center [450, 246] width 11 height 11
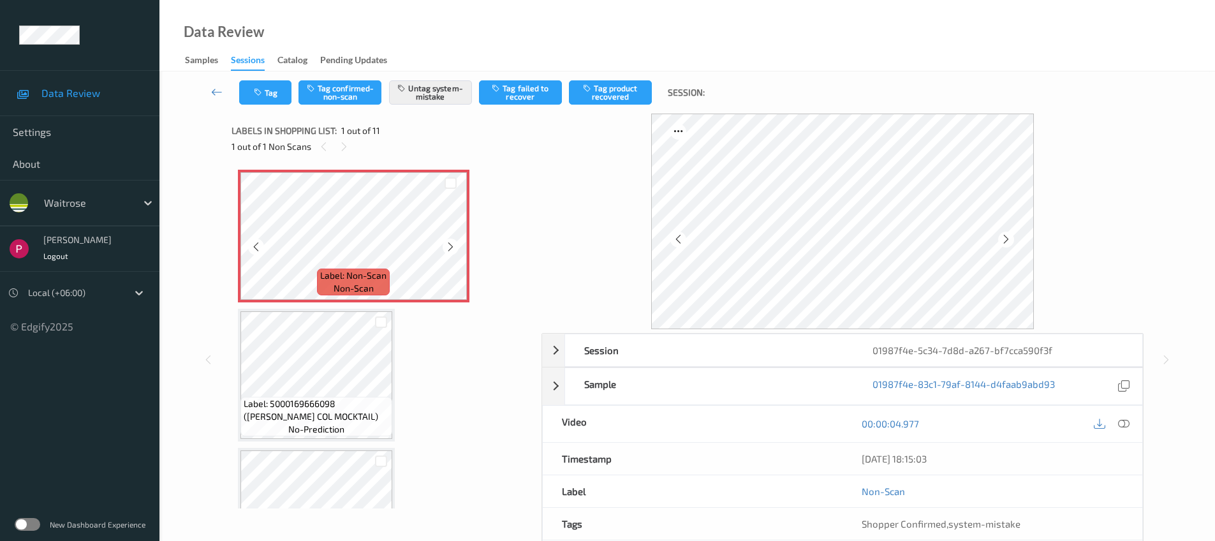
click at [451, 244] on icon at bounding box center [450, 246] width 11 height 11
click at [1098, 350] on div "01987f4e-5c34-7d8d-a267-bf7cca590f3f" at bounding box center [997, 350] width 288 height 32
click at [1124, 388] on icon at bounding box center [1122, 385] width 11 height 11
drag, startPoint x: 882, startPoint y: 519, endPoint x: 862, endPoint y: 518, distance: 19.8
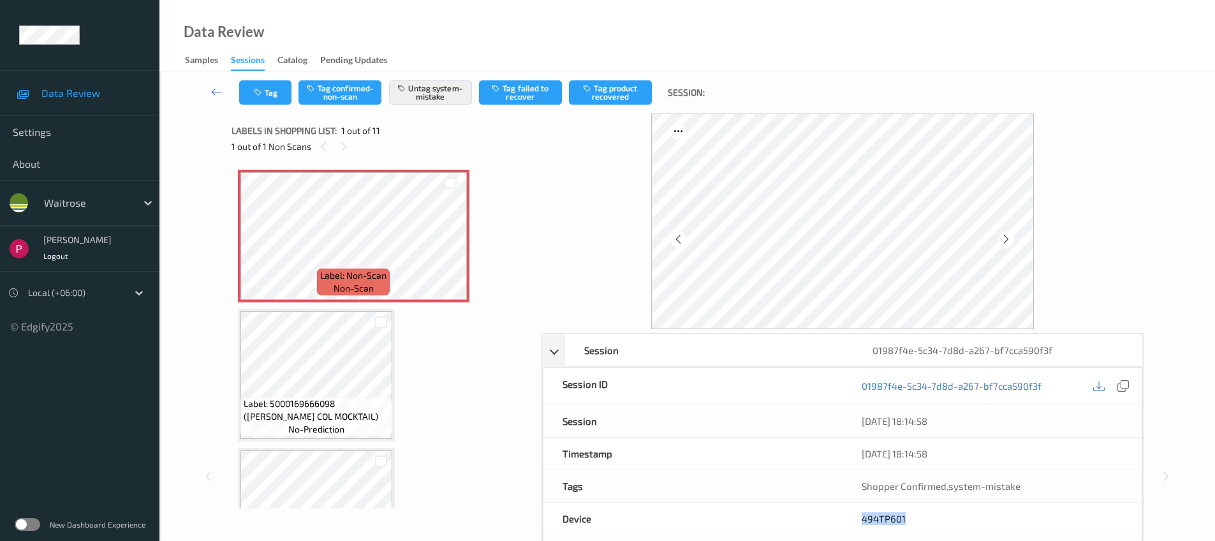
click at [862, 518] on div "494TP601" at bounding box center [991, 518] width 299 height 32
copy link "494TP601"
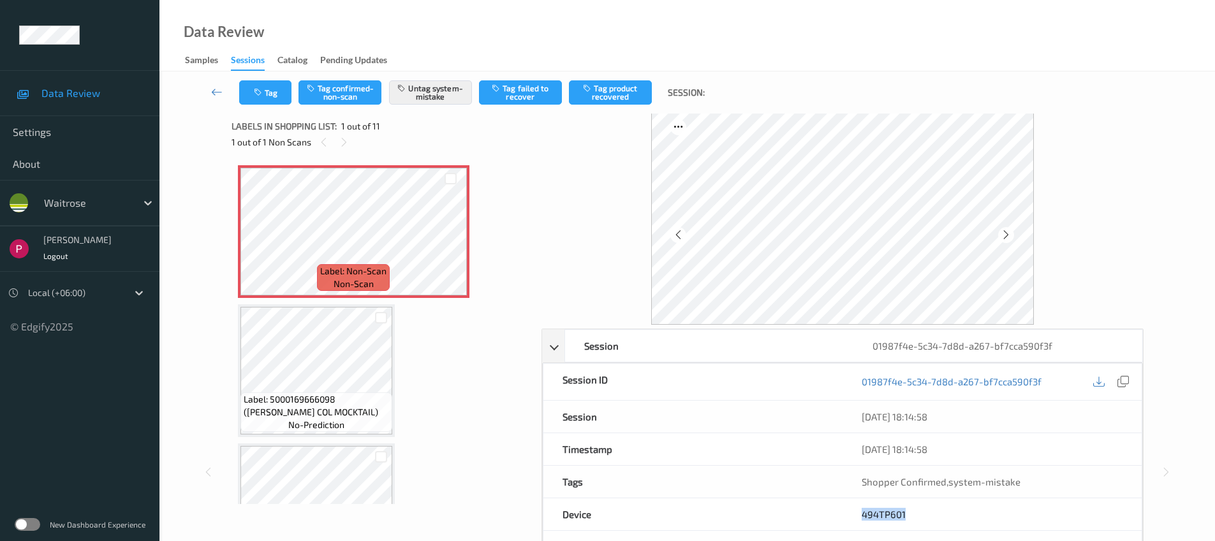
scroll to position [275, 0]
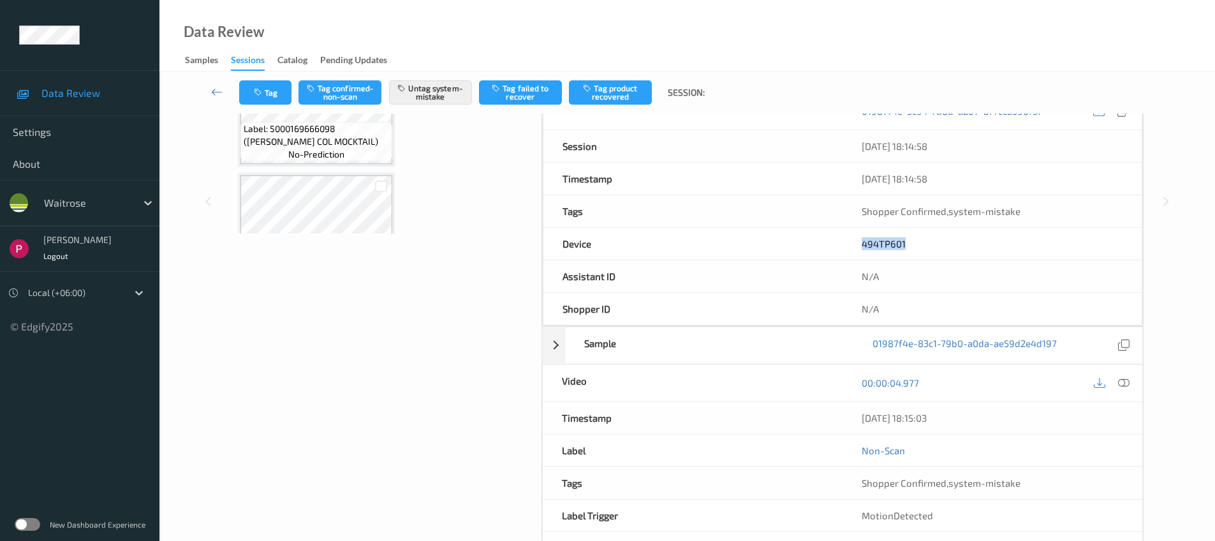
drag, startPoint x: 965, startPoint y: 416, endPoint x: 868, endPoint y: 418, distance: 96.3
click at [847, 414] on div "[DATE] 18:15:03" at bounding box center [992, 418] width 300 height 32
copy div "[DATE] 18:15:03"
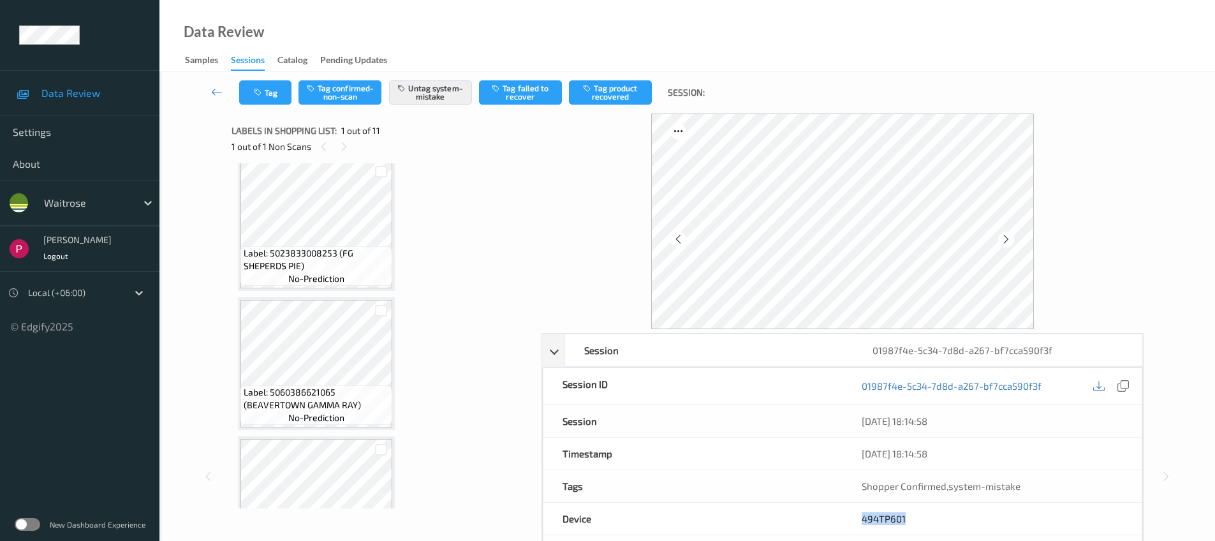
scroll to position [0, 0]
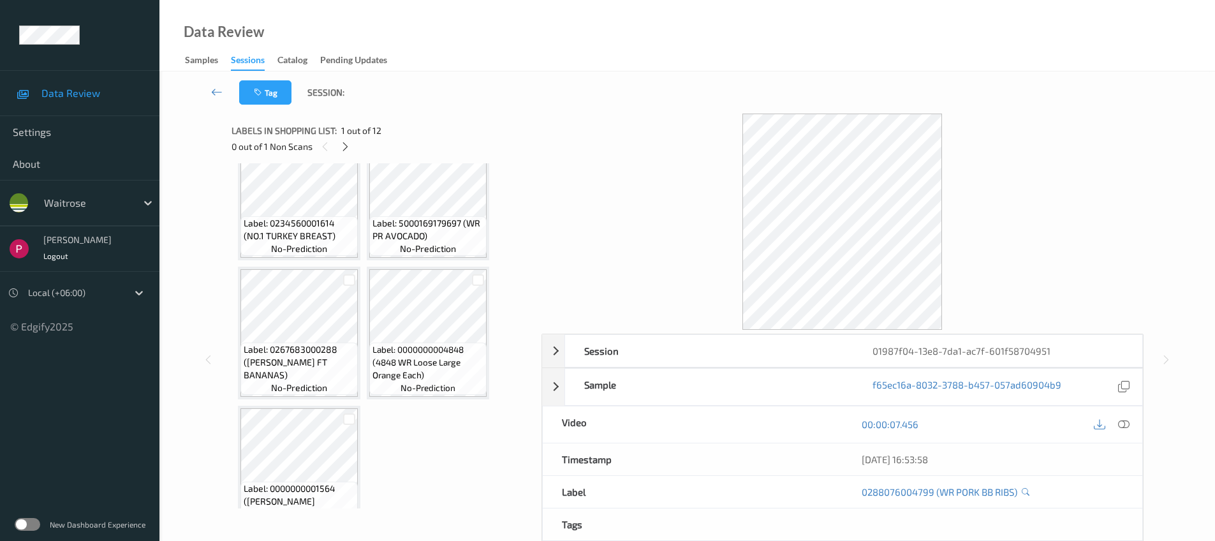
scroll to position [634, 0]
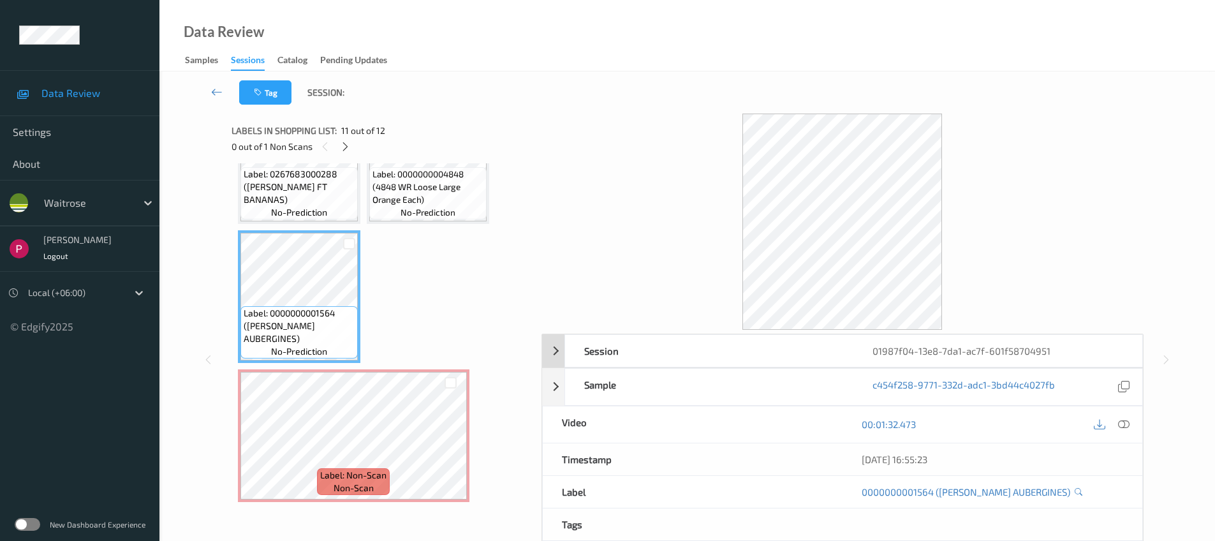
click at [923, 349] on div "01987f04-13e8-7da1-ac7f-601f58704951" at bounding box center [997, 351] width 288 height 32
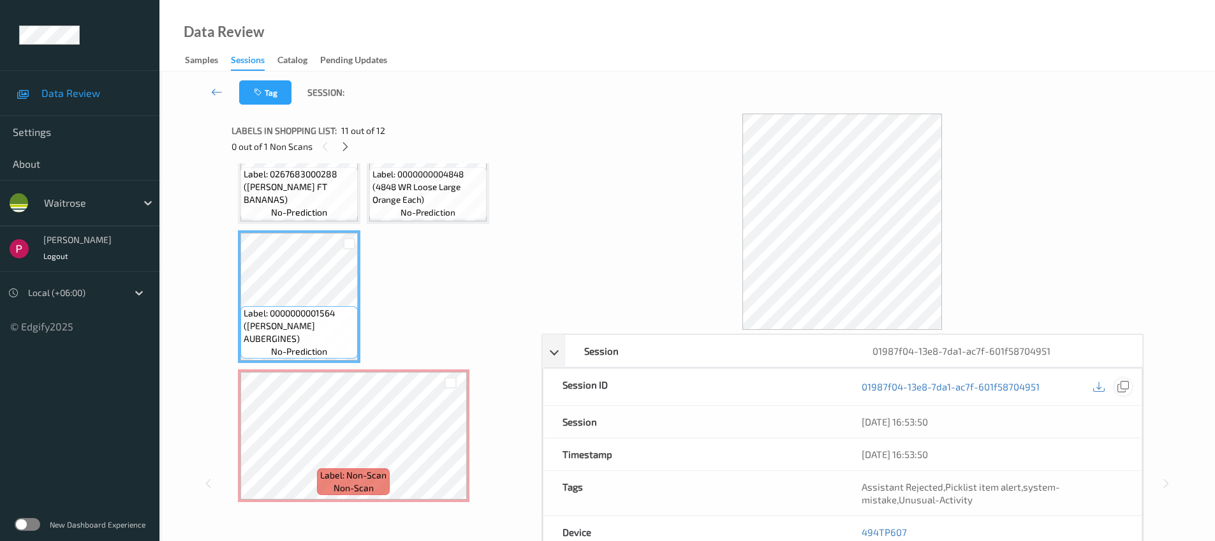
click at [1125, 388] on icon at bounding box center [1122, 386] width 11 height 11
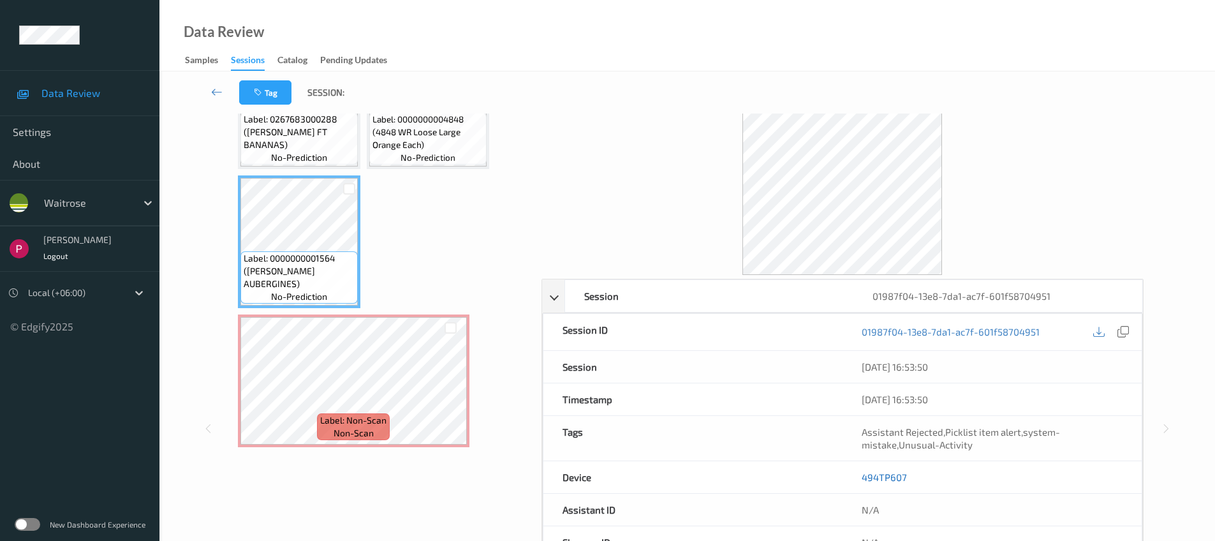
scroll to position [122, 0]
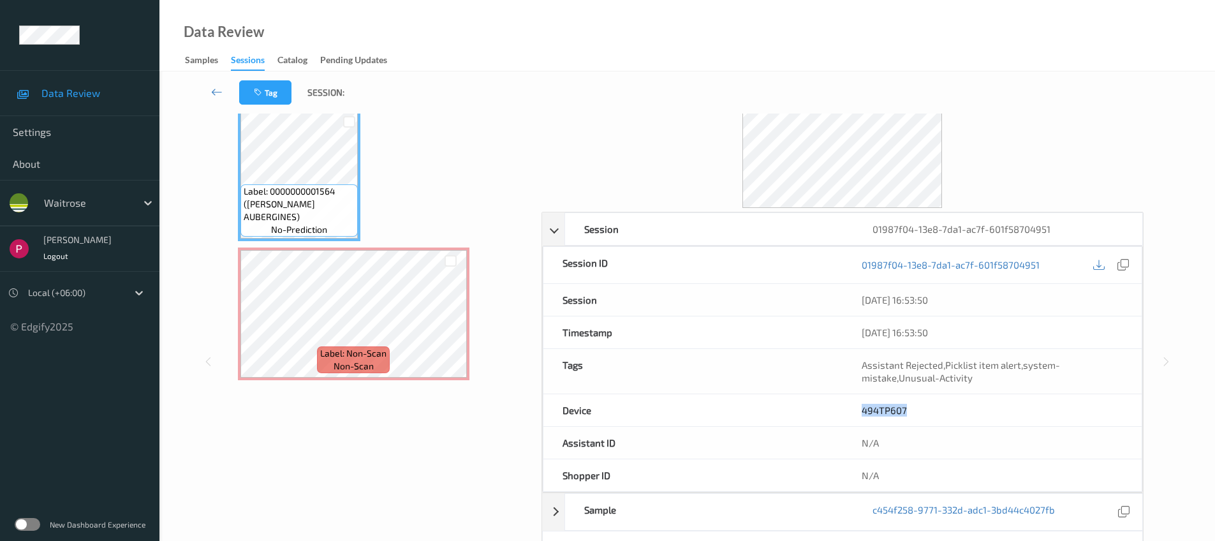
drag, startPoint x: 905, startPoint y: 409, endPoint x: 853, endPoint y: 406, distance: 53.1
click at [853, 406] on div "494TP607" at bounding box center [991, 410] width 299 height 32
copy link "494TP607"
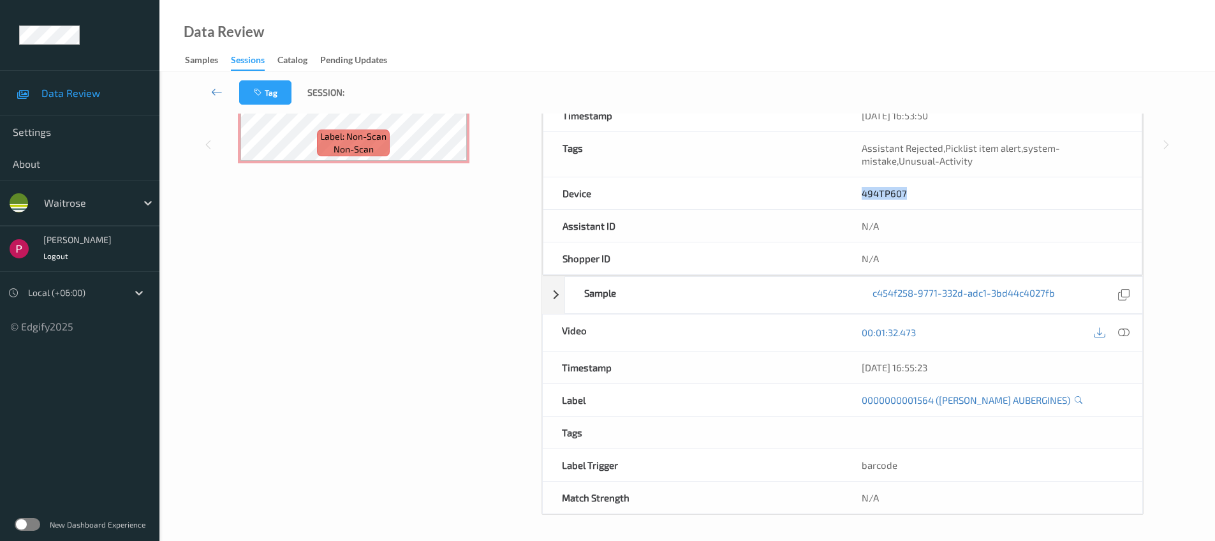
drag, startPoint x: 893, startPoint y: 369, endPoint x: 870, endPoint y: 374, distance: 24.1
click at [856, 361] on div "06/08/2025 16:55:23" at bounding box center [992, 367] width 300 height 32
copy div "06/08/2025 16:55:23"
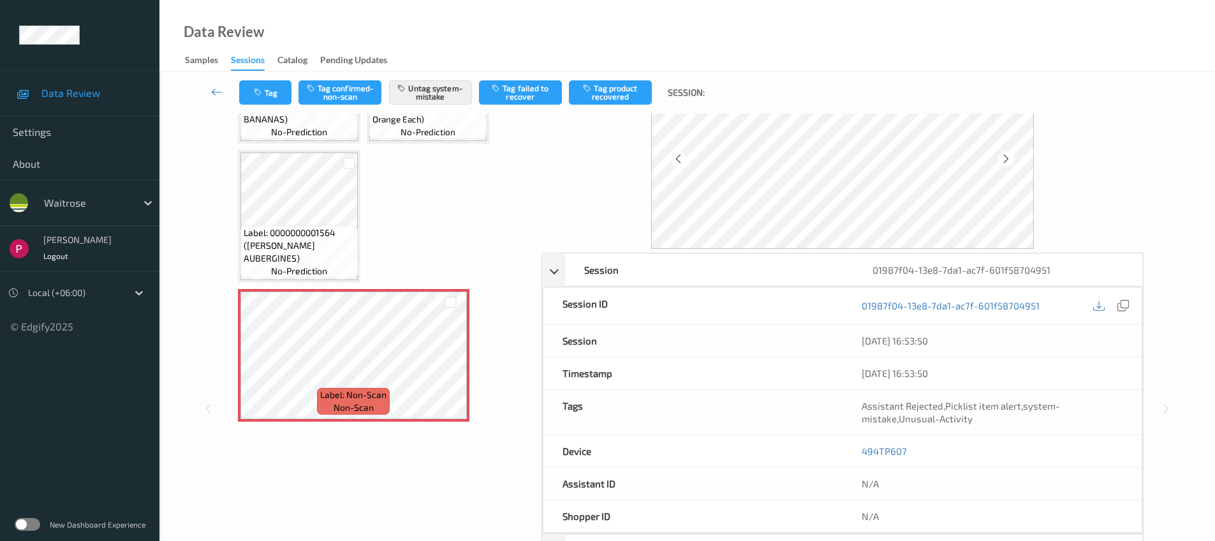
scroll to position [282, 0]
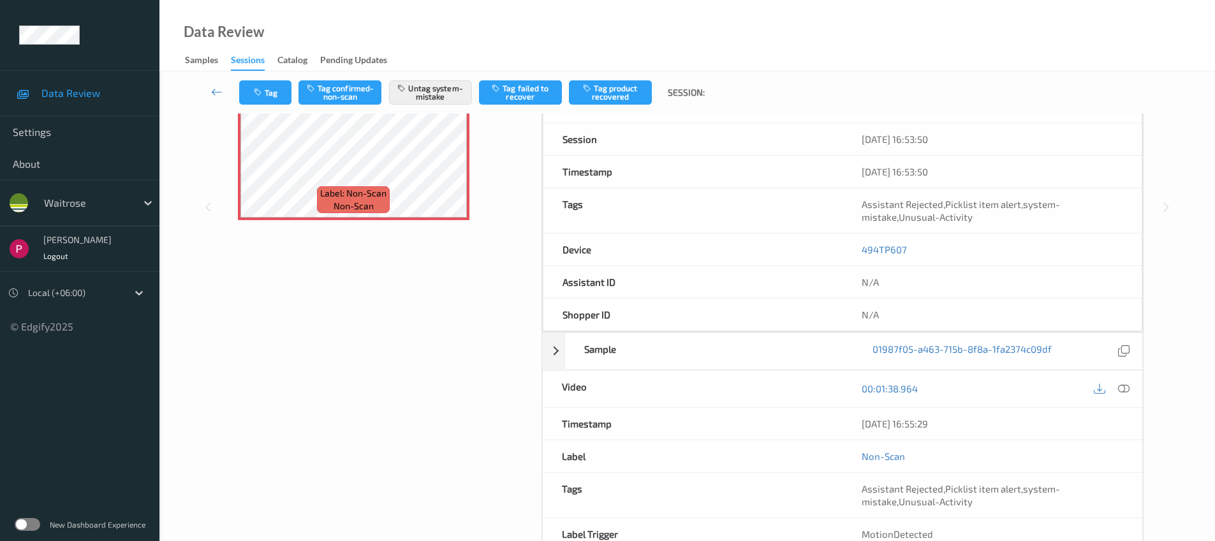
drag, startPoint x: 962, startPoint y: 424, endPoint x: 926, endPoint y: 423, distance: 36.4
click at [853, 416] on div "06/08/2025 16:55:29" at bounding box center [992, 423] width 300 height 32
copy div "06/08/2025 16:55:29"
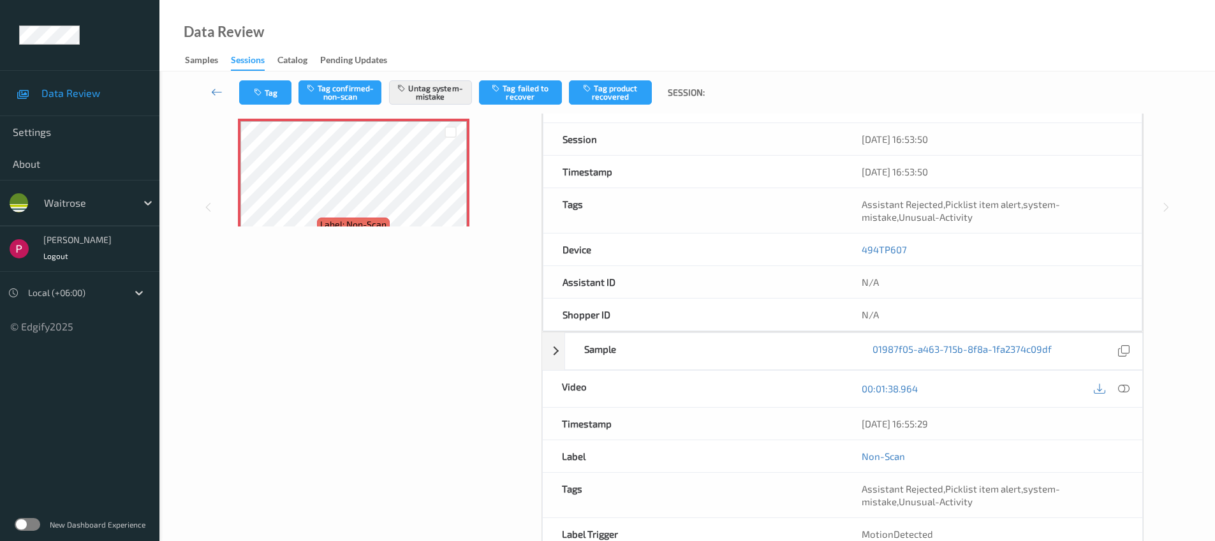
scroll to position [604, 0]
click at [1119, 389] on icon at bounding box center [1123, 388] width 11 height 11
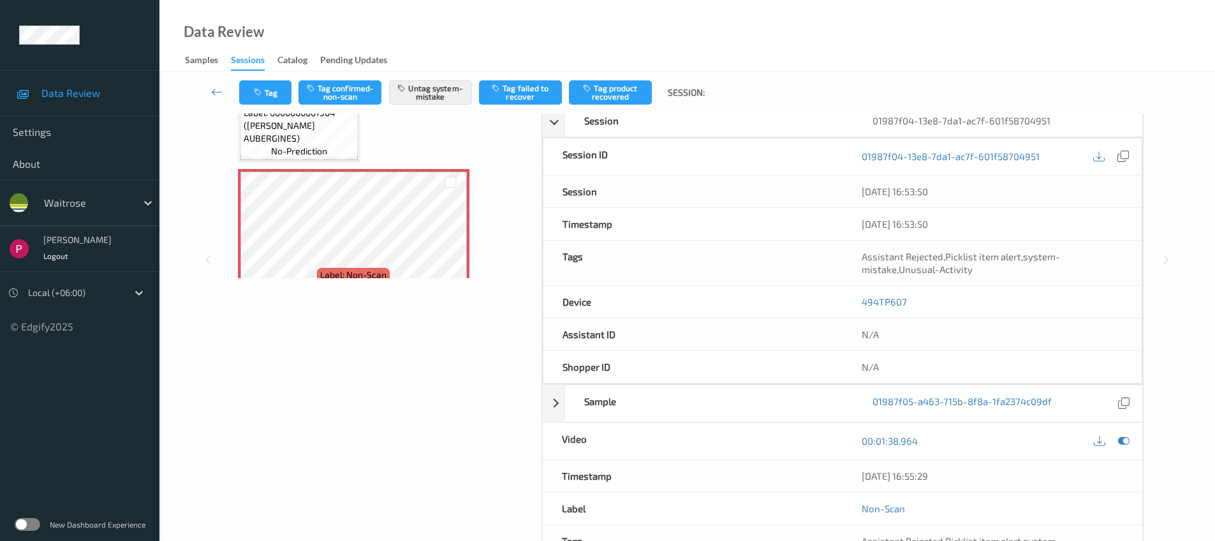
scroll to position [0, 0]
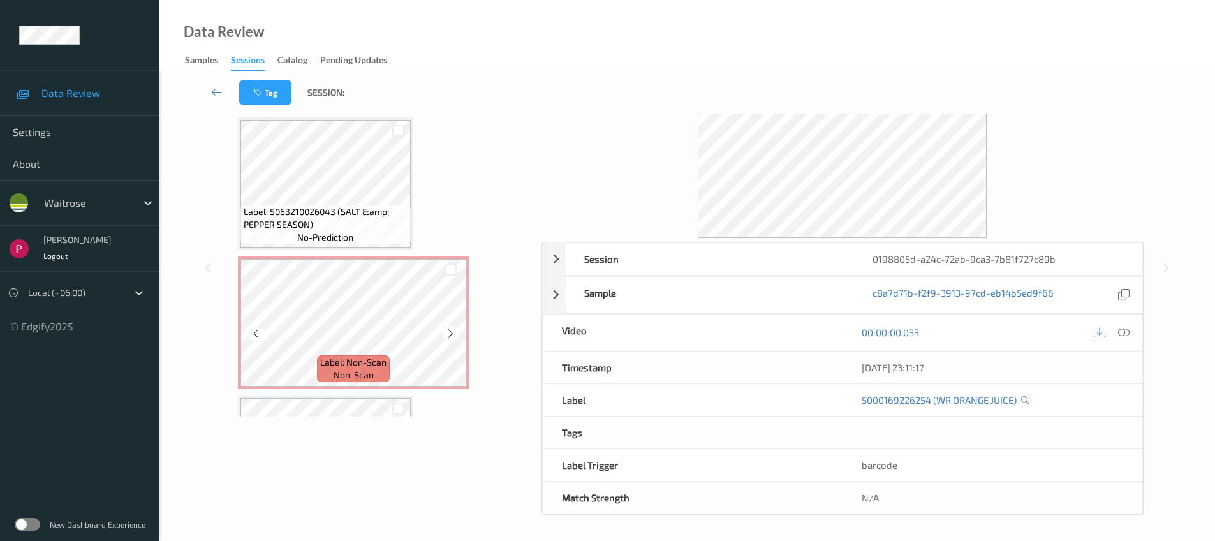
scroll to position [515, 0]
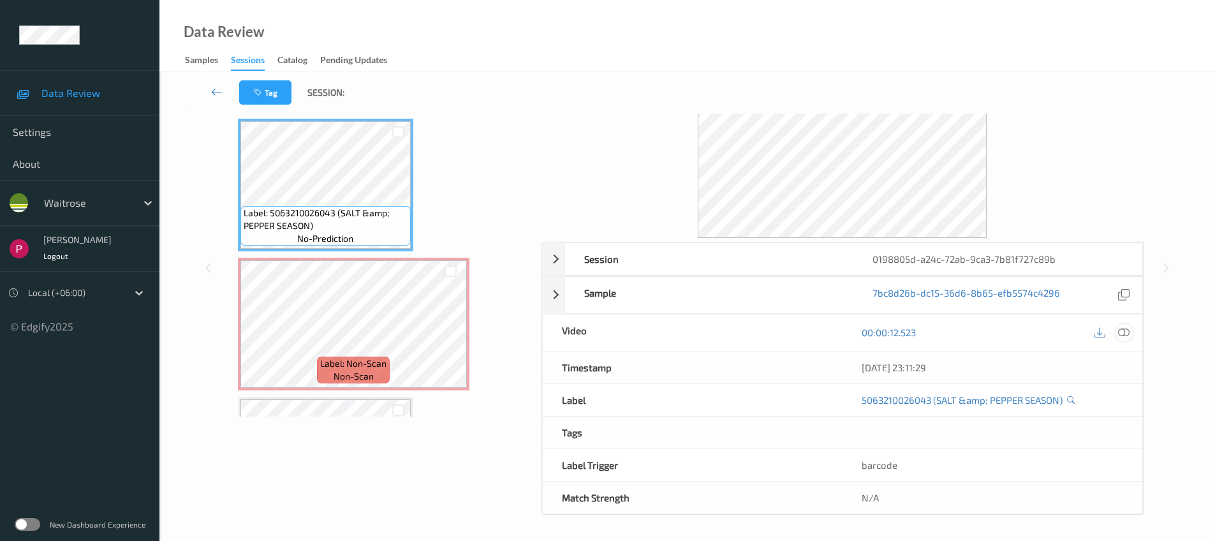
click at [1125, 332] on icon at bounding box center [1123, 331] width 11 height 11
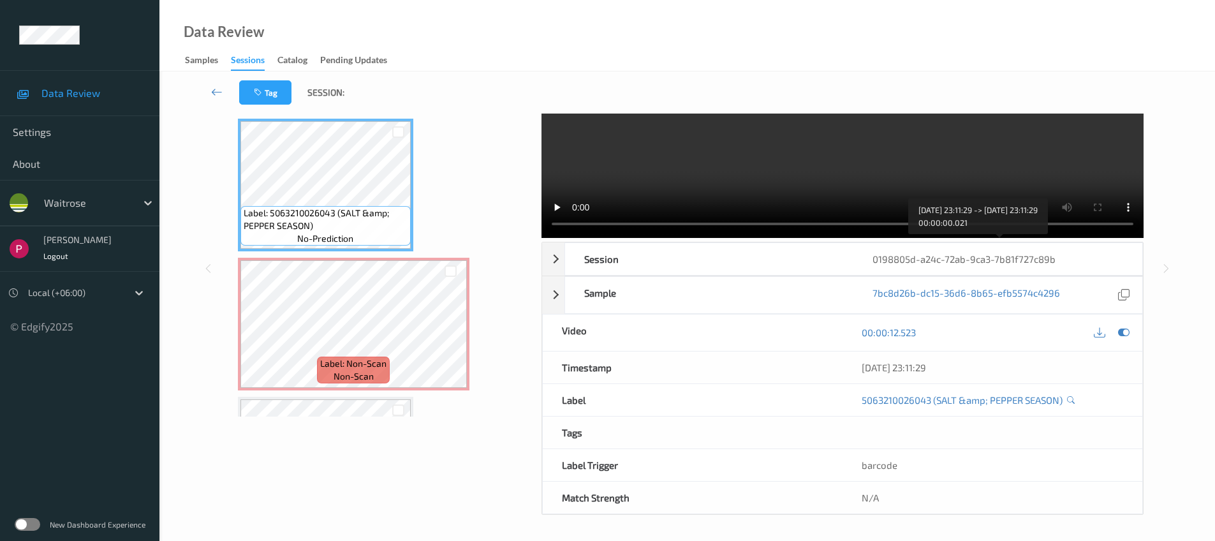
scroll to position [0, 0]
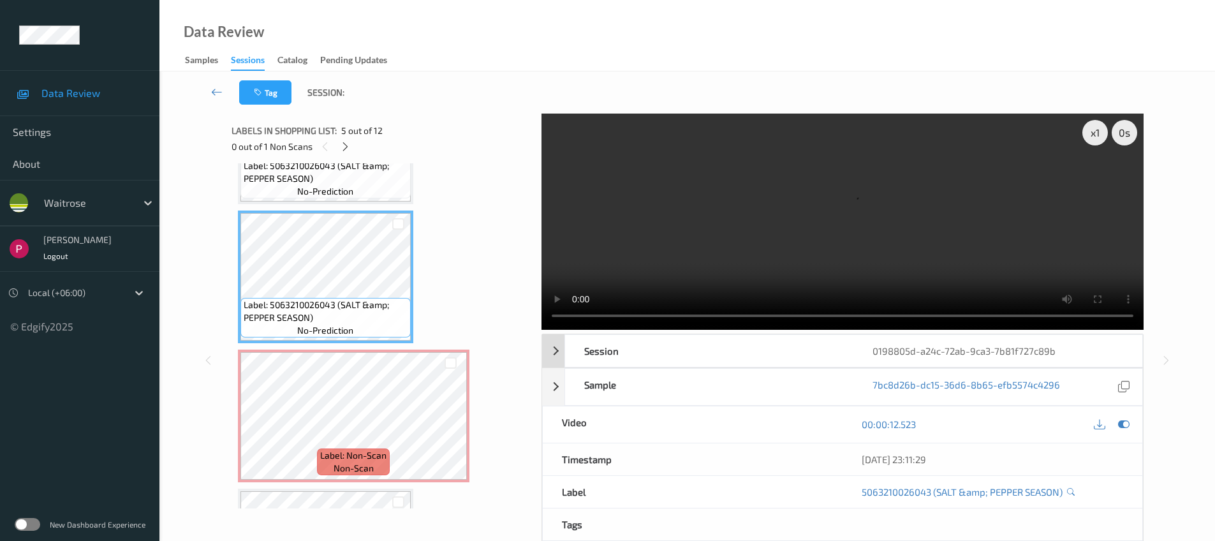
click at [983, 355] on div "0198805d-a24c-72ab-9ca3-7b81f727c89b" at bounding box center [997, 351] width 288 height 32
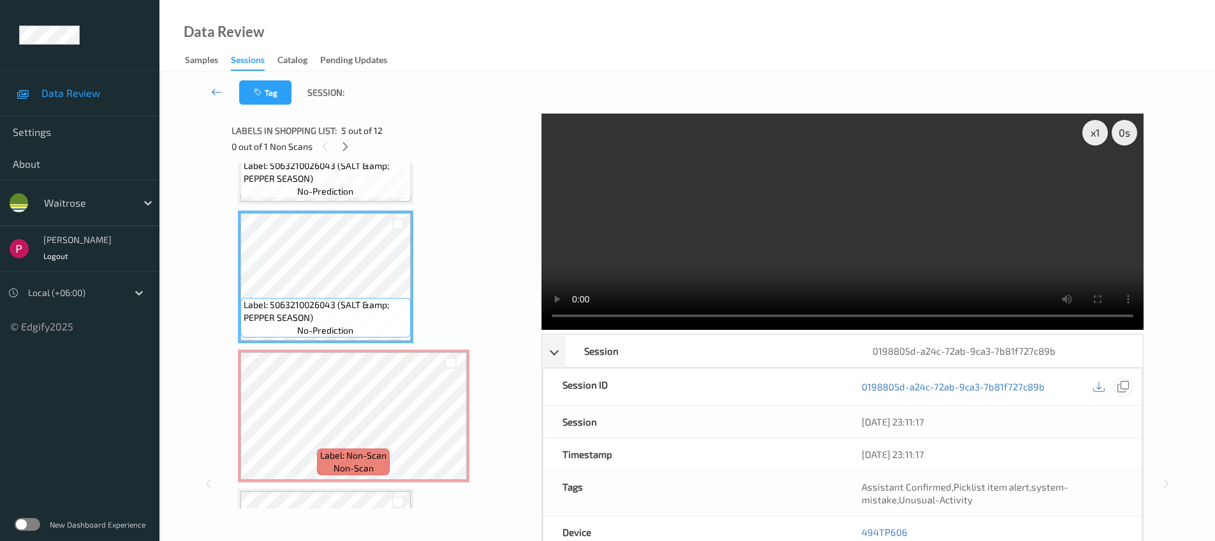
click at [1128, 388] on icon at bounding box center [1122, 386] width 11 height 11
drag, startPoint x: 918, startPoint y: 533, endPoint x: 862, endPoint y: 529, distance: 55.7
click at [860, 530] on div "494TP606" at bounding box center [991, 532] width 299 height 32
copy link "494TP606"
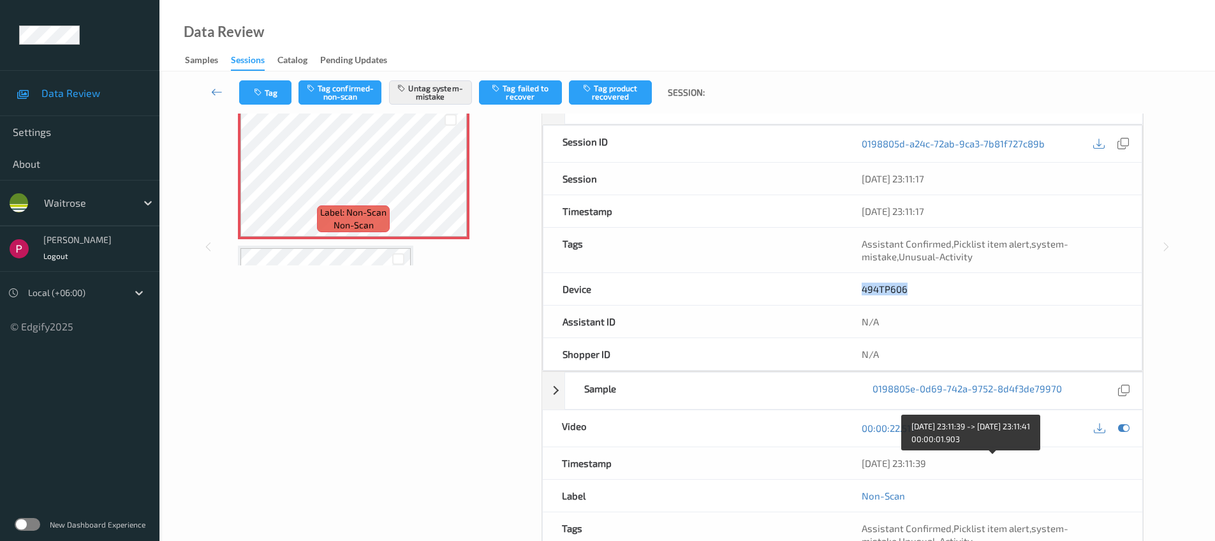
drag, startPoint x: 963, startPoint y: 464, endPoint x: 928, endPoint y: 432, distance: 47.4
click at [856, 457] on div "06/08/2025 23:11:39" at bounding box center [992, 463] width 300 height 32
copy div "06/08/2025 23:11:39"
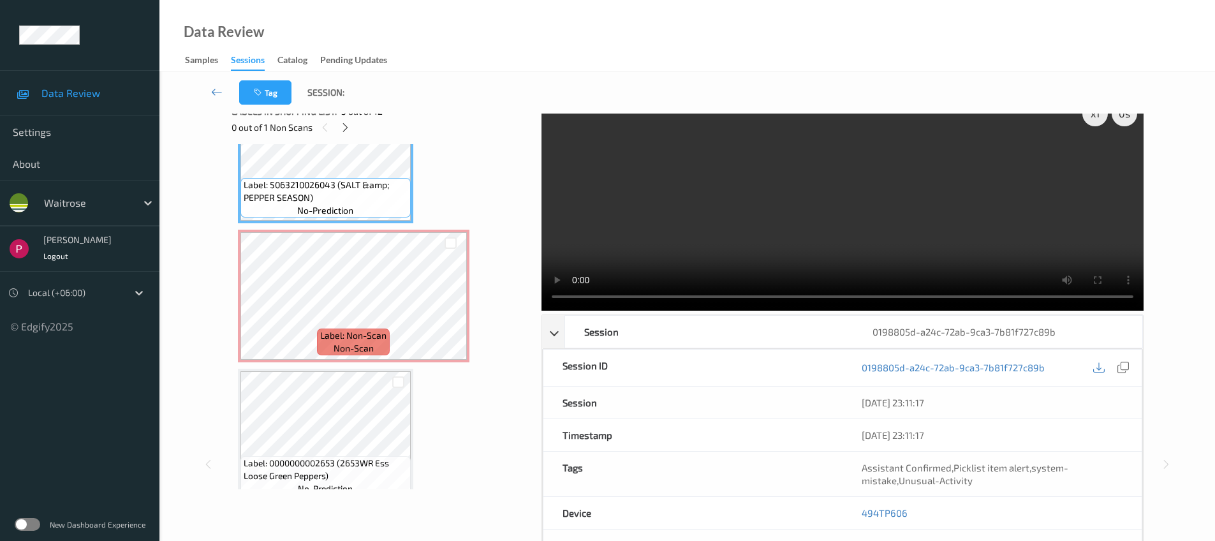
scroll to position [622, 0]
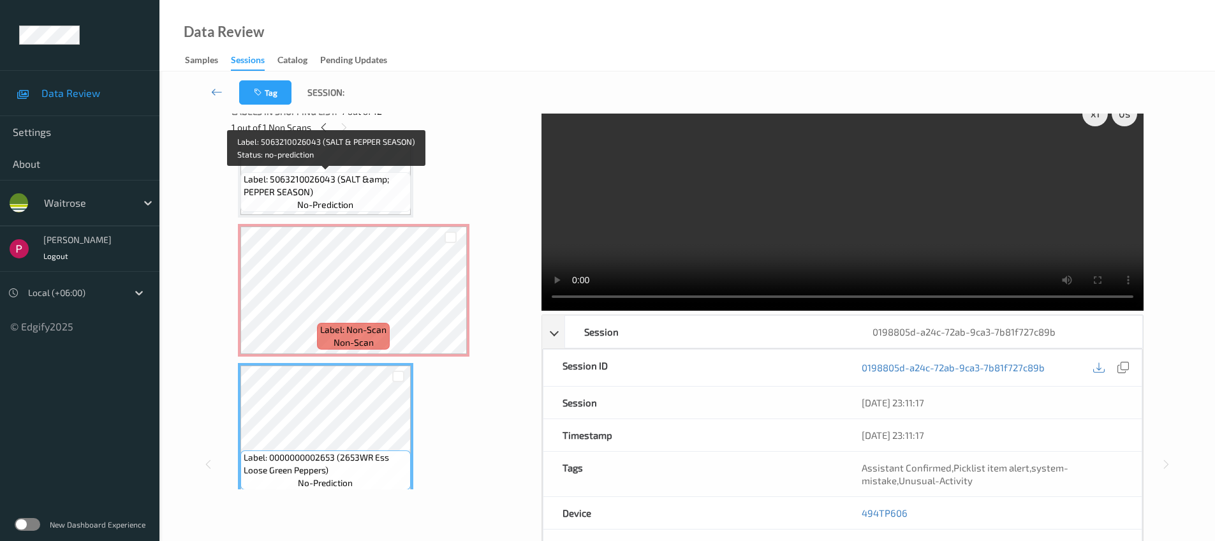
click at [357, 182] on span "Label: 5063210026043 (SALT &amp; PEPPER SEASON)" at bounding box center [326, 186] width 164 height 26
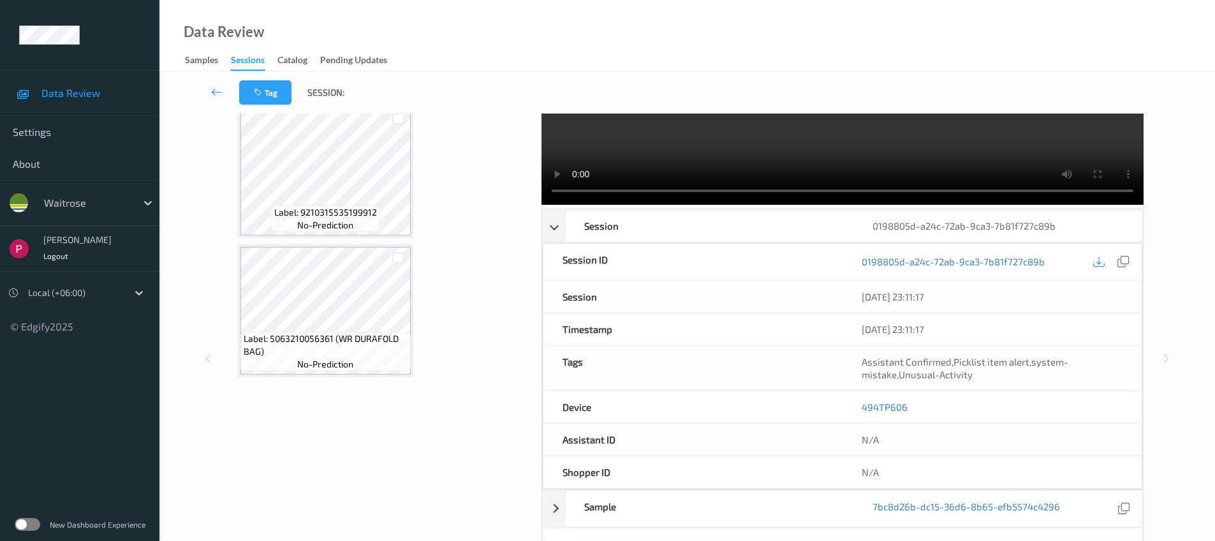
scroll to position [339, 0]
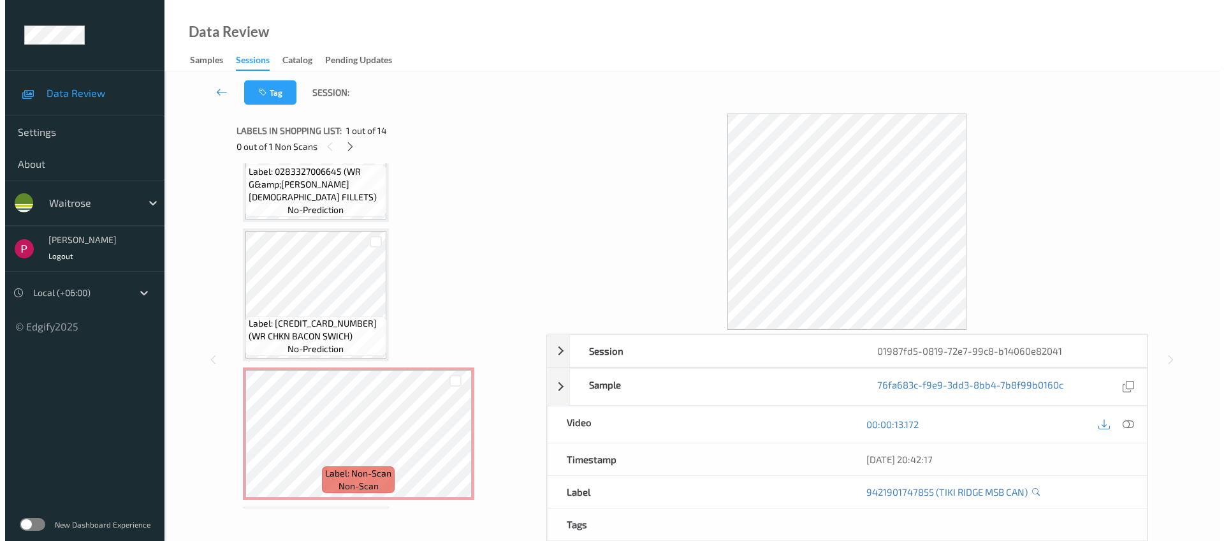
scroll to position [914, 0]
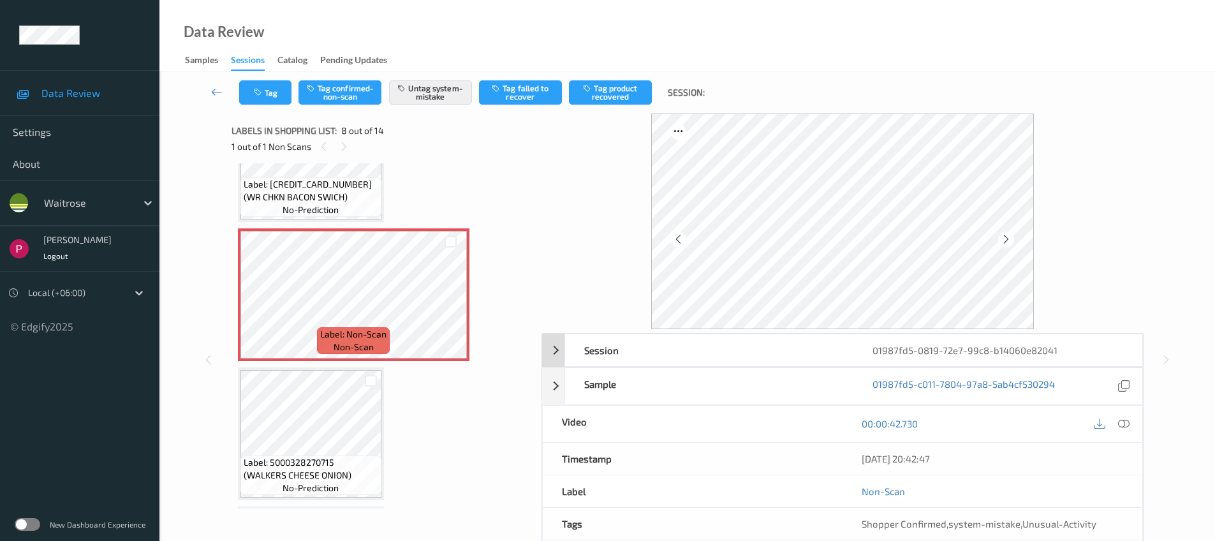
drag, startPoint x: 1121, startPoint y: 423, endPoint x: 1037, endPoint y: 243, distance: 198.3
click at [1120, 423] on icon at bounding box center [1123, 423] width 11 height 11
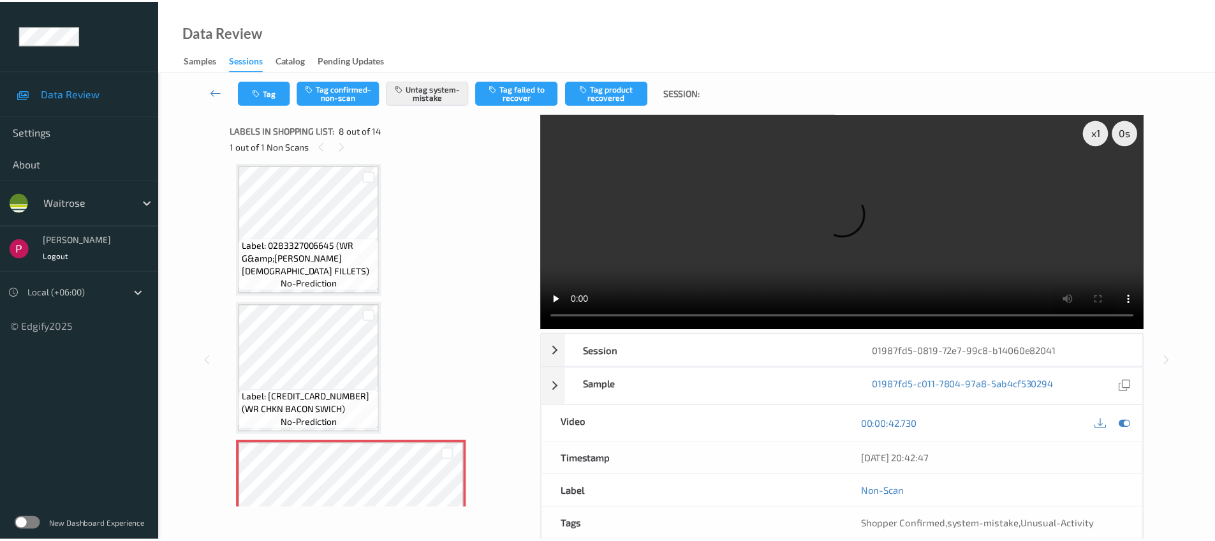
scroll to position [722, 0]
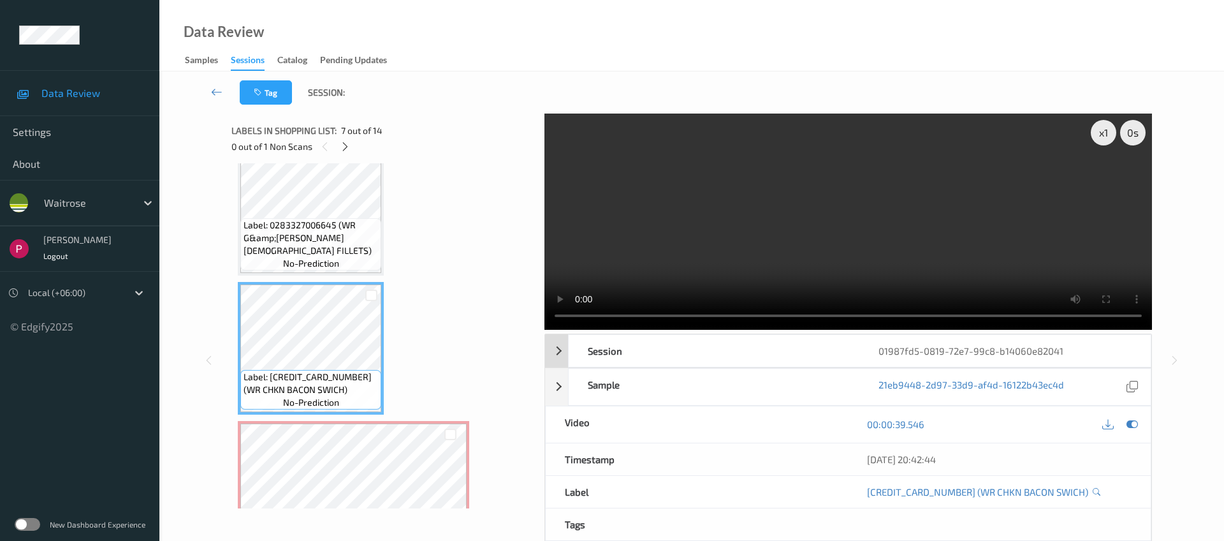
click at [657, 335] on div "Session" at bounding box center [714, 351] width 291 height 32
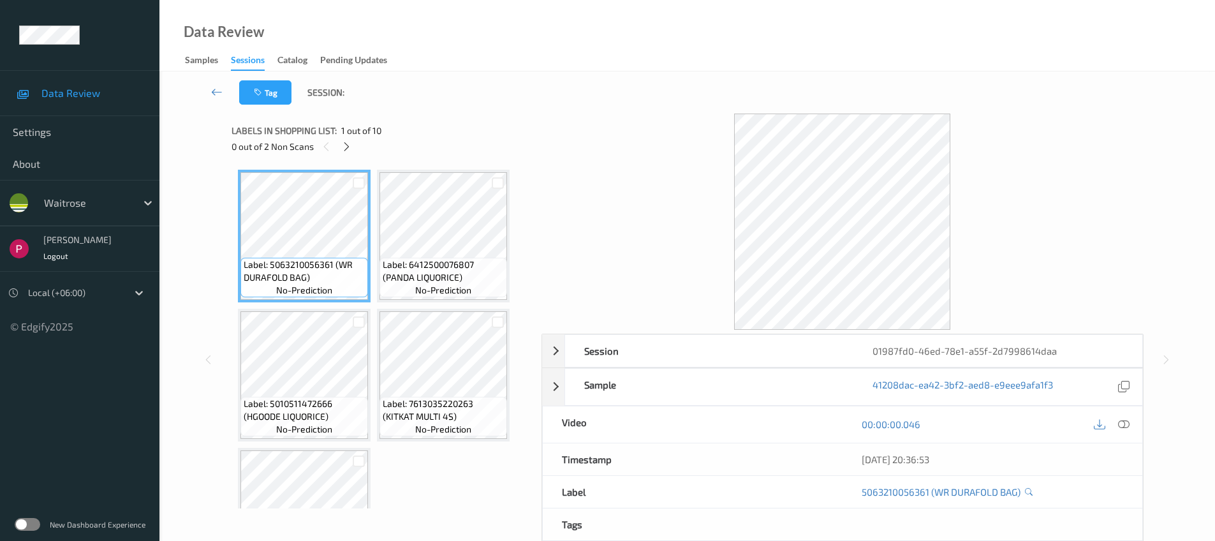
scroll to position [437, 0]
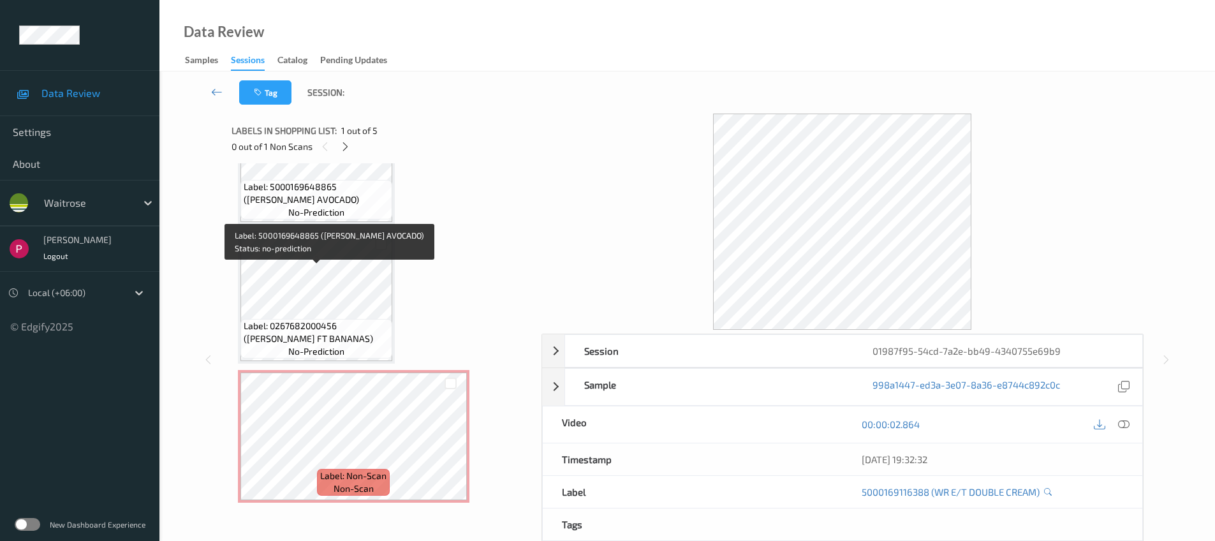
scroll to position [356, 0]
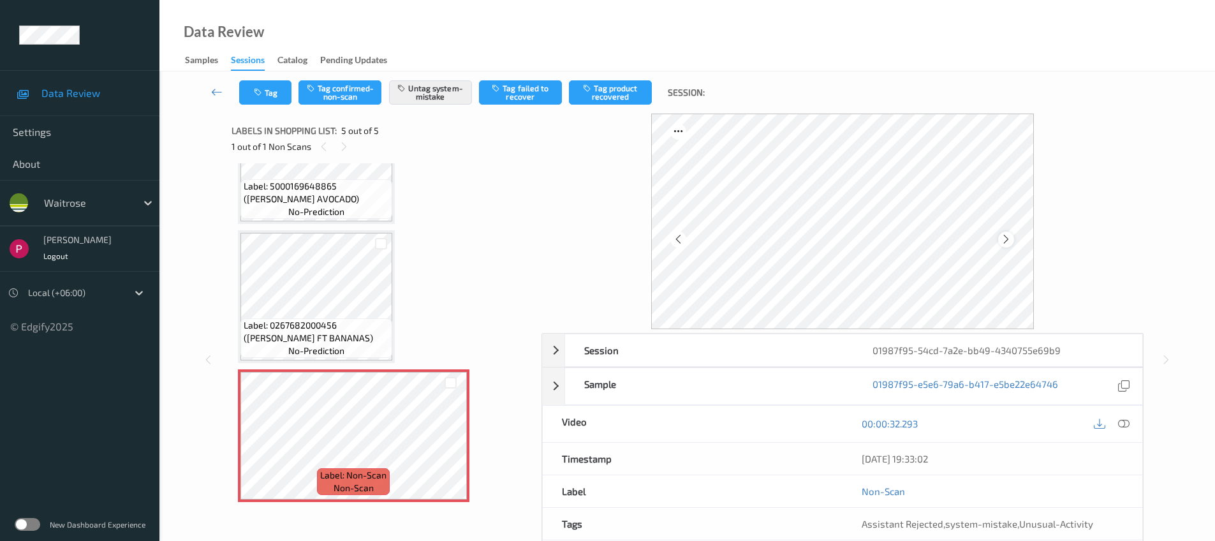
click at [1008, 238] on icon at bounding box center [1005, 238] width 11 height 11
click at [1008, 239] on icon at bounding box center [1005, 238] width 11 height 11
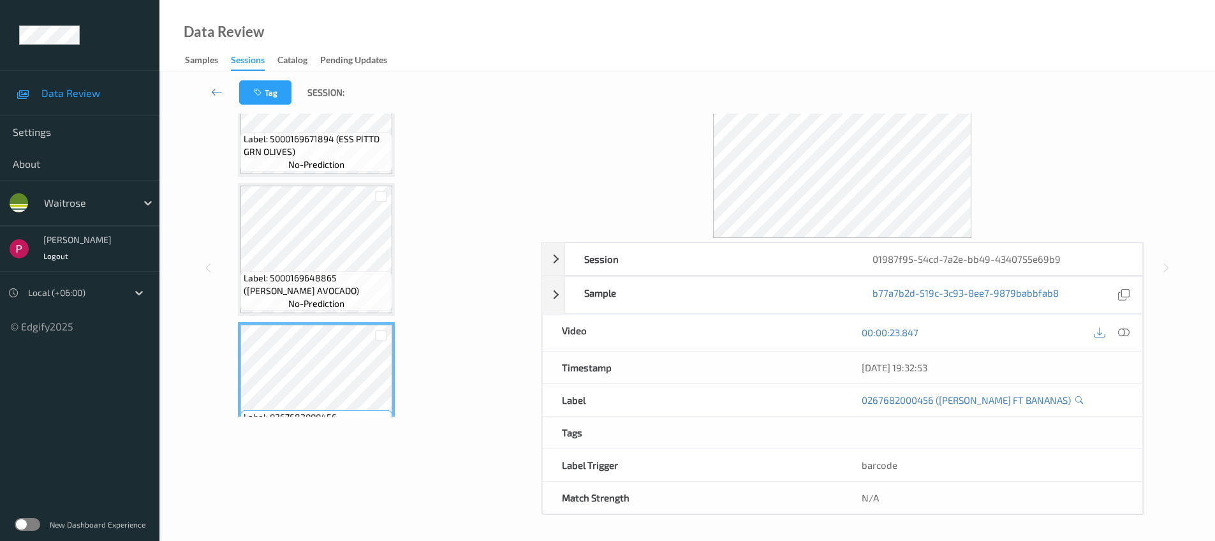
scroll to position [239, 0]
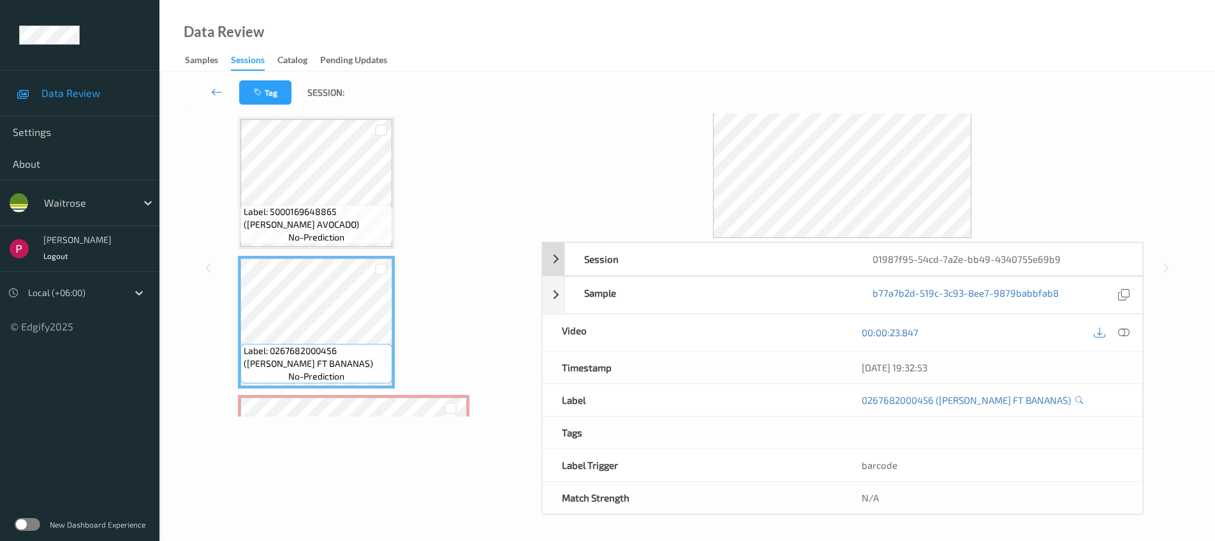
click at [973, 256] on div "01987f95-54cd-7a2e-bb49-4340755e69b9" at bounding box center [997, 259] width 288 height 32
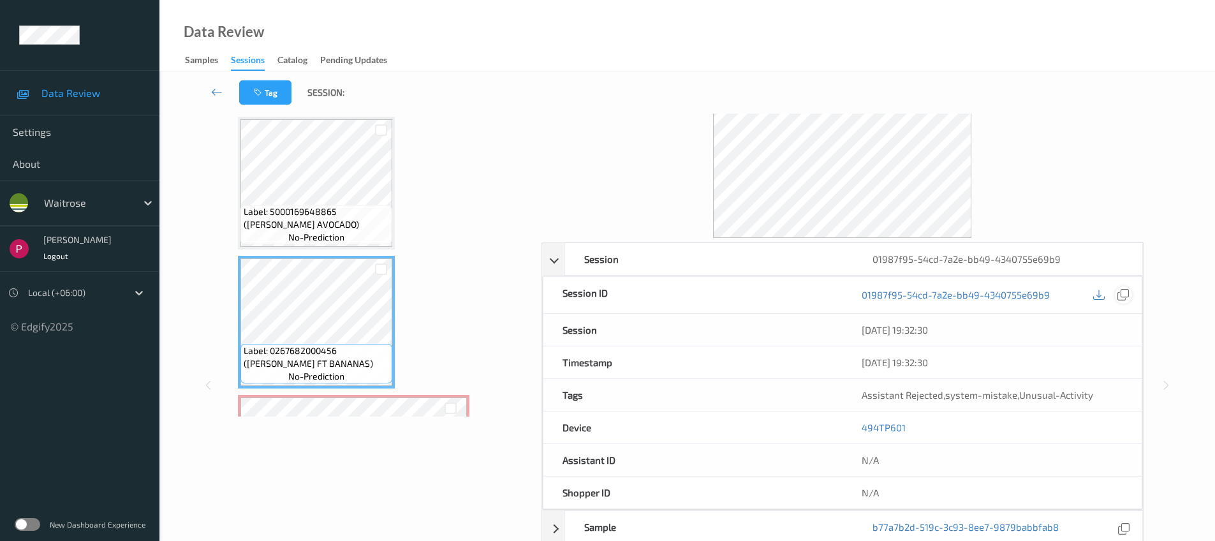
click at [1127, 299] on icon at bounding box center [1122, 294] width 11 height 11
drag, startPoint x: 926, startPoint y: 428, endPoint x: 861, endPoint y: 427, distance: 65.1
click at [861, 427] on div "494TP601" at bounding box center [991, 427] width 299 height 32
copy link "494TP601"
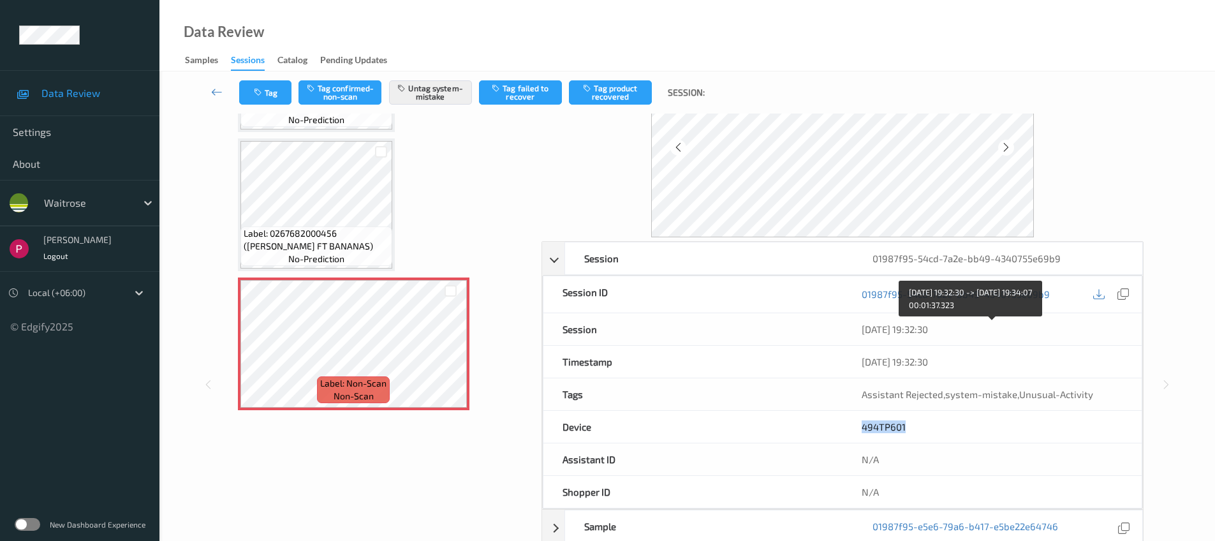
scroll to position [325, 0]
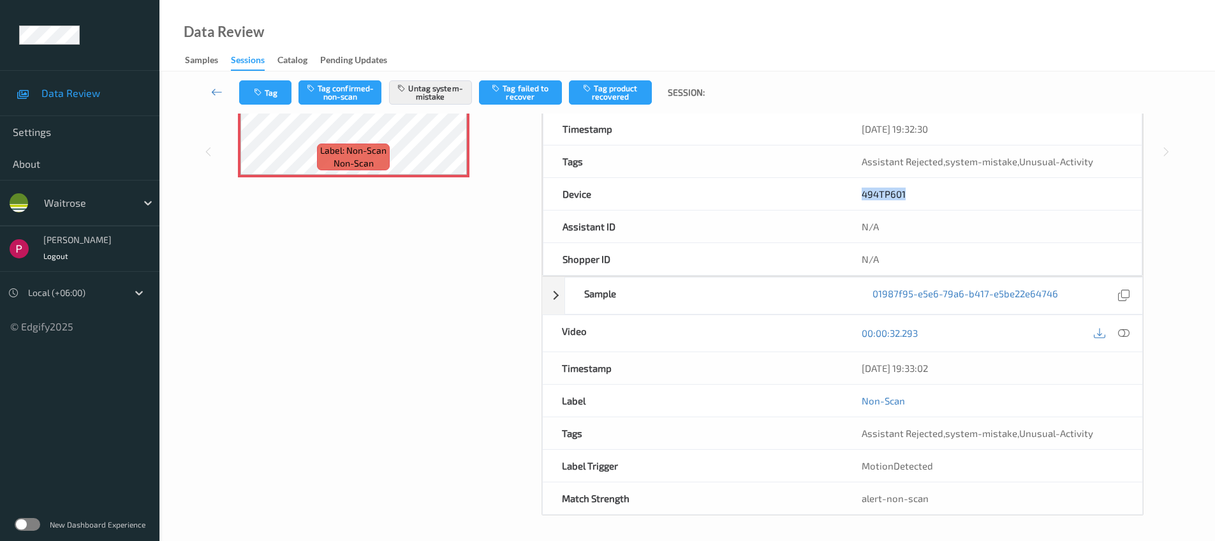
drag, startPoint x: 878, startPoint y: 372, endPoint x: 854, endPoint y: 371, distance: 24.2
click at [854, 371] on div "06/08/2025 19:33:02" at bounding box center [992, 368] width 300 height 32
copy div "06/08/2025 19:33:02"
click at [1120, 333] on icon at bounding box center [1123, 332] width 11 height 11
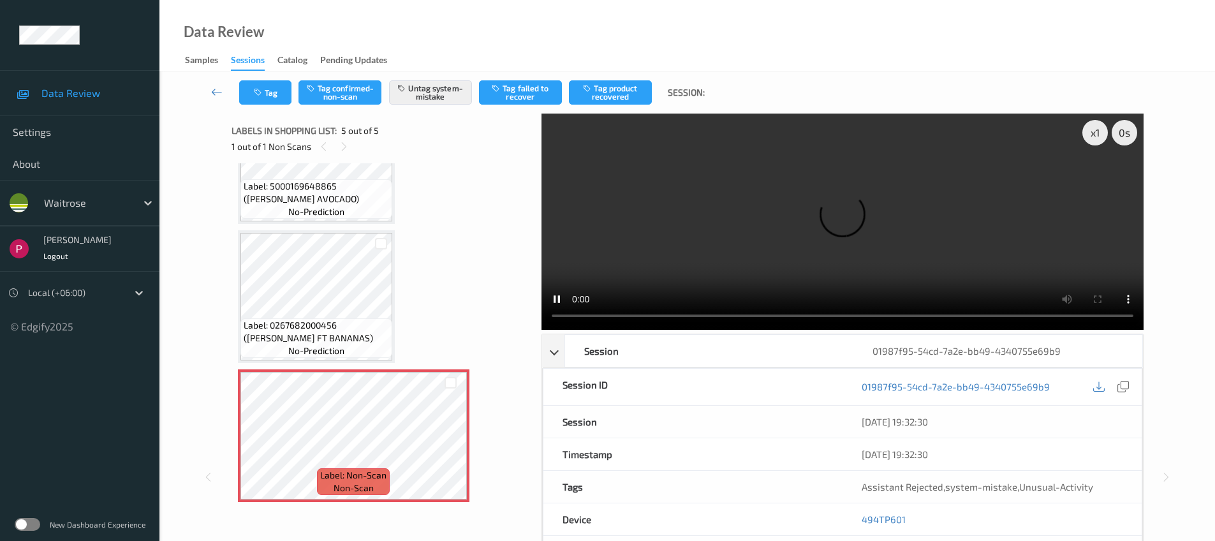
scroll to position [0, 0]
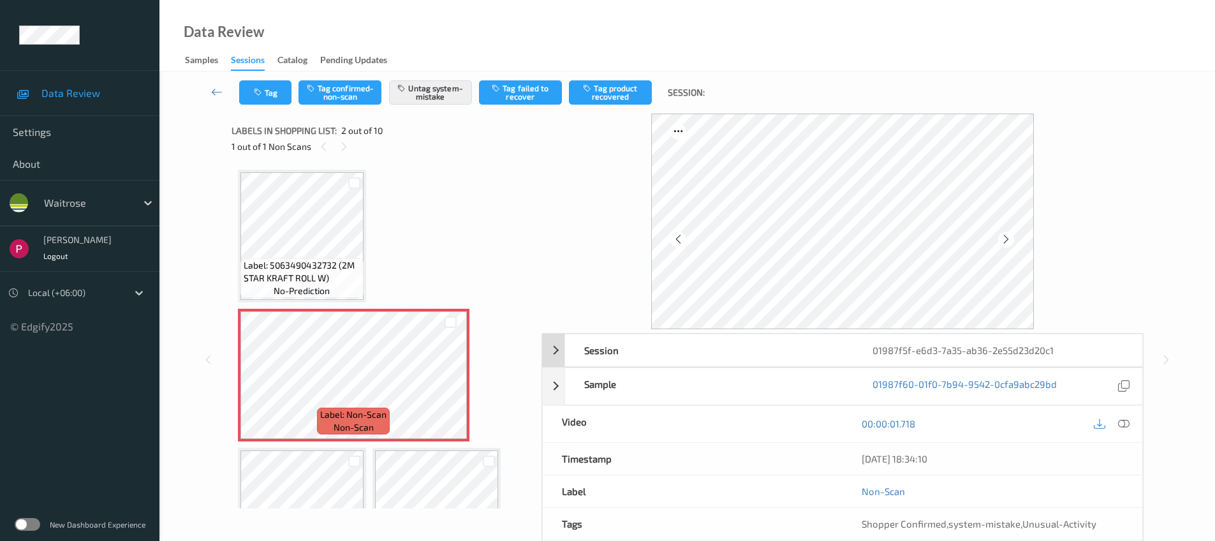
click at [1063, 353] on div "01987f5f-e6d3-7a35-ab36-2e55d23d20c1" at bounding box center [997, 350] width 288 height 32
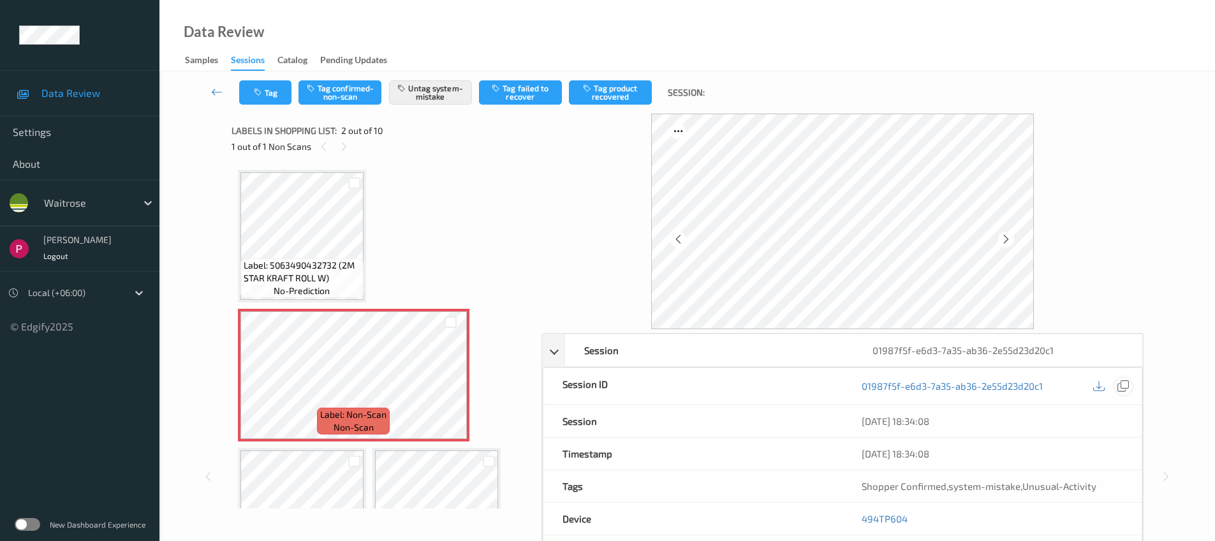
click at [1124, 384] on icon at bounding box center [1122, 385] width 11 height 11
drag, startPoint x: 911, startPoint y: 518, endPoint x: 862, endPoint y: 518, distance: 49.1
click at [862, 518] on div "494TP604" at bounding box center [991, 518] width 299 height 32
copy link "494TP604"
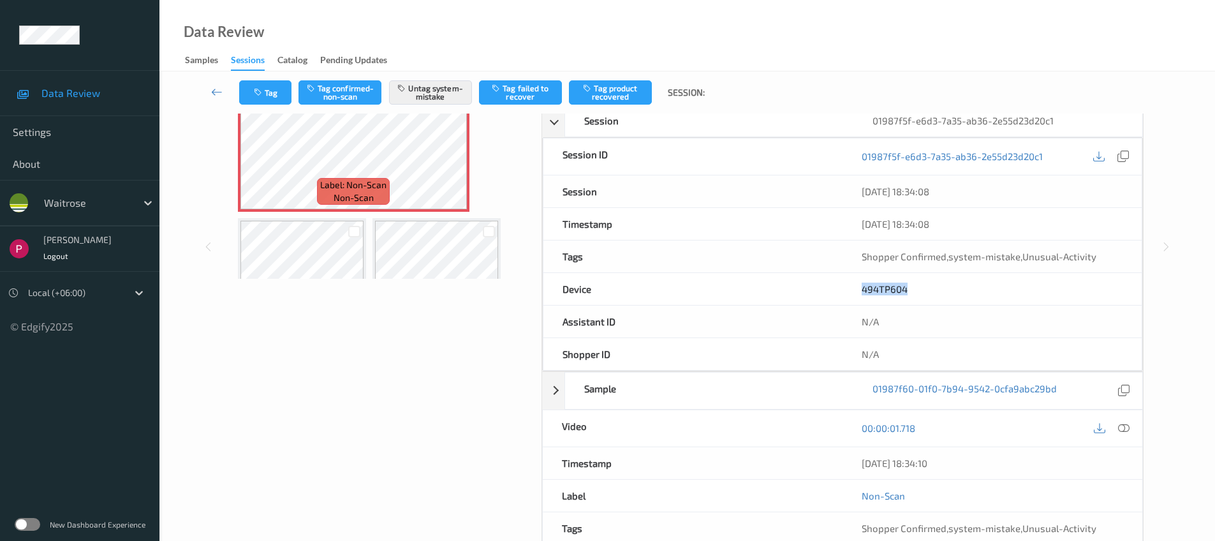
drag, startPoint x: 968, startPoint y: 464, endPoint x: 842, endPoint y: 456, distance: 125.8
click at [834, 464] on div "Timestamp 06/08/2025 18:34:10" at bounding box center [842, 463] width 601 height 33
copy div "06/08/2025 18:34:10"
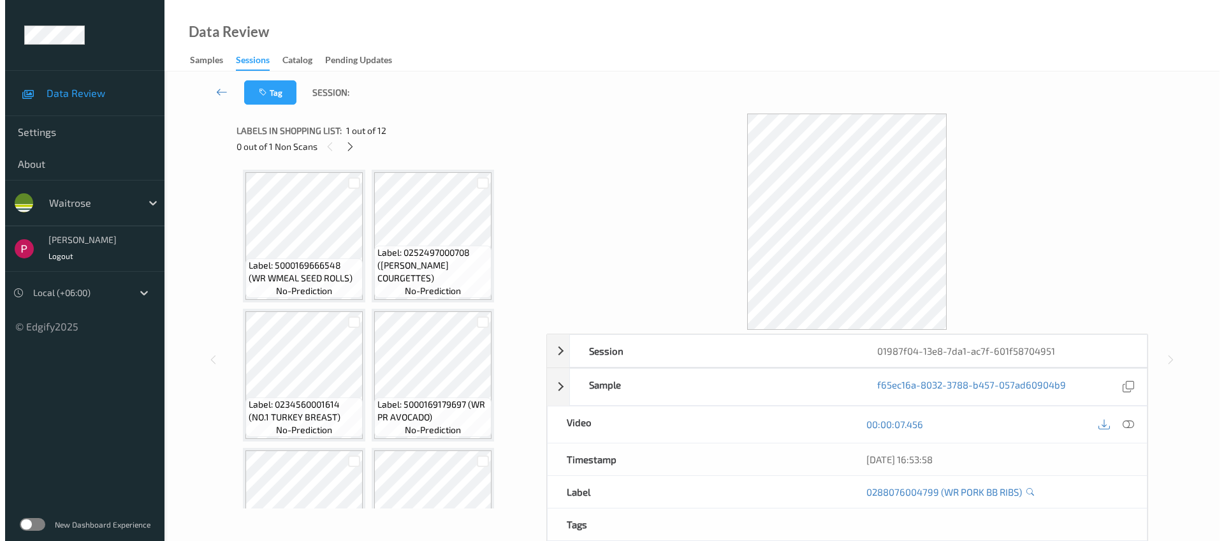
scroll to position [634, 0]
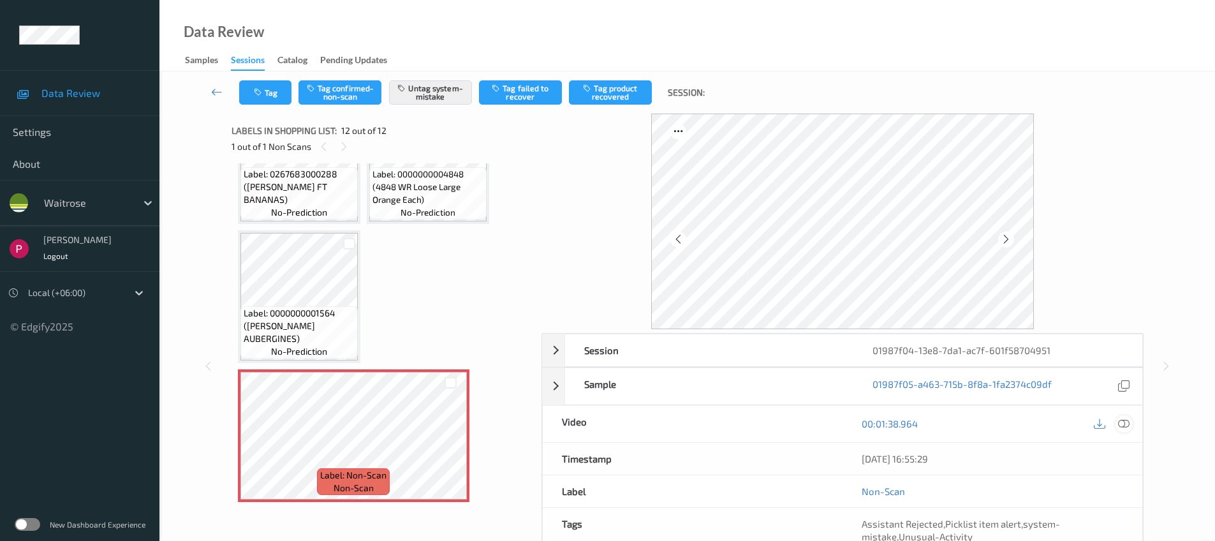
click at [1131, 425] on div "00:01:38.964" at bounding box center [992, 424] width 300 height 36
click at [1131, 424] on div at bounding box center [1123, 423] width 17 height 17
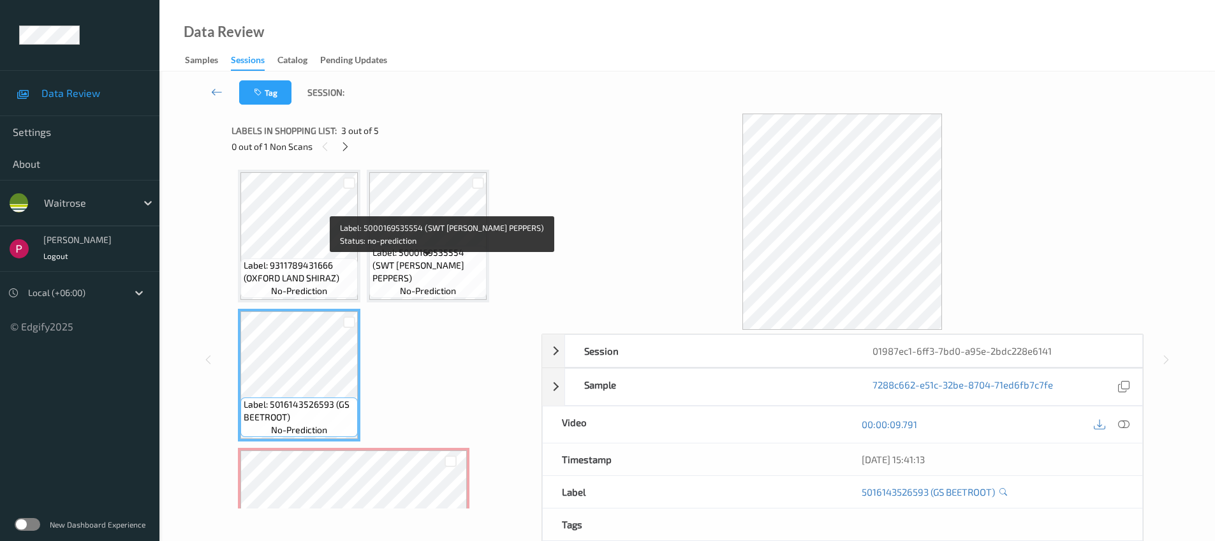
scroll to position [217, 0]
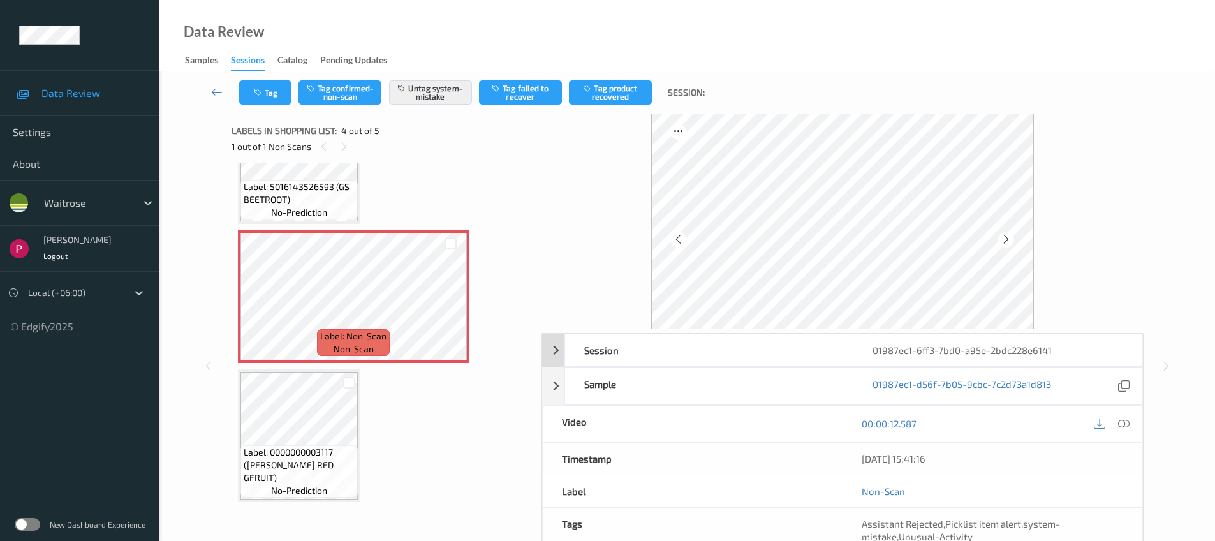
click at [1123, 353] on div "01987ec1-6ff3-7bd0-a95e-2bdc228e6141" at bounding box center [997, 350] width 288 height 32
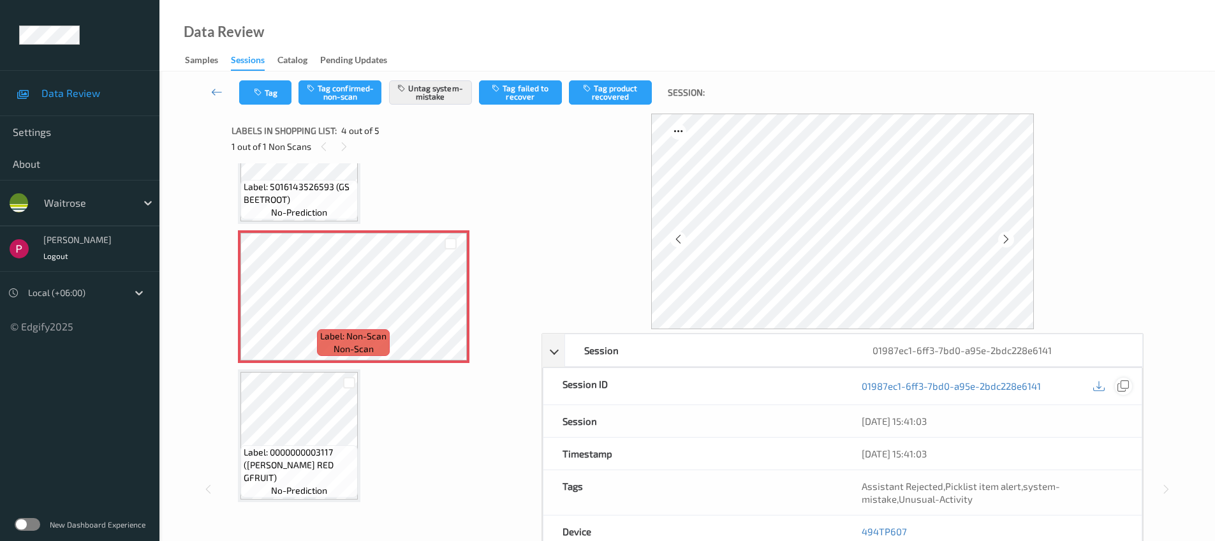
click at [1126, 382] on icon at bounding box center [1122, 385] width 11 height 11
drag, startPoint x: 904, startPoint y: 533, endPoint x: 890, endPoint y: 494, distance: 41.9
click at [861, 527] on div "494TP607" at bounding box center [991, 531] width 299 height 32
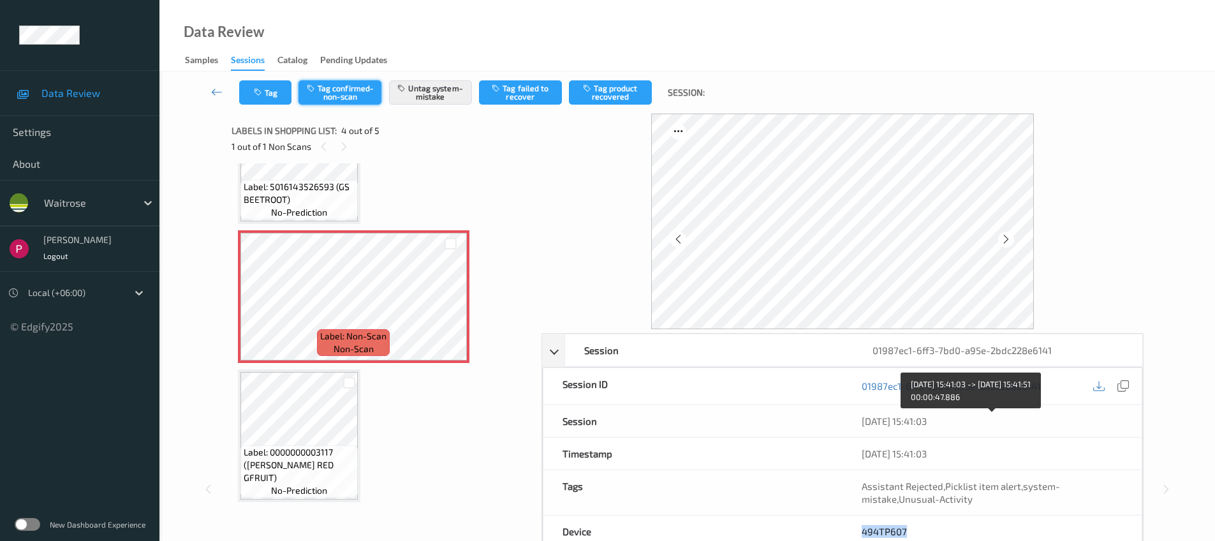
copy link "494TP607"
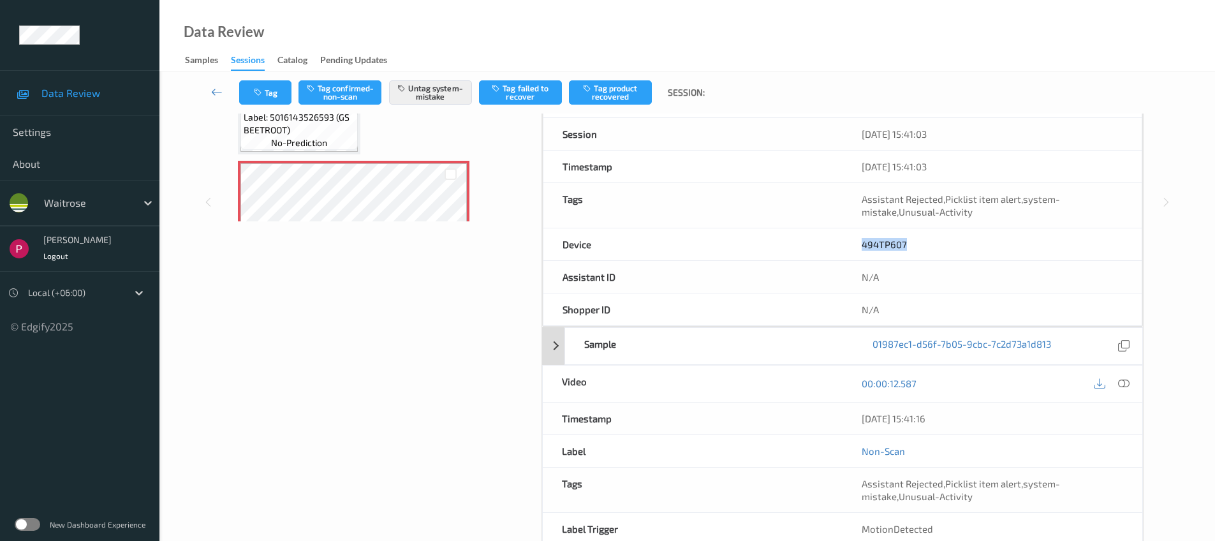
scroll to position [350, 0]
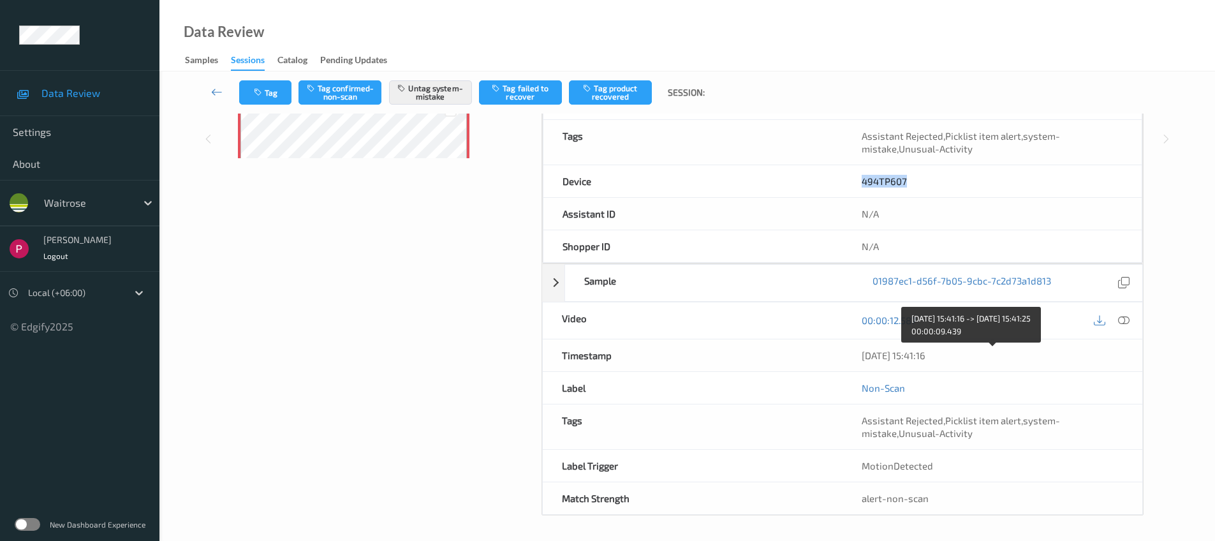
drag, startPoint x: 888, startPoint y: 356, endPoint x: 860, endPoint y: 358, distance: 28.7
click at [860, 358] on div "06/08/2025 15:41:16" at bounding box center [992, 355] width 300 height 32
copy div "06/08/2025 15:41:16"
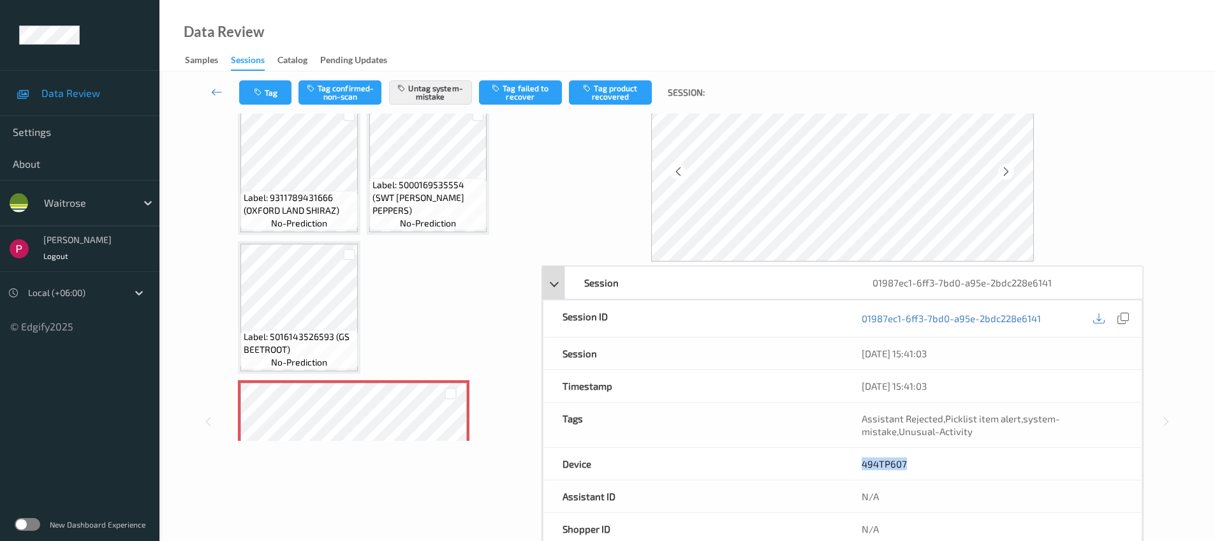
scroll to position [0, 0]
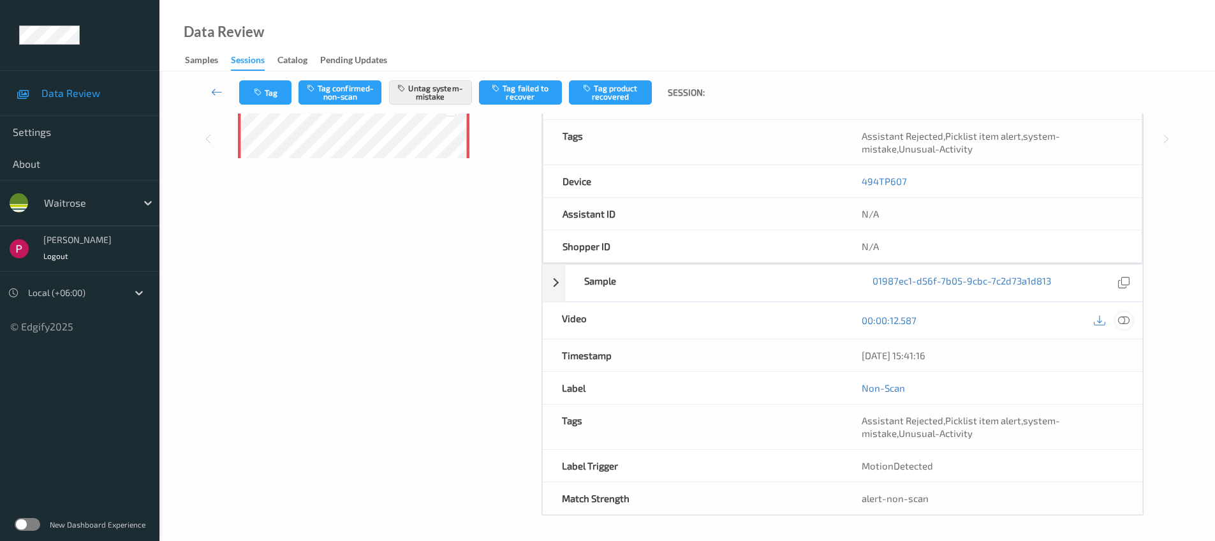
click at [1125, 320] on icon at bounding box center [1123, 319] width 11 height 11
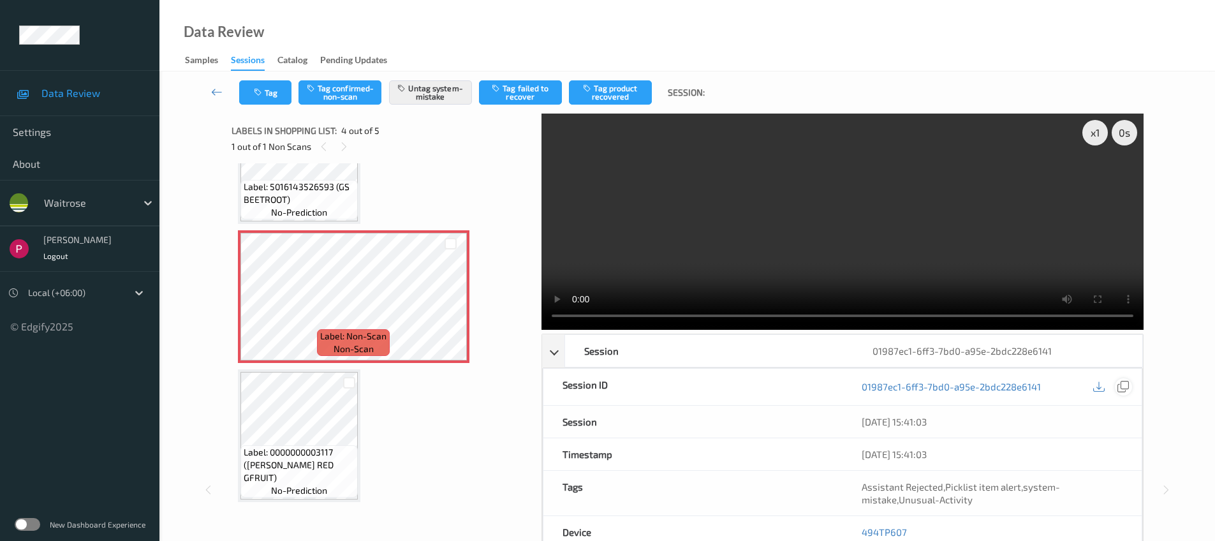
click at [1122, 388] on icon at bounding box center [1122, 386] width 11 height 11
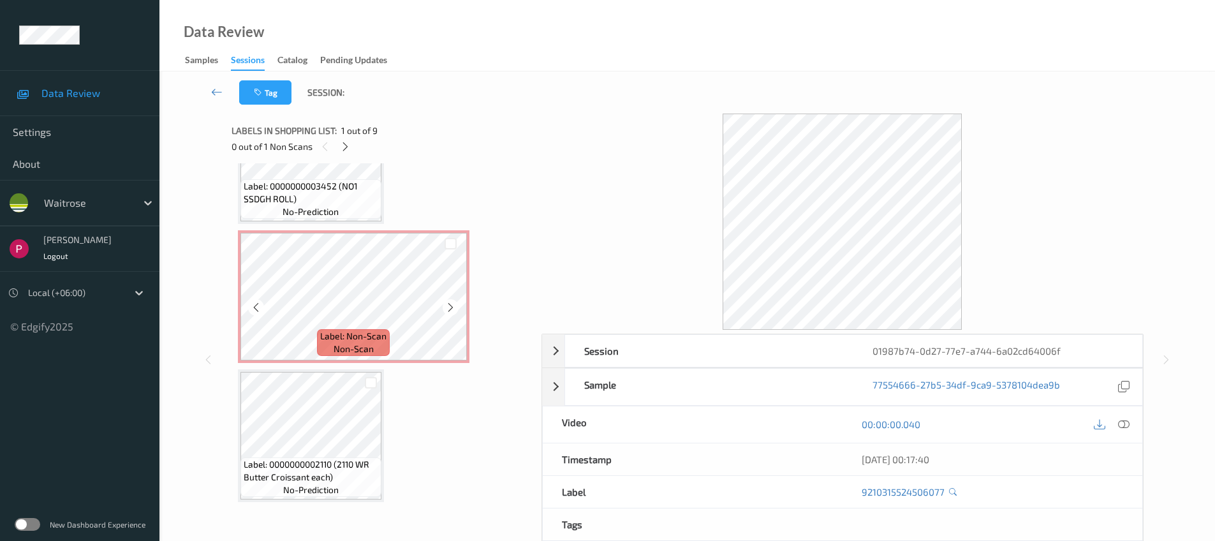
scroll to position [794, 0]
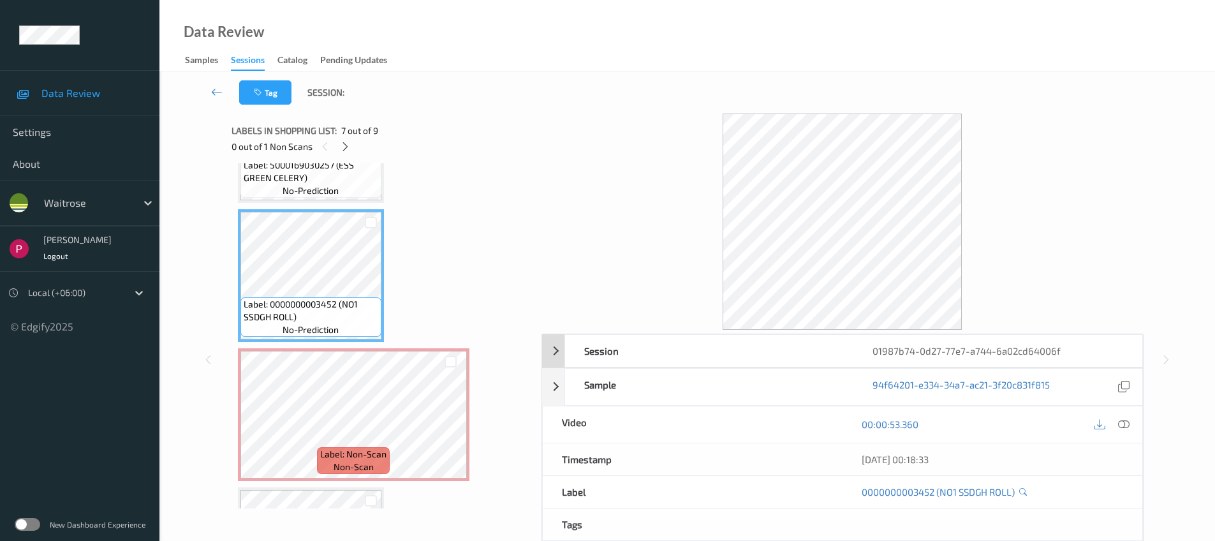
click at [1094, 357] on div "01987b74-0d27-77e7-a744-6a02cd64006f" at bounding box center [997, 351] width 288 height 32
click at [994, 345] on div "01987b74-0d27-77e7-a744-6a02cd64006f" at bounding box center [997, 351] width 288 height 32
click at [1128, 384] on icon at bounding box center [1123, 386] width 11 height 11
click at [589, 342] on div "Session" at bounding box center [709, 351] width 288 height 32
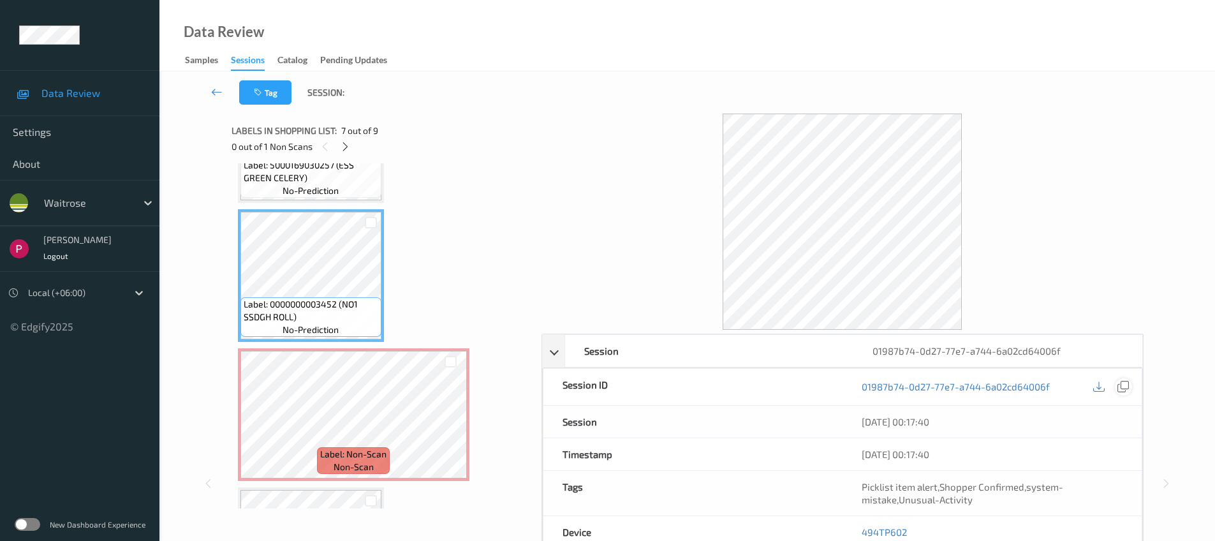
click at [1131, 384] on div at bounding box center [1123, 386] width 17 height 17
drag, startPoint x: 918, startPoint y: 534, endPoint x: 849, endPoint y: 532, distance: 68.3
click at [849, 532] on div "494TP602" at bounding box center [991, 532] width 299 height 32
copy link "494TP602"
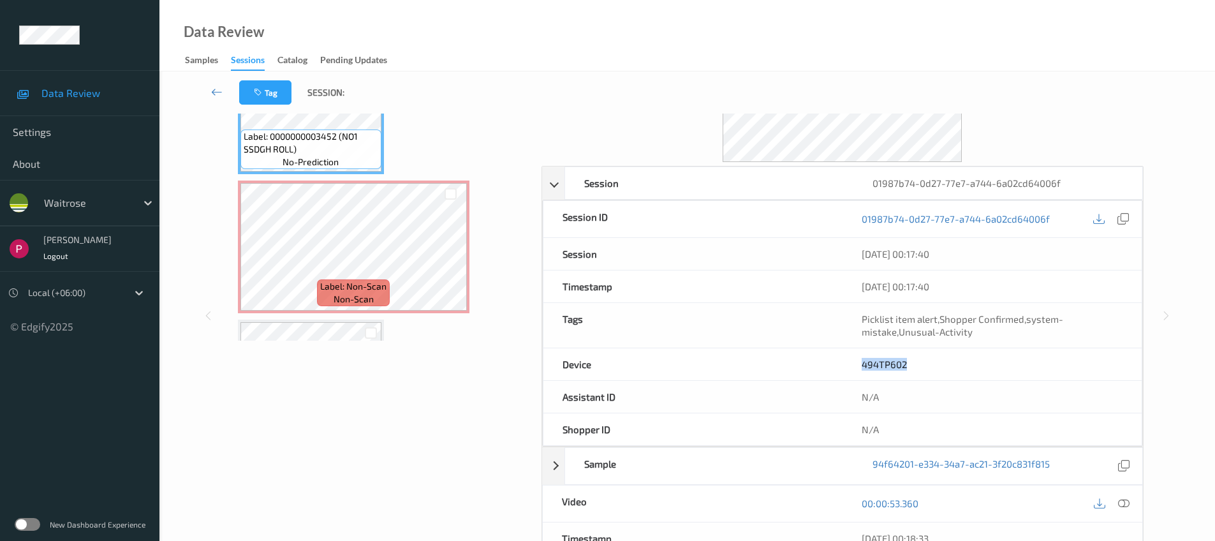
scroll to position [277, 0]
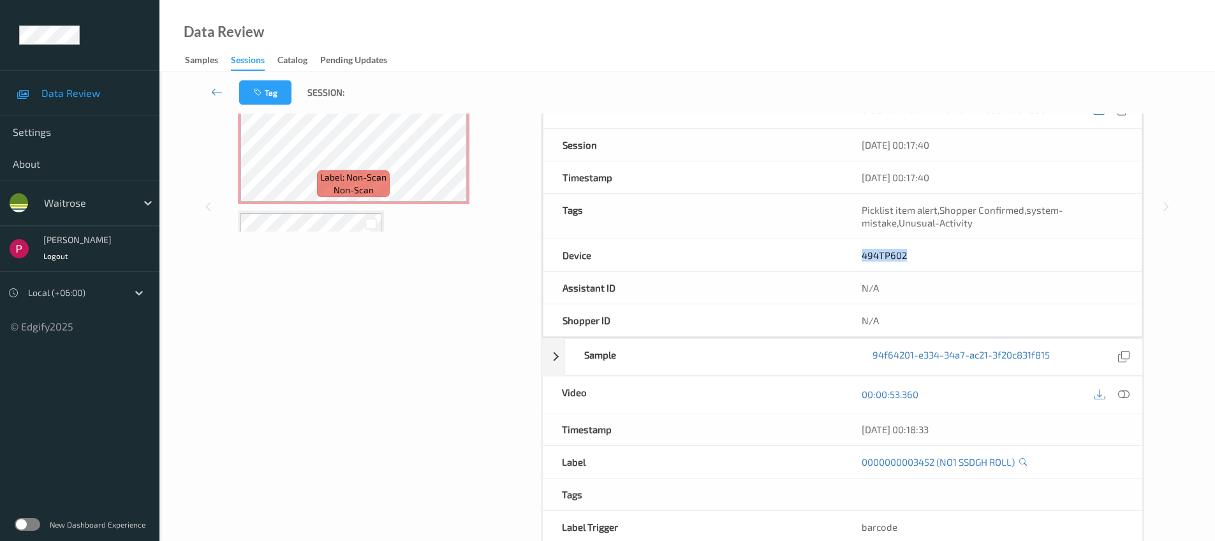
drag, startPoint x: 978, startPoint y: 436, endPoint x: 807, endPoint y: 428, distance: 170.5
click at [803, 427] on div "Timestamp 06/08/2025 00:18:33" at bounding box center [842, 429] width 601 height 33
copy div "06/08/2025 00:18:33"
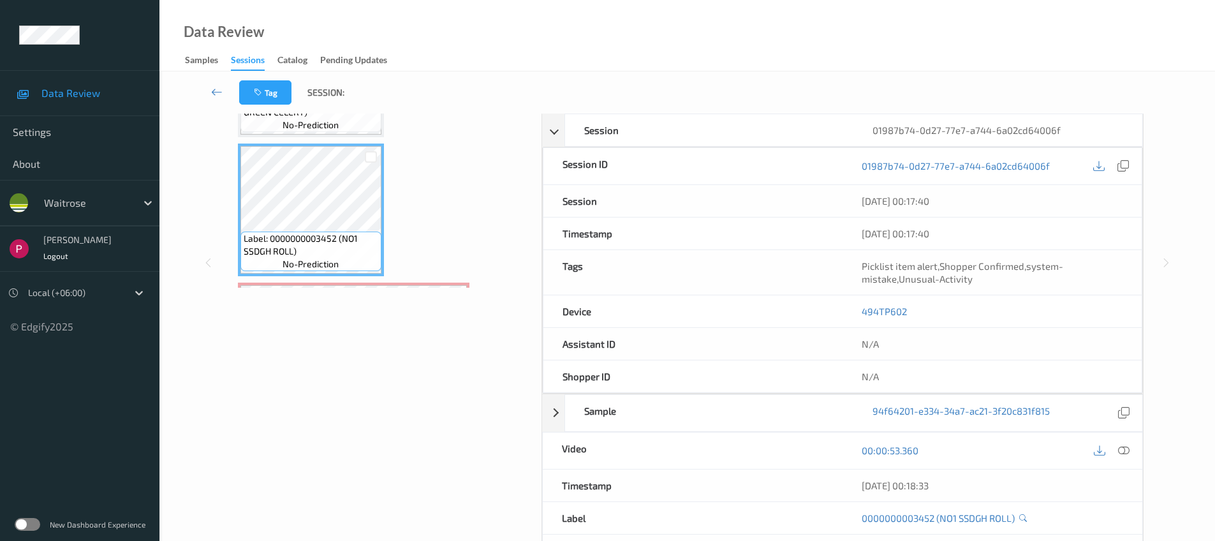
scroll to position [339, 0]
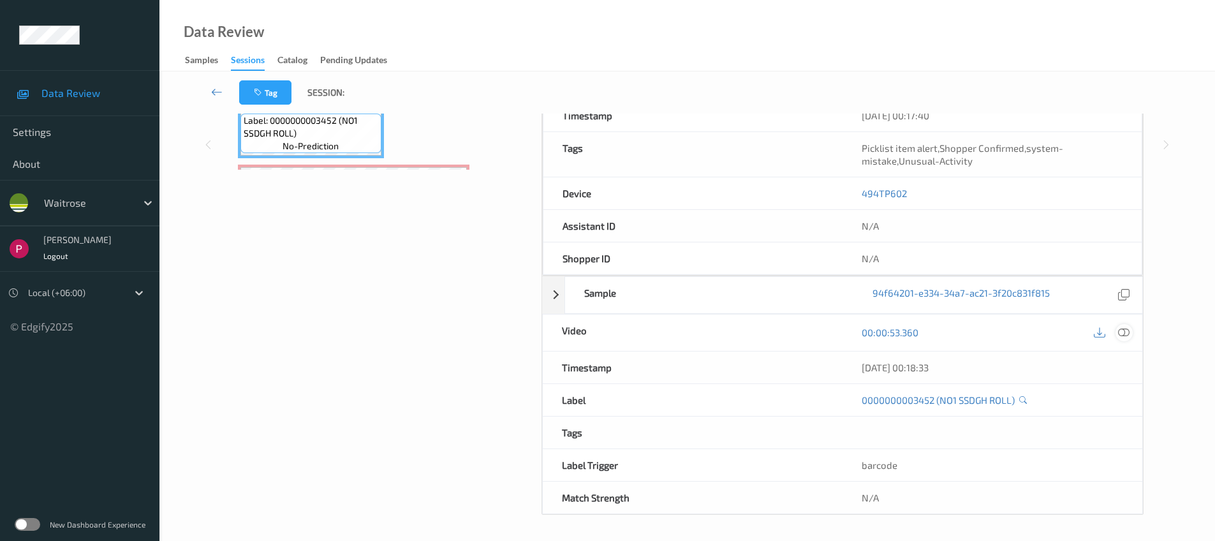
click at [1124, 332] on icon at bounding box center [1123, 331] width 11 height 11
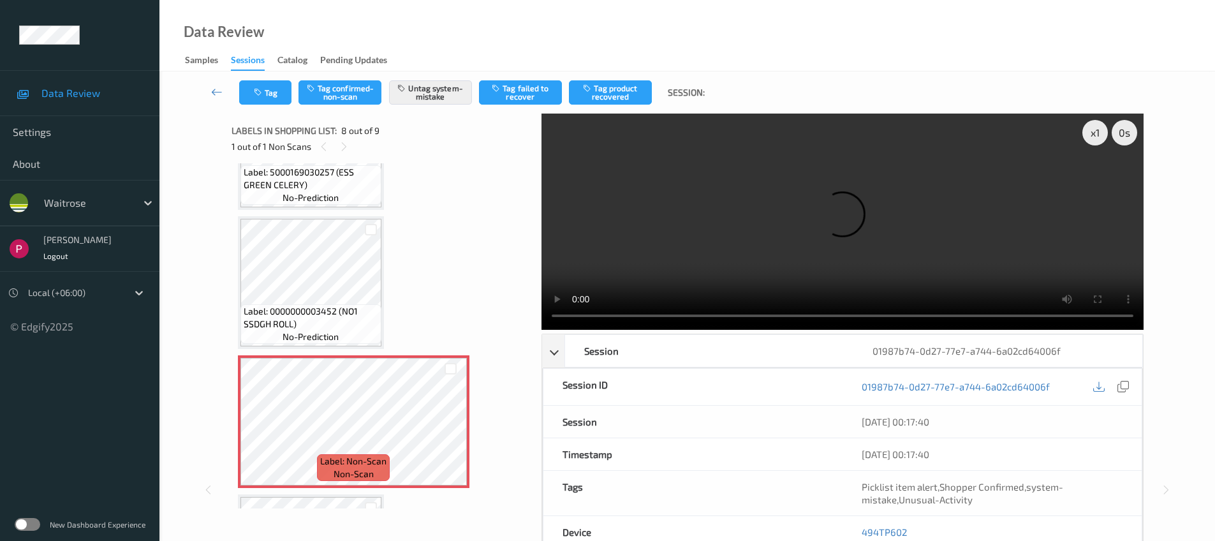
scroll to position [131, 0]
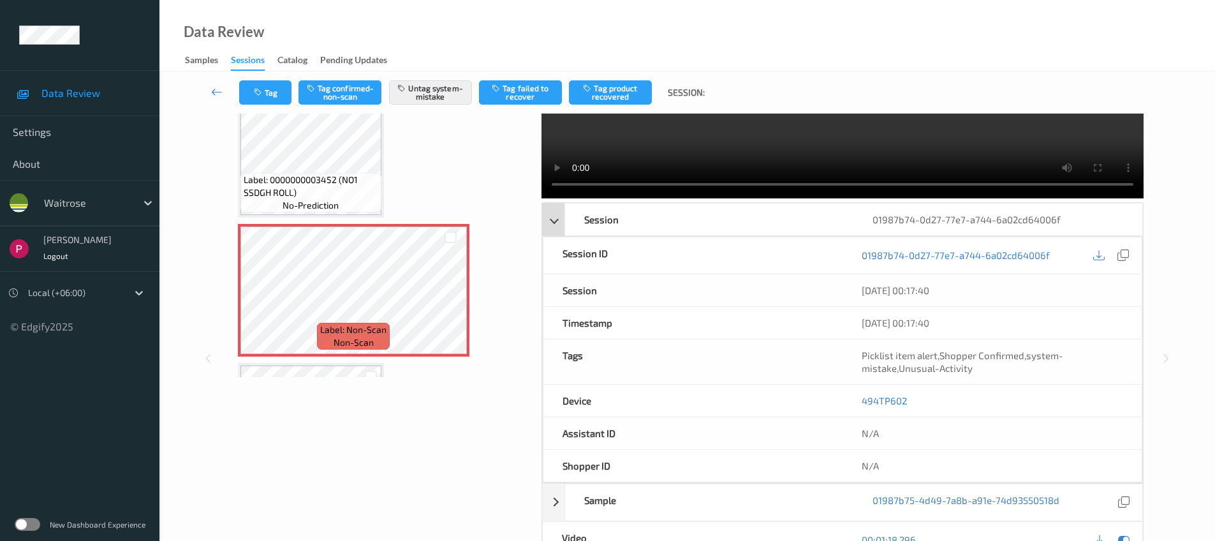
click at [995, 214] on div "01987b74-0d27-77e7-a744-6a02cd64006f" at bounding box center [997, 219] width 288 height 32
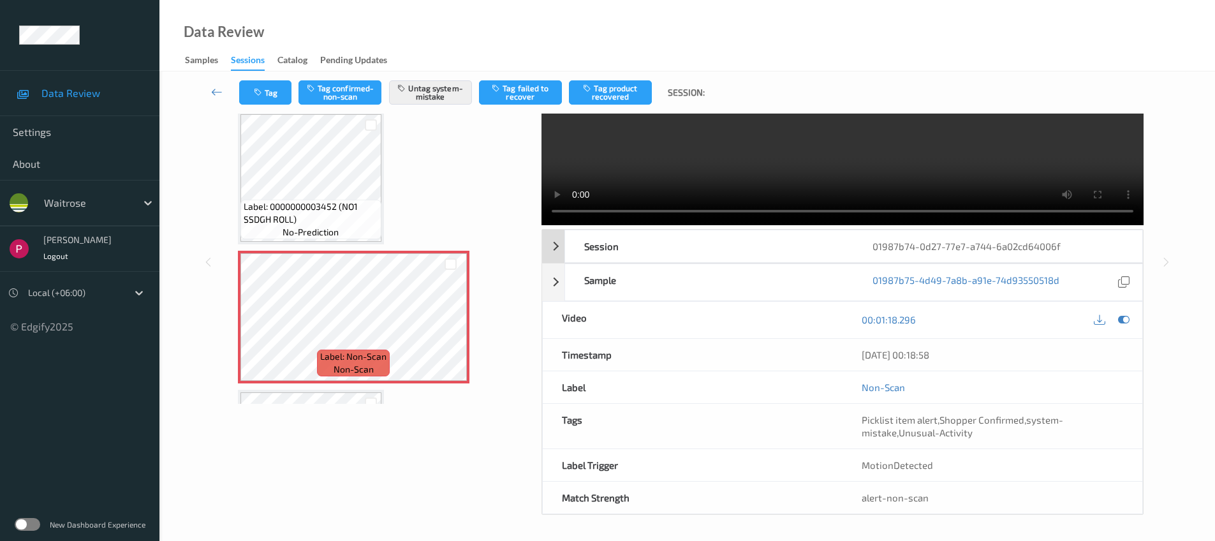
click at [979, 242] on div "01987b74-0d27-77e7-a744-6a02cd64006f" at bounding box center [997, 246] width 288 height 32
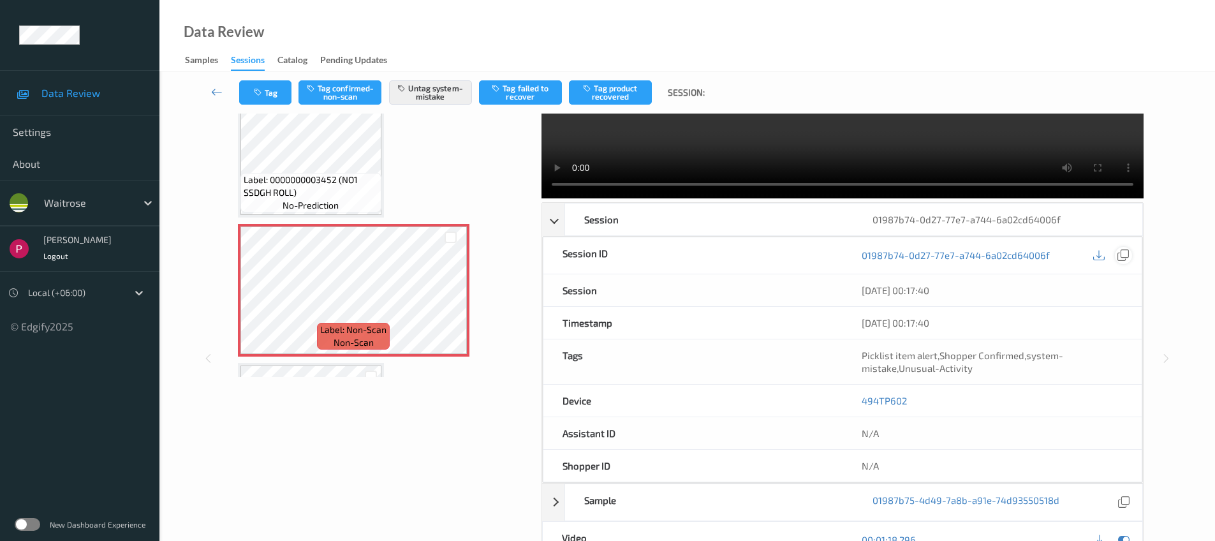
click at [1124, 249] on icon at bounding box center [1122, 254] width 11 height 11
drag, startPoint x: 905, startPoint y: 395, endPoint x: 858, endPoint y: 395, distance: 47.8
click at [858, 395] on div "494TP602" at bounding box center [991, 400] width 299 height 32
copy link "494TP602"
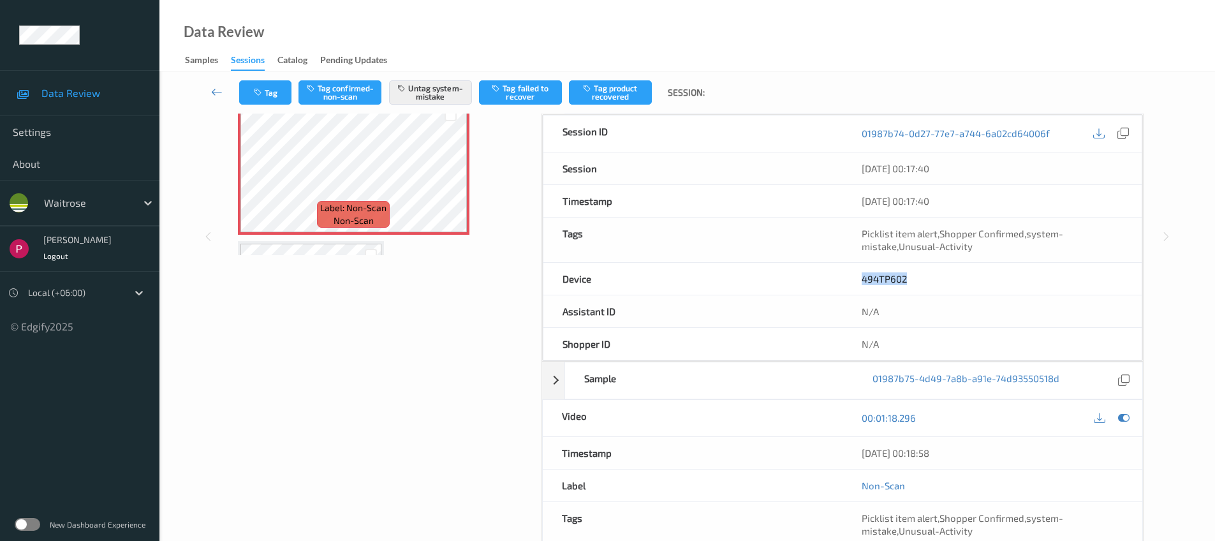
scroll to position [254, 0]
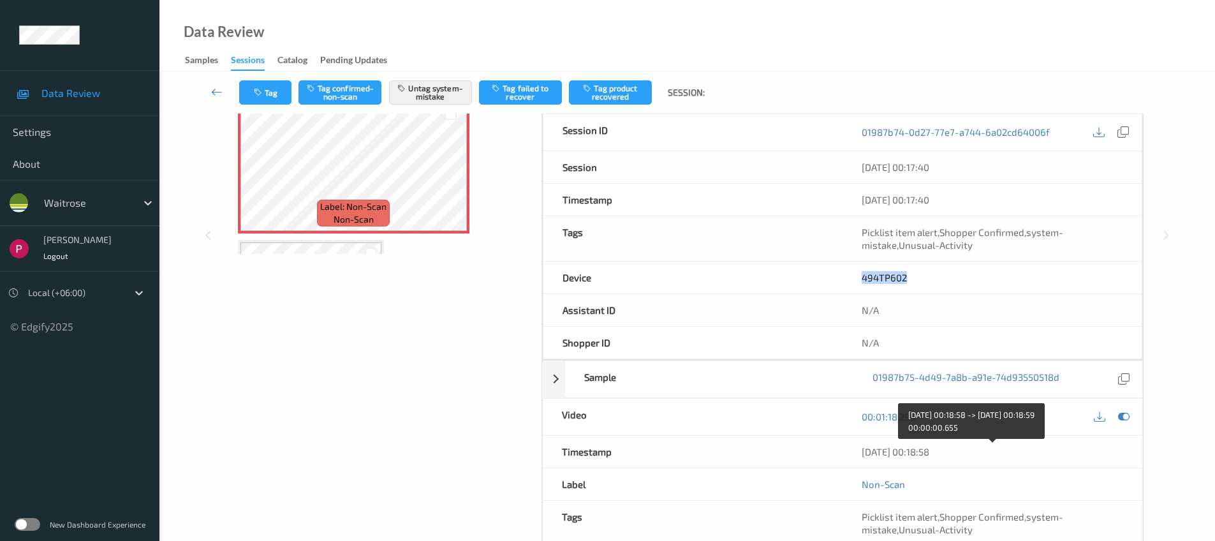
drag, startPoint x: 963, startPoint y: 457, endPoint x: 861, endPoint y: 451, distance: 102.8
click at [861, 451] on div "06/08/2025 00:18:58" at bounding box center [991, 451] width 261 height 13
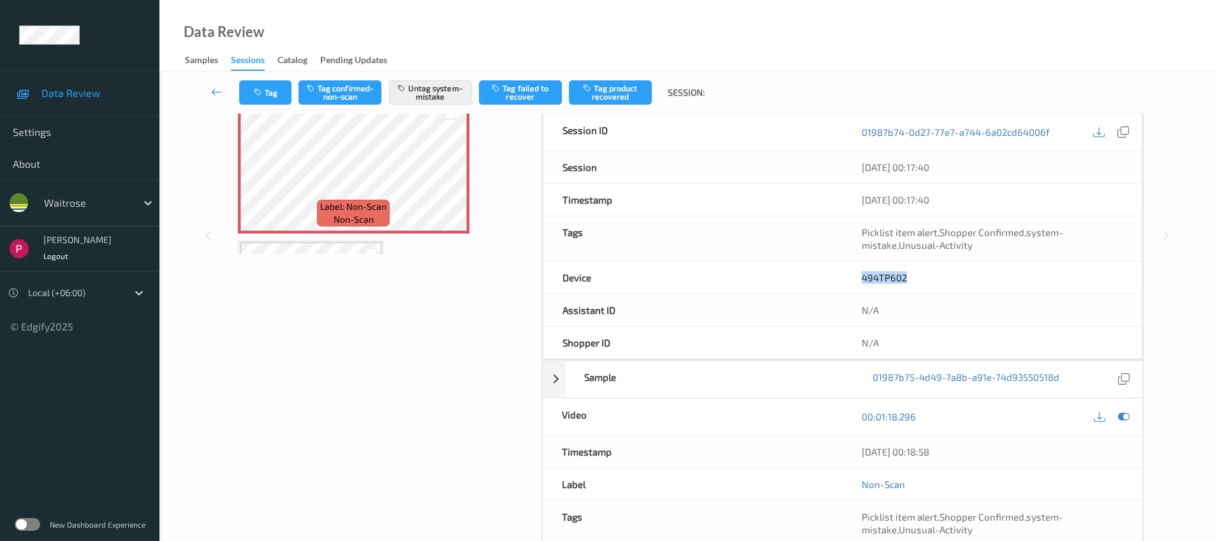
copy div "06/08/2025 00:18:58"
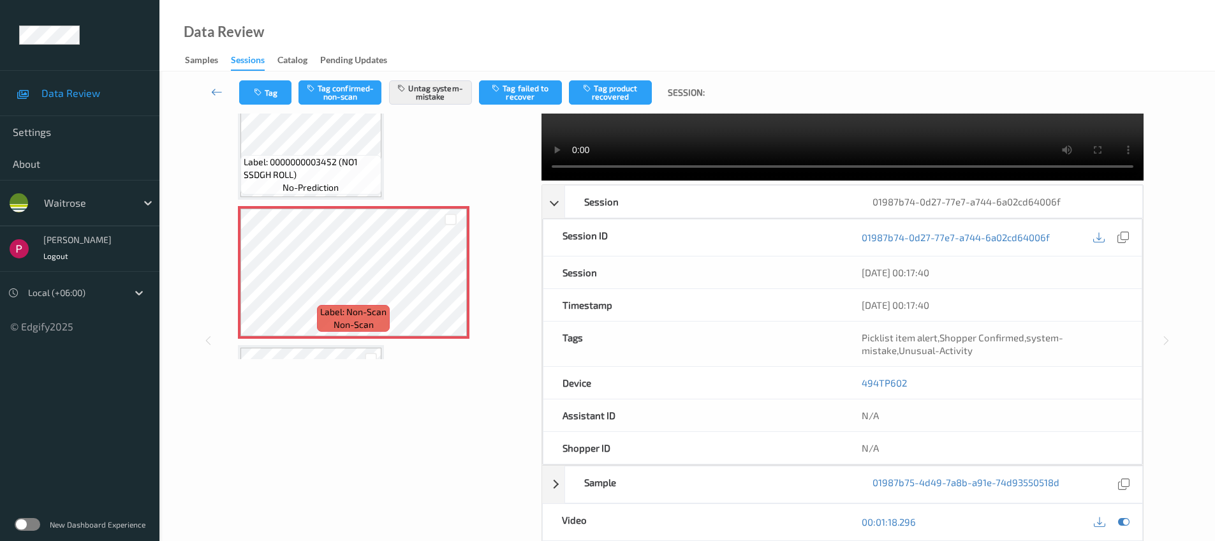
scroll to position [0, 0]
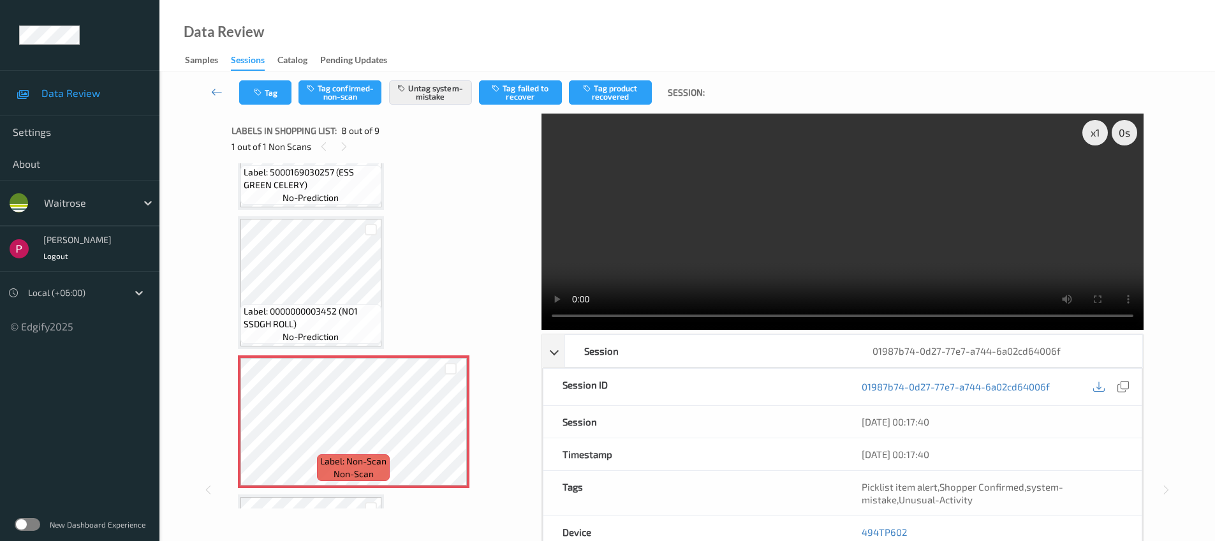
click at [305, 305] on span "Label: 0000000003452 (NO1 SSDGH ROLL)" at bounding box center [311, 318] width 135 height 26
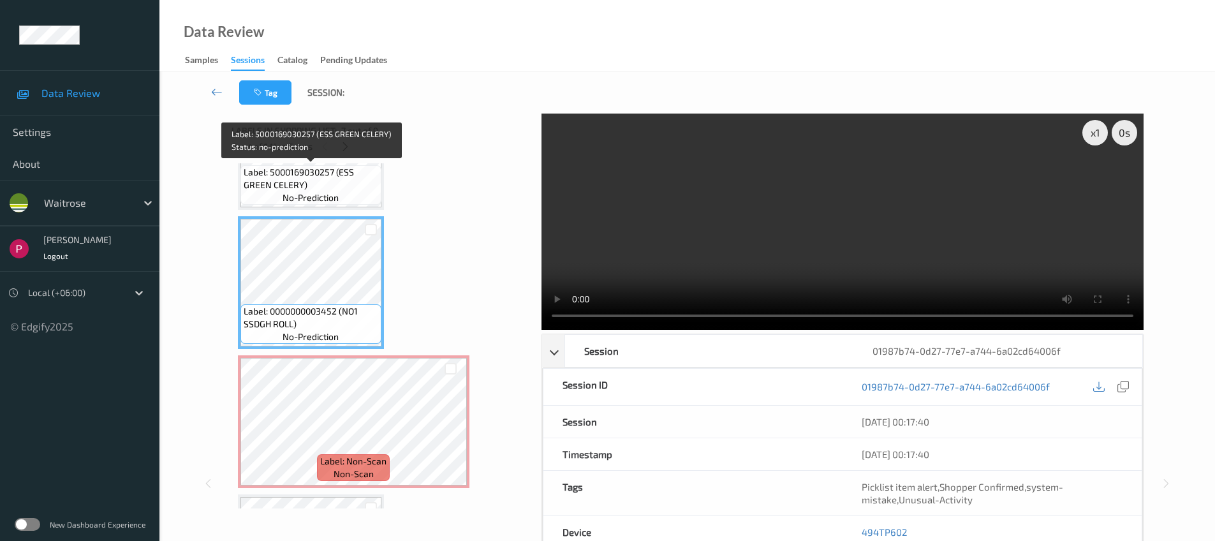
click at [317, 200] on span "no-prediction" at bounding box center [310, 197] width 56 height 13
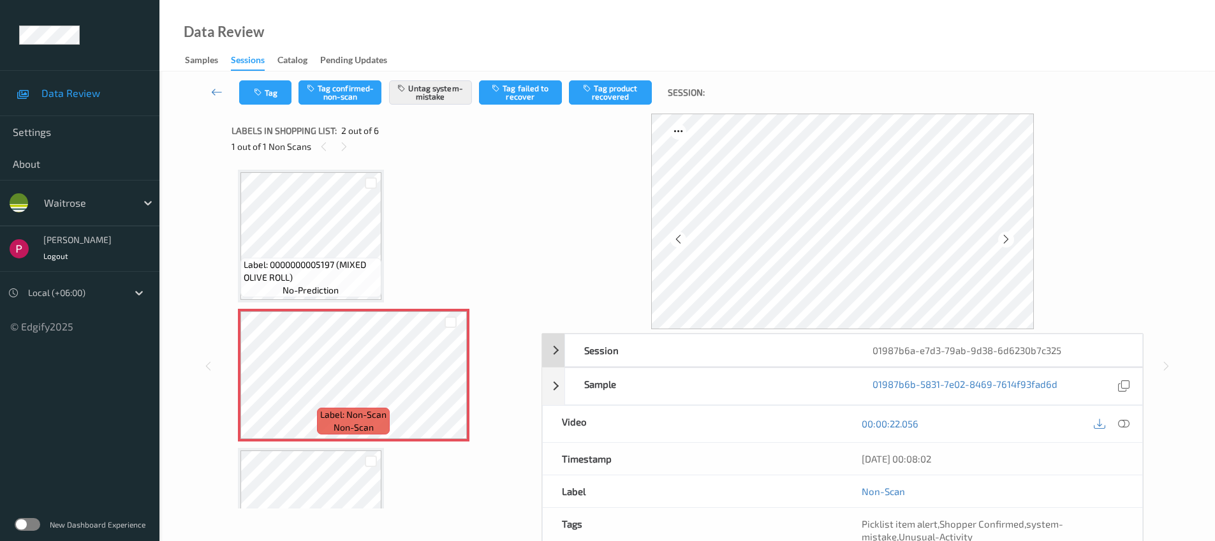
click at [1114, 340] on div "01987b6a-e7d3-79ab-9d38-6d6230b7c325" at bounding box center [997, 350] width 288 height 32
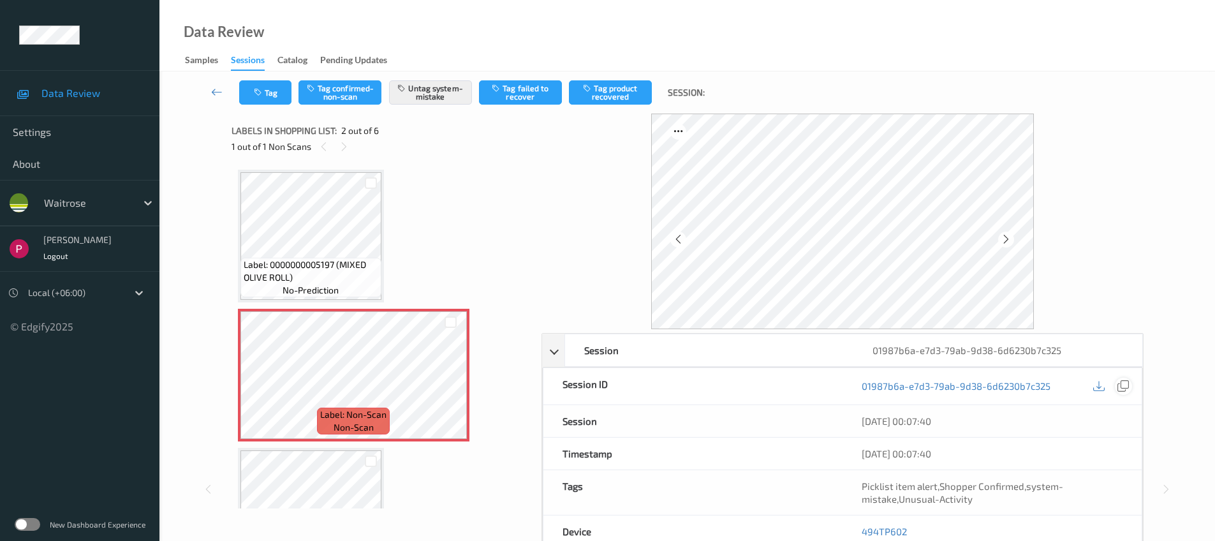
click at [1130, 388] on div at bounding box center [1123, 385] width 17 height 17
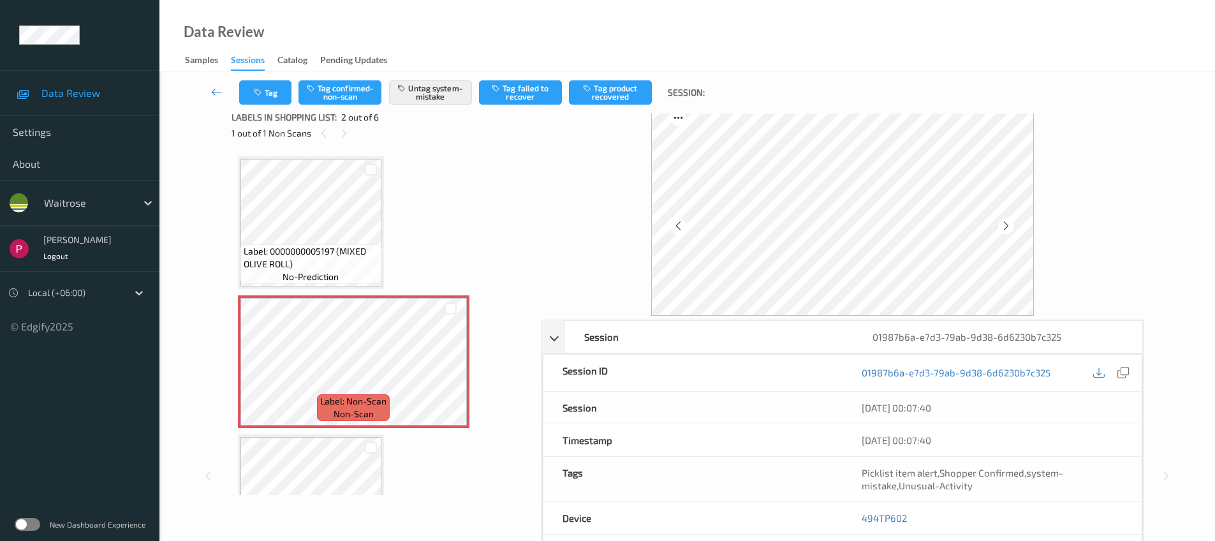
scroll to position [16, 0]
drag, startPoint x: 914, startPoint y: 535, endPoint x: 889, endPoint y: 511, distance: 34.7
click at [875, 521] on div "494TP602" at bounding box center [991, 515] width 299 height 32
click at [926, 512] on div "494TP602" at bounding box center [991, 515] width 299 height 32
drag, startPoint x: 900, startPoint y: 516, endPoint x: 882, endPoint y: 508, distance: 20.0
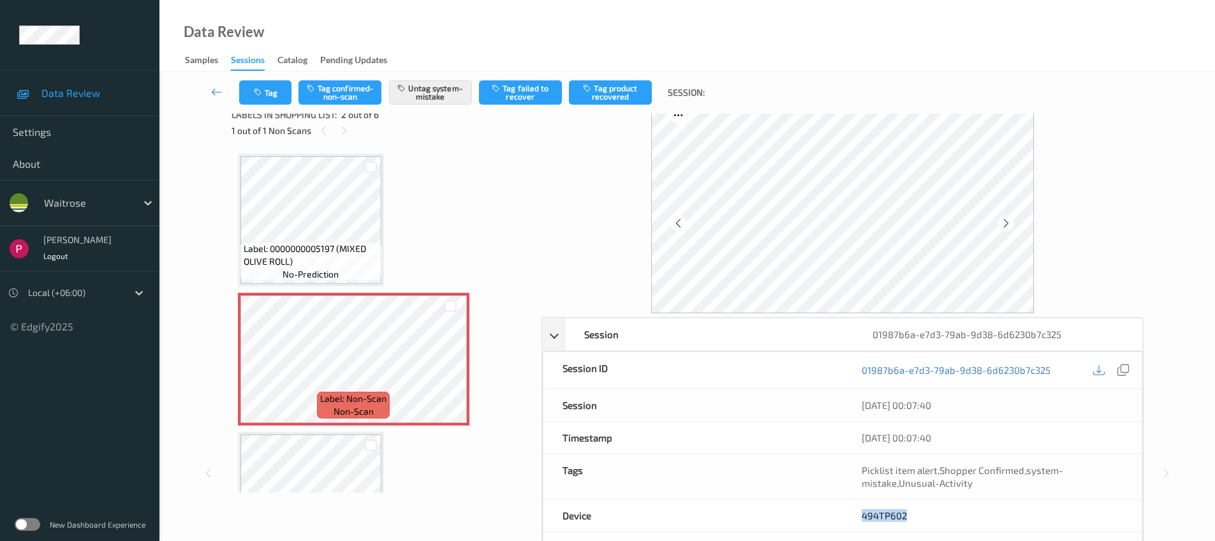
click at [860, 511] on div "494TP602" at bounding box center [991, 515] width 299 height 32
copy link "494TP602"
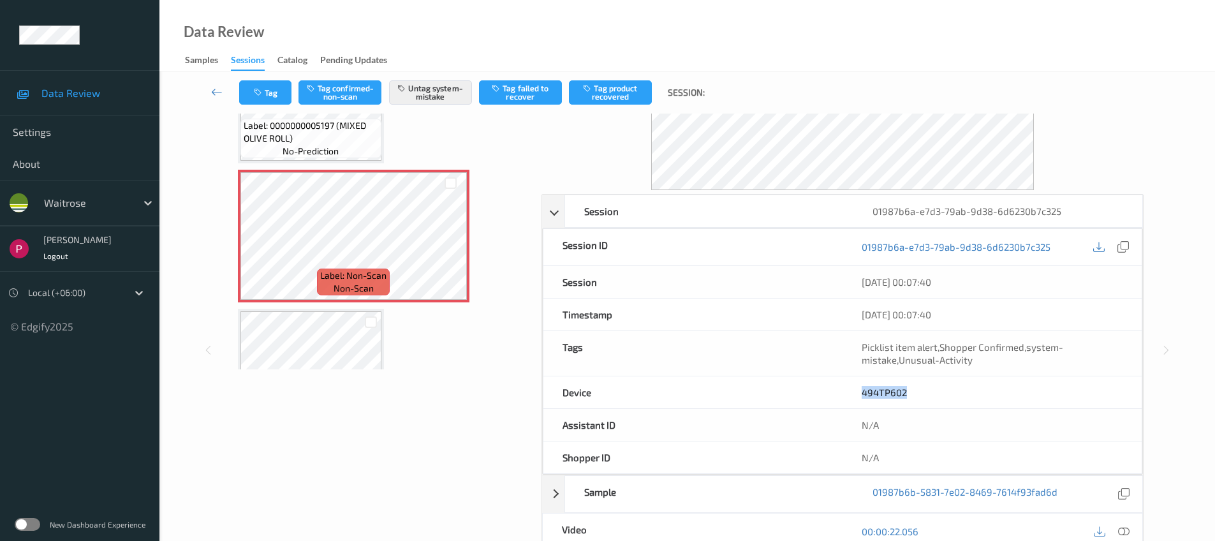
scroll to position [350, 0]
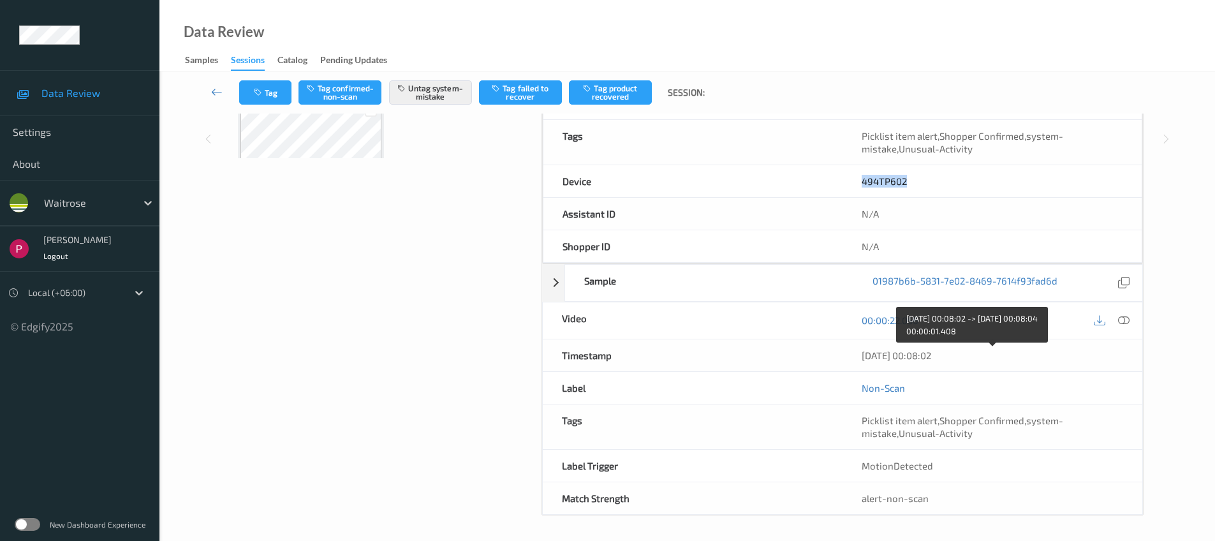
drag, startPoint x: 911, startPoint y: 354, endPoint x: 856, endPoint y: 353, distance: 54.2
click at [856, 353] on div "06/08/2025 00:08:02" at bounding box center [992, 355] width 300 height 32
copy div "06/08/2025 00:08:02"
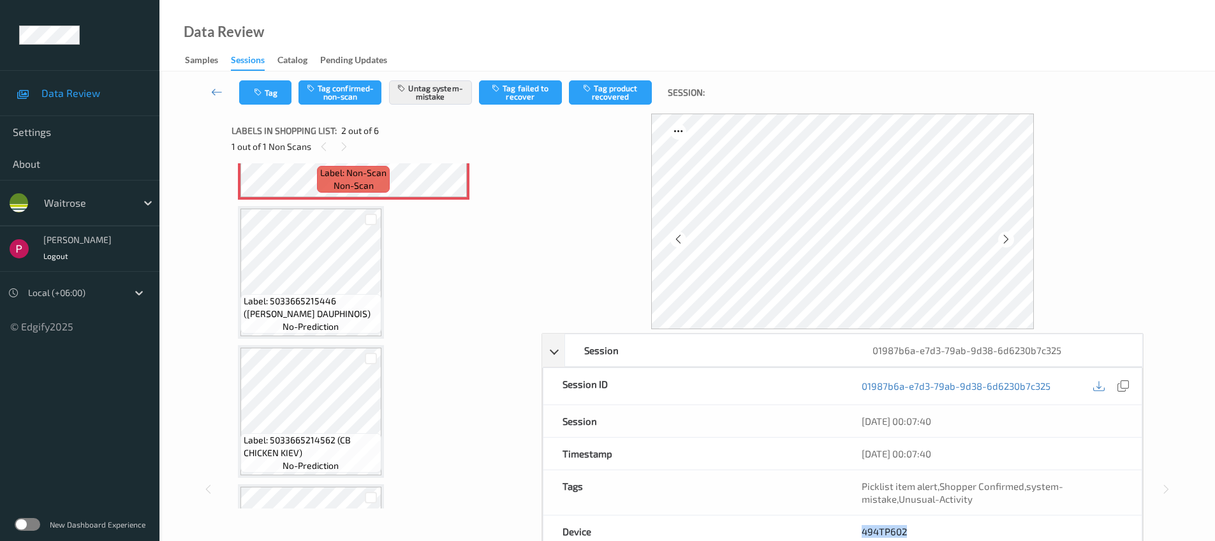
scroll to position [0, 0]
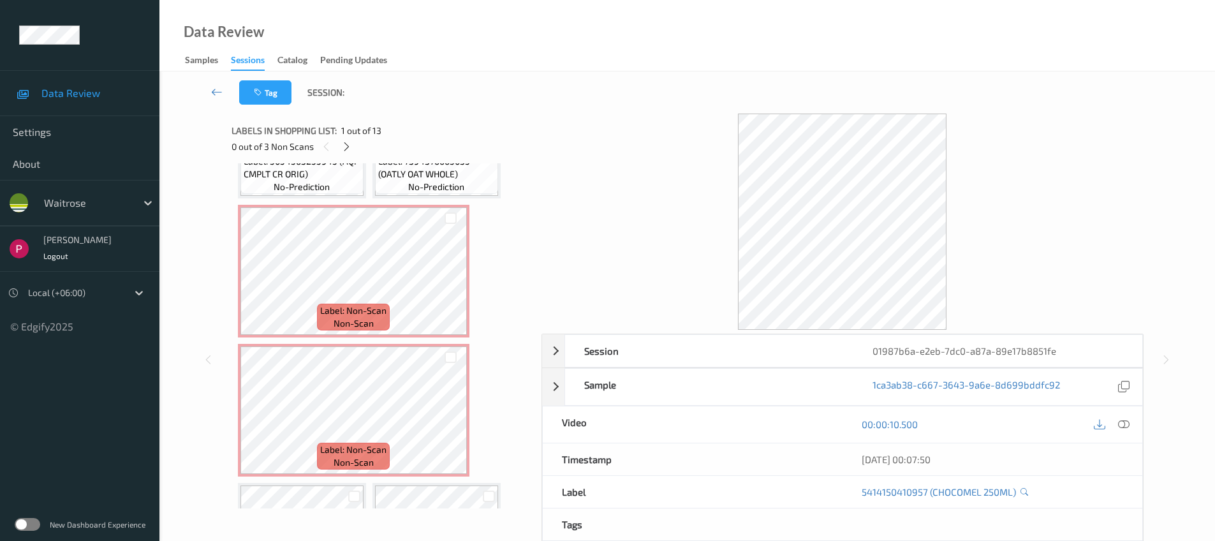
scroll to position [208, 0]
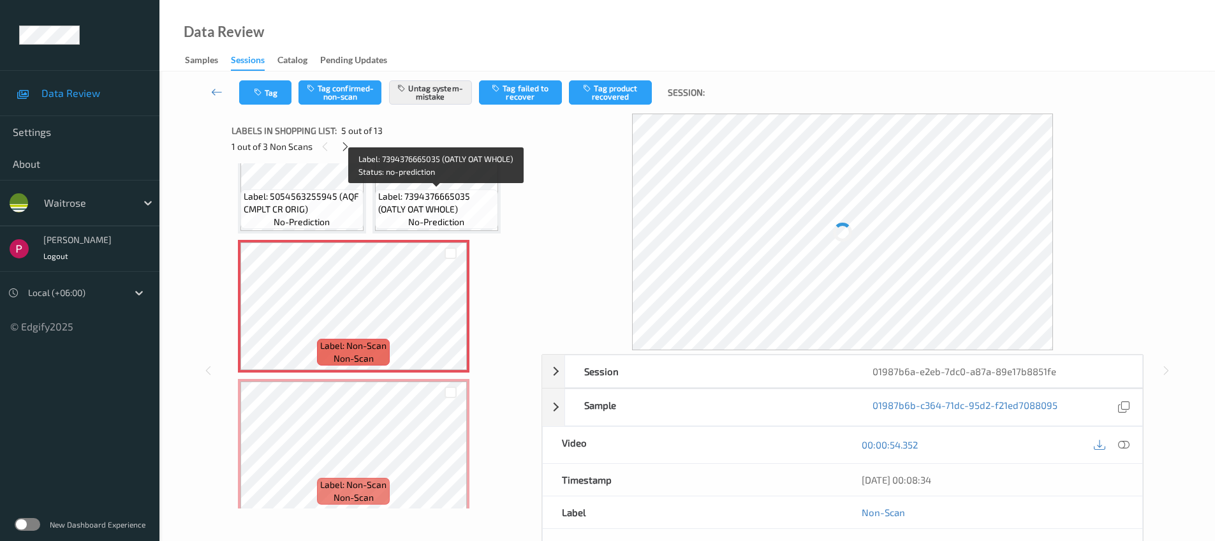
click at [455, 200] on span "Label: 7394376665035 (OATLY OAT WHOLE)" at bounding box center [436, 203] width 117 height 26
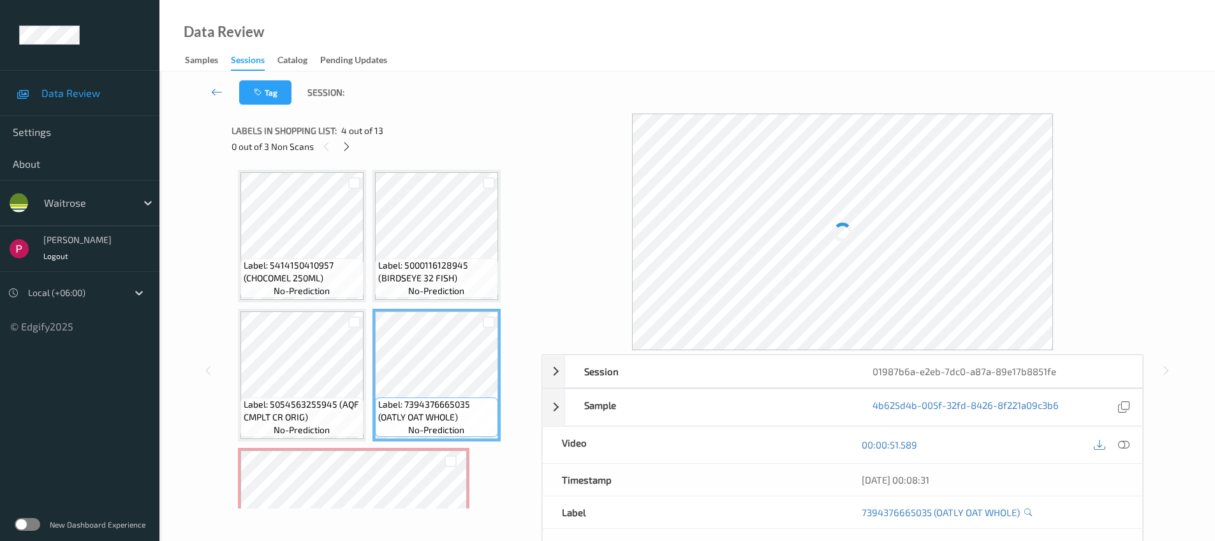
scroll to position [122, 0]
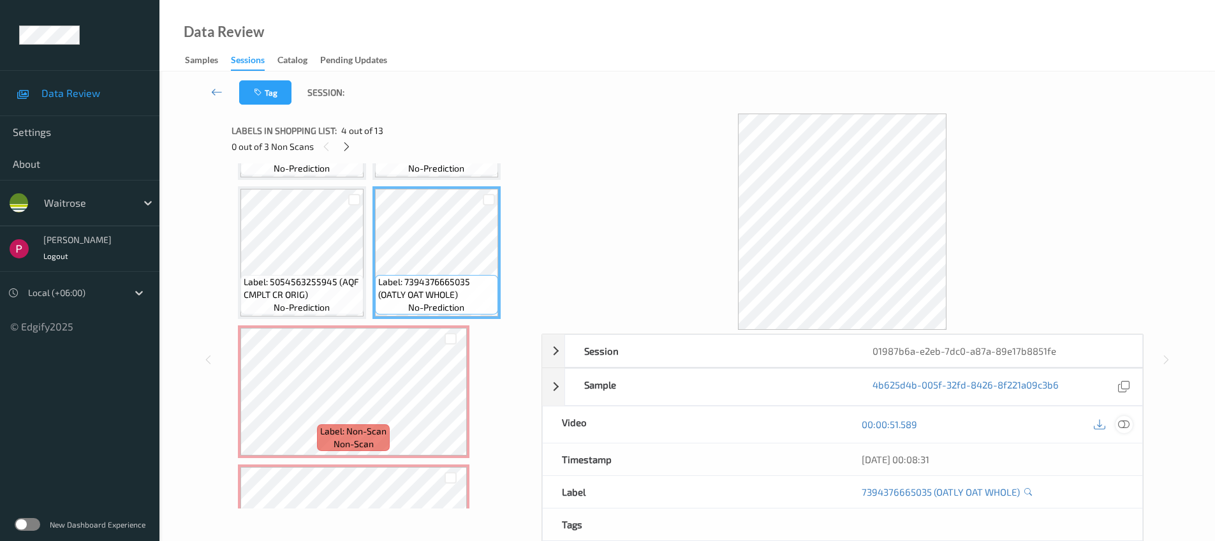
click at [1126, 421] on icon at bounding box center [1123, 423] width 11 height 11
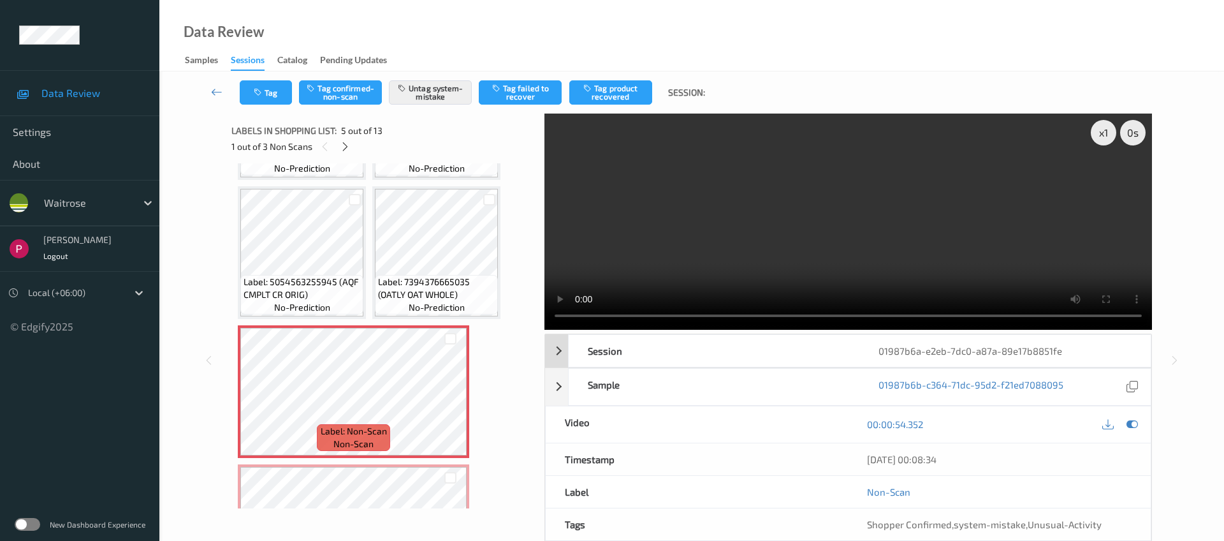
click at [1103, 335] on div "01987b6a-e2eb-7dc0-a87a-89e17b8851fe" at bounding box center [1005, 351] width 291 height 32
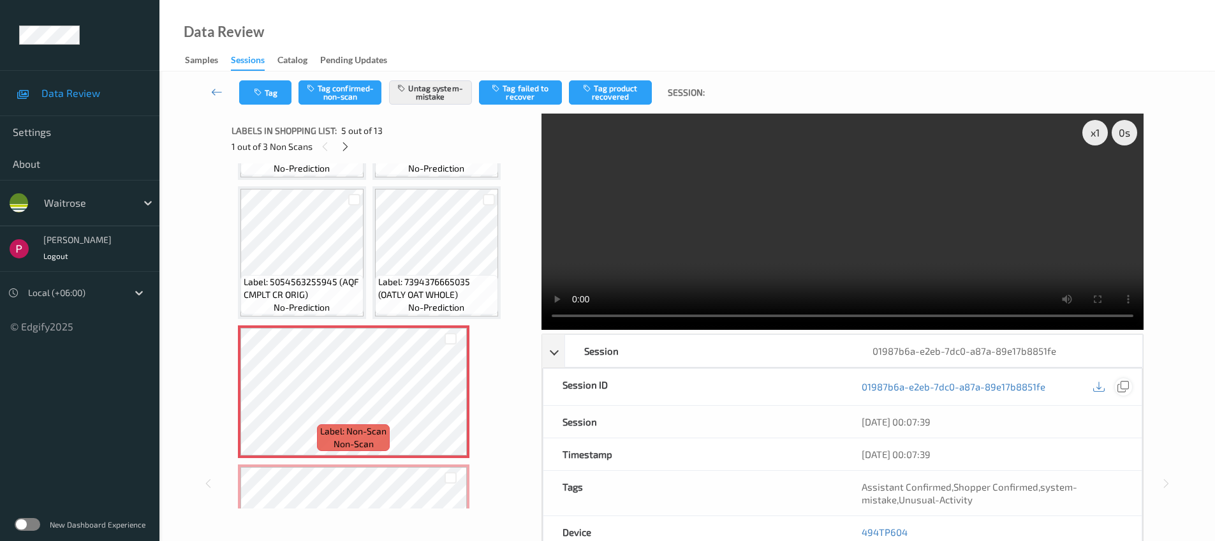
click at [1124, 381] on icon at bounding box center [1122, 386] width 11 height 11
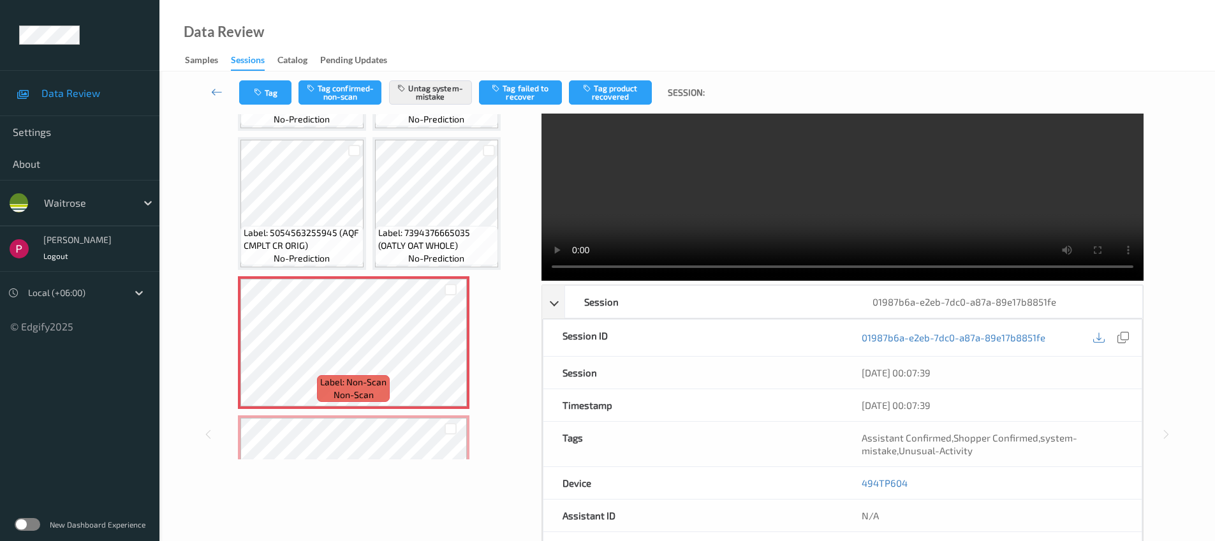
scroll to position [122, 0]
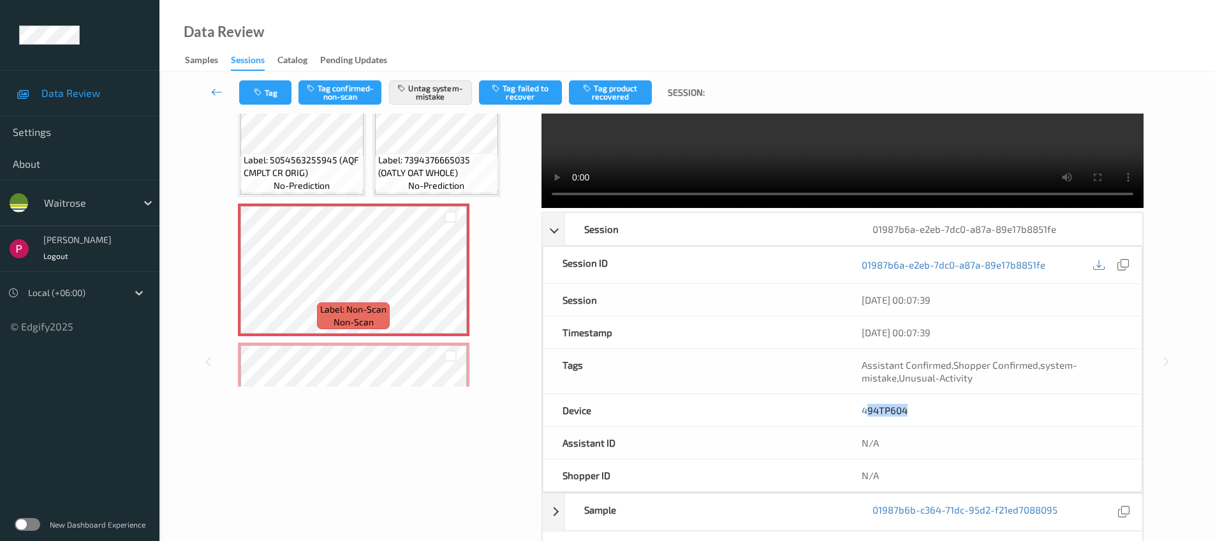
drag, startPoint x: 915, startPoint y: 291, endPoint x: 865, endPoint y: 288, distance: 49.8
click at [865, 394] on div "494TP604" at bounding box center [991, 410] width 299 height 32
drag, startPoint x: 857, startPoint y: 283, endPoint x: 933, endPoint y: 291, distance: 76.3
click at [933, 394] on div "494TP604" at bounding box center [991, 410] width 299 height 32
copy link "494TP604"
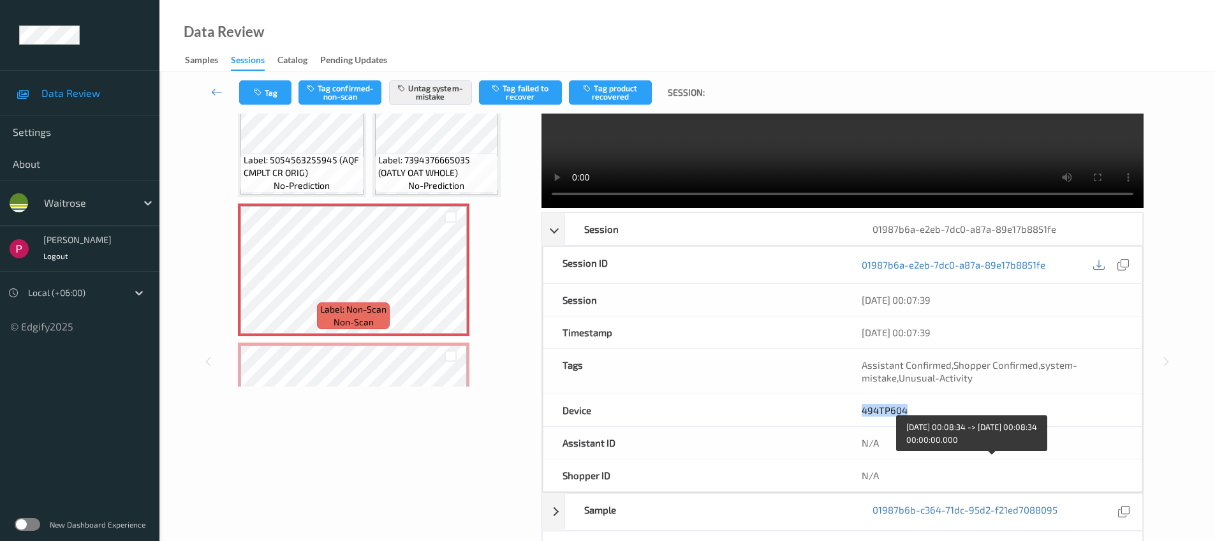
drag, startPoint x: 958, startPoint y: 465, endPoint x: 860, endPoint y: 468, distance: 98.9
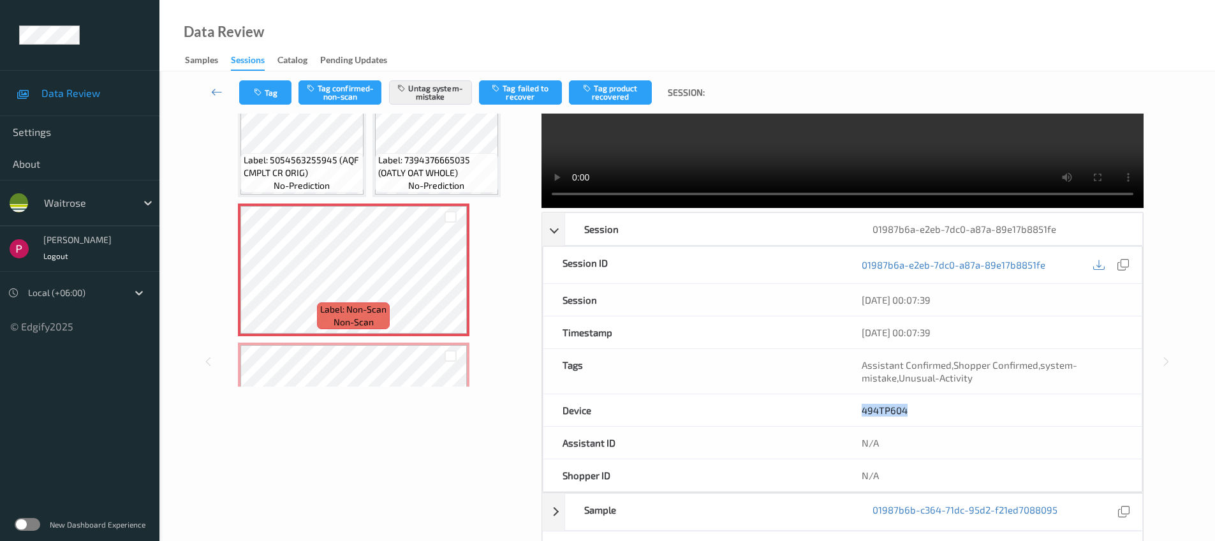
copy div "06/08/2025 00:08:34"
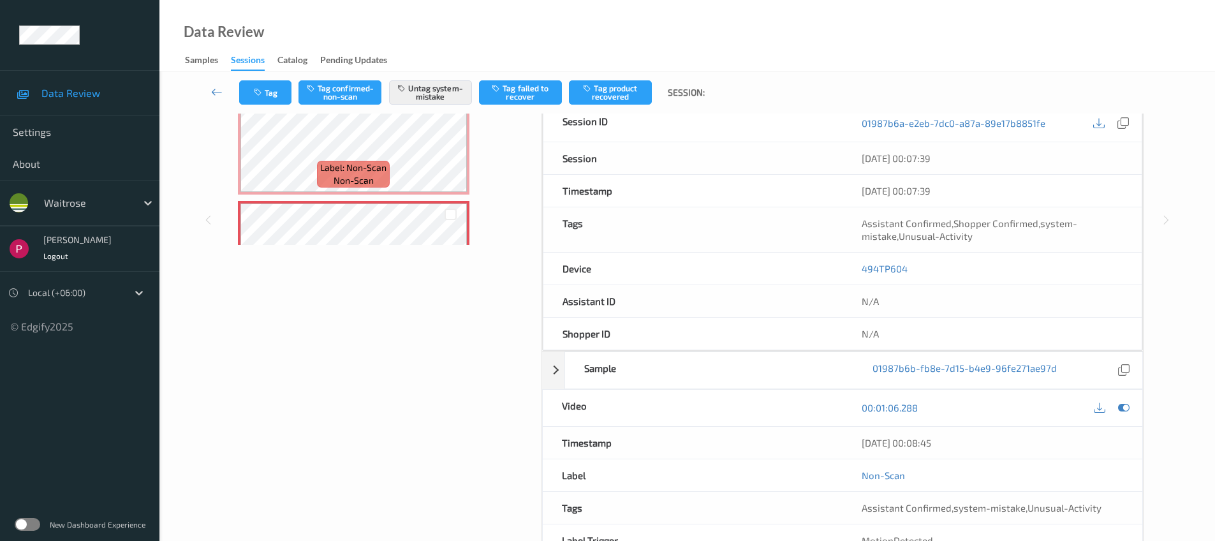
scroll to position [339, 0]
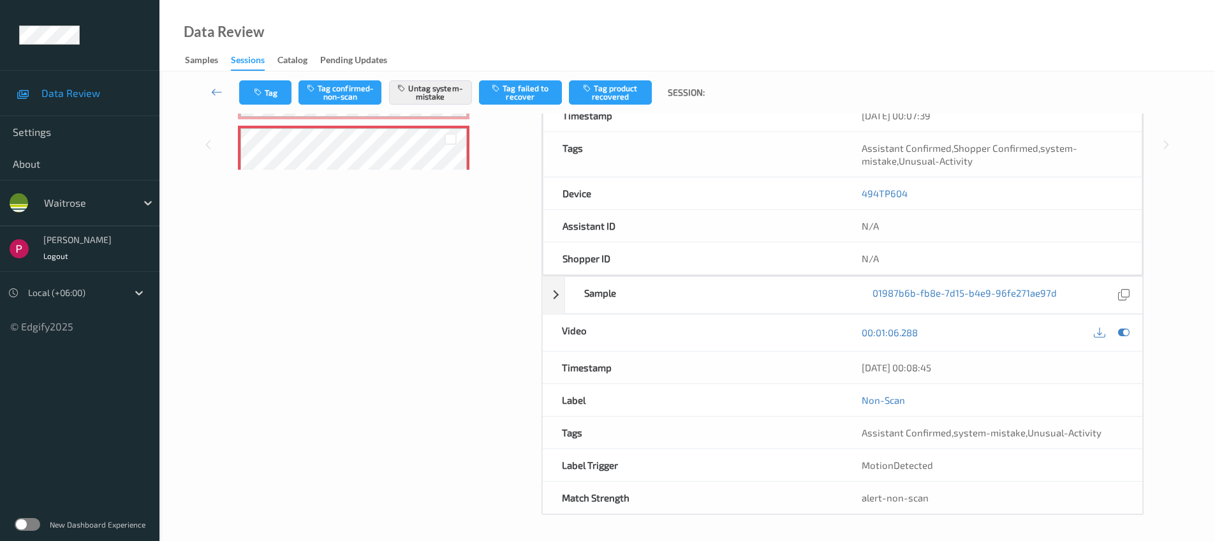
drag, startPoint x: 957, startPoint y: 372, endPoint x: 863, endPoint y: 383, distance: 94.4
click at [836, 373] on div "Timestamp 06/08/2025 00:08:45" at bounding box center [842, 367] width 601 height 33
copy div "06/08/2025 00:08:45"
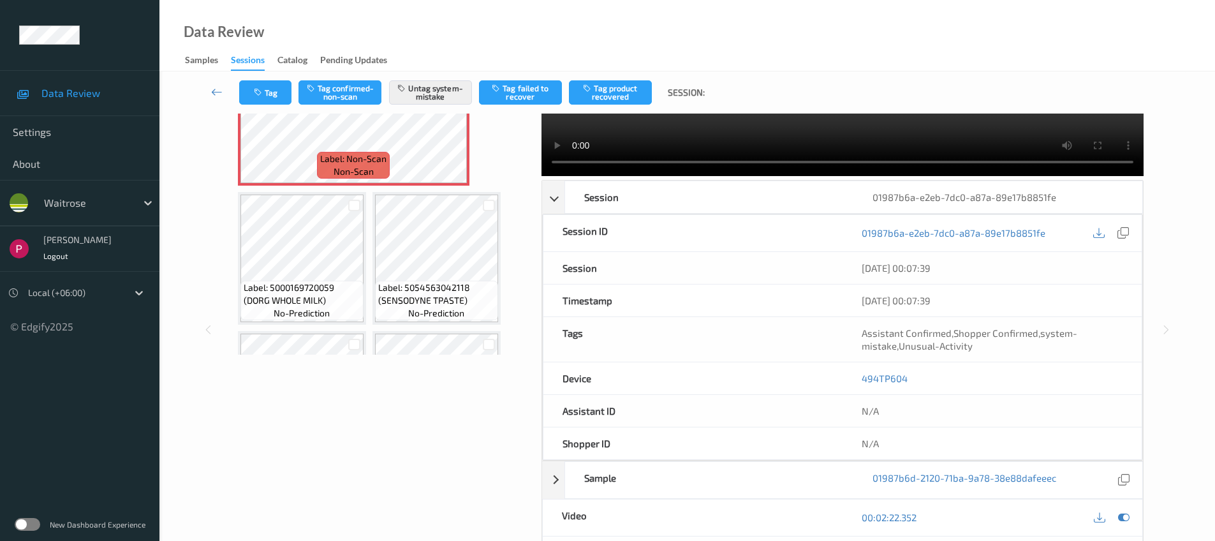
scroll to position [274, 0]
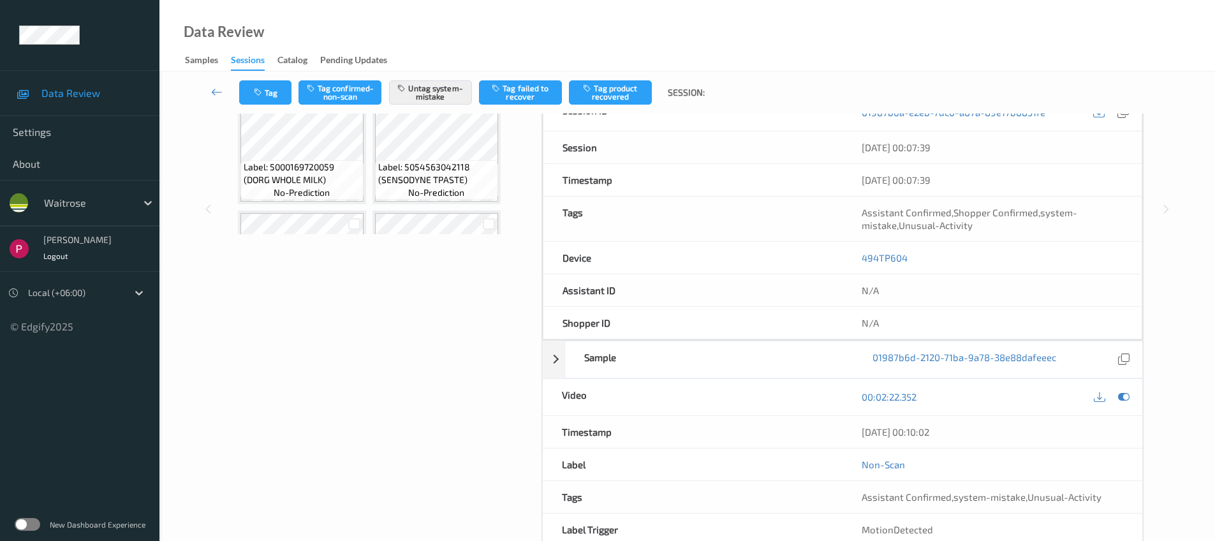
drag, startPoint x: 932, startPoint y: 437, endPoint x: 849, endPoint y: 428, distance: 83.4
click at [834, 425] on div "Timestamp 06/08/2025 00:10:02" at bounding box center [842, 432] width 601 height 33
click at [974, 433] on div "06/08/2025 00:10:02" at bounding box center [991, 431] width 261 height 13
drag, startPoint x: 943, startPoint y: 434, endPoint x: 860, endPoint y: 431, distance: 83.6
click at [860, 431] on div "06/08/2025 00:10:02" at bounding box center [992, 432] width 300 height 32
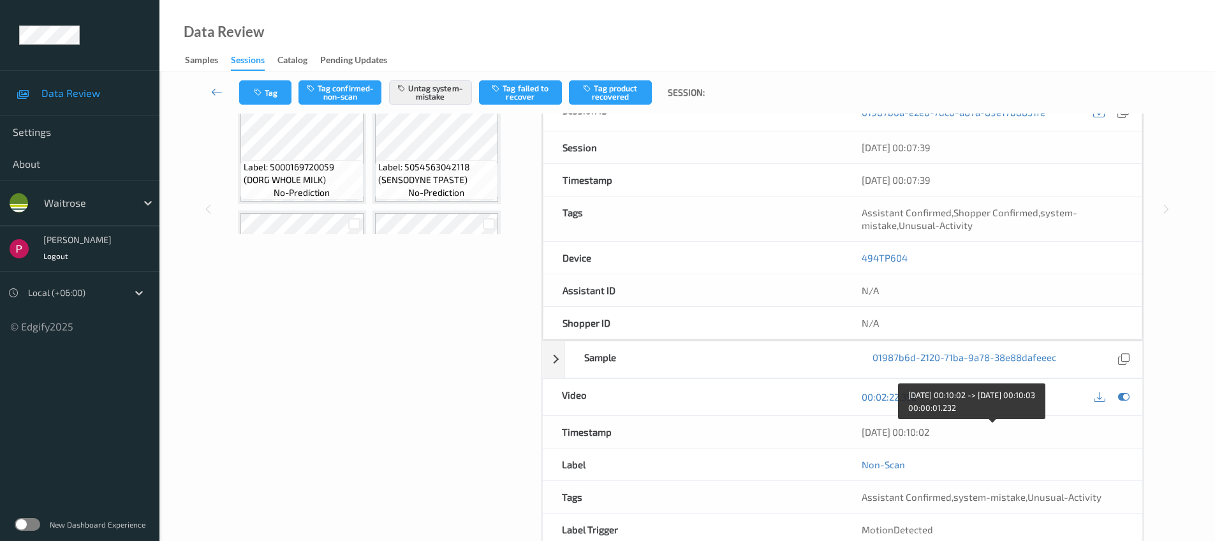
copy div "06/08/2025 00:10:02"
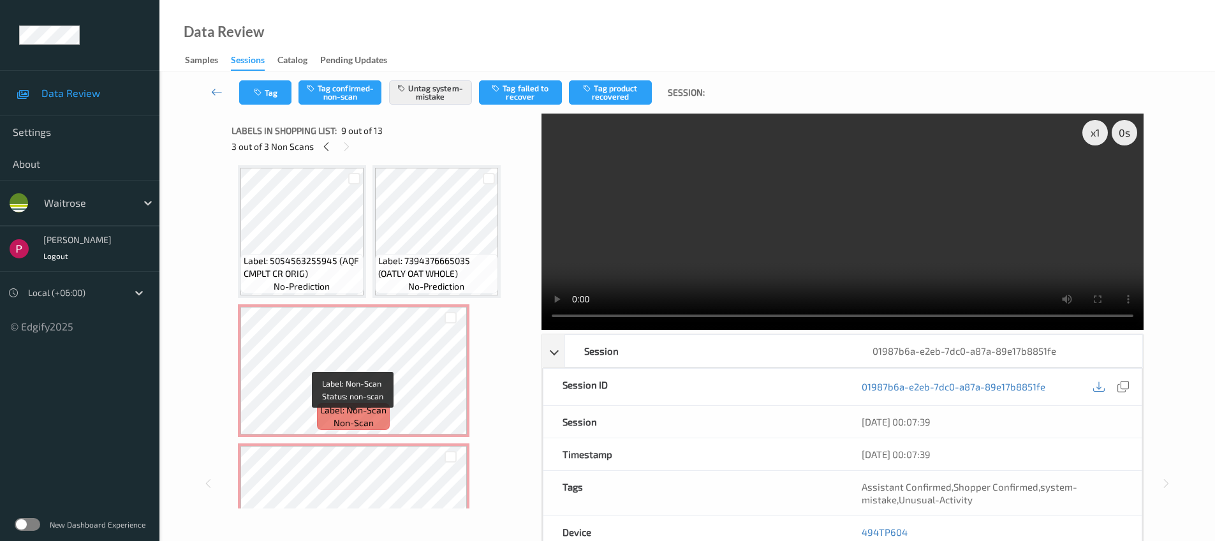
scroll to position [115, 0]
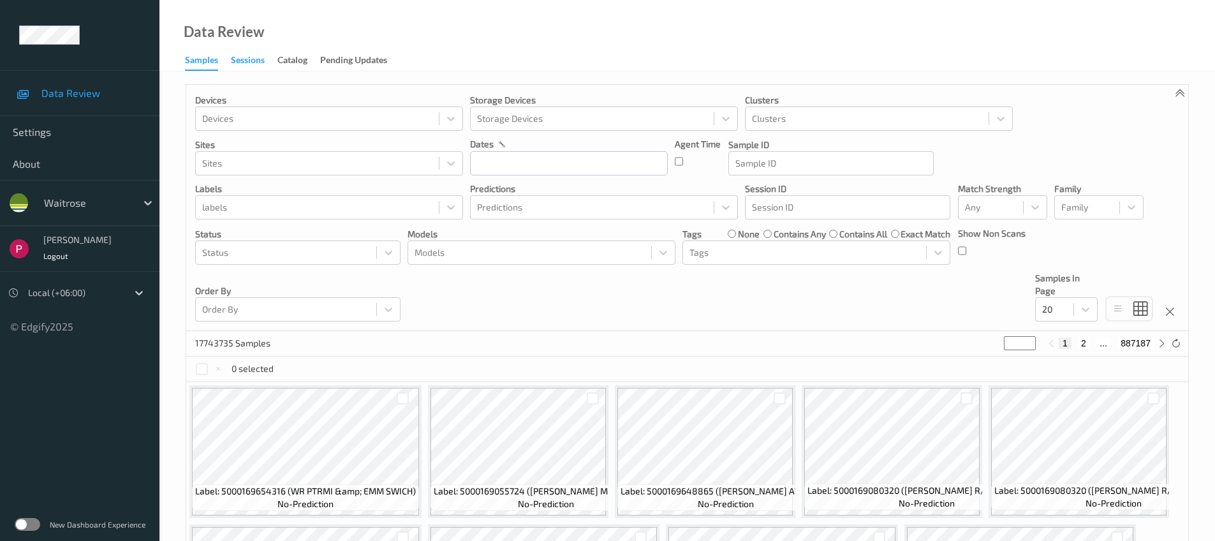
click at [250, 66] on div "Sessions" at bounding box center [248, 62] width 34 height 16
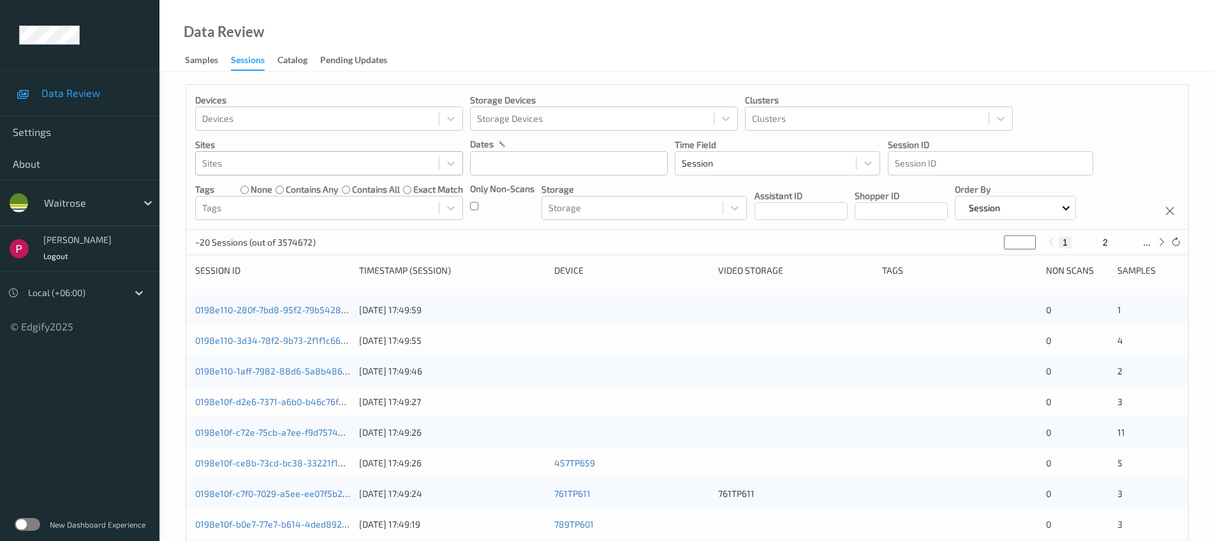
click at [318, 170] on div at bounding box center [317, 163] width 230 height 15
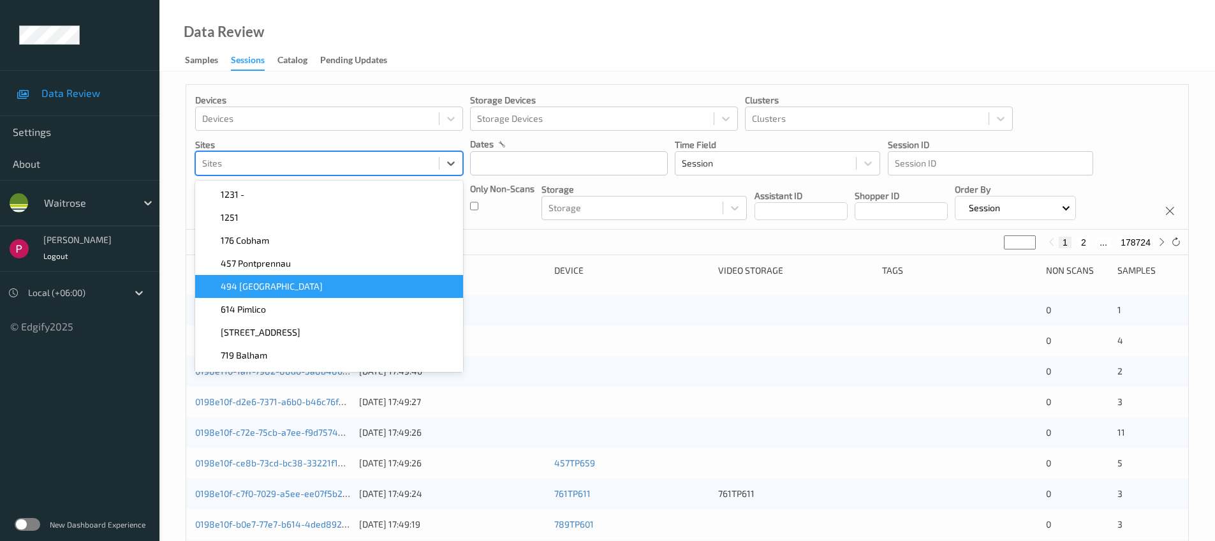
click at [300, 289] on div "494 Altrincham" at bounding box center [329, 286] width 253 height 13
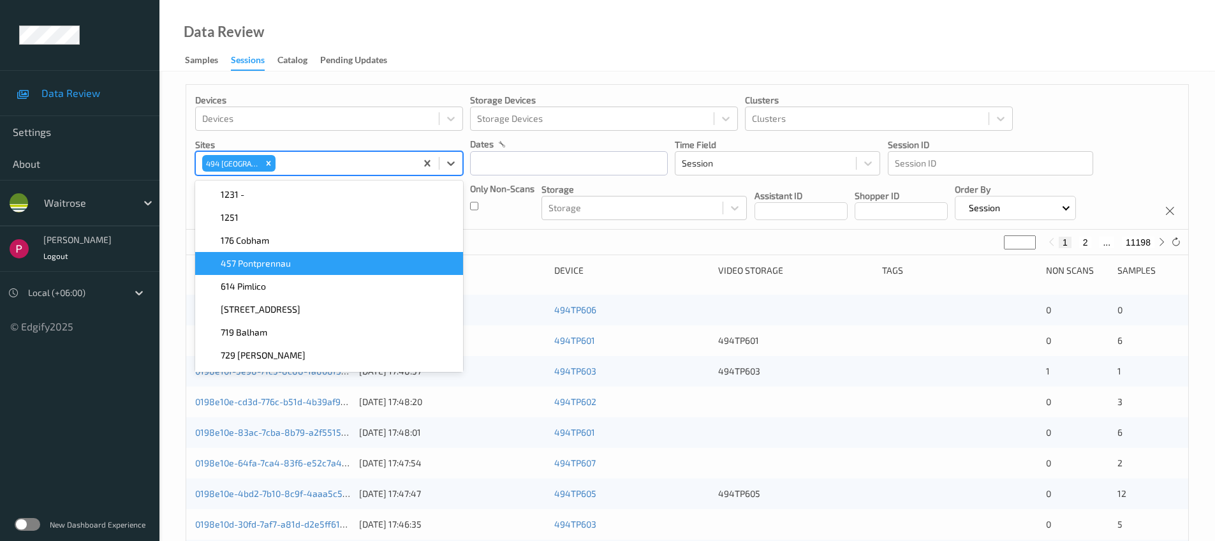
click at [567, 240] on div "223957 Sessions (out of 3574672) * 1 2 ... 11198" at bounding box center [687, 243] width 1002 height 26
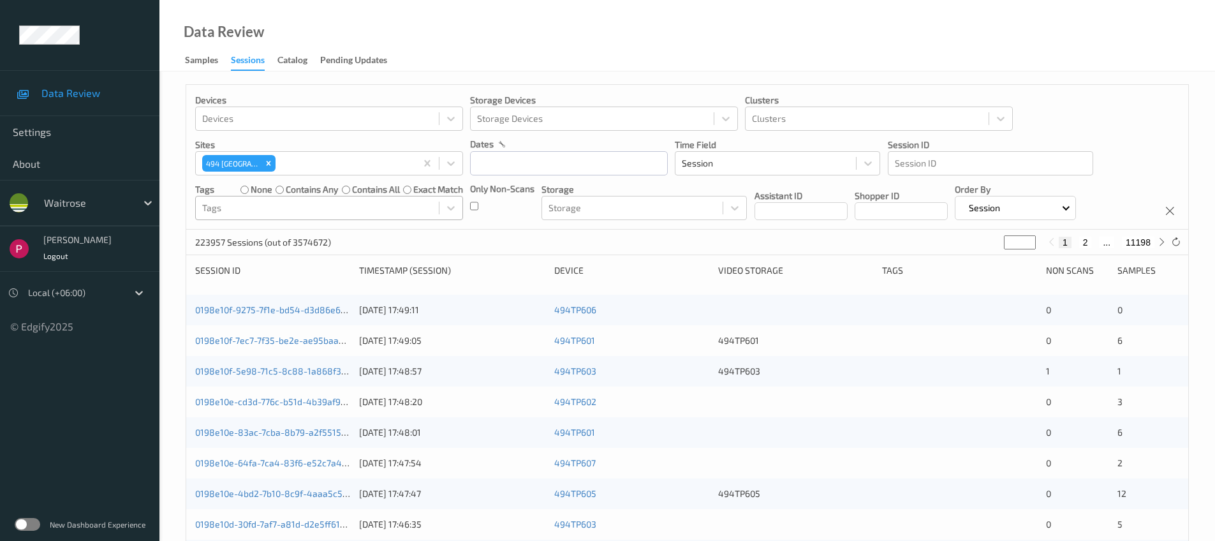
click at [339, 207] on div at bounding box center [317, 207] width 230 height 15
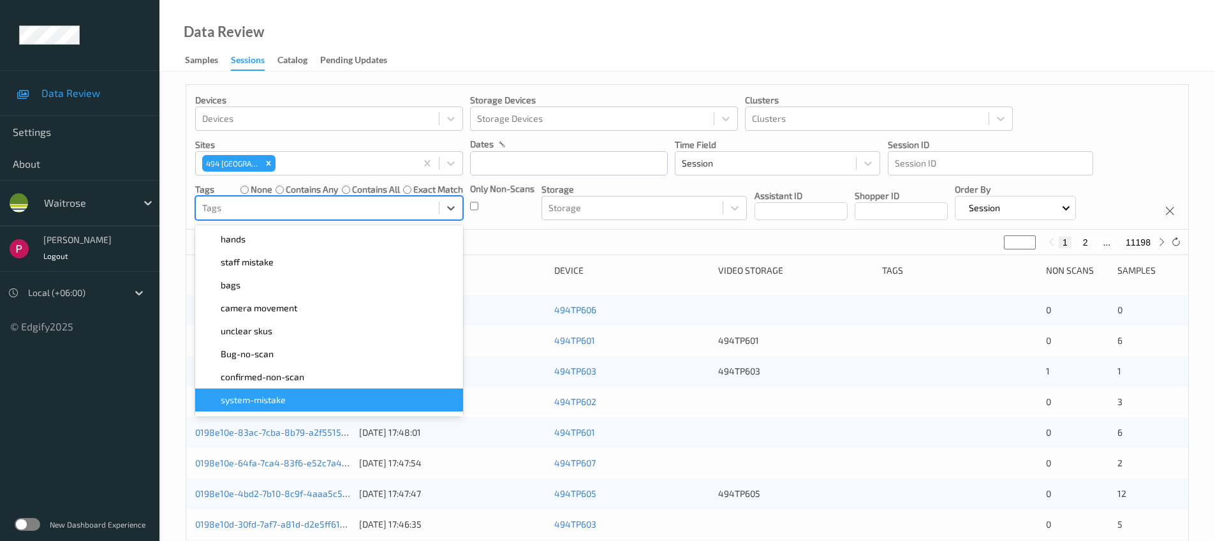
click at [262, 397] on span "system-mistake" at bounding box center [253, 399] width 65 height 13
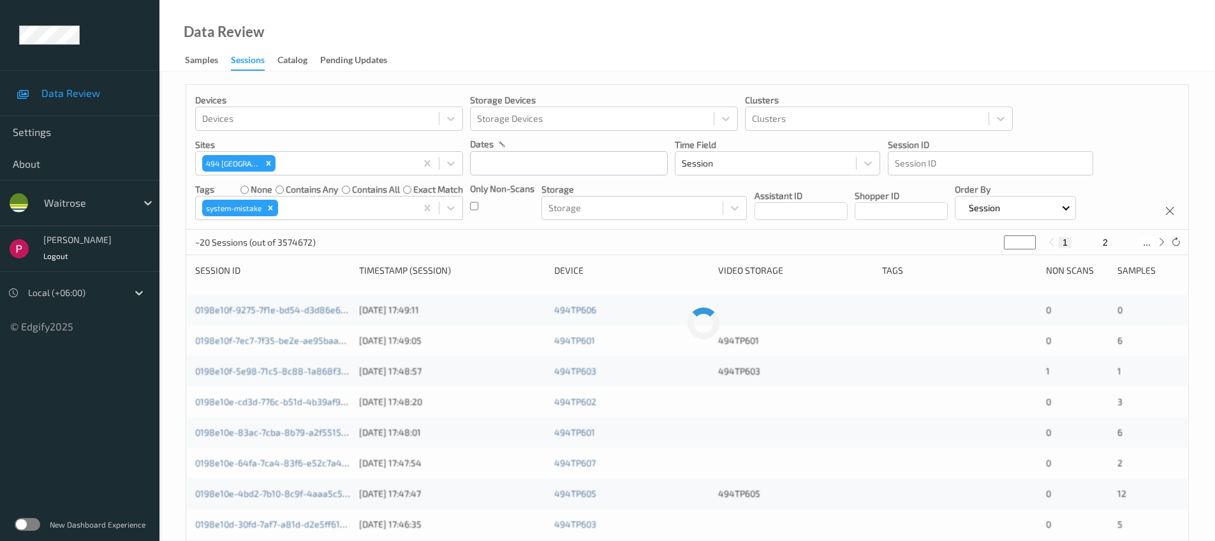
click at [622, 247] on div "~20 Sessions (out of 3574672) * 1 2 ..." at bounding box center [687, 243] width 1002 height 26
click at [504, 168] on input "text" at bounding box center [569, 163] width 198 height 24
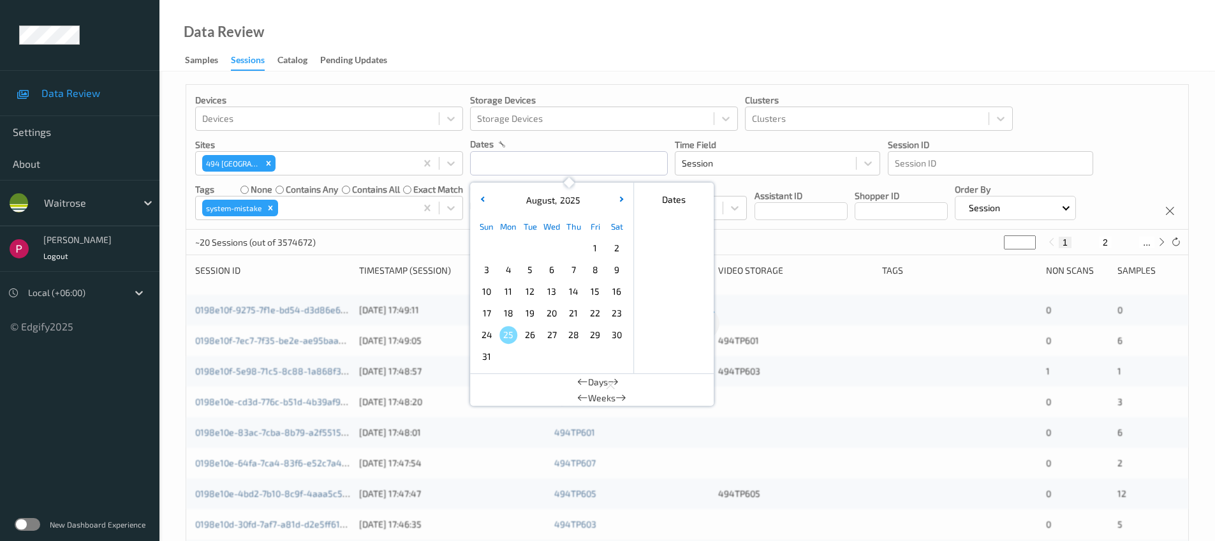
click at [532, 271] on span "5" at bounding box center [530, 270] width 18 height 18
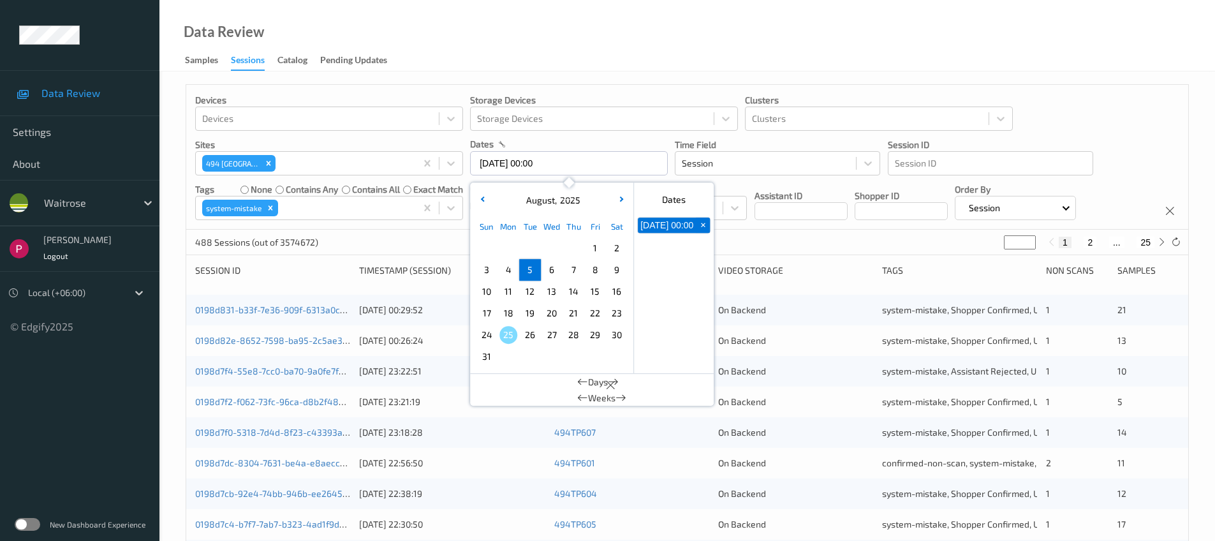
click at [528, 272] on span "5" at bounding box center [530, 270] width 18 height 18
type input "05/08/2025 00:00 -> 05/08/2025 23:59"
click at [1109, 124] on div "Devices Devices Storage Devices Storage Devices Clusters Clusters Sites 494 Alt…" at bounding box center [687, 157] width 1002 height 145
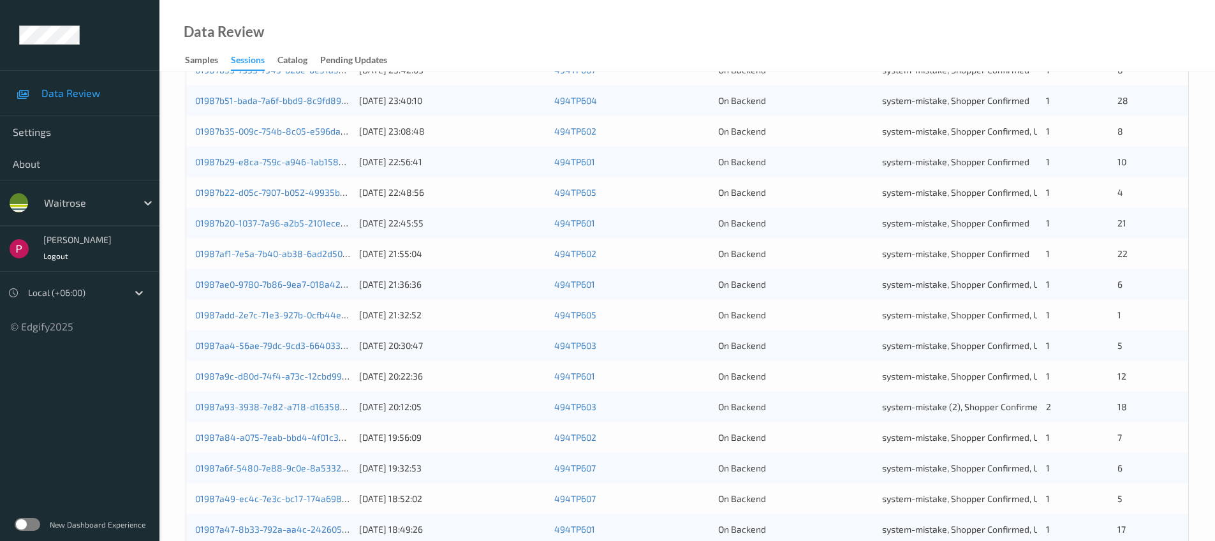
scroll to position [418, 0]
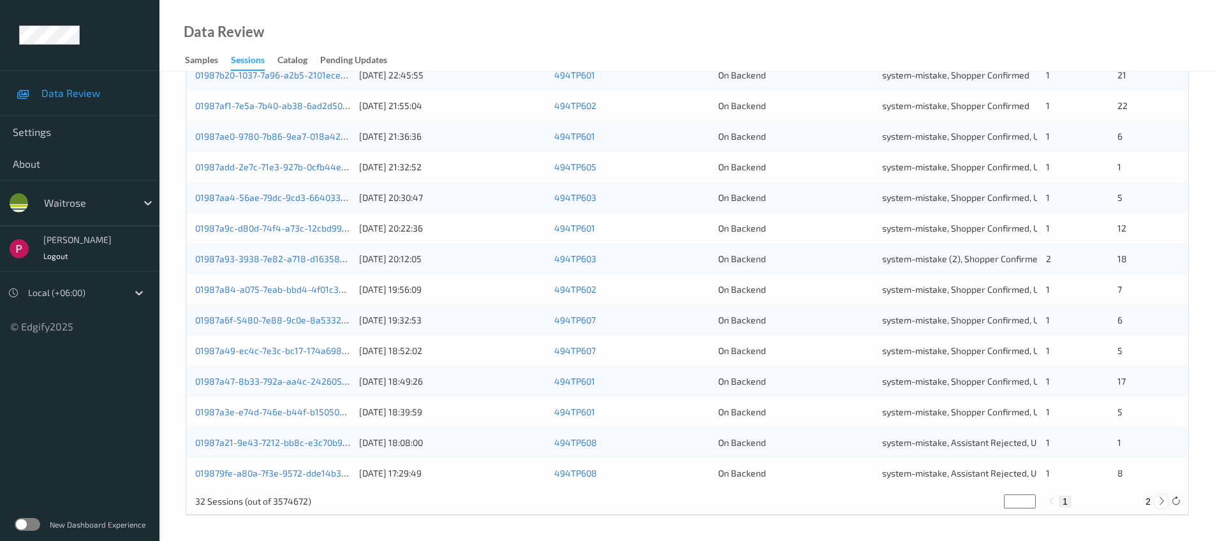
click at [1161, 499] on icon at bounding box center [1162, 501] width 10 height 10
type input "*"
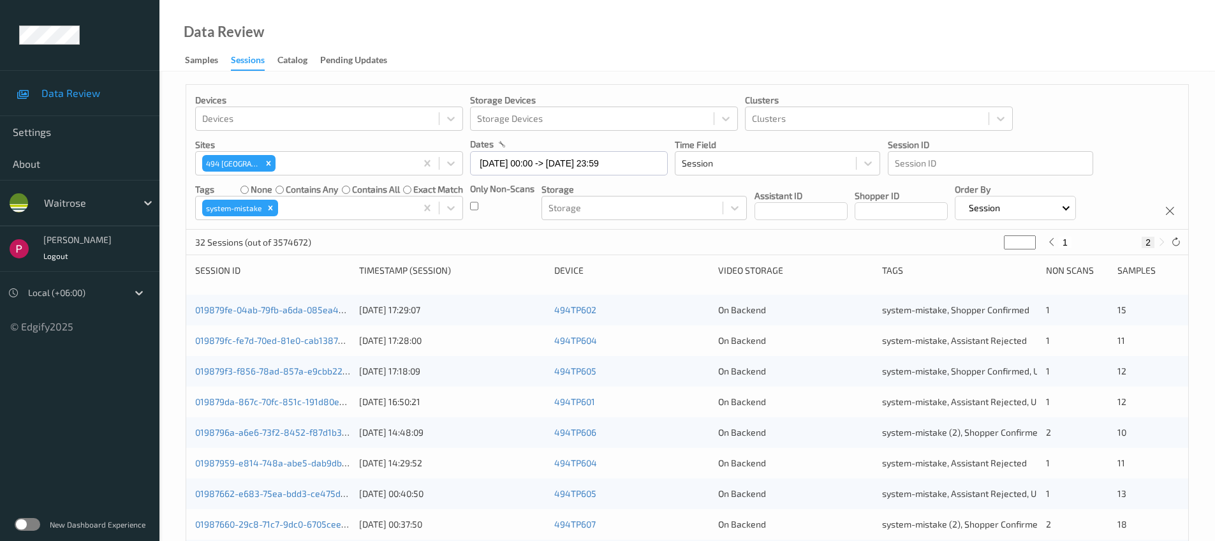
scroll to position [173, 0]
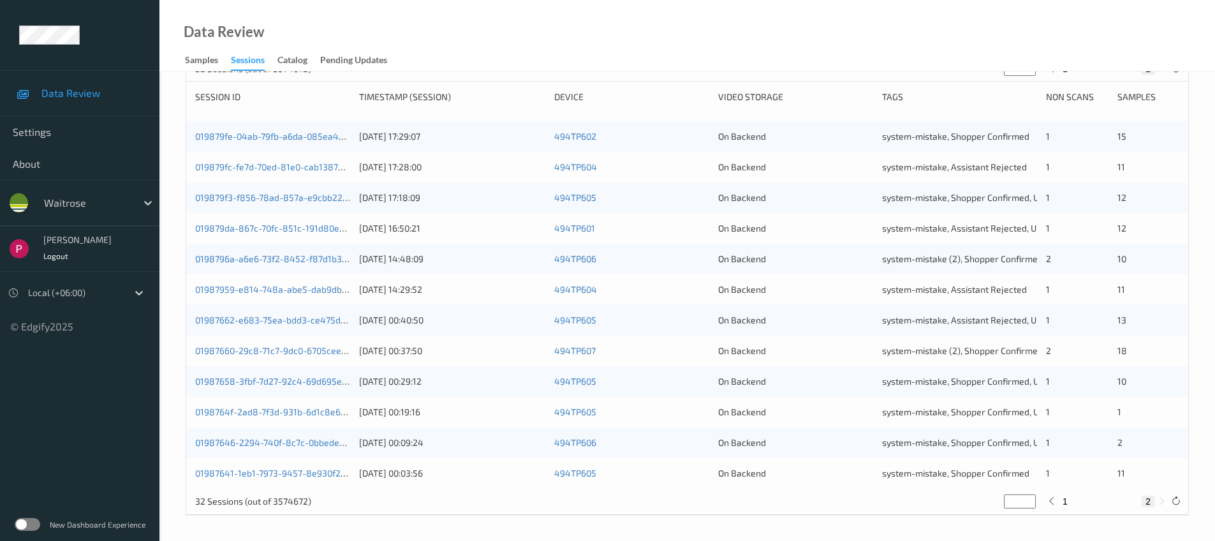
click at [1067, 504] on button "1" at bounding box center [1064, 500] width 13 height 11
type input "*"
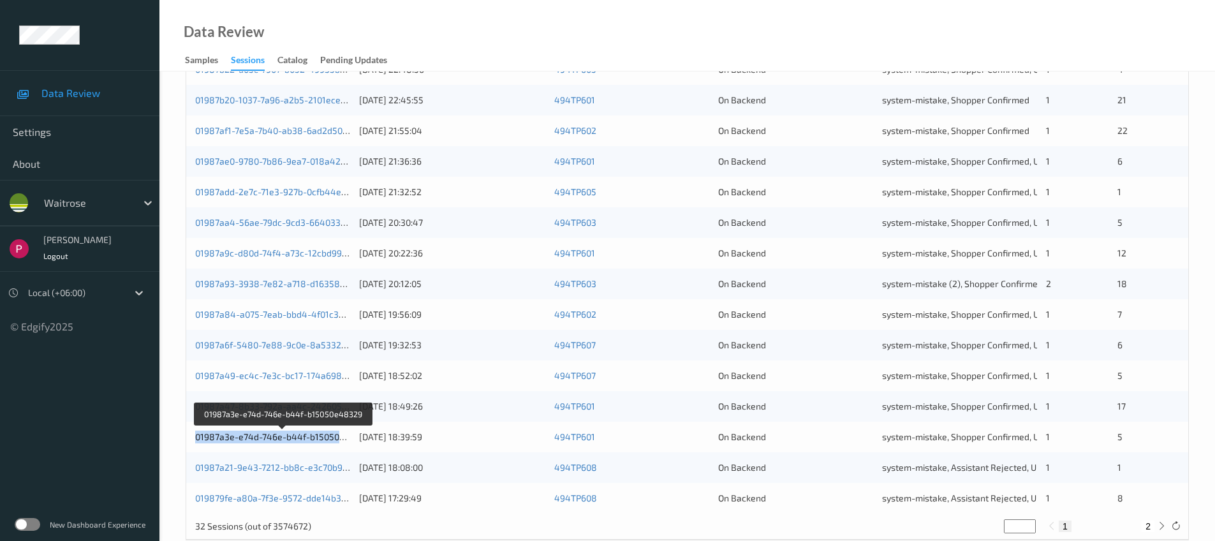
scroll to position [418, 0]
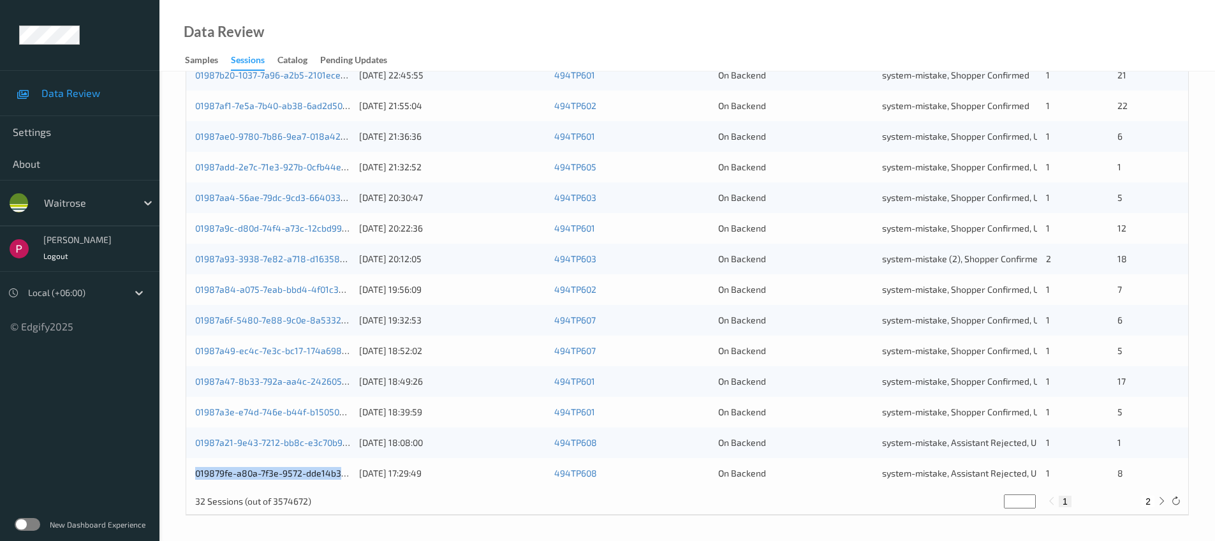
click at [1142, 501] on button "2" at bounding box center [1147, 500] width 13 height 11
type input "*"
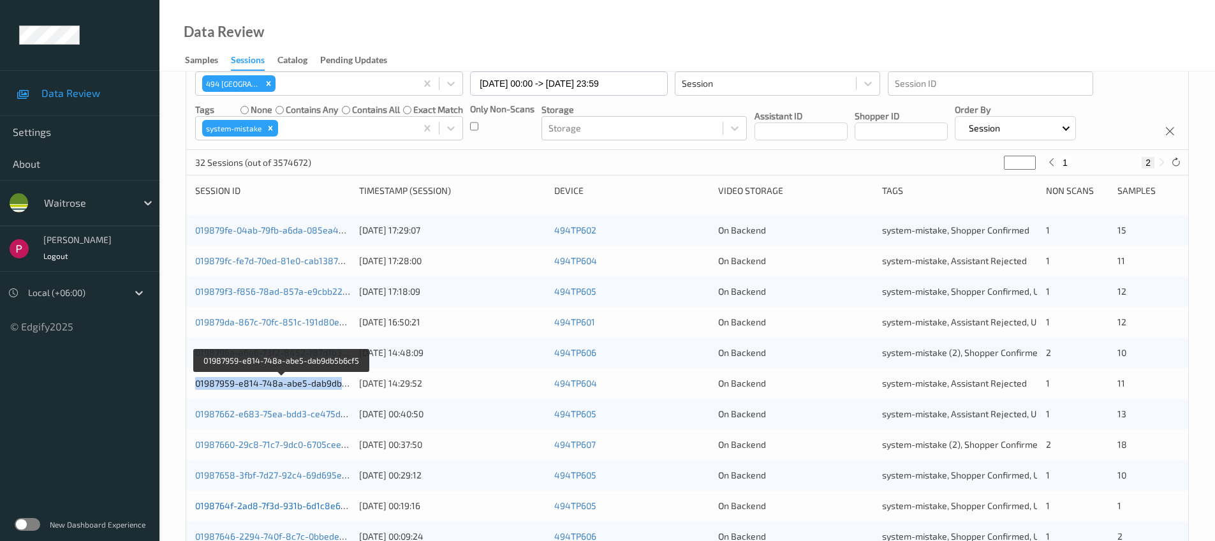
scroll to position [173, 0]
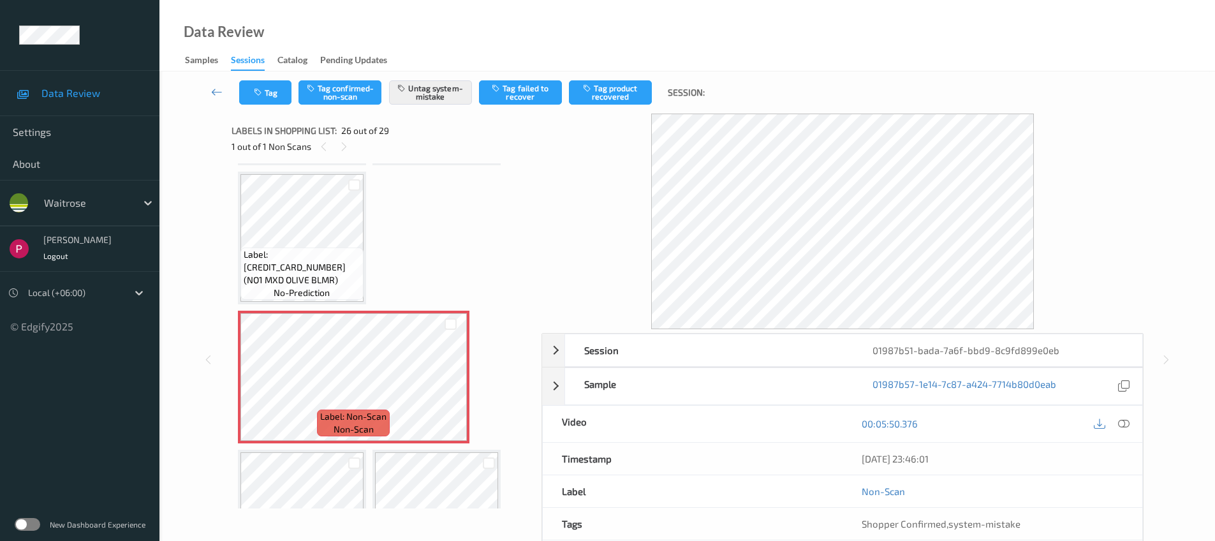
scroll to position [1664, 0]
drag, startPoint x: 1053, startPoint y: 352, endPoint x: 1117, endPoint y: 364, distance: 64.9
click at [1053, 352] on div "01987b51-bada-7a6f-bbd9-8c9fd899e0eb" at bounding box center [997, 350] width 288 height 32
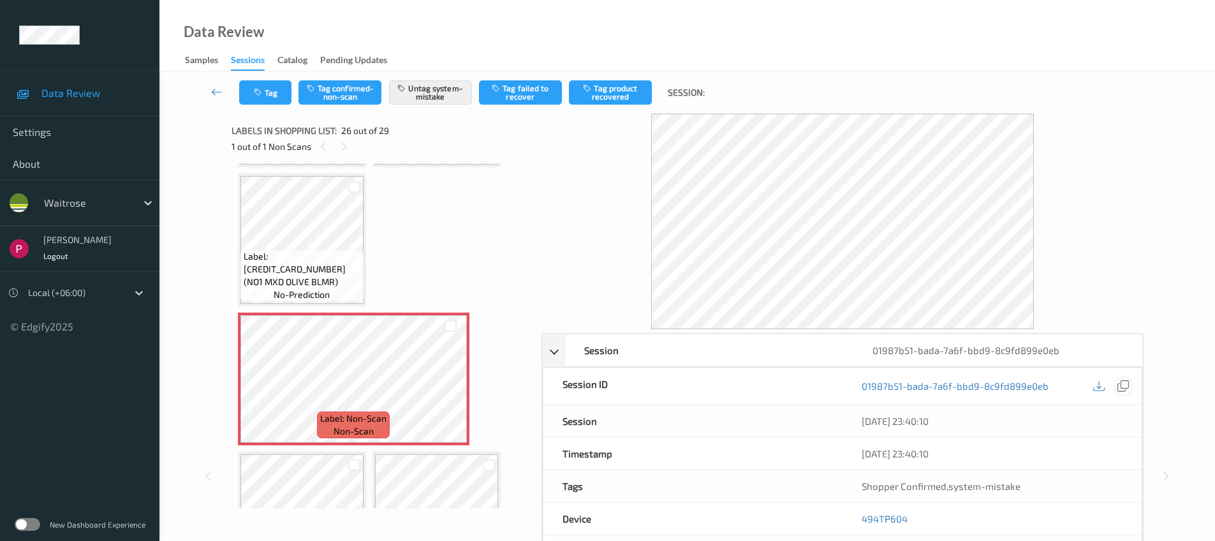
click at [1125, 386] on icon at bounding box center [1122, 385] width 11 height 11
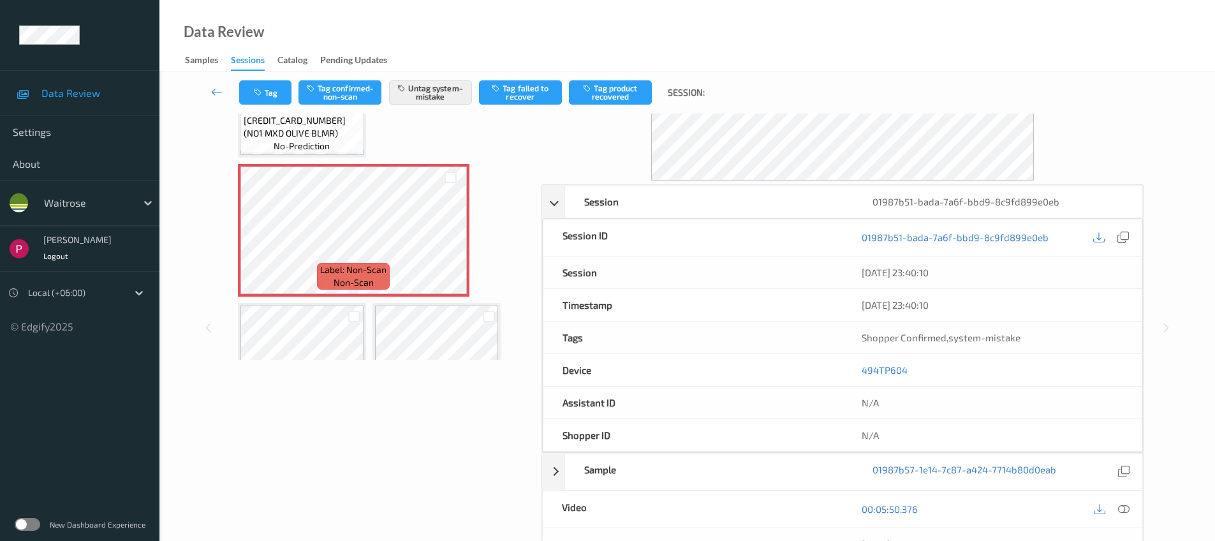
scroll to position [325, 0]
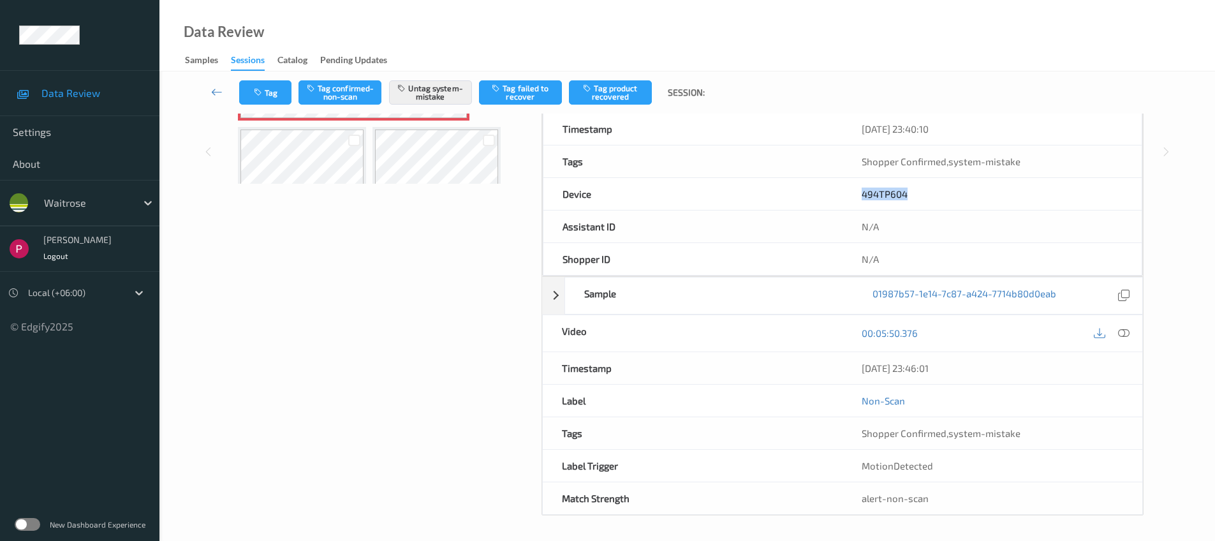
drag, startPoint x: 893, startPoint y: 187, endPoint x: 843, endPoint y: 188, distance: 49.8
click at [843, 188] on div "494TP604" at bounding box center [991, 194] width 299 height 32
copy link "494TP604"
drag, startPoint x: 963, startPoint y: 364, endPoint x: 798, endPoint y: 365, distance: 165.2
click at [798, 366] on div "Timestamp 05/08/2025 23:46:01" at bounding box center [842, 368] width 601 height 33
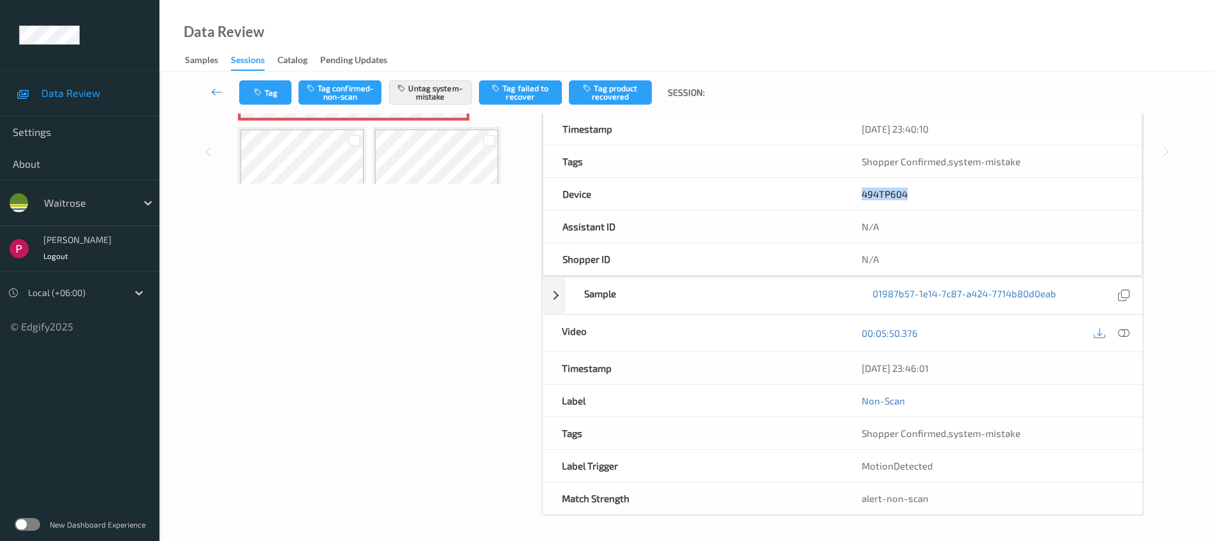
copy div "05/08/2025 23:46:01"
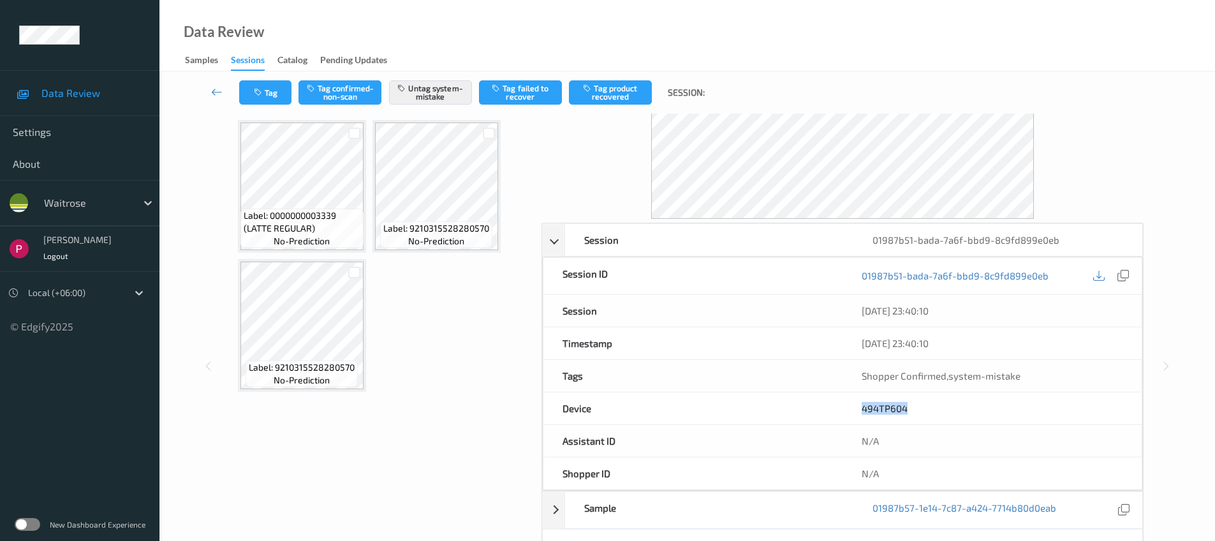
scroll to position [0, 0]
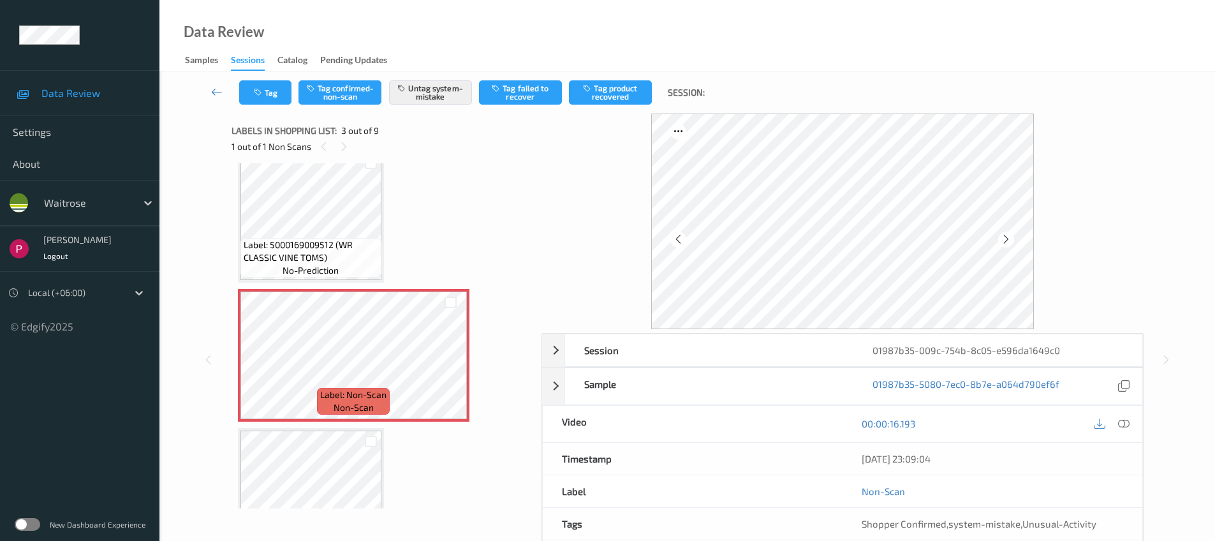
scroll to position [157, 0]
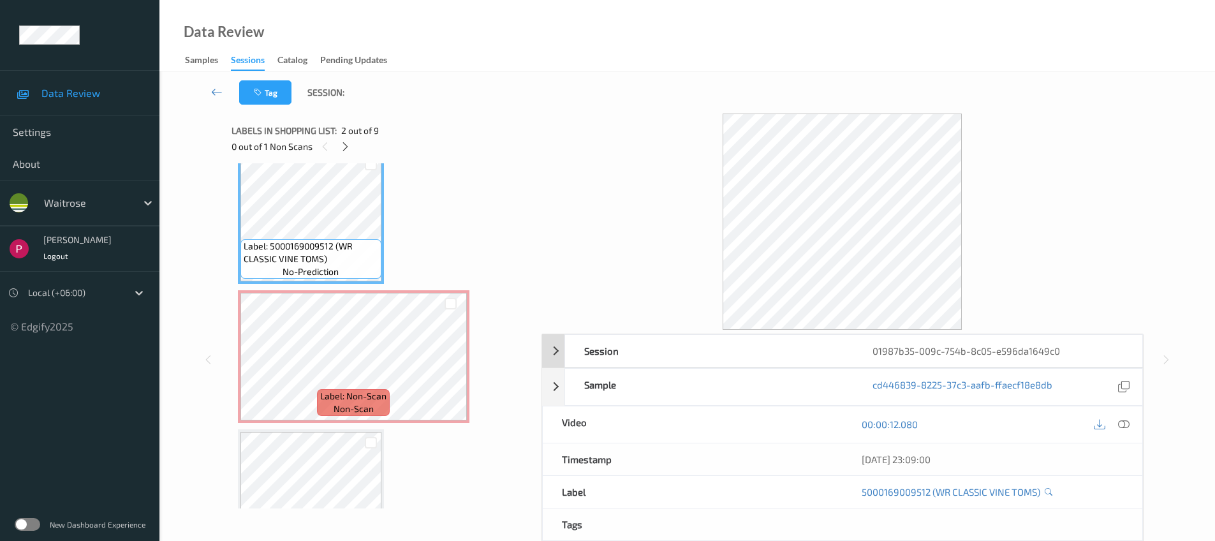
click at [1115, 354] on div "01987b35-009c-754b-8c05-e596da1649c0" at bounding box center [997, 351] width 288 height 32
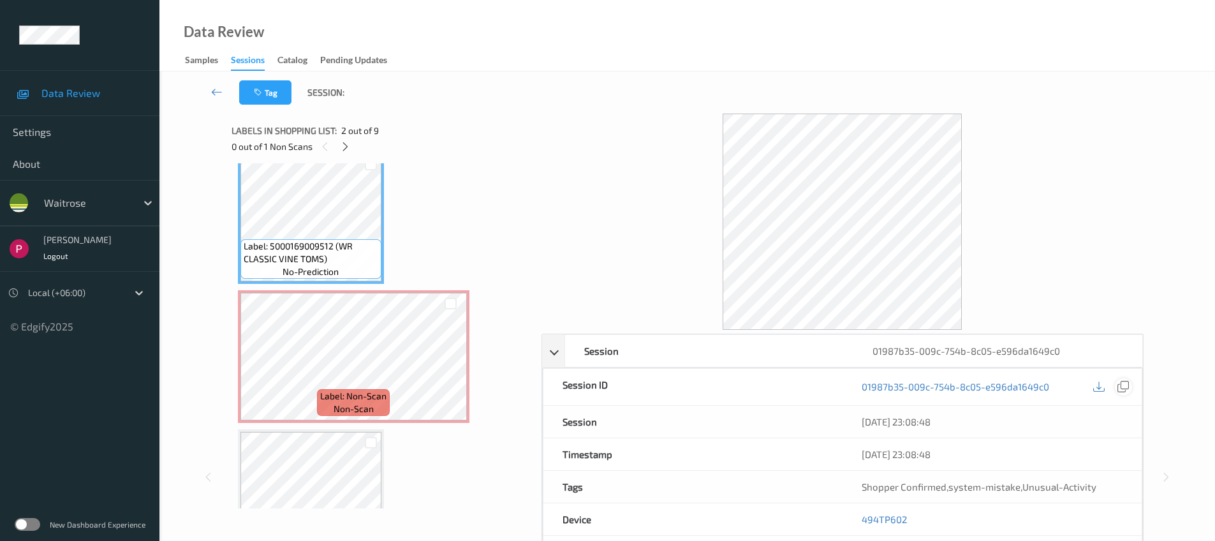
click at [1123, 384] on icon at bounding box center [1122, 386] width 11 height 11
drag, startPoint x: 909, startPoint y: 520, endPoint x: 870, endPoint y: 518, distance: 38.3
click at [862, 520] on div "494TP602" at bounding box center [991, 519] width 299 height 32
copy link "494TP602"
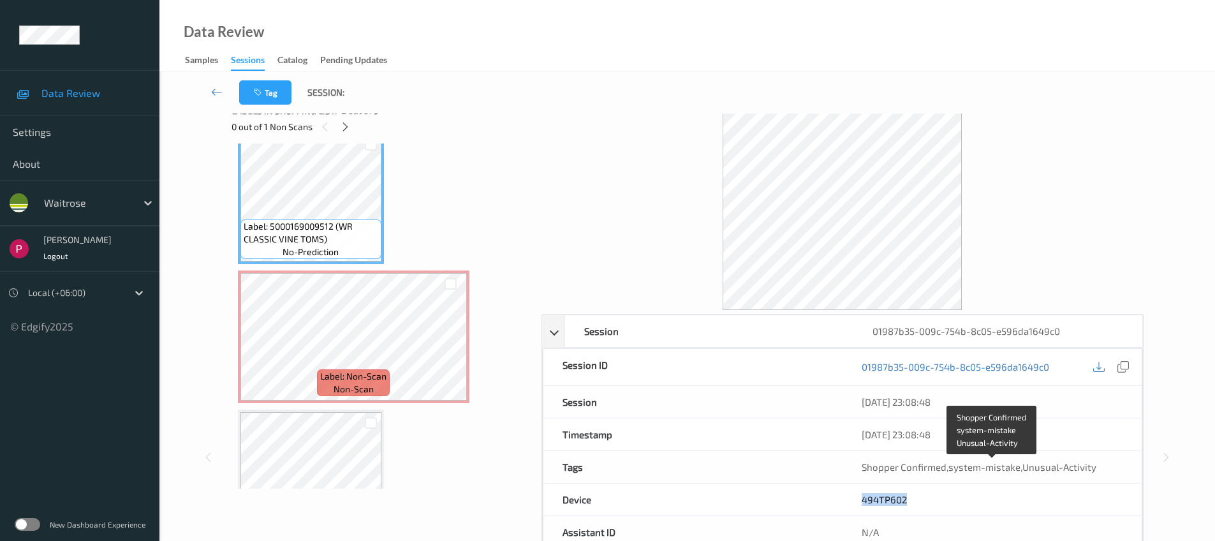
scroll to position [289, 0]
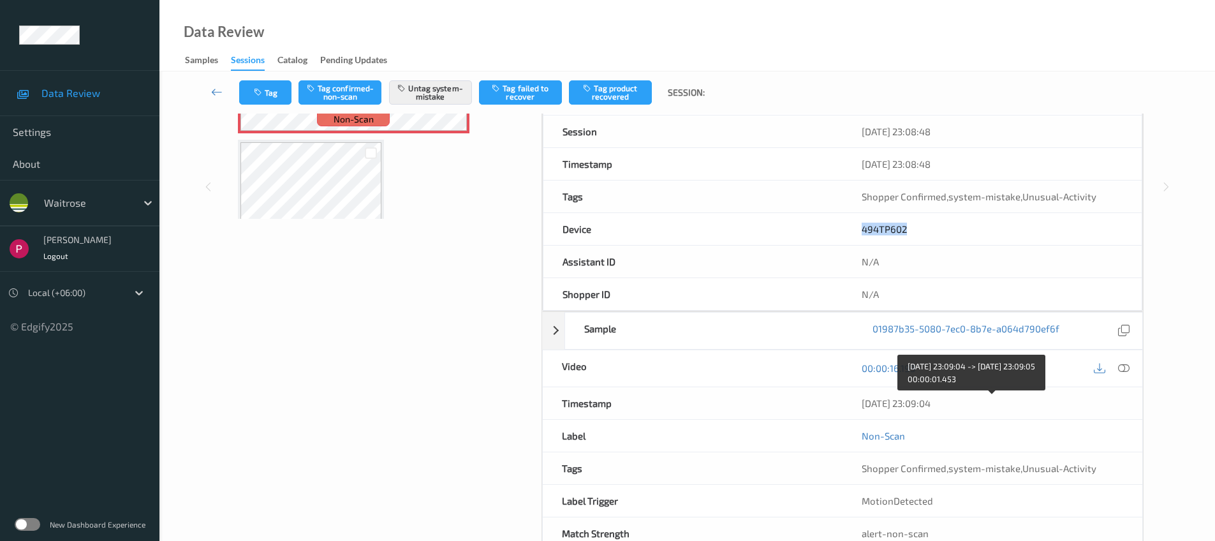
drag, startPoint x: 959, startPoint y: 402, endPoint x: 862, endPoint y: 403, distance: 96.9
click at [862, 403] on div "05/08/2025 23:09:04" at bounding box center [991, 403] width 261 height 13
copy div "05/08/2025 23:09:04"
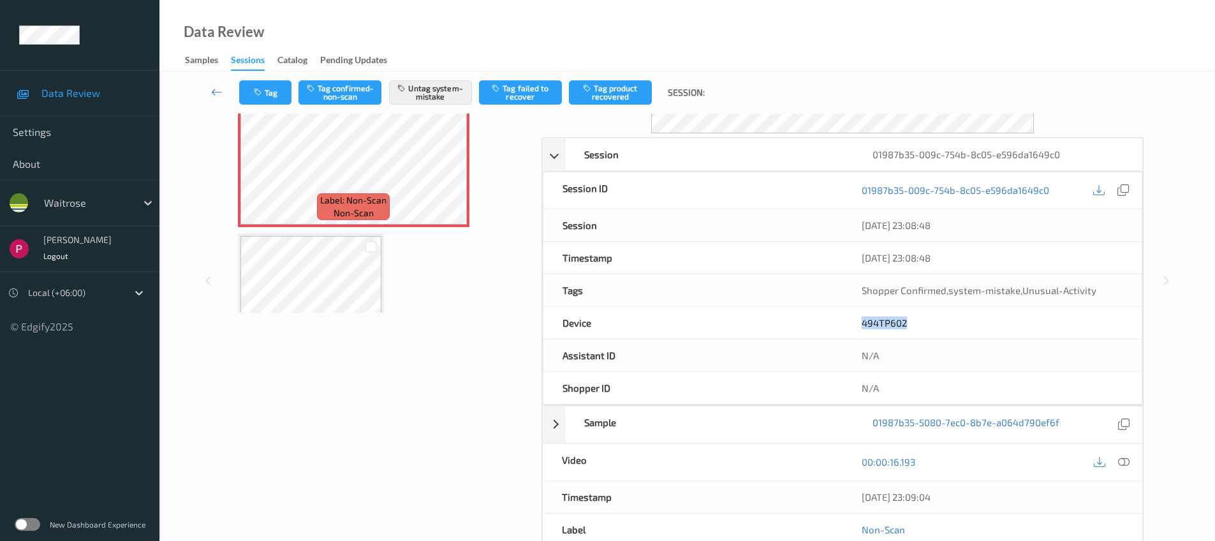
scroll to position [325, 0]
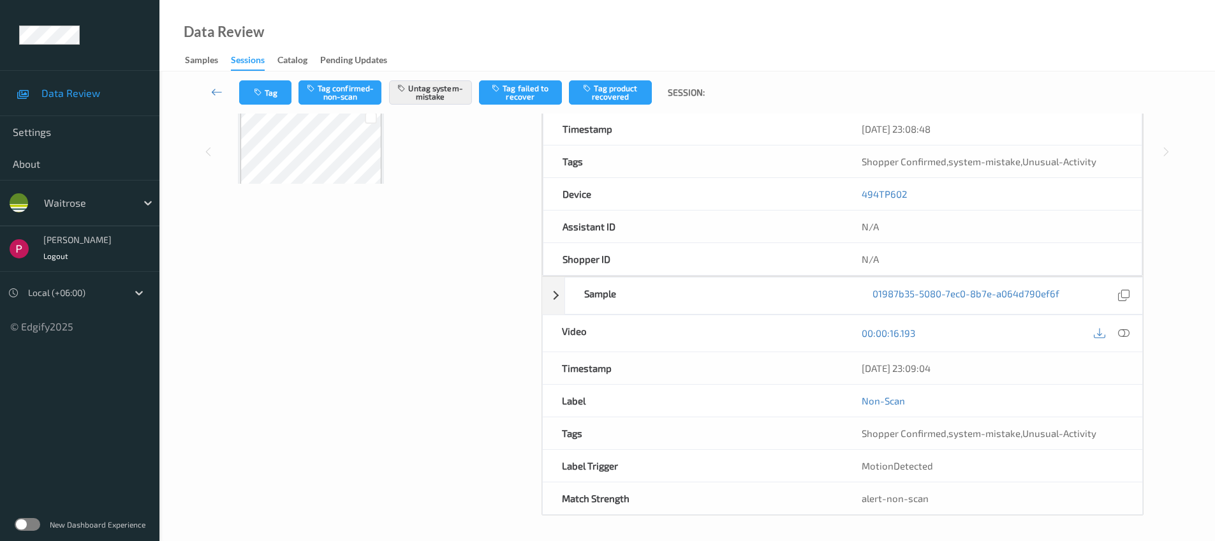
drag, startPoint x: 1128, startPoint y: 333, endPoint x: 1161, endPoint y: 334, distance: 32.5
click at [1128, 333] on icon at bounding box center [1123, 332] width 11 height 11
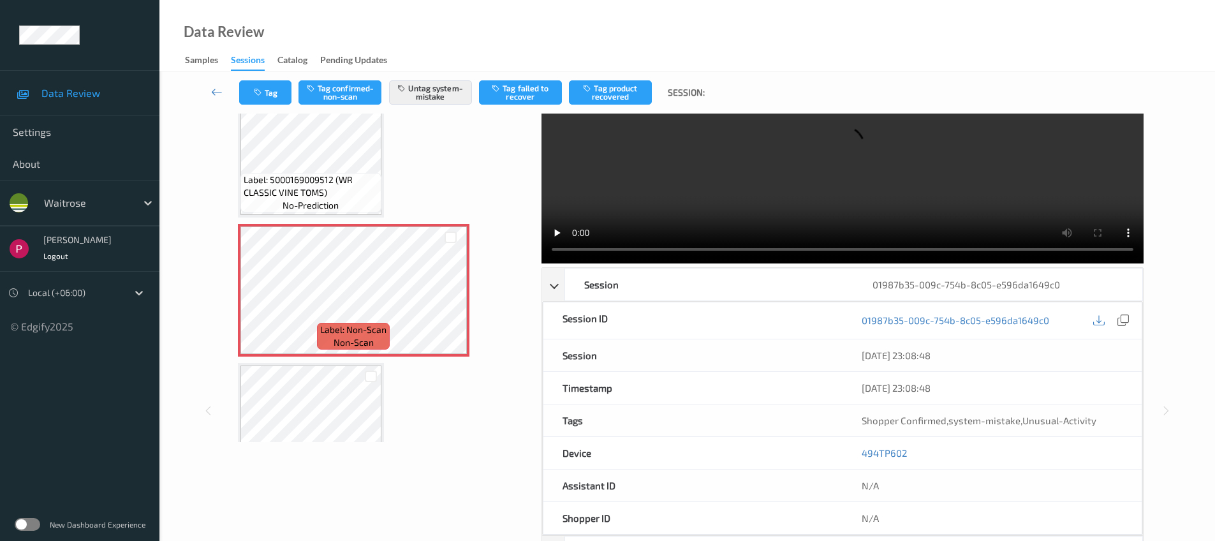
scroll to position [0, 0]
